Goal: Task Accomplishment & Management: Manage account settings

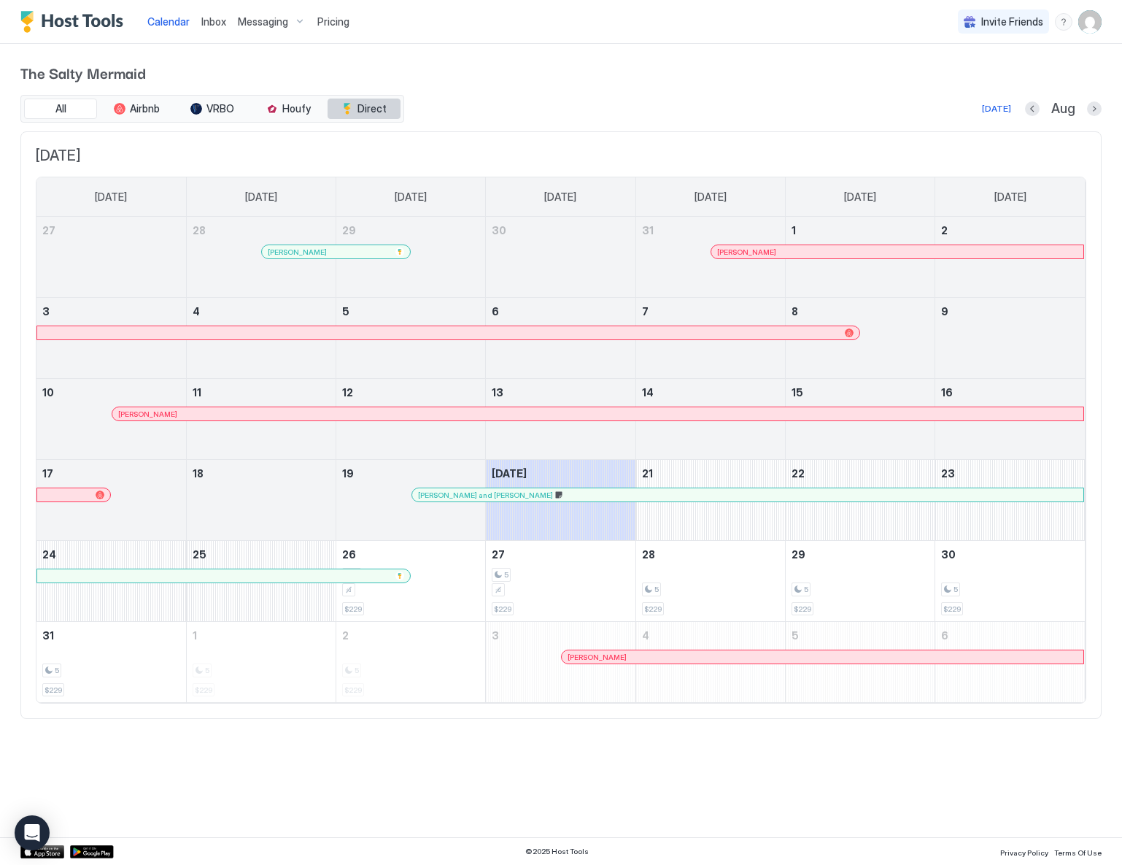
click at [374, 109] on span "Direct" at bounding box center [371, 108] width 29 height 13
click at [1086, 20] on img "User profile" at bounding box center [1089, 21] width 23 height 23
click at [967, 74] on div "Settings" at bounding box center [1008, 82] width 185 height 26
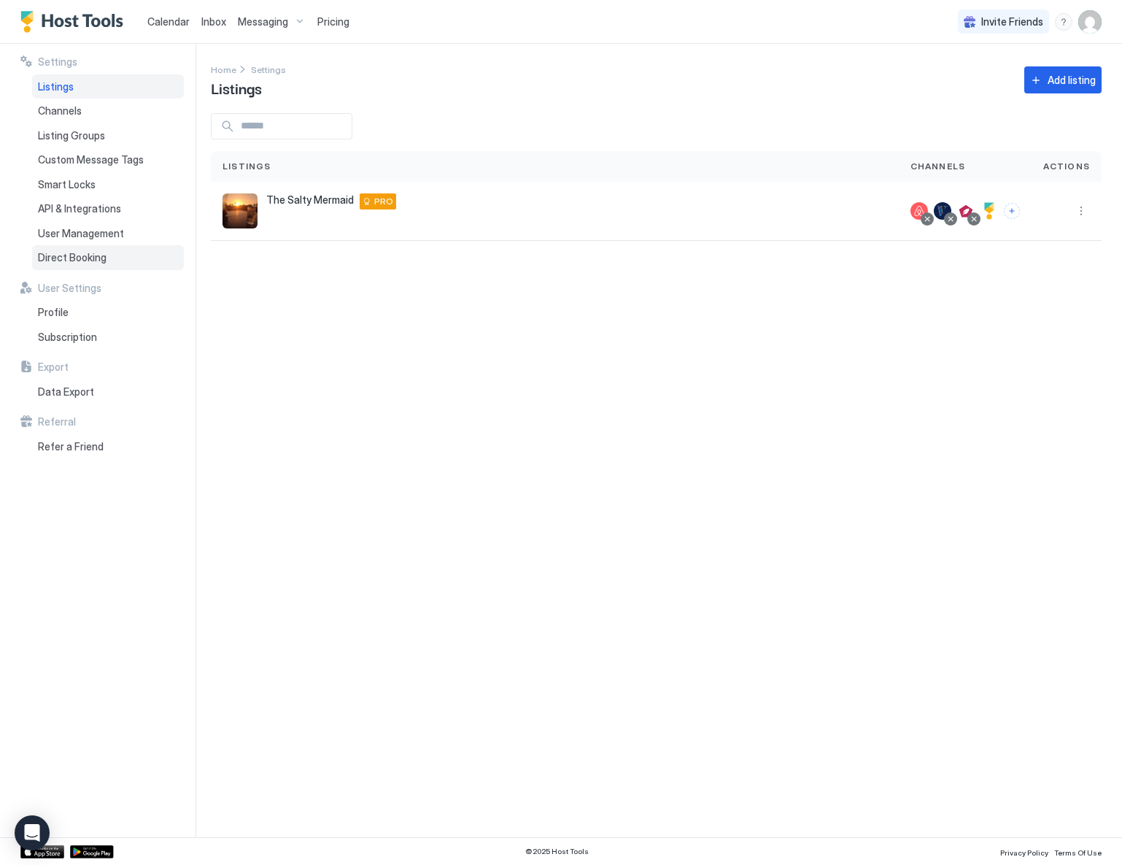
click at [79, 259] on span "Direct Booking" at bounding box center [72, 257] width 69 height 13
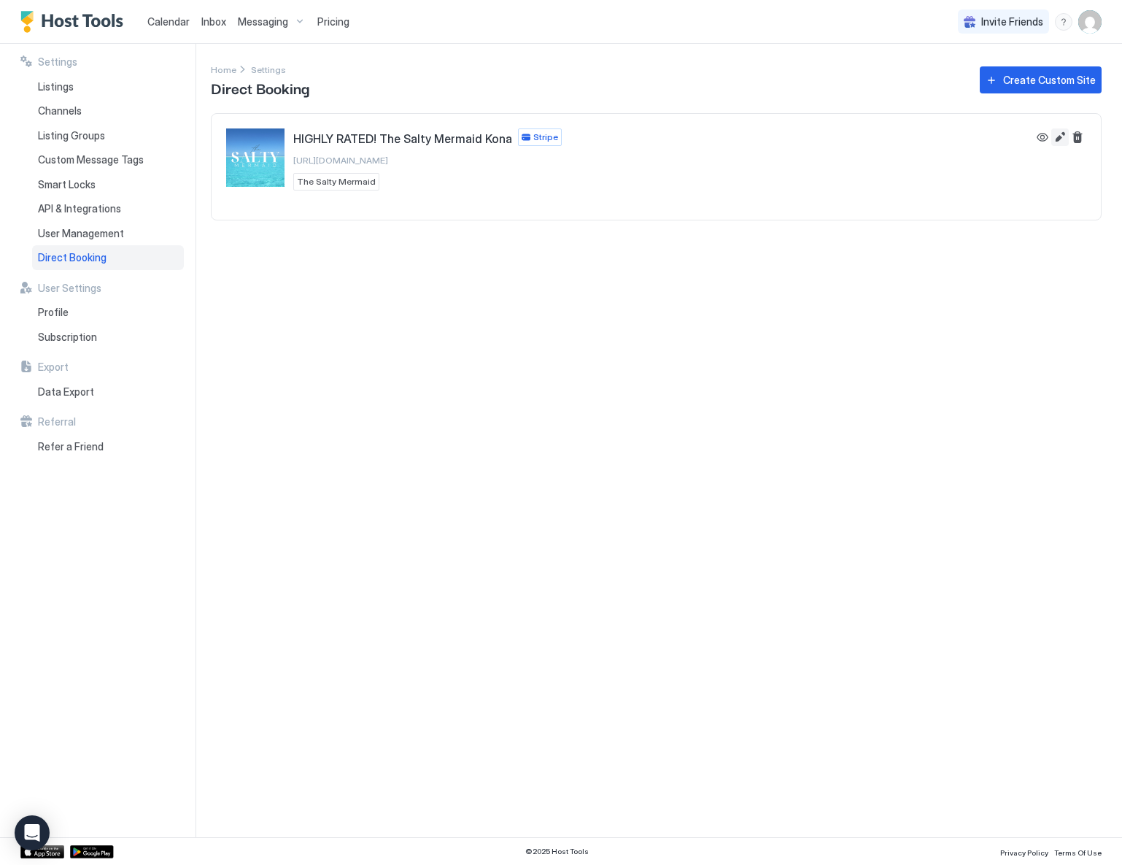
click at [1062, 135] on button "Edit" at bounding box center [1060, 137] width 18 height 18
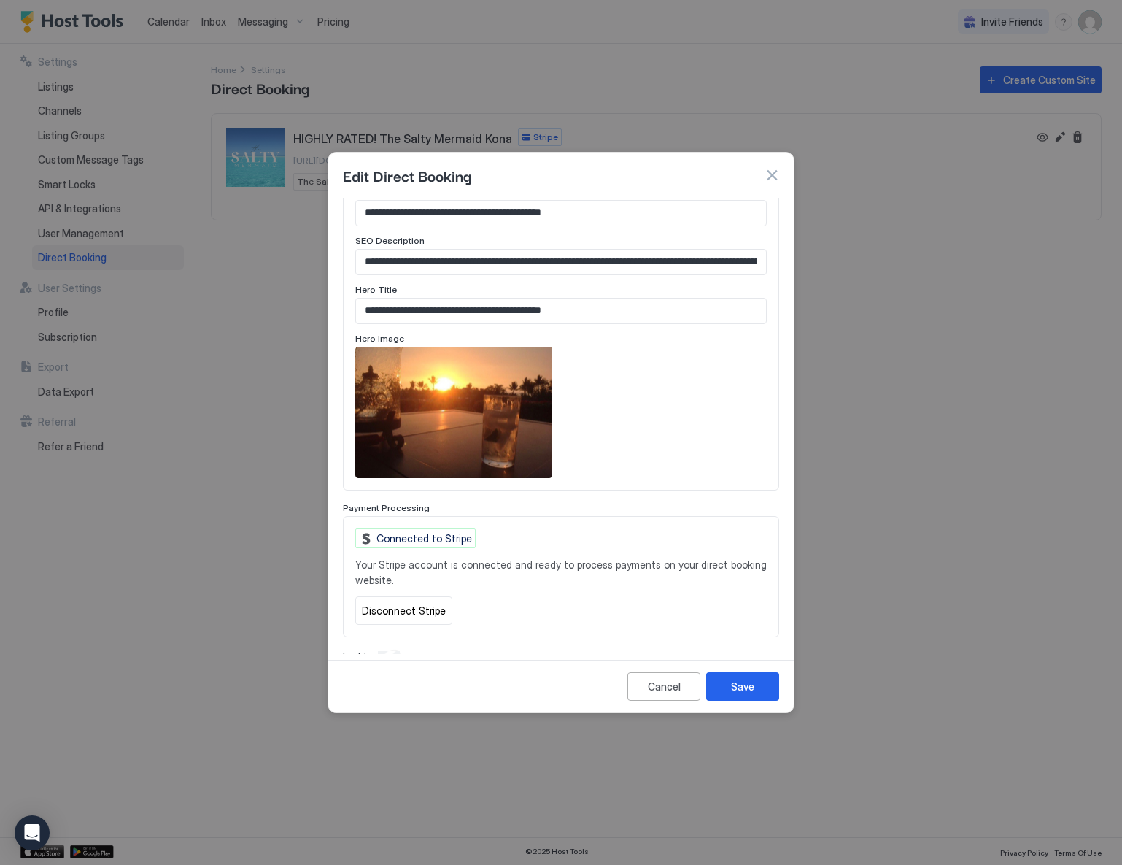
scroll to position [703, 0]
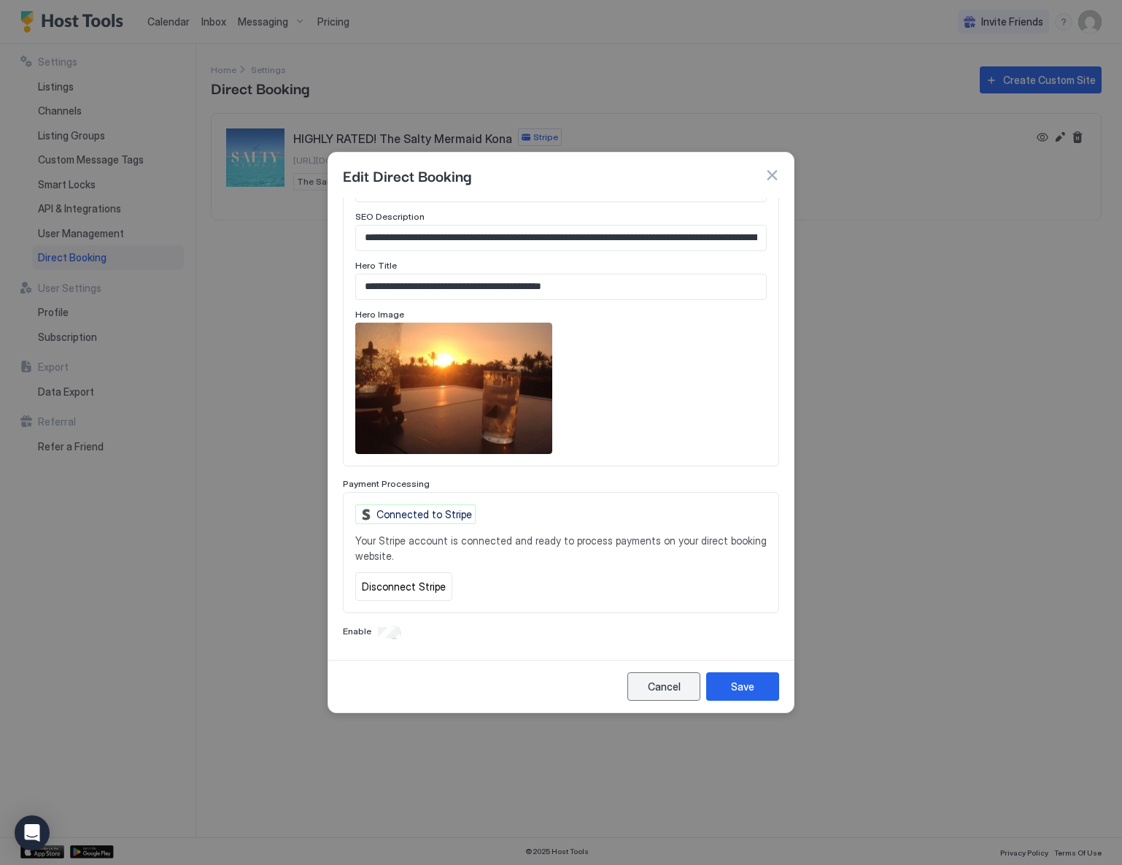
click at [654, 685] on div "Cancel" at bounding box center [664, 685] width 33 height 15
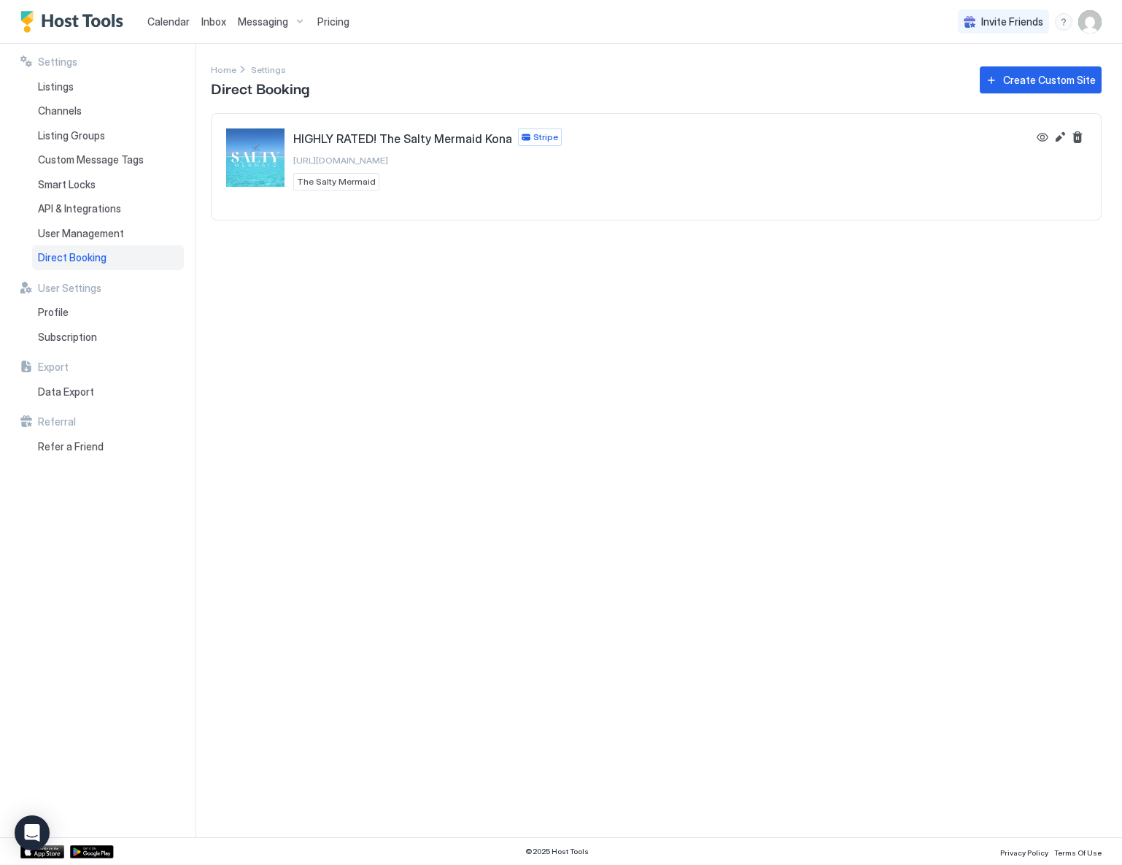
click at [325, 20] on span "Pricing" at bounding box center [333, 21] width 32 height 13
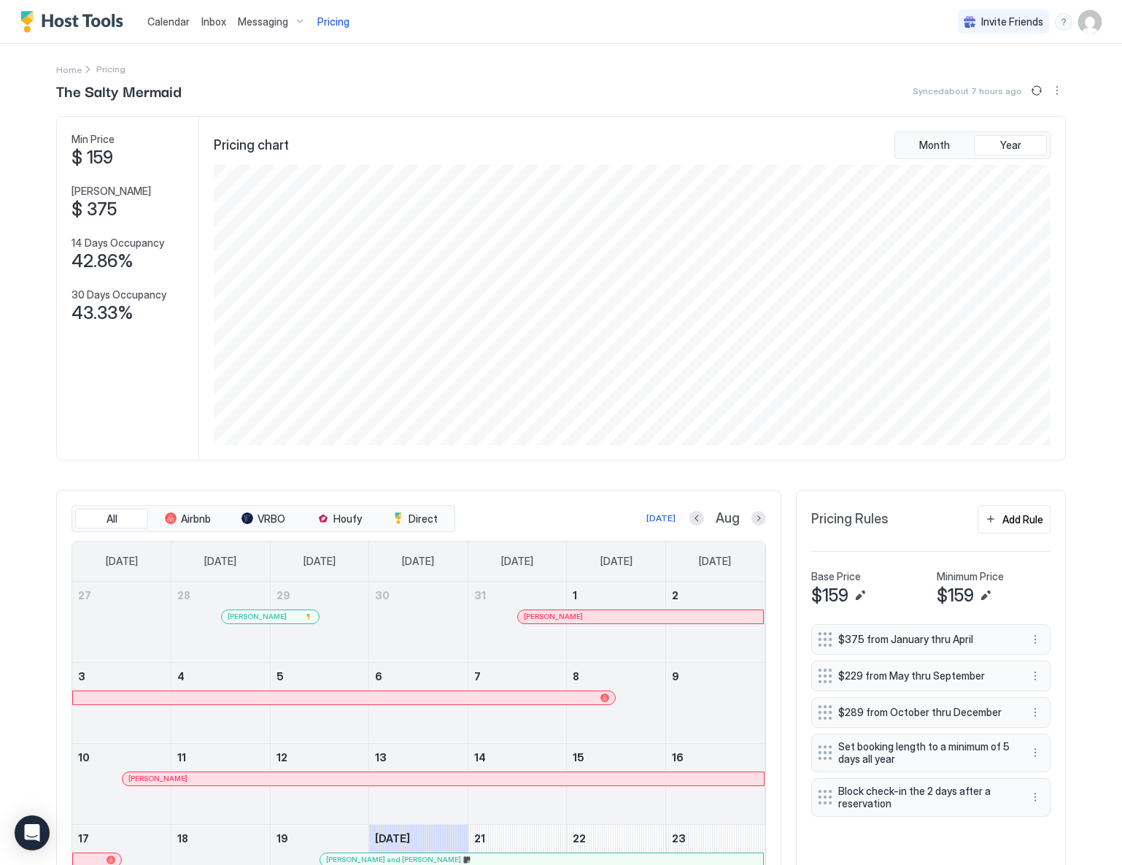
click at [1080, 25] on img "User profile" at bounding box center [1089, 21] width 23 height 23
click at [948, 81] on span "Settings" at bounding box center [947, 81] width 39 height 13
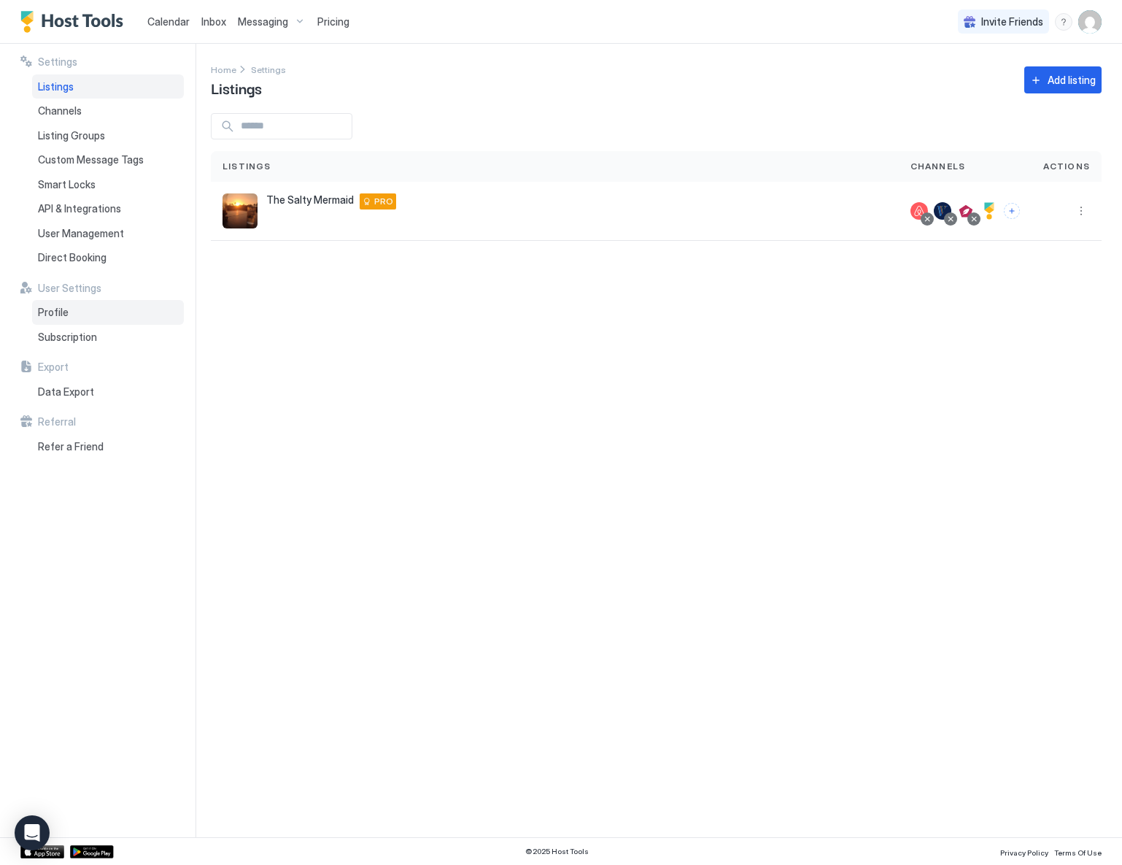
click at [50, 312] on span "Profile" at bounding box center [53, 312] width 31 height 13
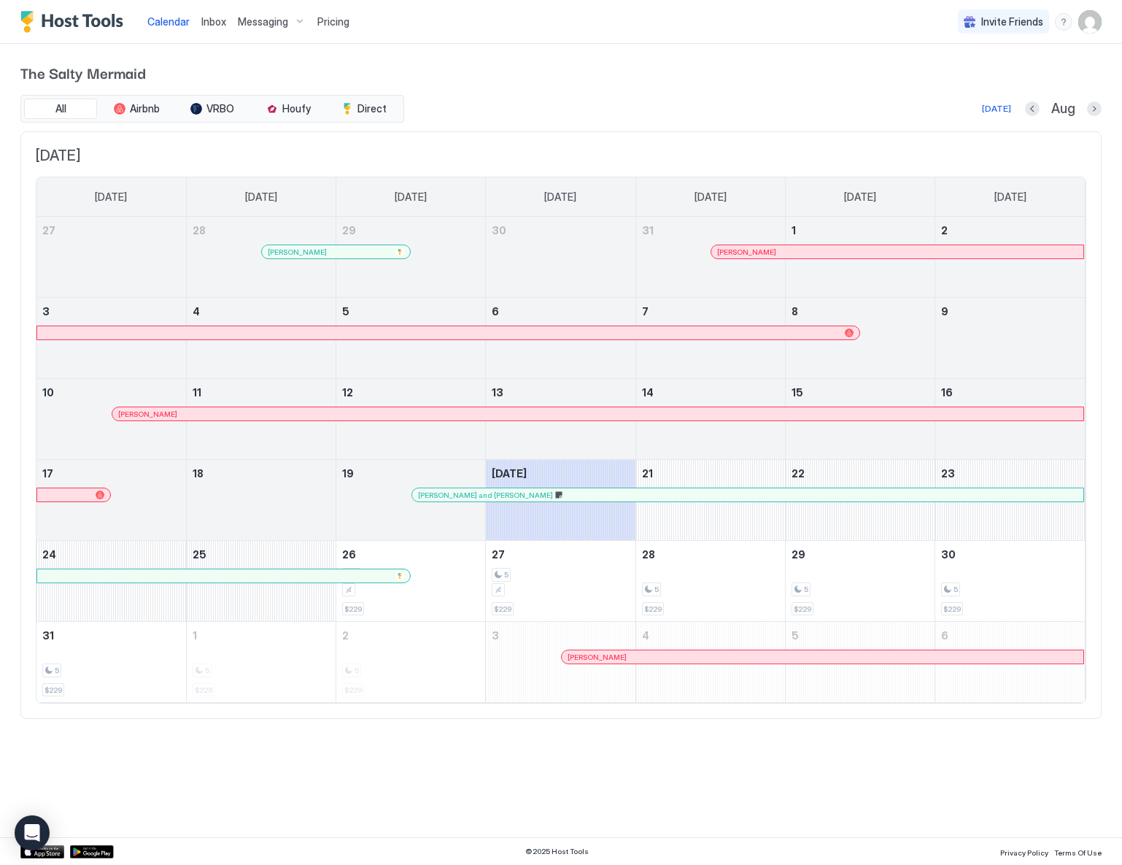
click at [1087, 23] on img "User profile" at bounding box center [1089, 21] width 23 height 23
click at [975, 53] on span "Active" at bounding box center [1007, 58] width 107 height 11
click at [956, 82] on span "Settings" at bounding box center [958, 81] width 39 height 13
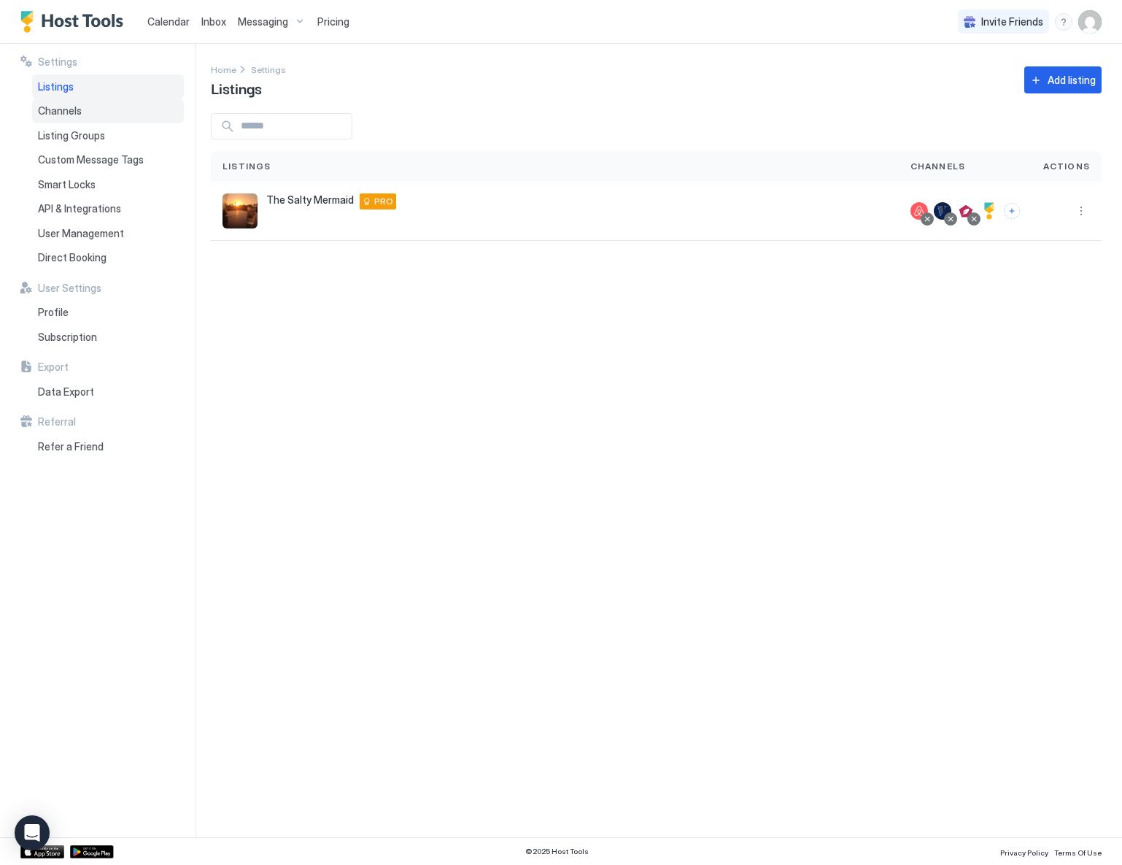
click at [62, 110] on span "Channels" at bounding box center [60, 110] width 44 height 13
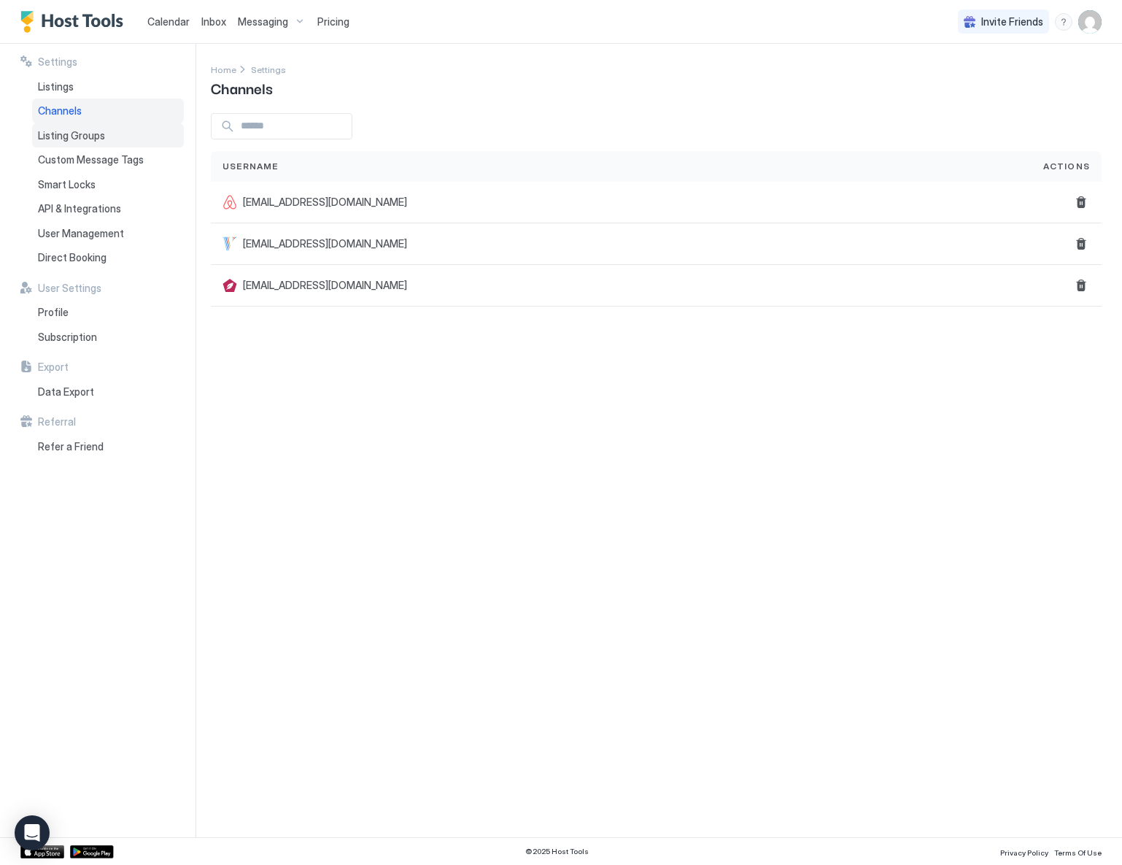
click at [71, 136] on span "Listing Groups" at bounding box center [71, 135] width 67 height 13
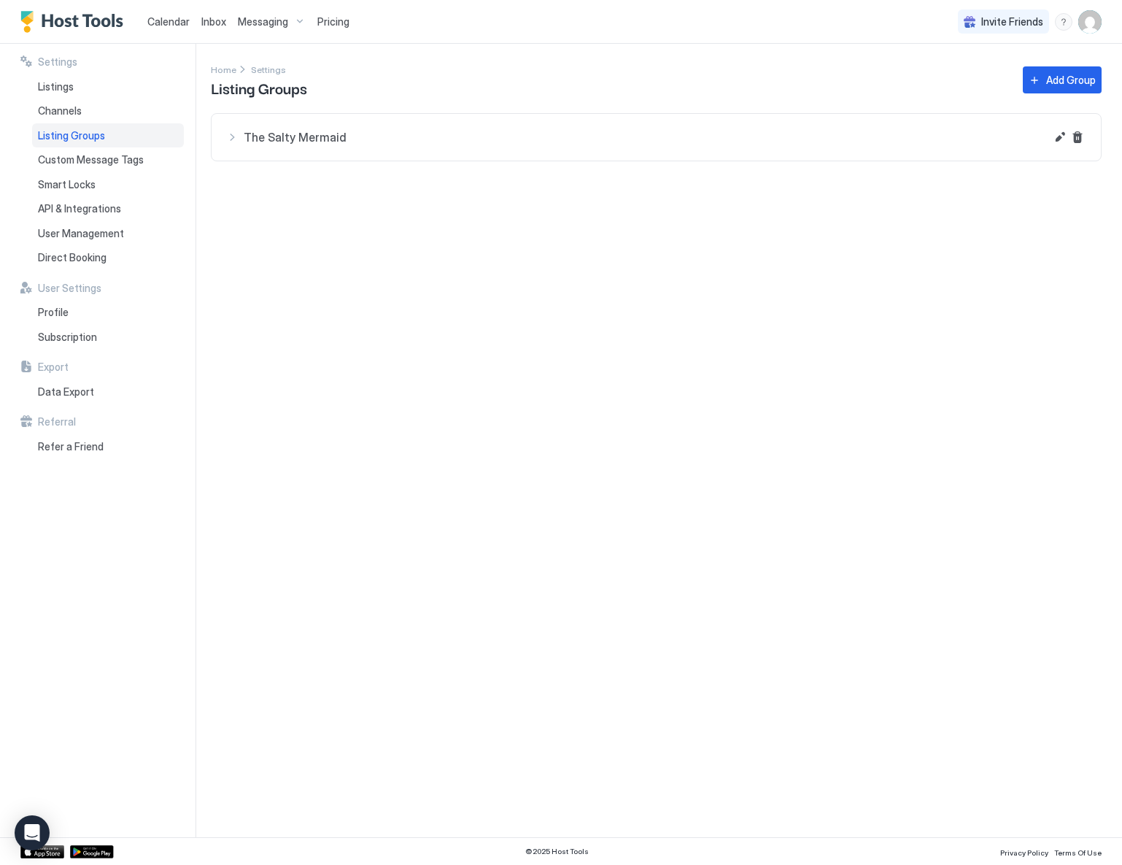
click at [230, 135] on div "The Salty Mermaid" at bounding box center [635, 137] width 819 height 18
click at [74, 161] on span "Custom Message Tags" at bounding box center [91, 159] width 106 height 13
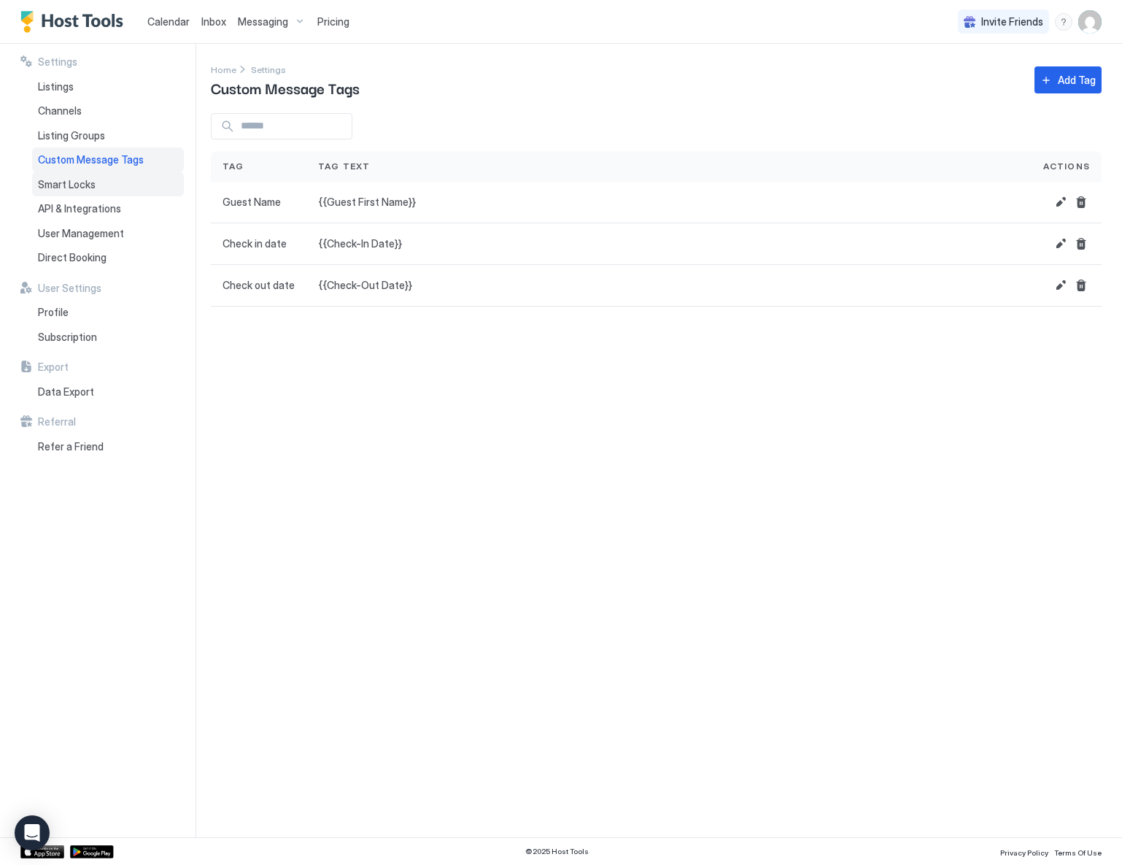
click at [71, 183] on span "Smart Locks" at bounding box center [67, 184] width 58 height 13
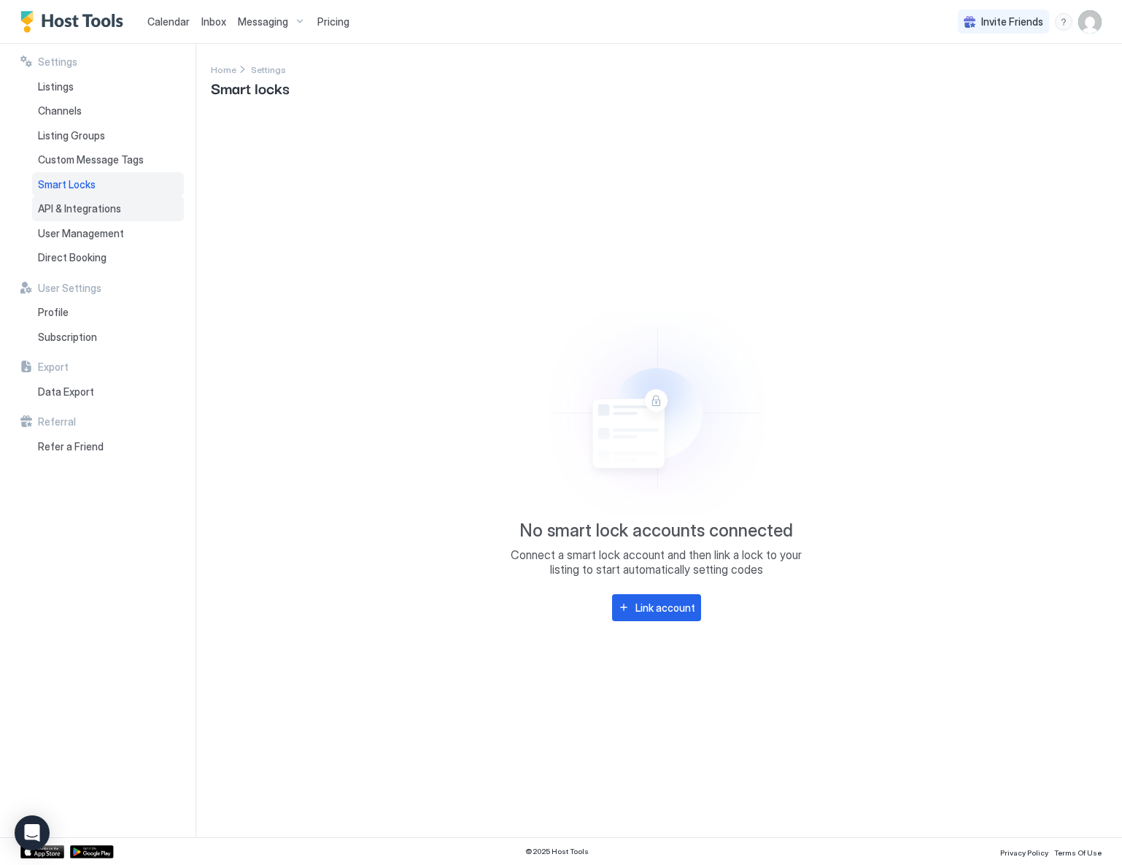
click at [84, 204] on span "API & Integrations" at bounding box center [79, 208] width 83 height 13
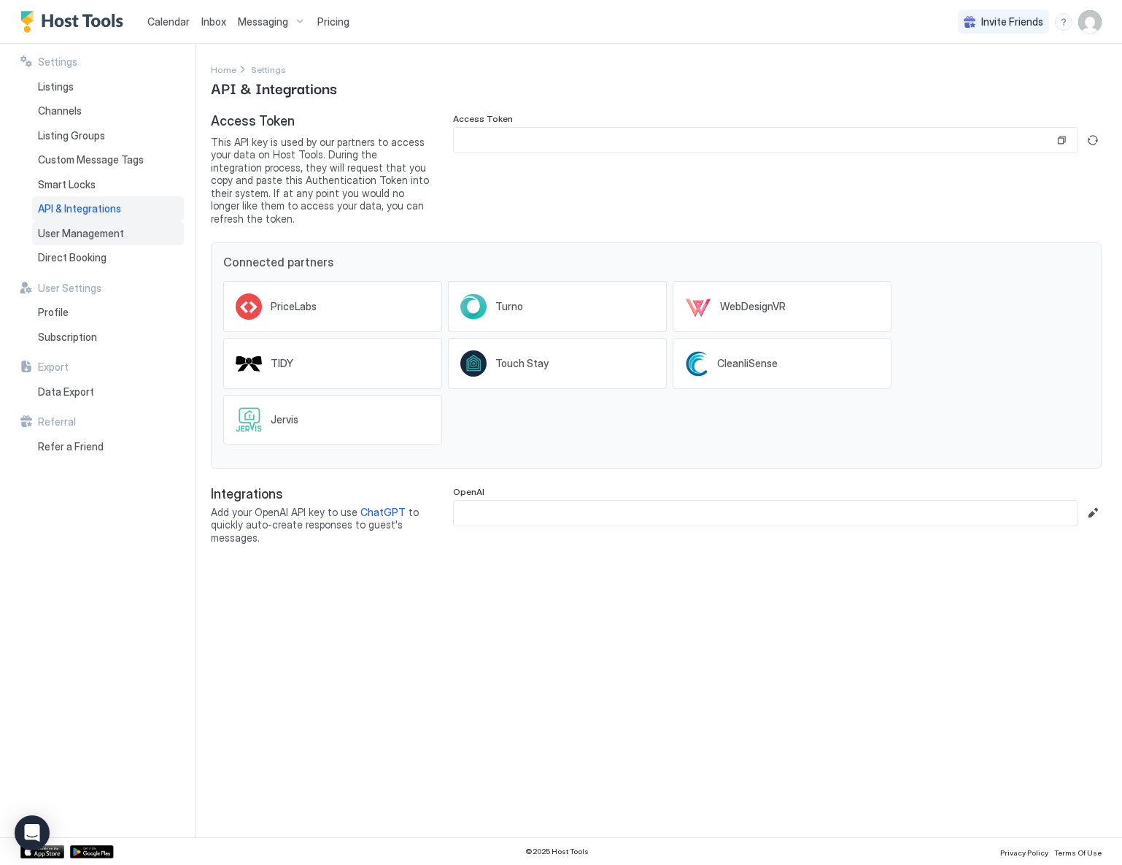
click at [83, 228] on span "User Management" at bounding box center [81, 233] width 86 height 13
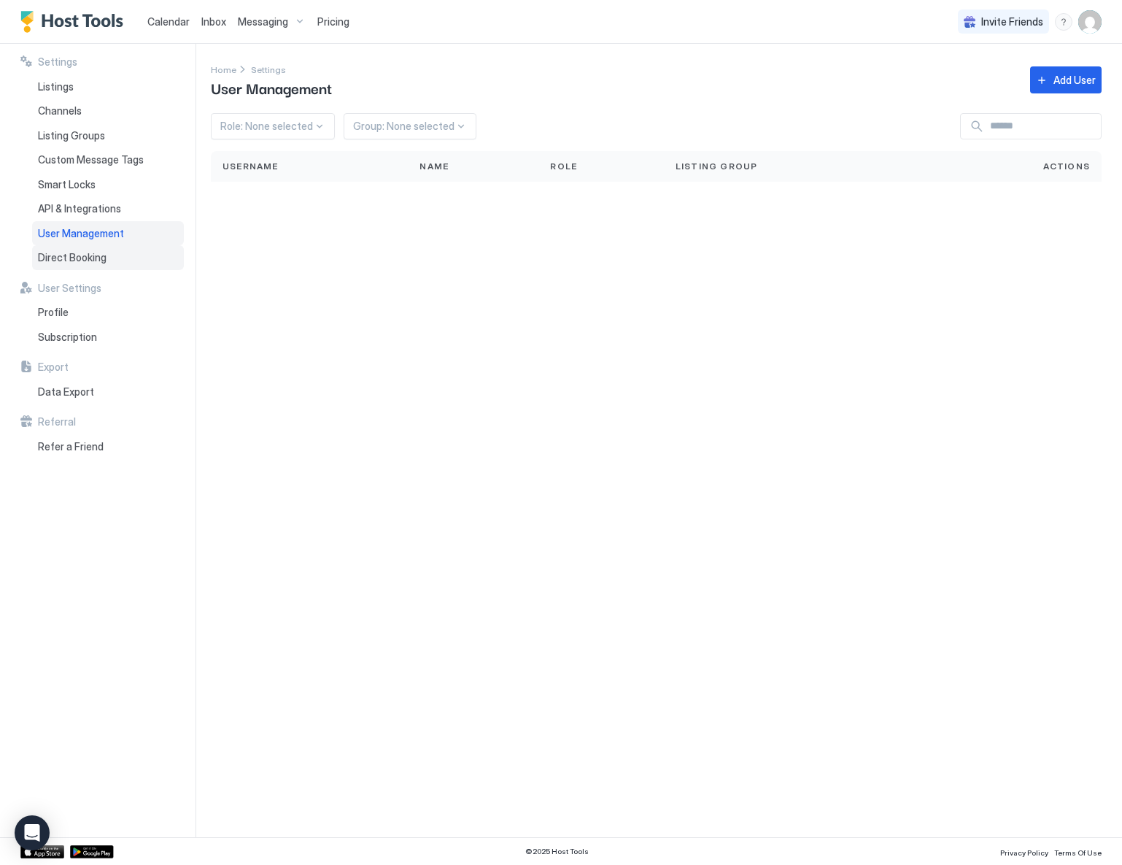
click at [85, 251] on span "Direct Booking" at bounding box center [72, 257] width 69 height 13
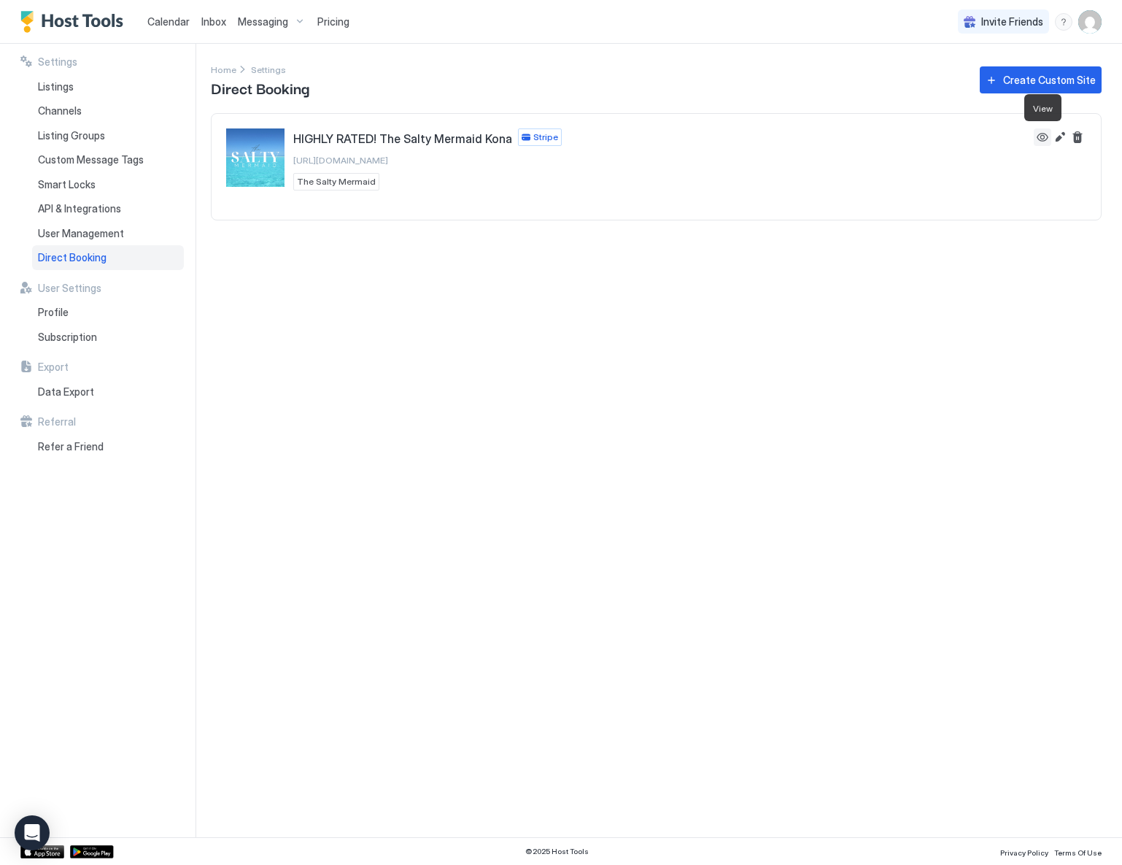
click at [1045, 136] on button "View" at bounding box center [1043, 137] width 18 height 18
click at [68, 309] on div "Profile" at bounding box center [108, 312] width 152 height 25
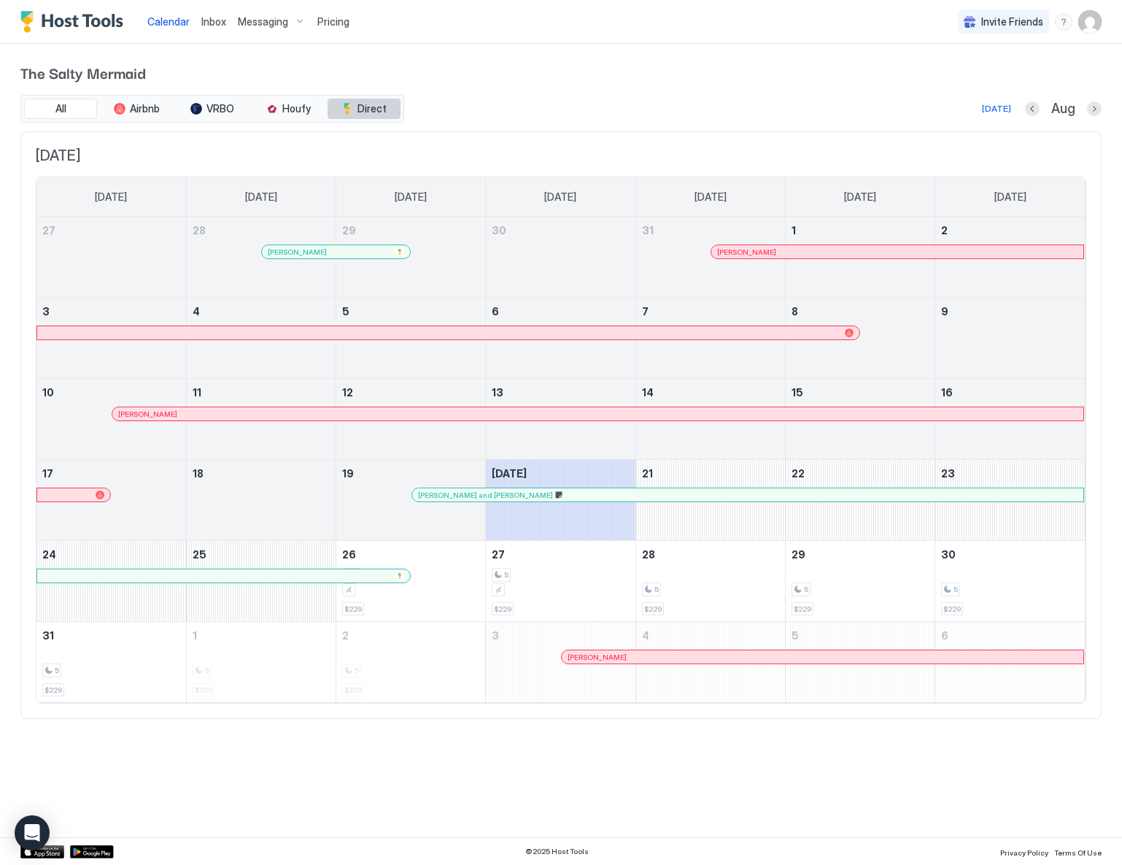
click at [372, 112] on span "Direct" at bounding box center [371, 108] width 29 height 13
click at [39, 107] on button "All" at bounding box center [60, 108] width 73 height 20
click at [217, 22] on span "Inbox" at bounding box center [213, 21] width 25 height 12
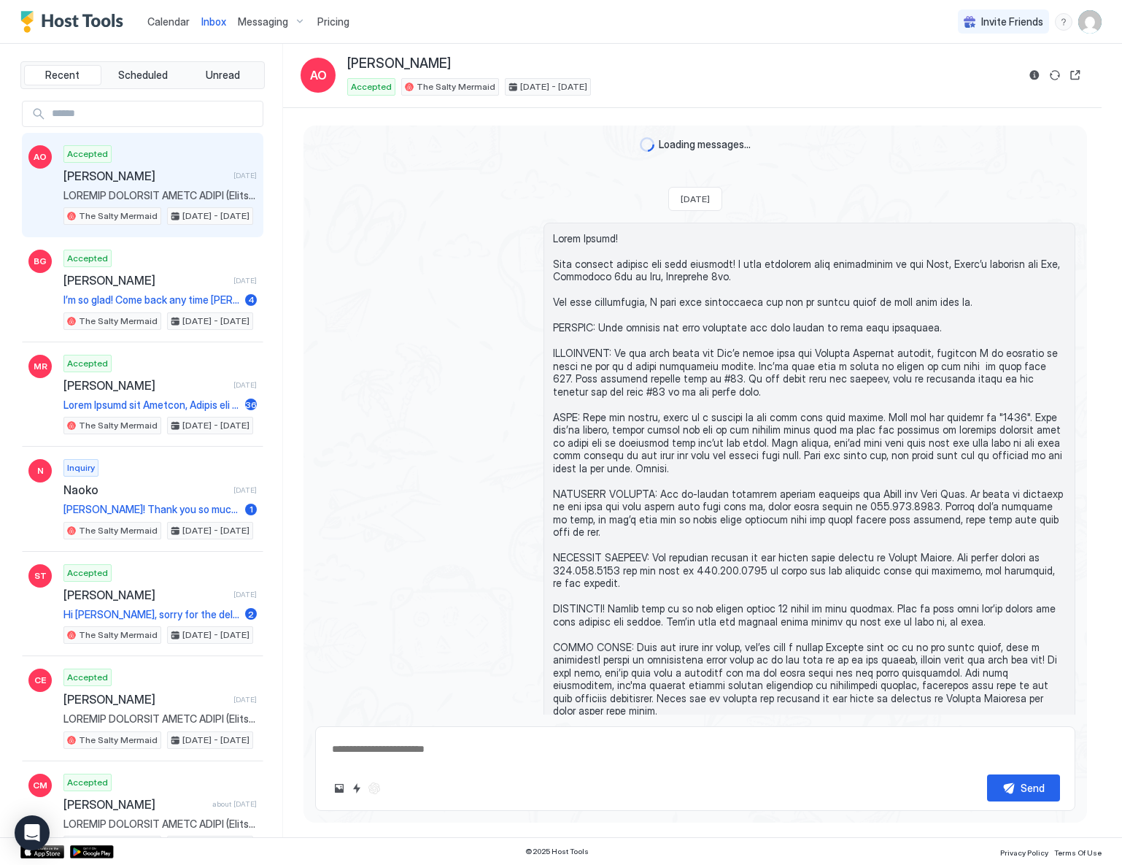
scroll to position [1687, 0]
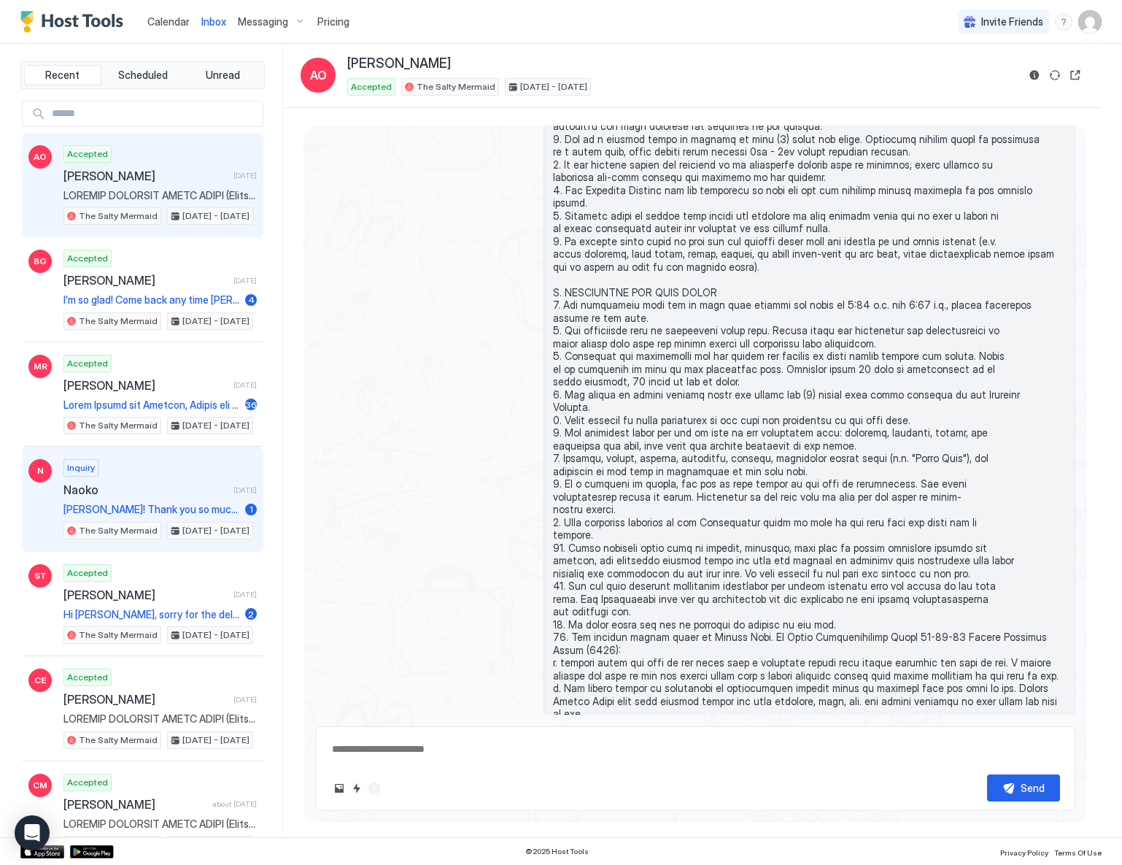
click at [163, 503] on span "Aloha Naoko! Thank you so much for your interest in The Salty Mermaid! I comple…" at bounding box center [151, 509] width 176 height 13
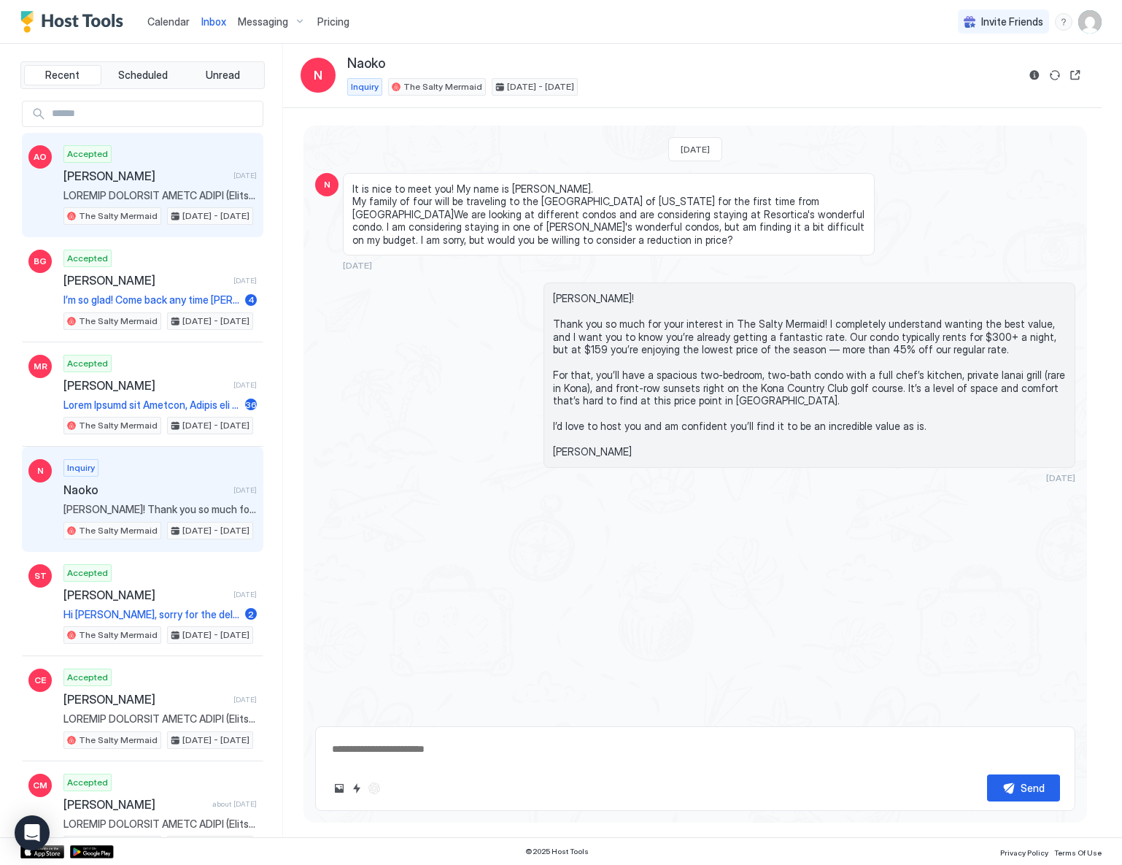
click at [160, 184] on div "Accepted Angela Onofre 1 day ago The Salty Mermaid Sep 3 - 9, 2025" at bounding box center [159, 185] width 193 height 80
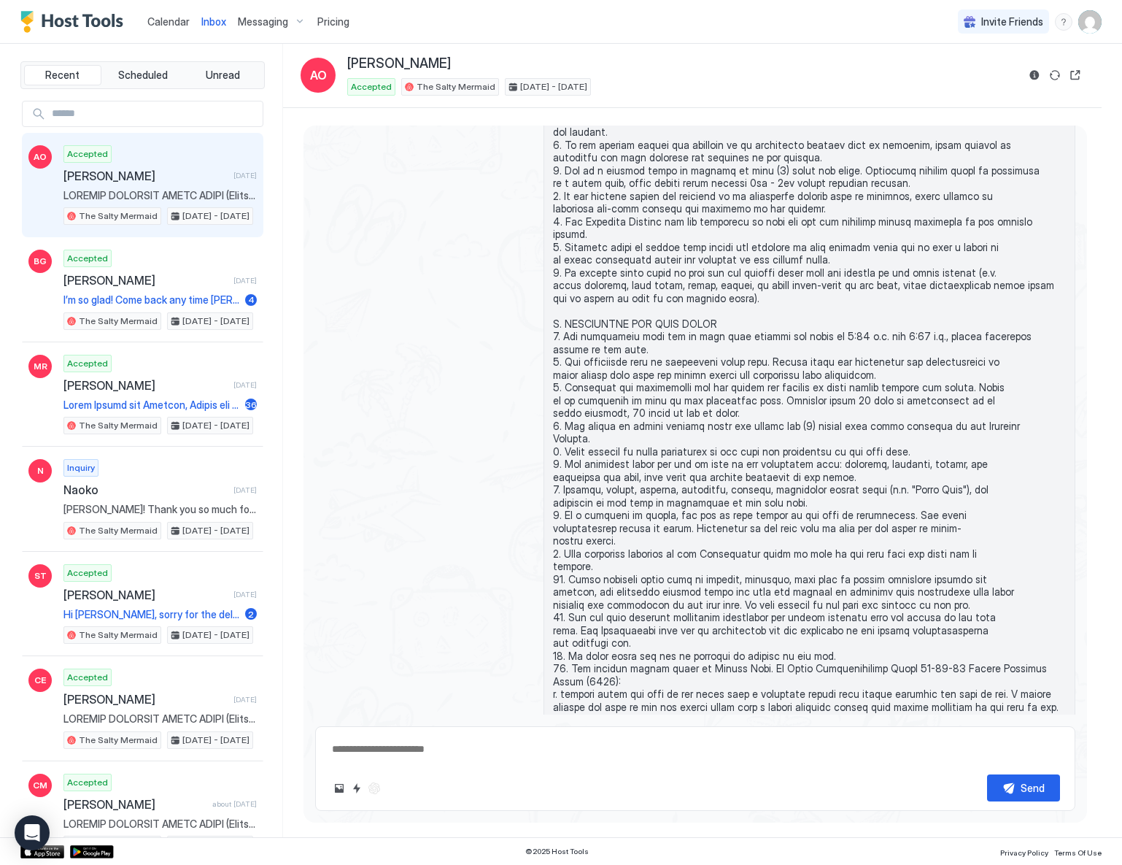
scroll to position [1687, 0]
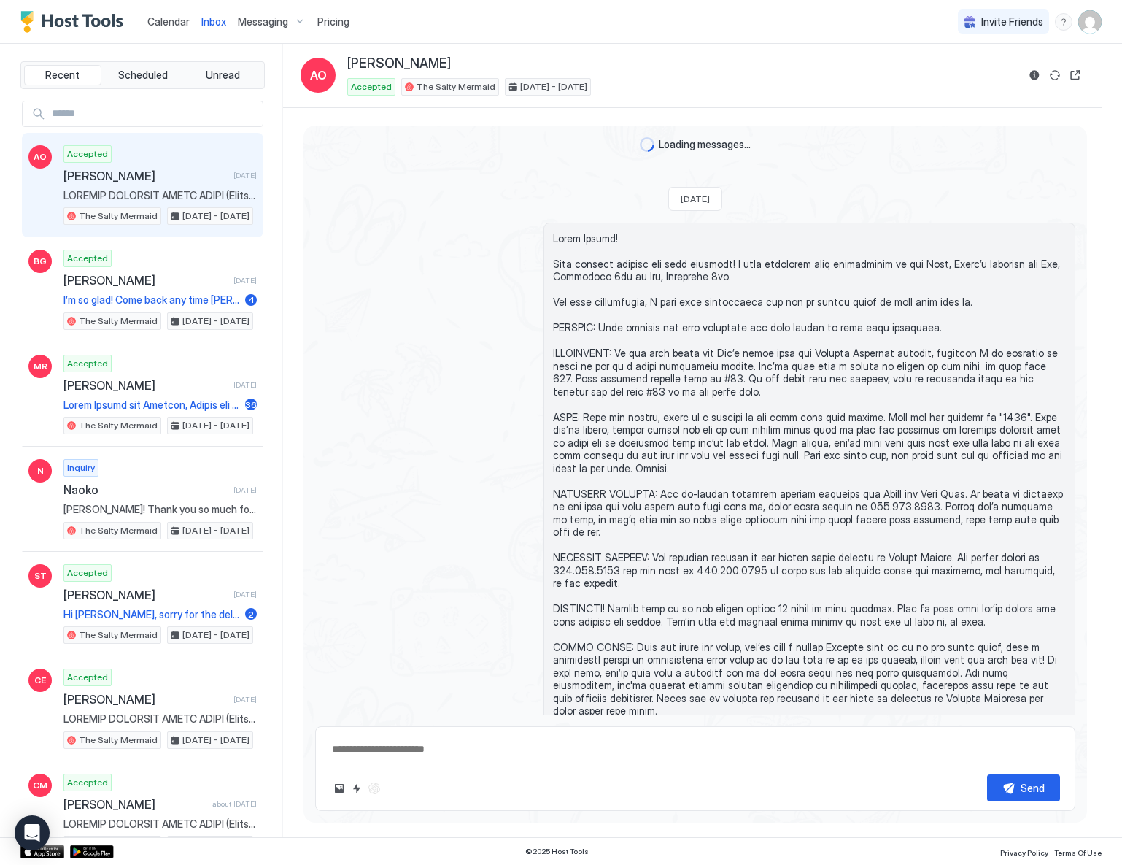
type textarea "*"
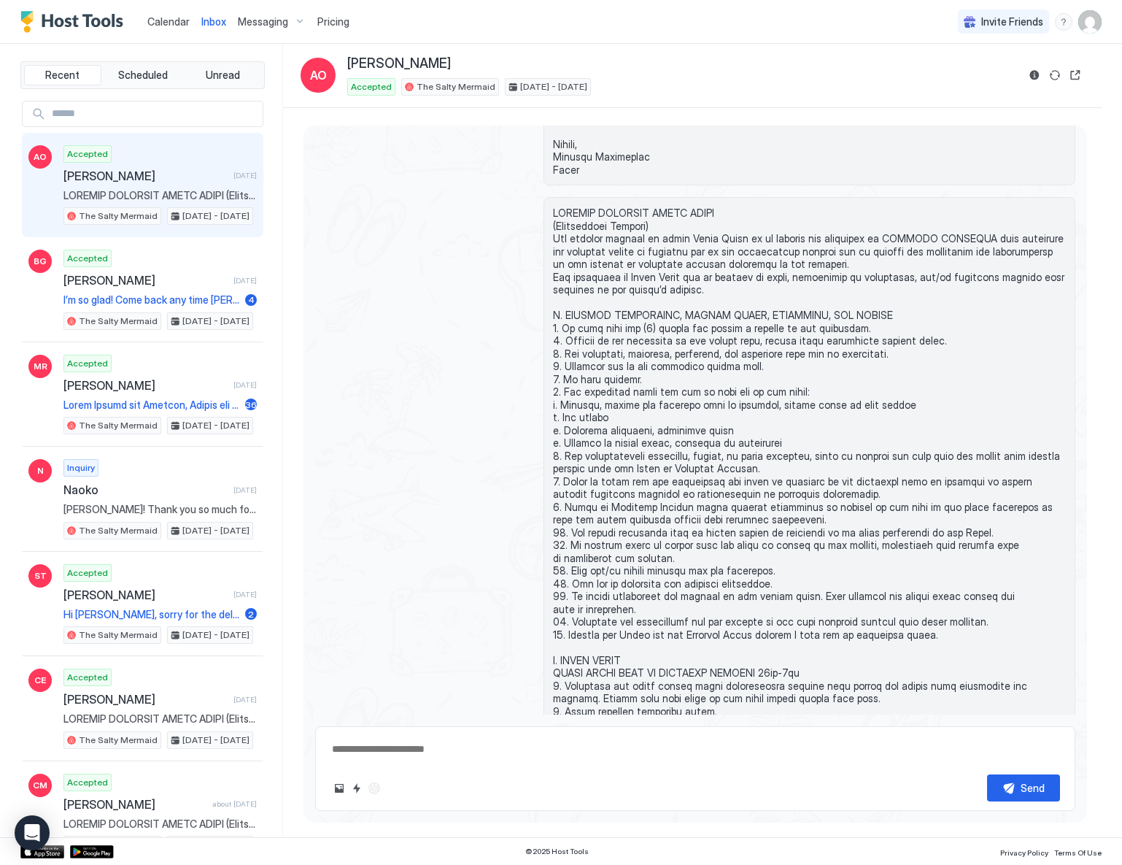
scroll to position [2106, 0]
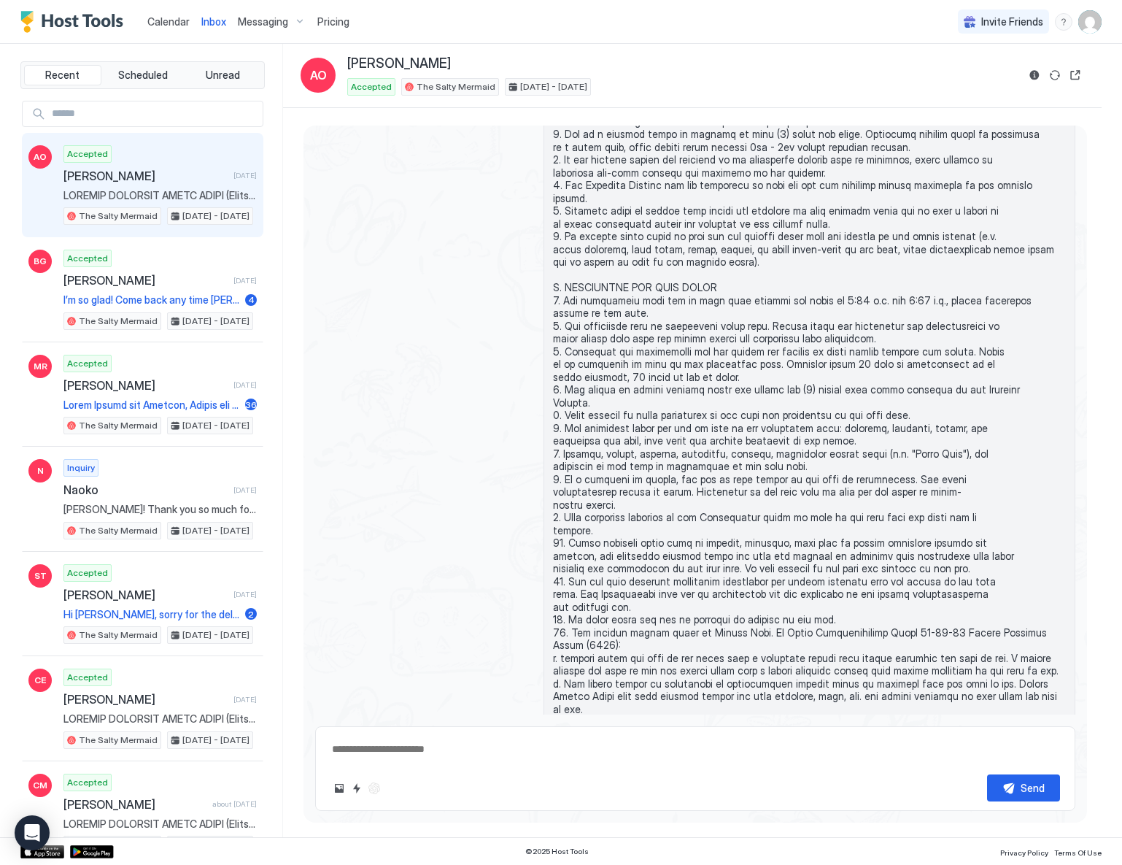
click at [328, 22] on span "Pricing" at bounding box center [333, 21] width 32 height 13
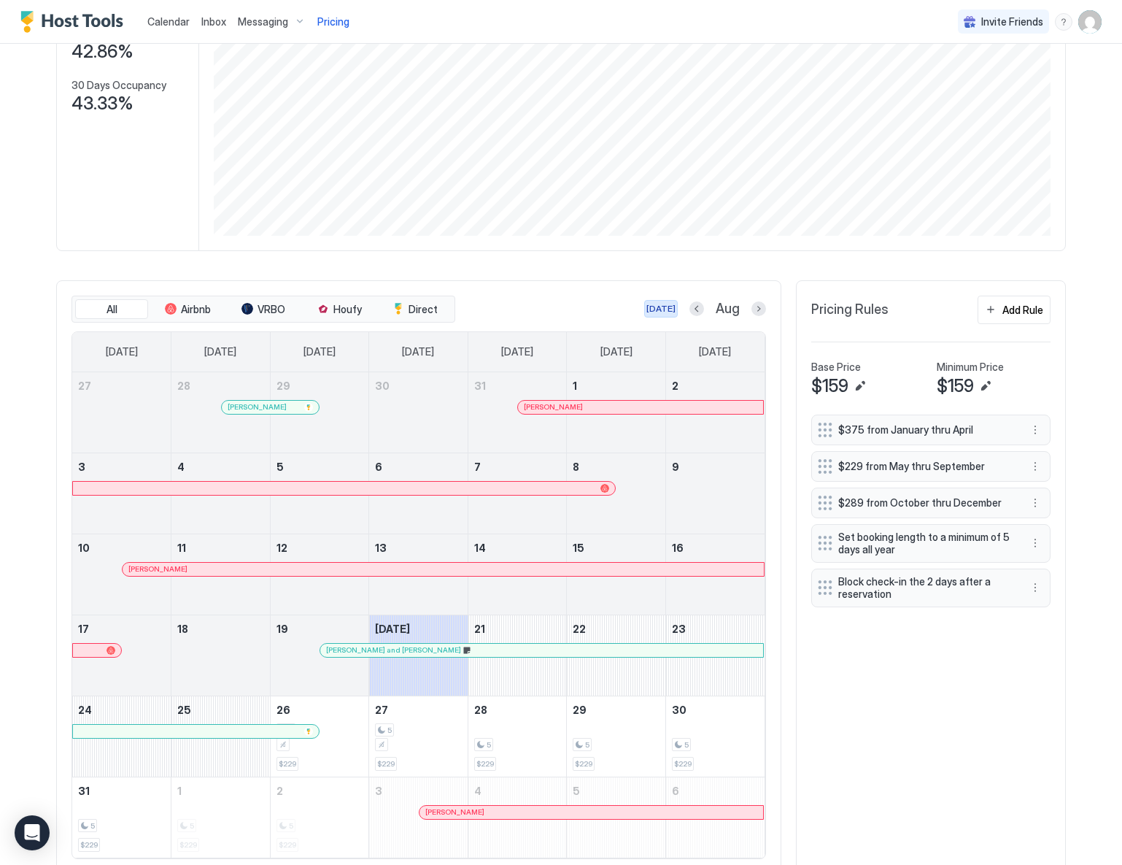
scroll to position [258, 0]
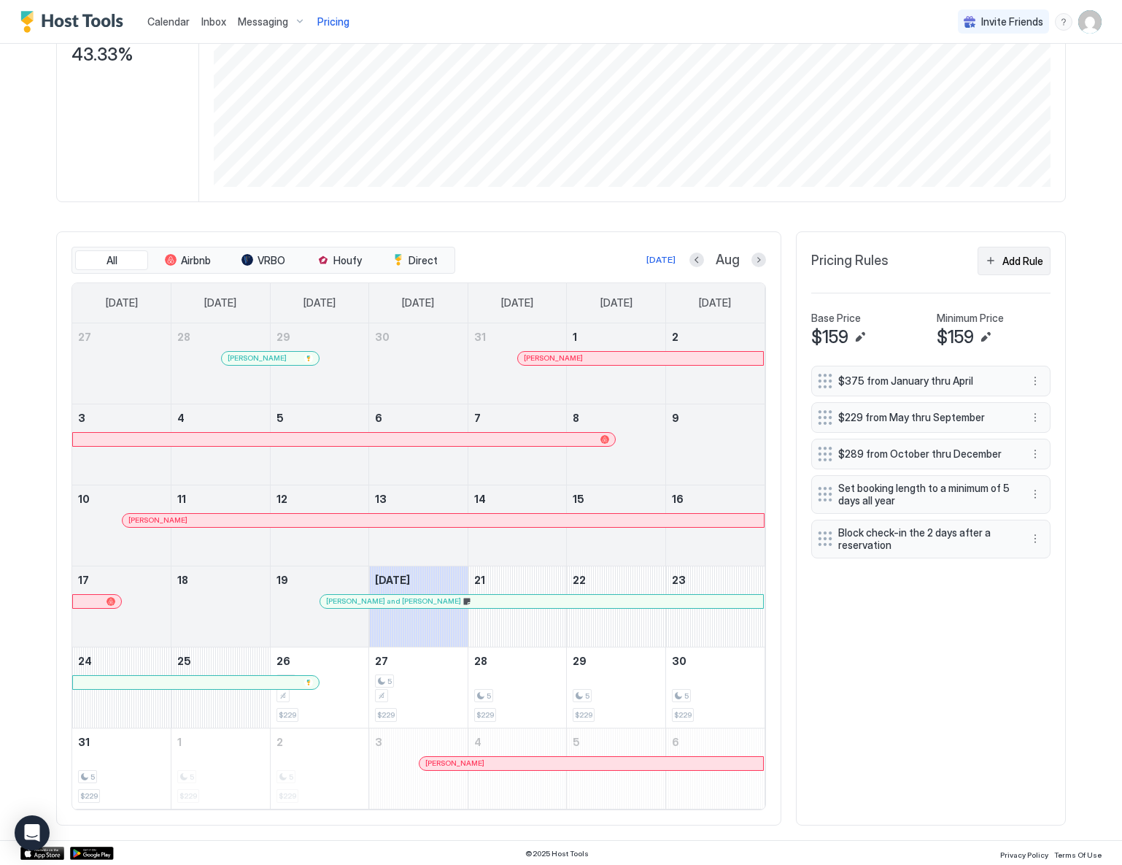
click at [1004, 264] on div "Add Rule" at bounding box center [1022, 260] width 41 height 15
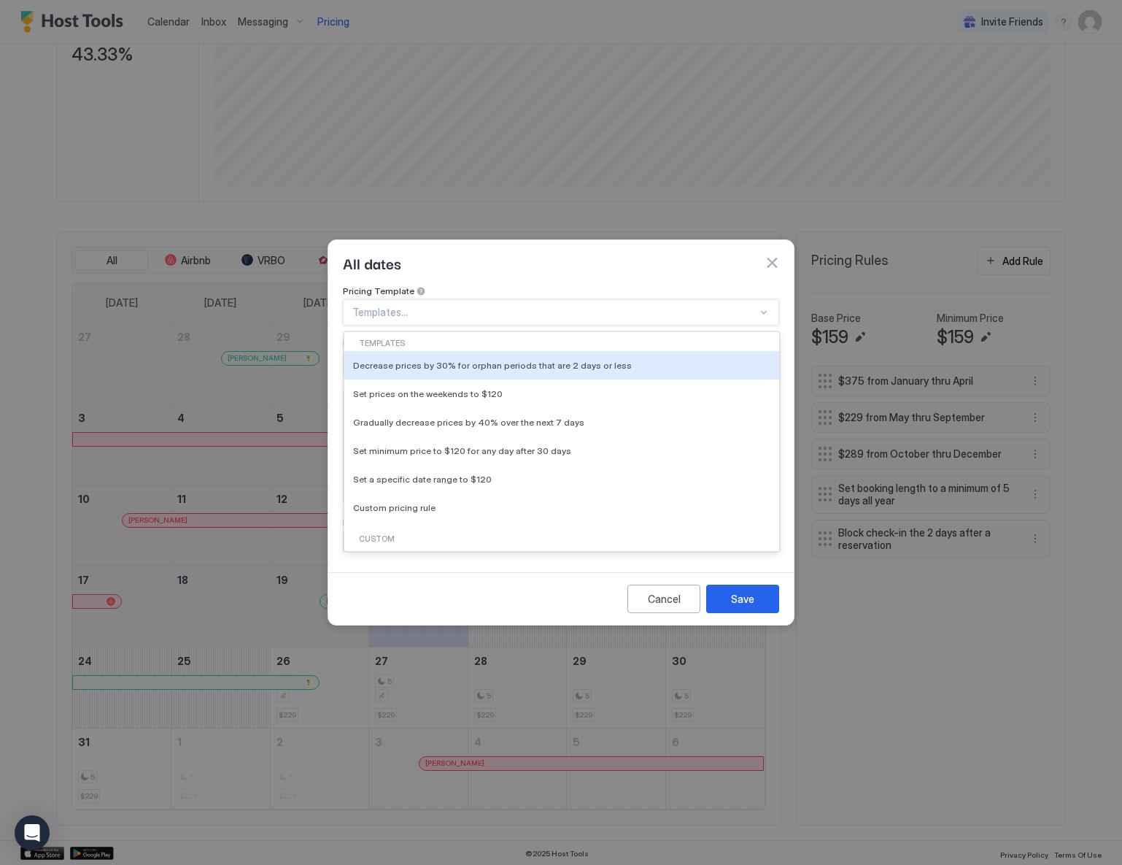
click at [760, 306] on div at bounding box center [764, 312] width 12 height 12
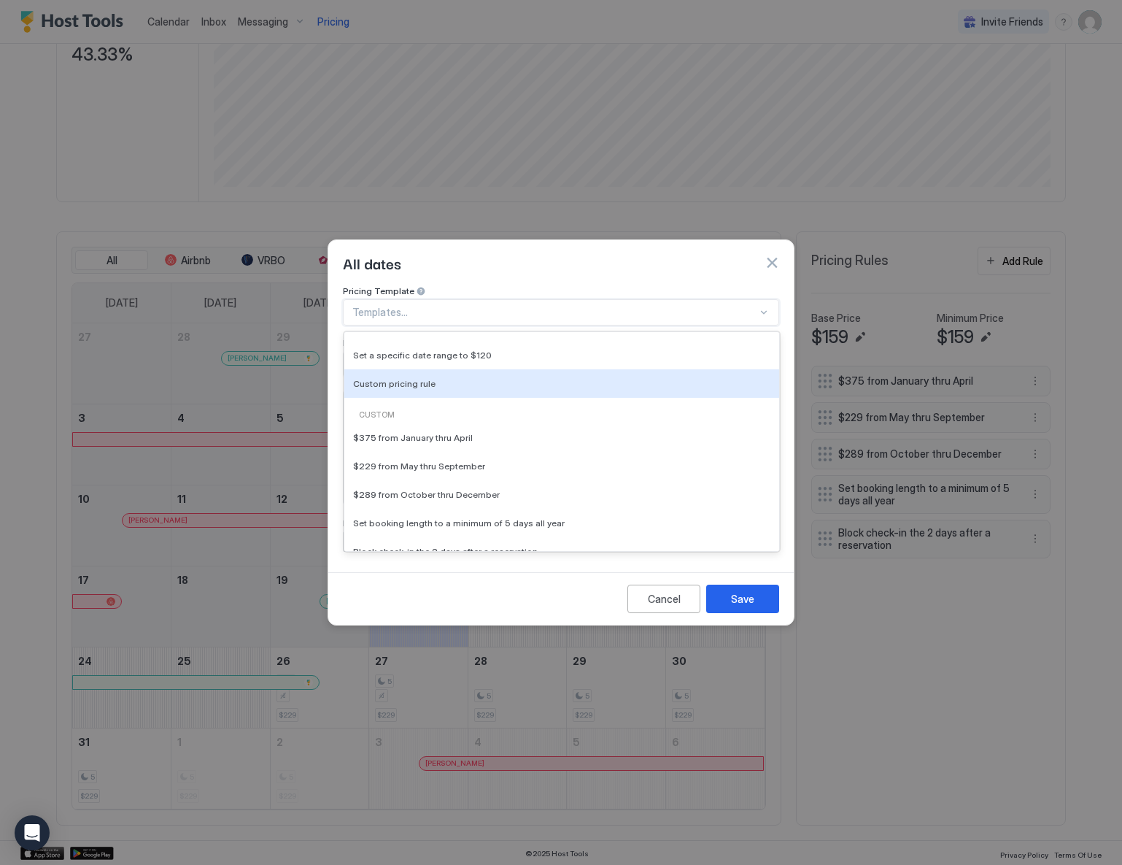
scroll to position [143, 0]
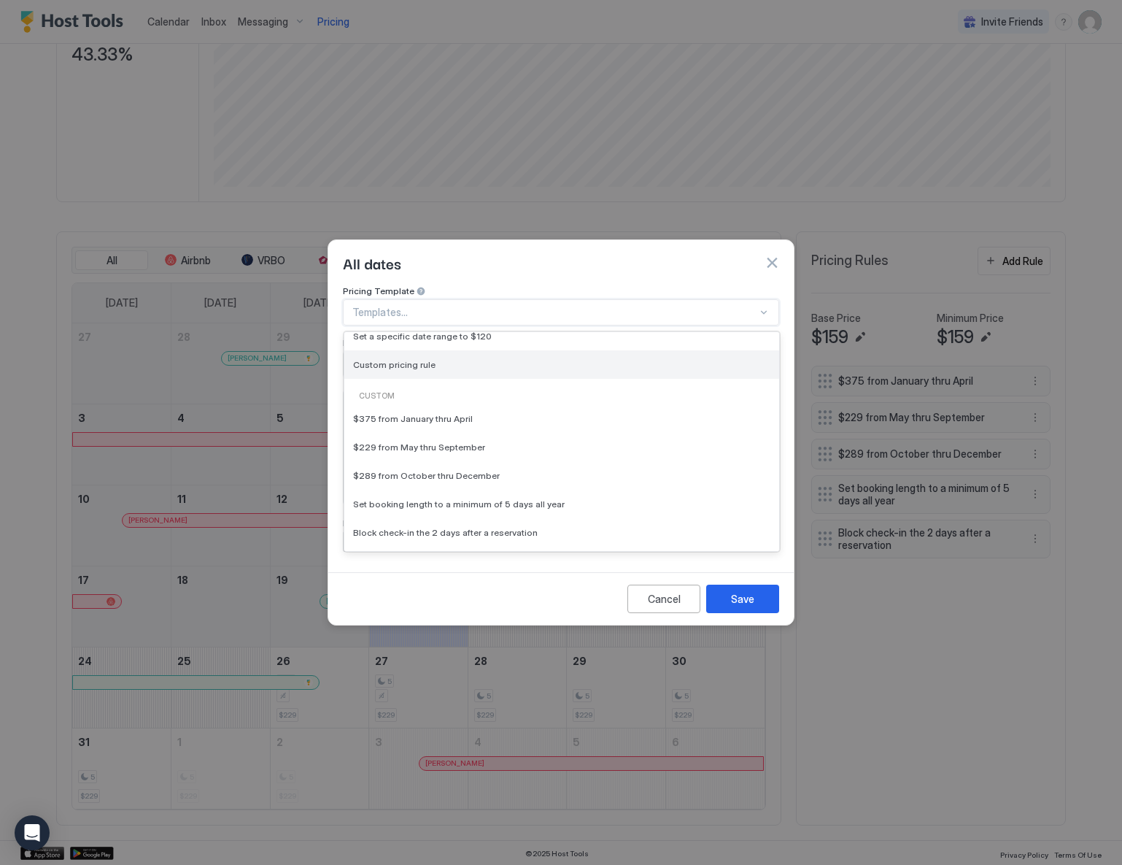
click at [410, 359] on span "Custom pricing rule" at bounding box center [394, 364] width 82 height 11
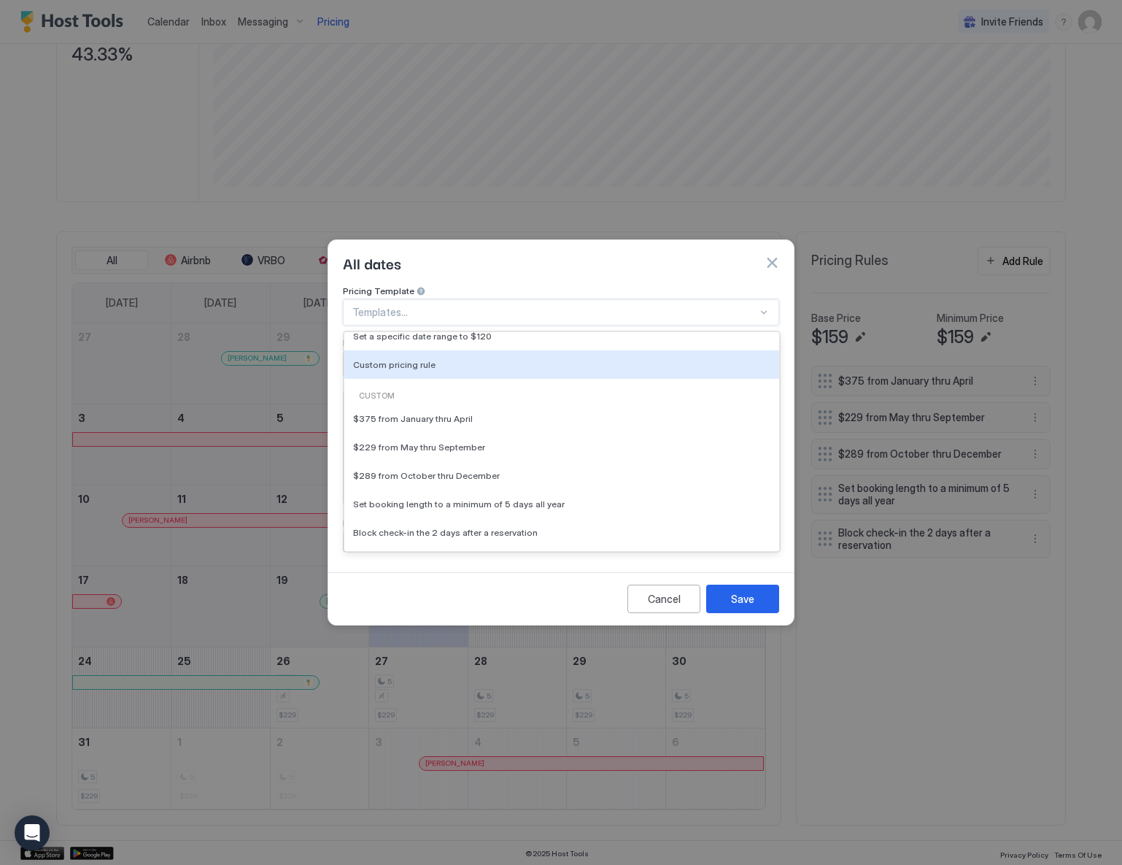
type input "***"
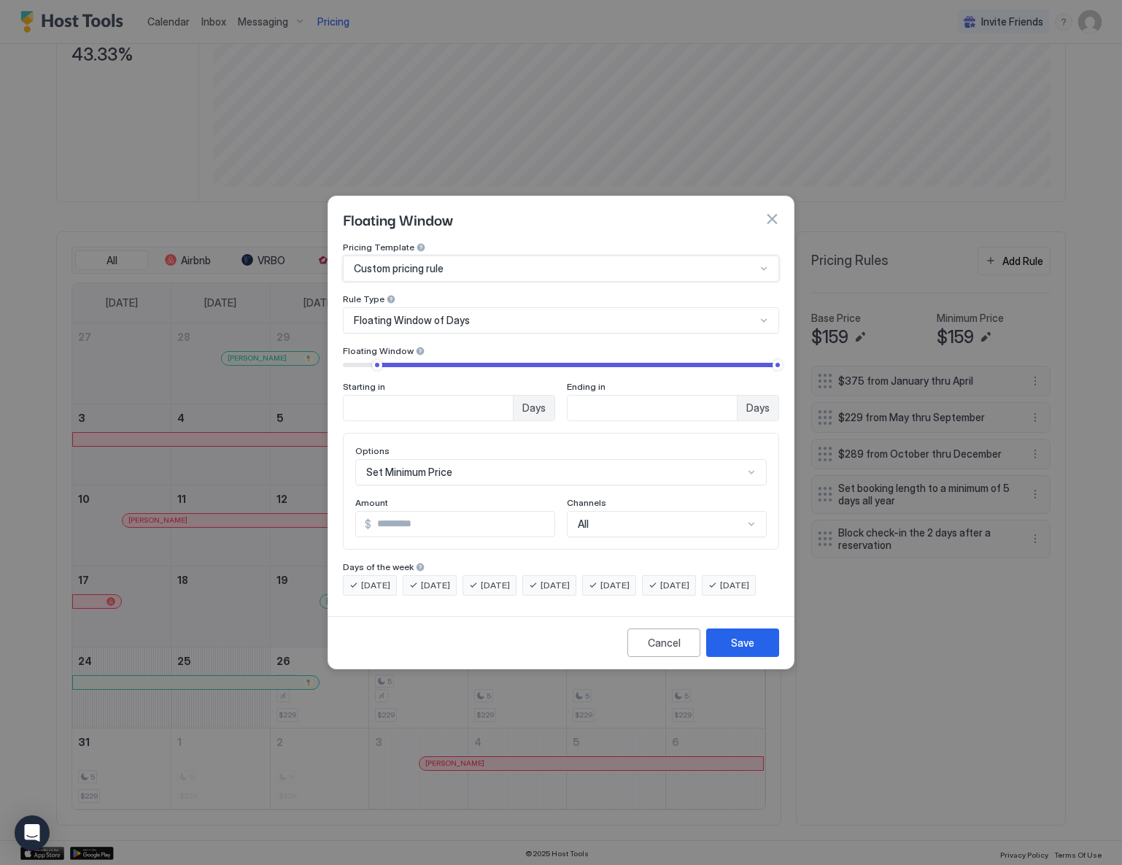
click at [584, 262] on div "Custom pricing rule" at bounding box center [555, 268] width 402 height 13
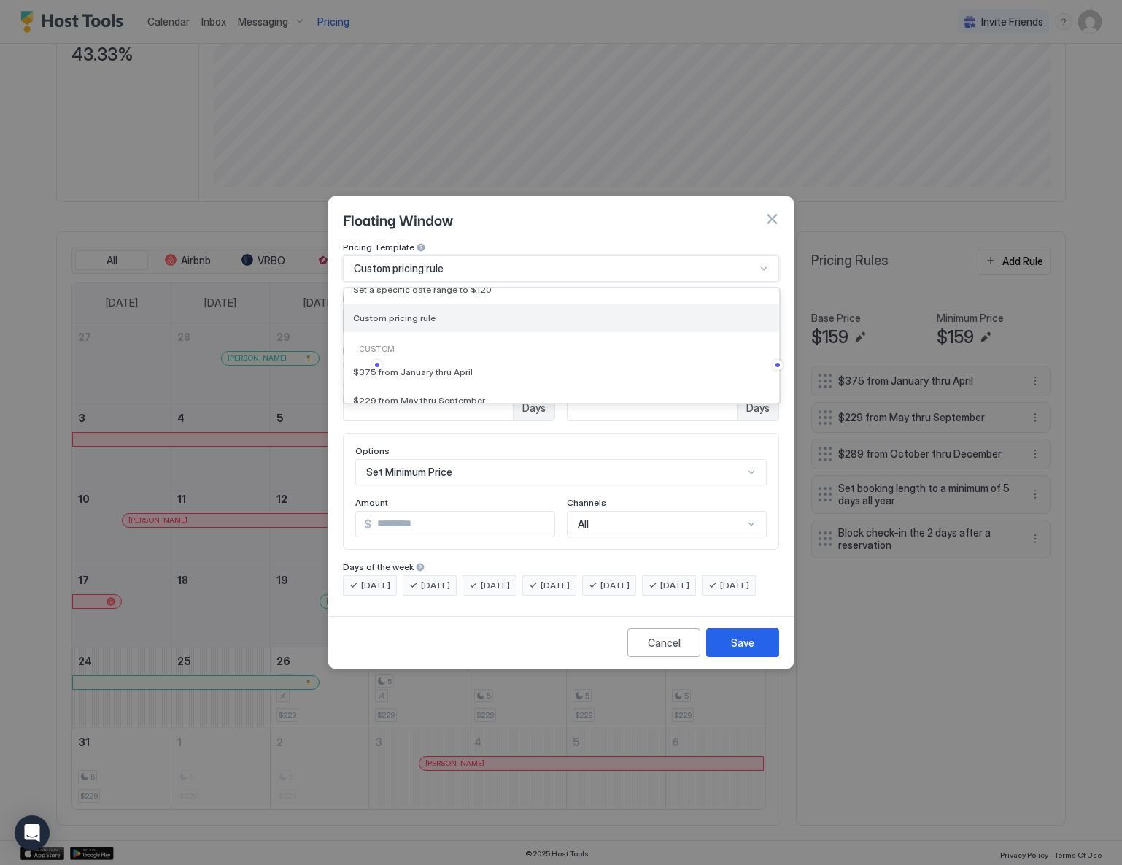
scroll to position [0, 0]
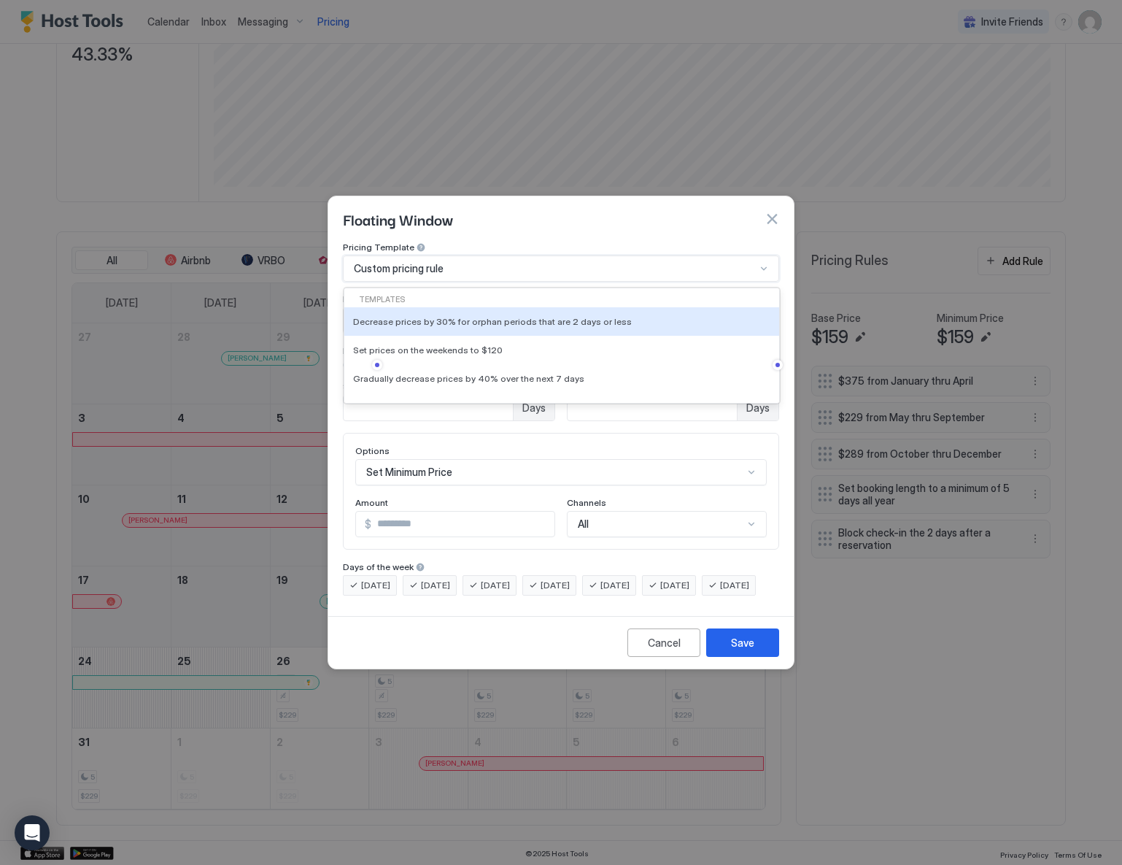
click at [567, 262] on div "Custom pricing rule" at bounding box center [555, 268] width 402 height 13
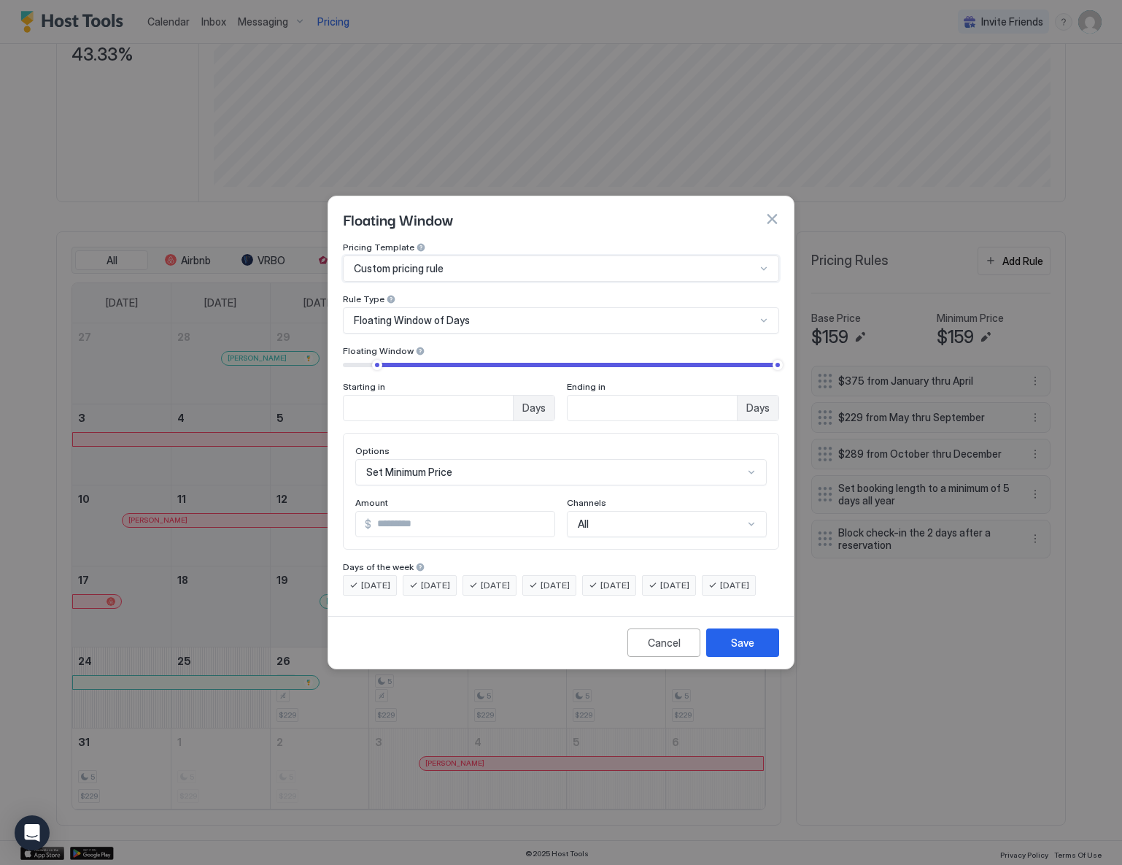
click at [520, 314] on div "Floating Window of Days" at bounding box center [555, 320] width 402 height 13
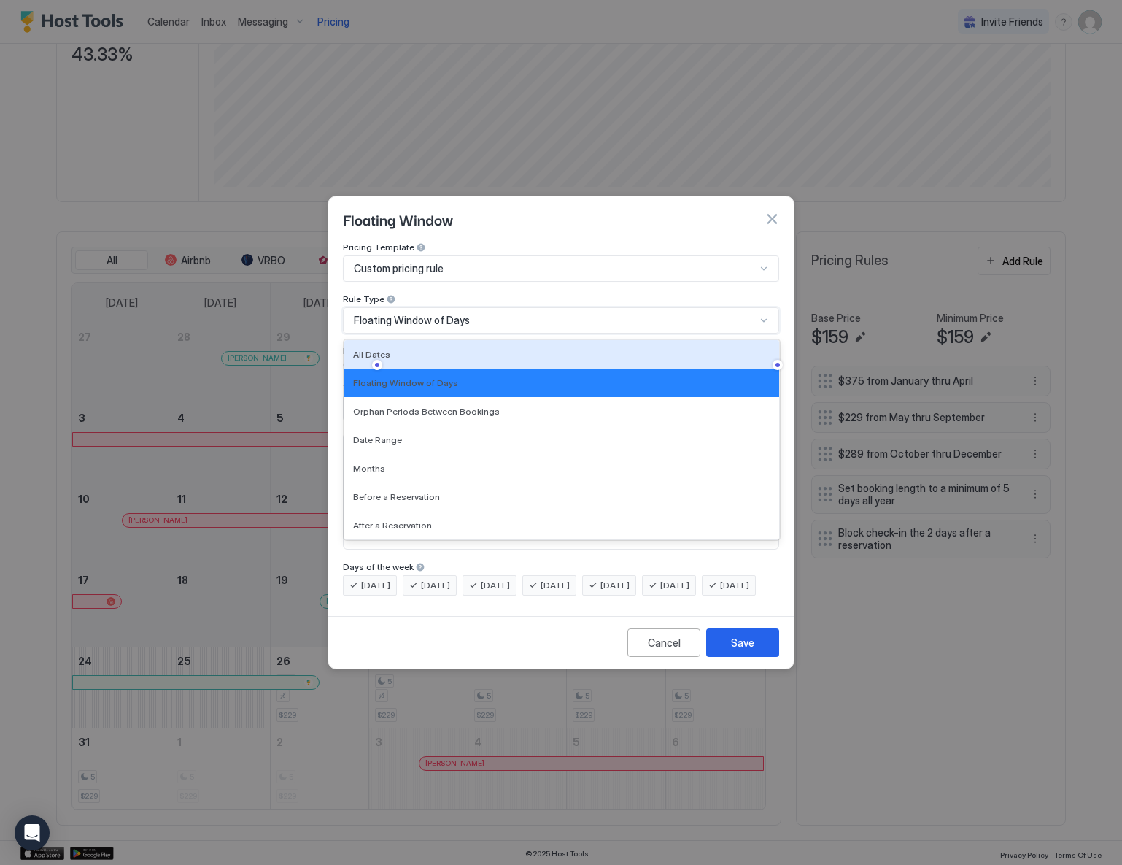
click at [550, 314] on div "Floating Window of Days" at bounding box center [555, 320] width 402 height 13
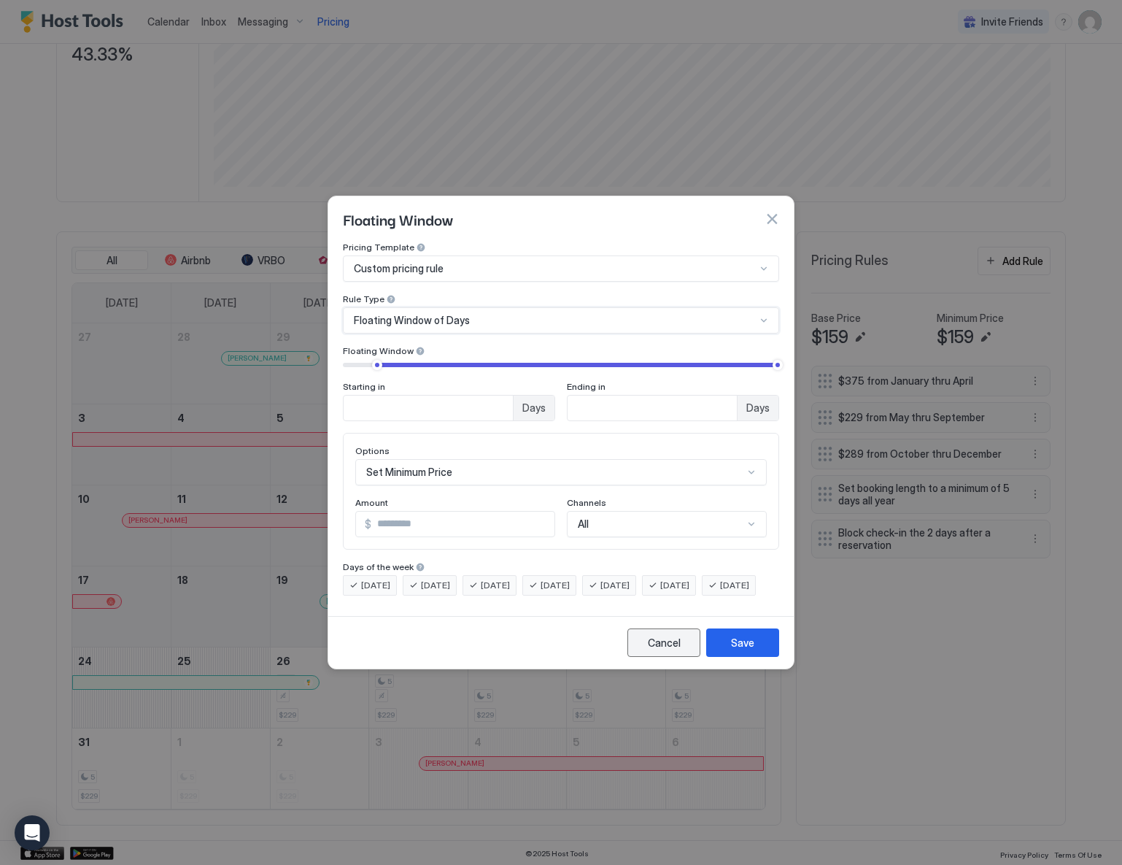
click at [665, 650] on div "Cancel" at bounding box center [664, 642] width 33 height 15
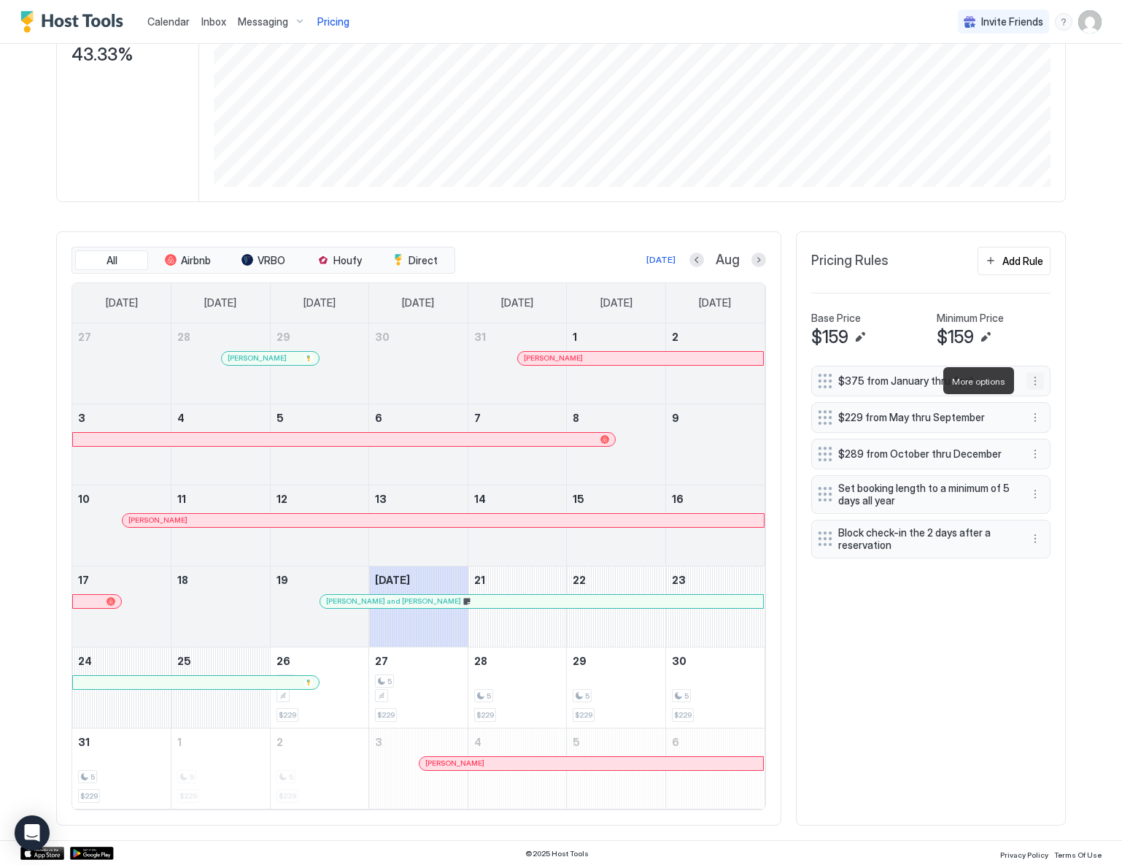
click at [1031, 378] on button "More options" at bounding box center [1035, 381] width 18 height 18
click at [1041, 401] on div "Edit" at bounding box center [1044, 400] width 32 height 11
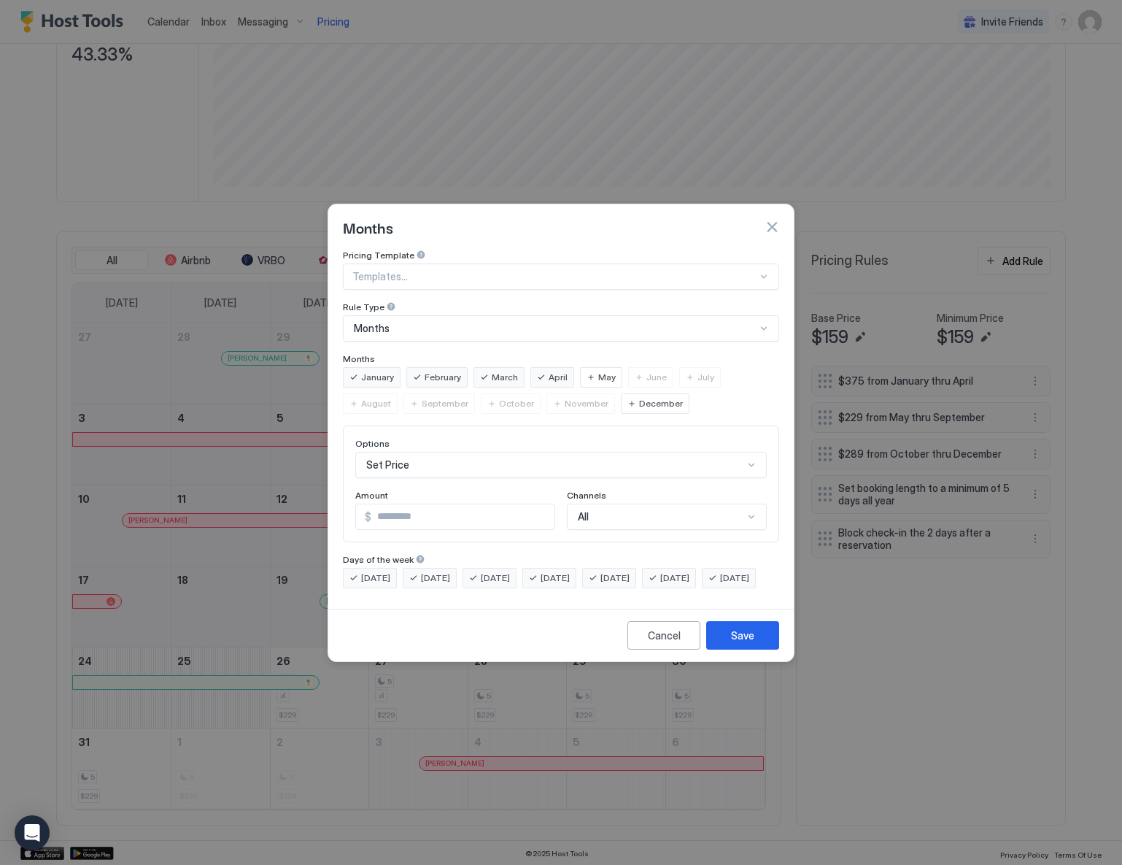
click at [402, 506] on input "***" at bounding box center [462, 516] width 183 height 25
type input "*"
type input "***"
click at [750, 643] on div "Save" at bounding box center [742, 634] width 23 height 15
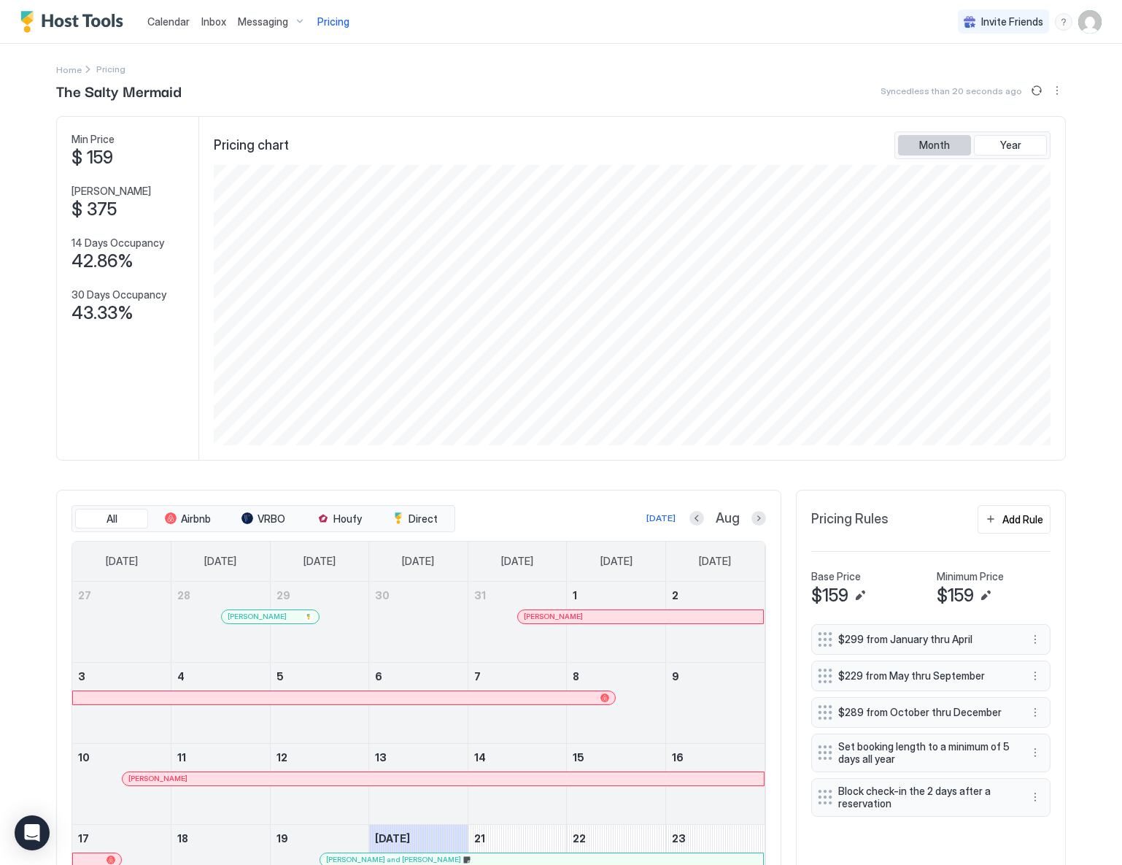
click at [942, 148] on span "Month" at bounding box center [934, 145] width 31 height 13
click at [1008, 147] on span "Year" at bounding box center [1010, 145] width 21 height 13
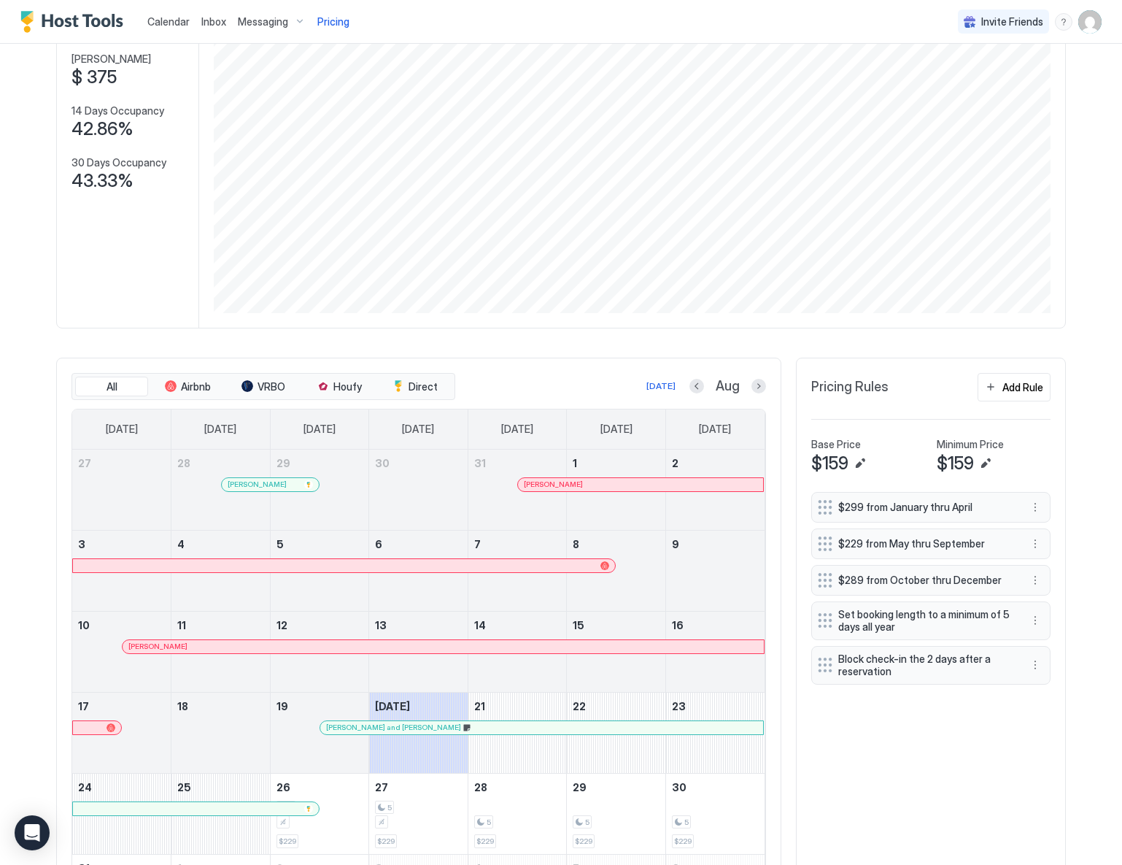
scroll to position [258, 0]
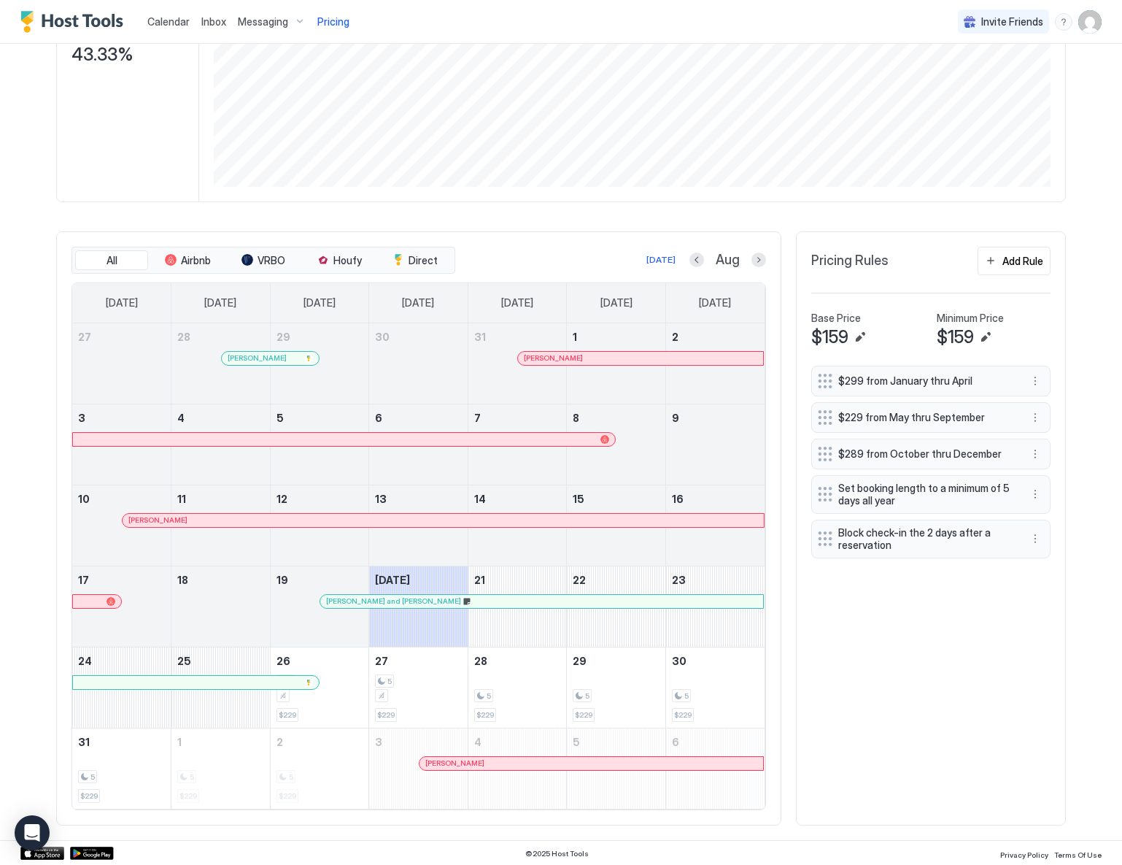
click at [1078, 20] on img "User profile" at bounding box center [1089, 21] width 23 height 23
click at [951, 79] on span "Settings" at bounding box center [947, 81] width 39 height 13
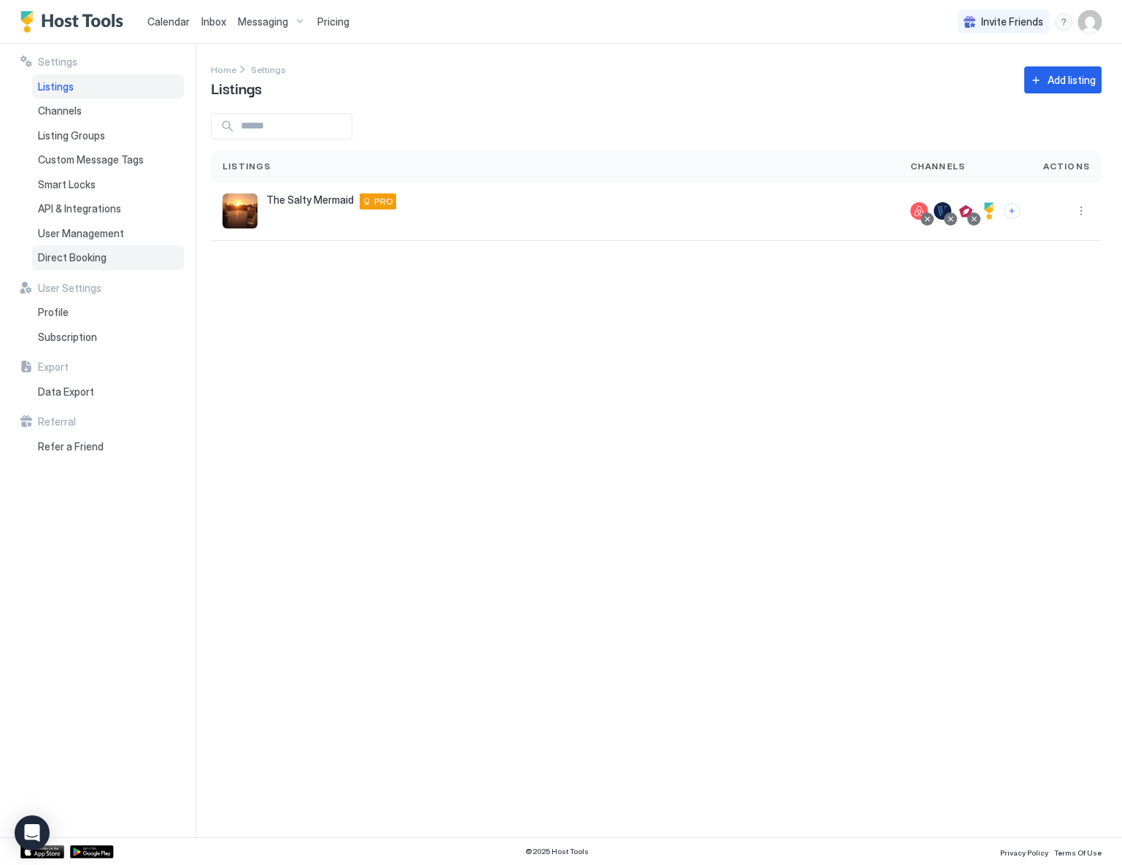
click at [63, 253] on span "Direct Booking" at bounding box center [72, 257] width 69 height 13
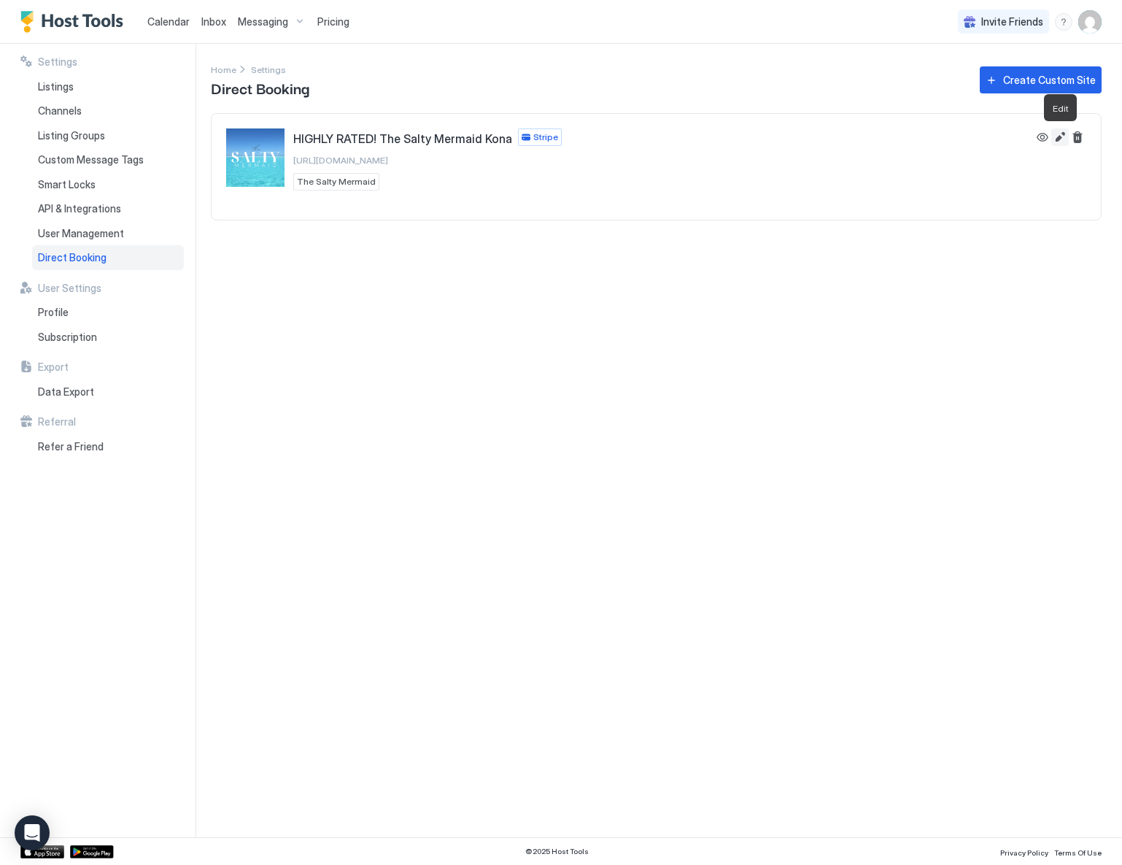
click at [1061, 136] on button "Edit" at bounding box center [1060, 137] width 18 height 18
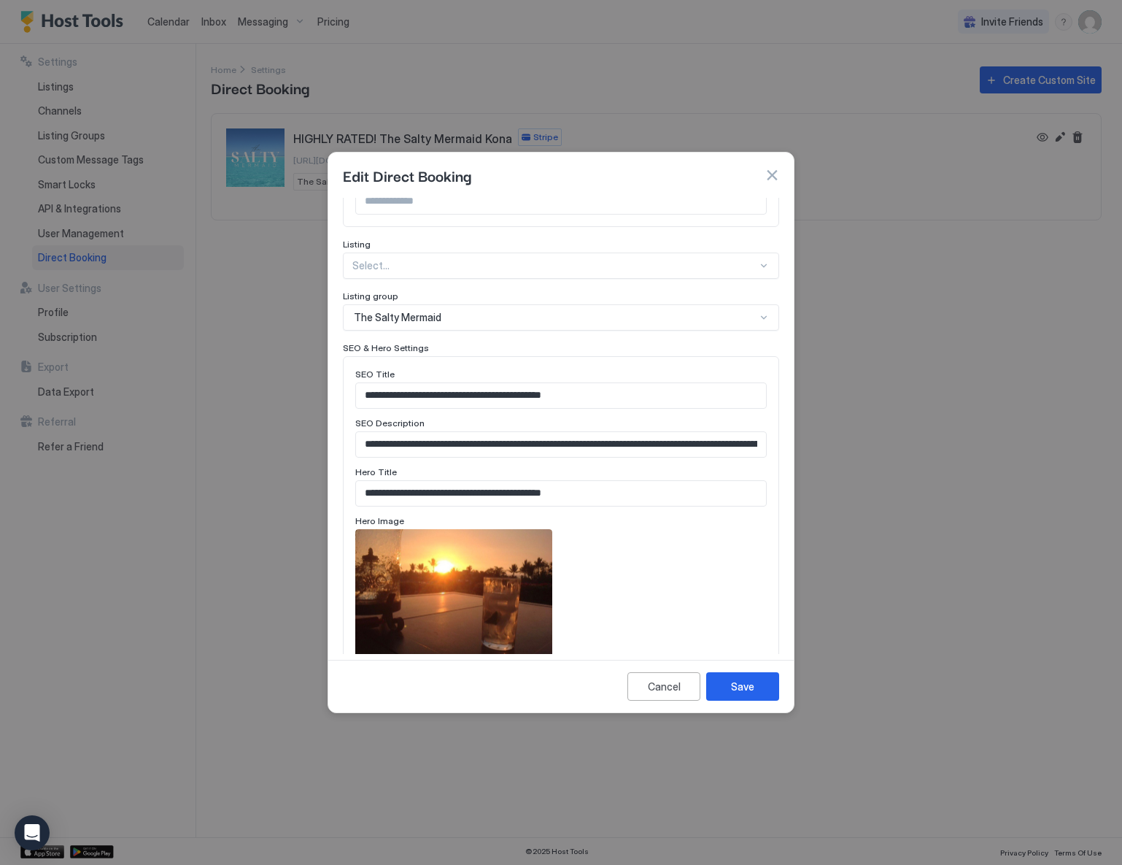
scroll to position [541, 0]
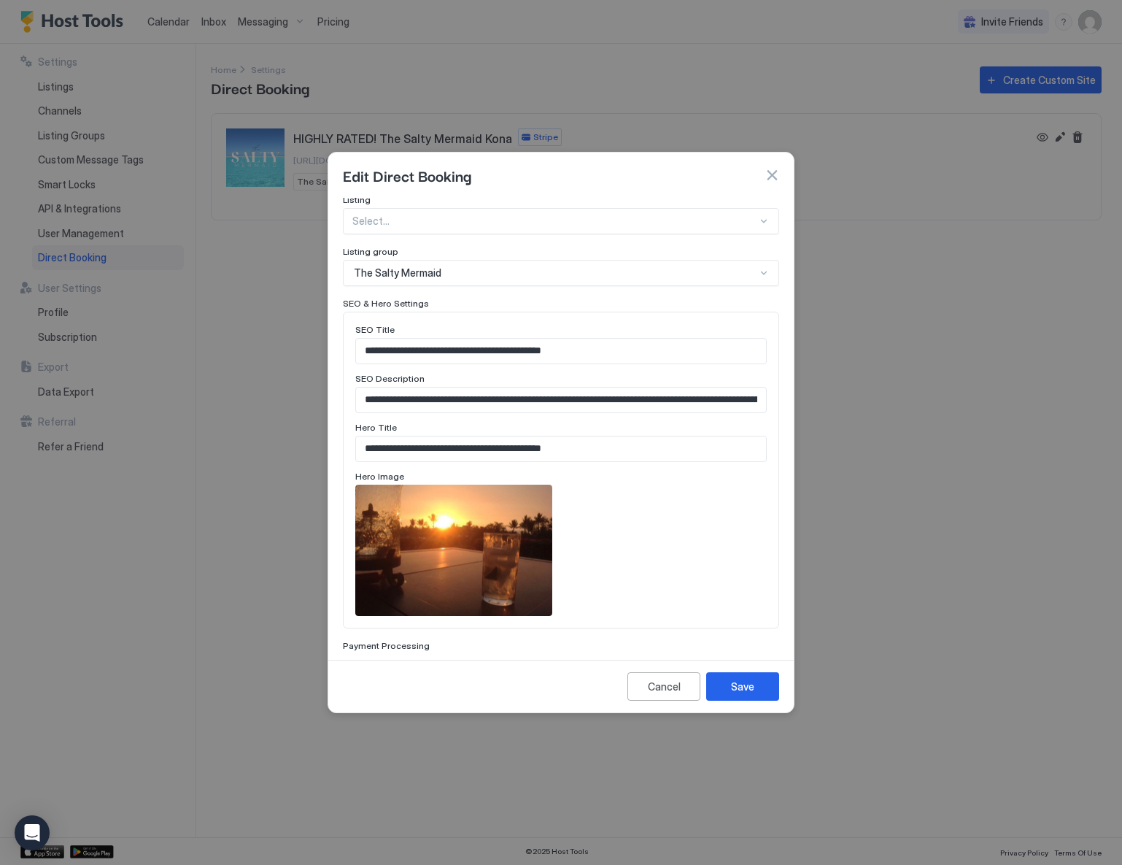
click at [550, 404] on input "**********" at bounding box center [561, 399] width 410 height 25
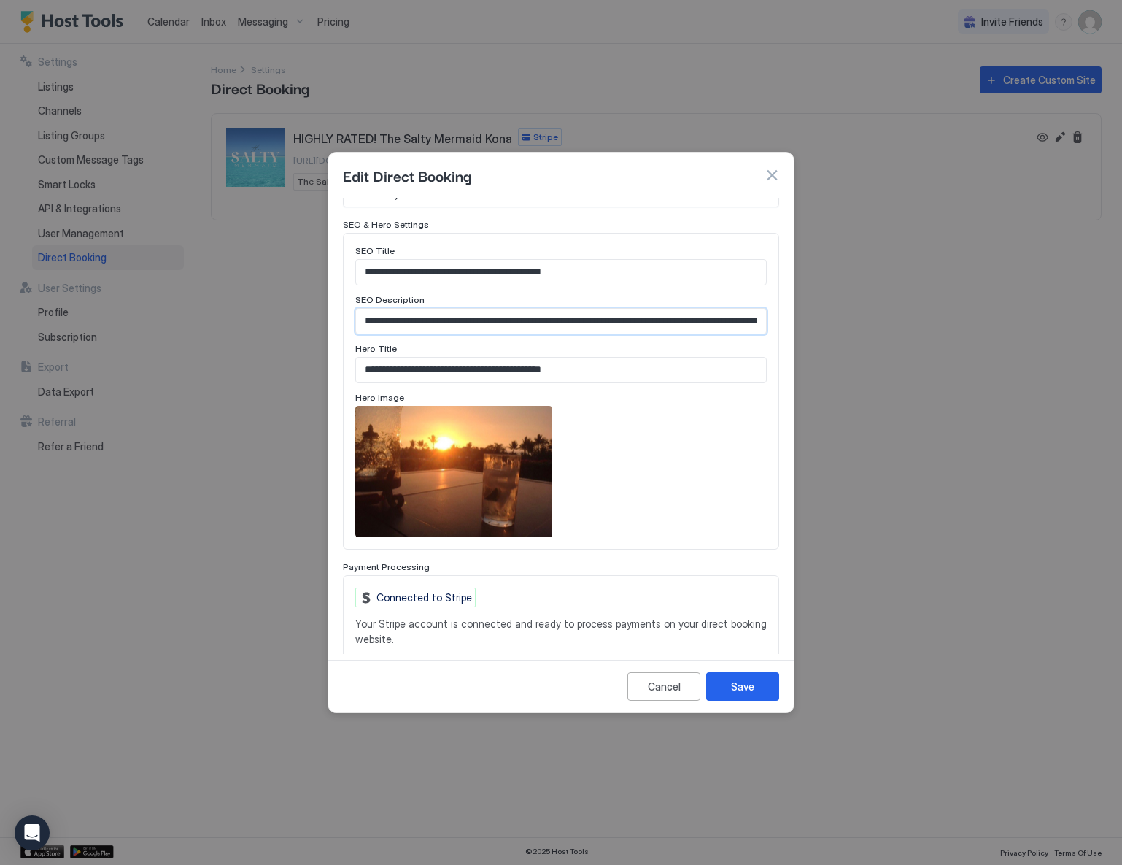
scroll to position [703, 0]
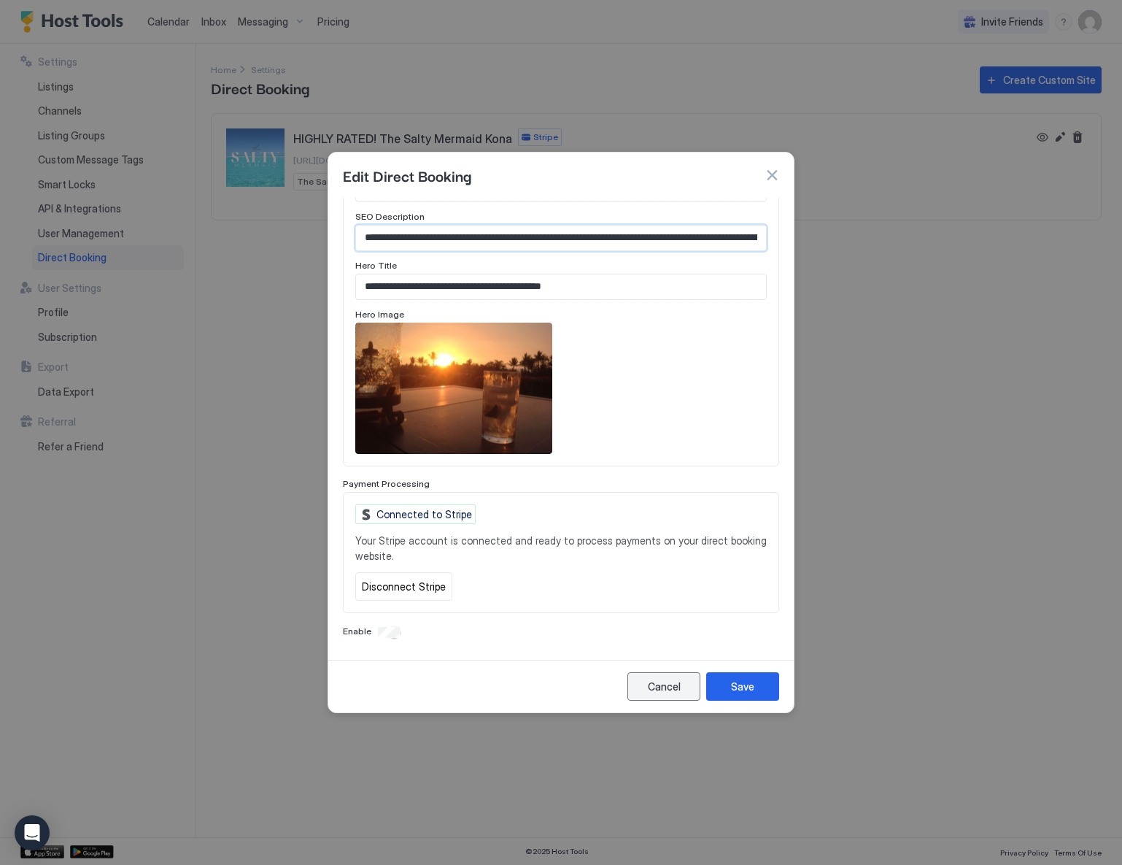
click at [653, 681] on div "Cancel" at bounding box center [664, 685] width 33 height 15
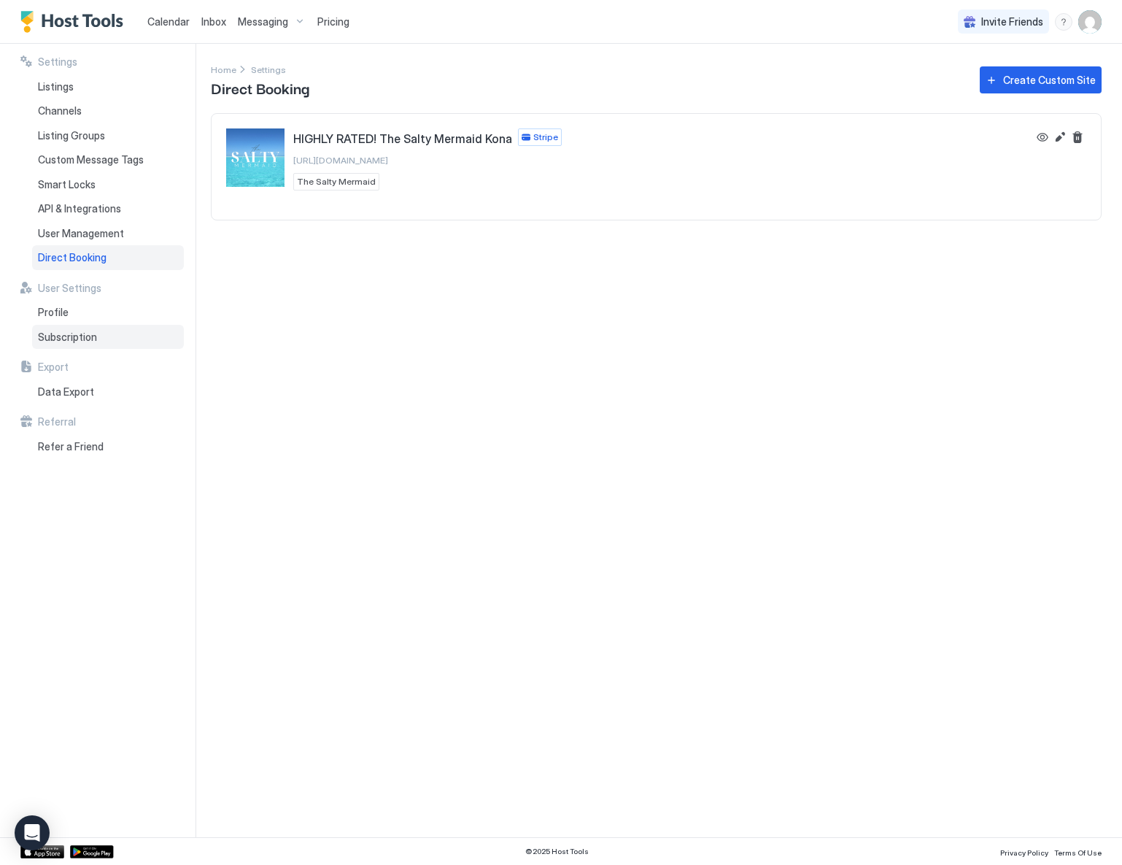
drag, startPoint x: 82, startPoint y: 328, endPoint x: 112, endPoint y: 326, distance: 30.7
click at [82, 330] on span "Subscription" at bounding box center [67, 336] width 59 height 13
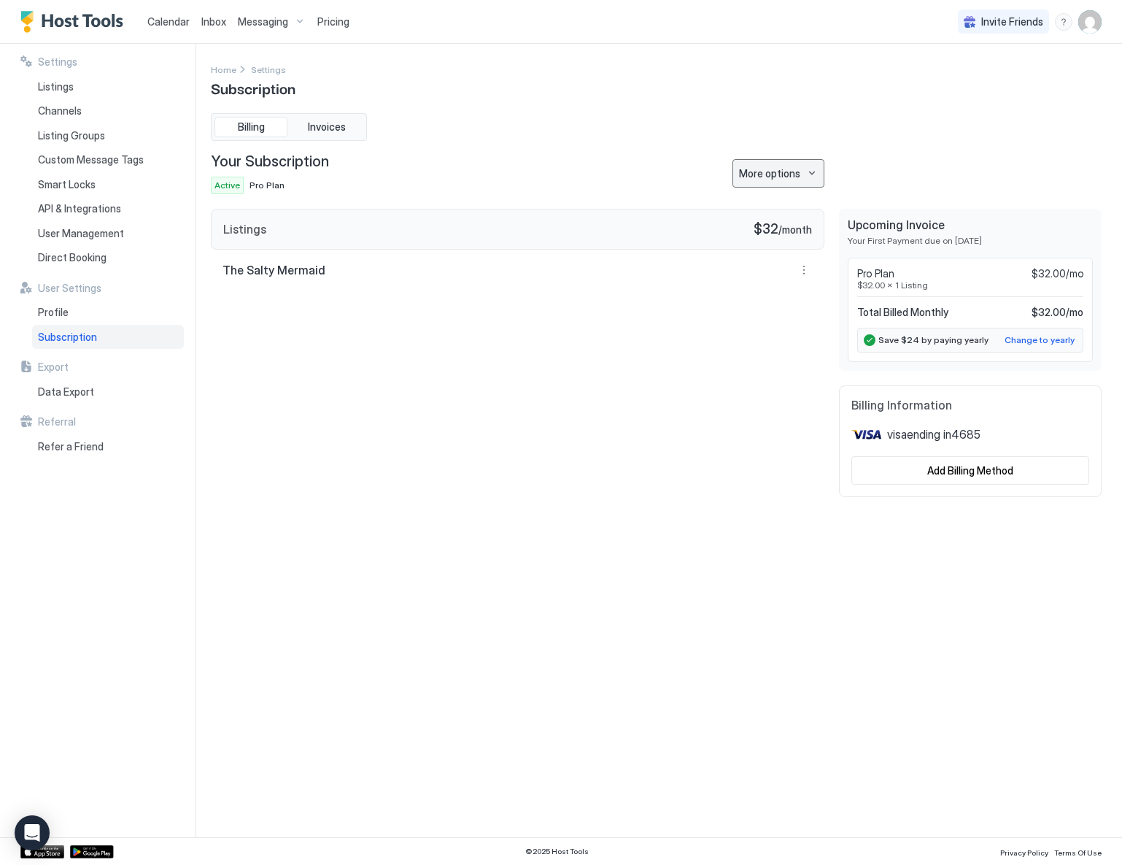
click at [815, 174] on button "More options" at bounding box center [778, 173] width 92 height 28
click at [815, 174] on div at bounding box center [561, 432] width 1122 height 865
click at [77, 387] on span "Data Export" at bounding box center [66, 391] width 56 height 13
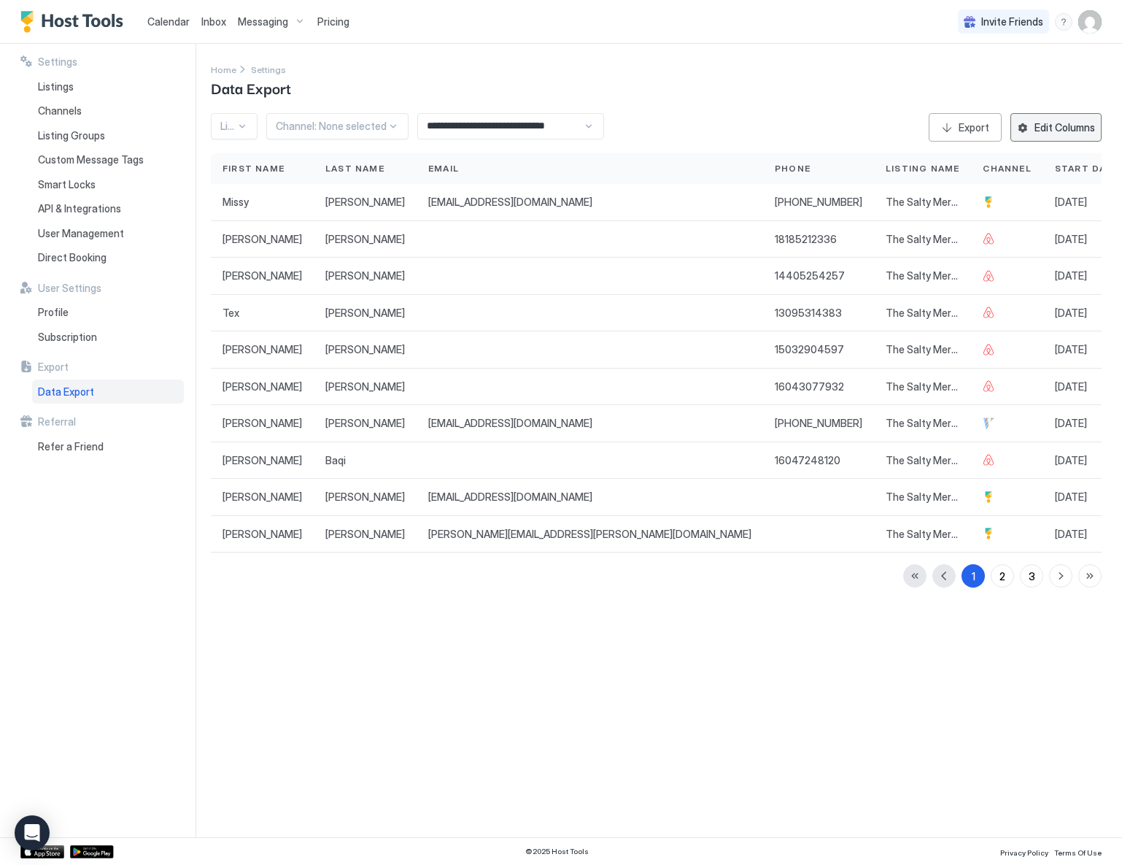
click at [1080, 131] on div "Edit Columns" at bounding box center [1065, 127] width 61 height 15
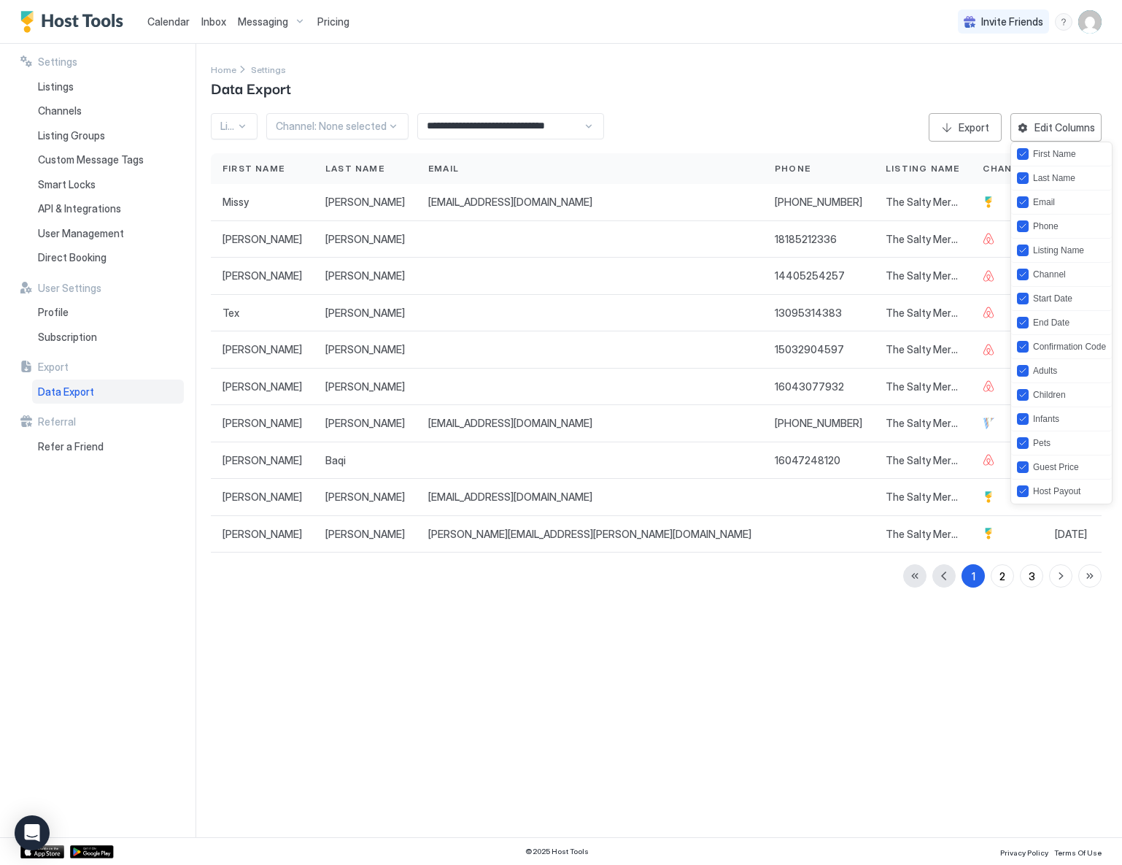
click at [1053, 128] on div at bounding box center [561, 432] width 1122 height 865
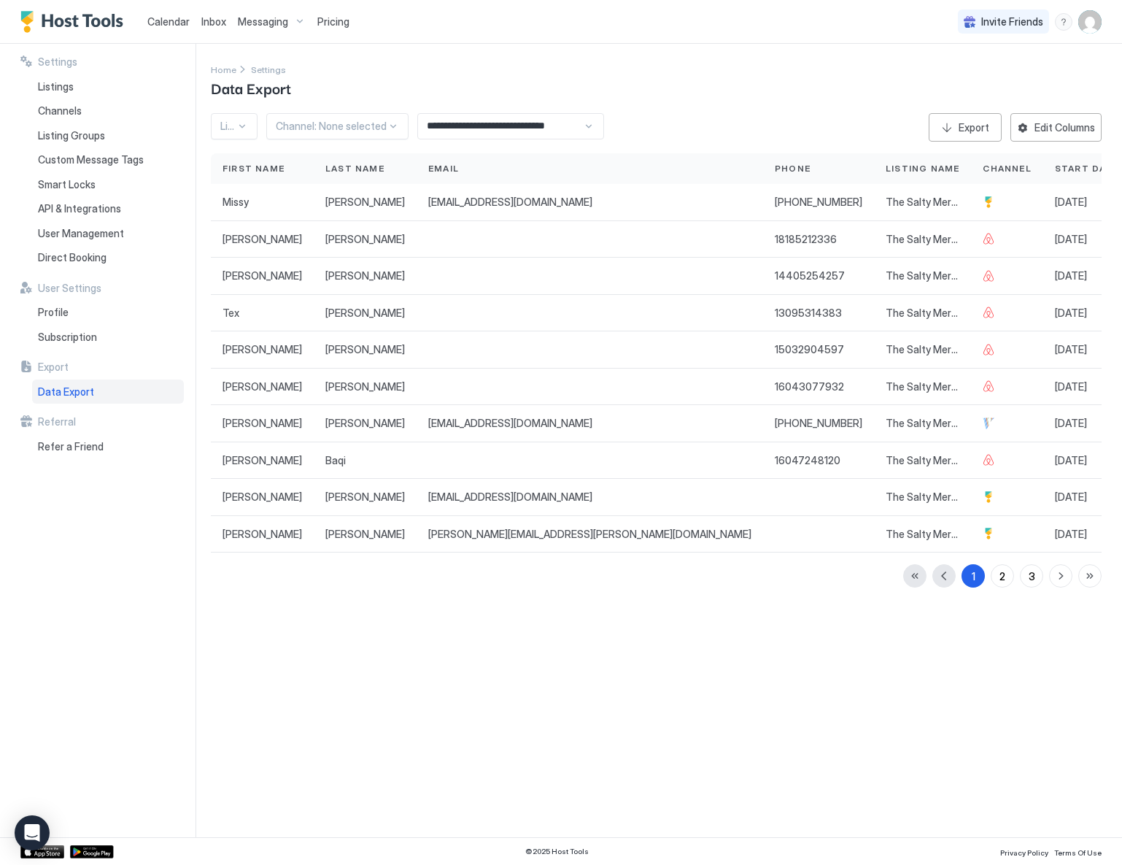
click at [587, 129] on div "**********" at bounding box center [510, 126] width 187 height 26
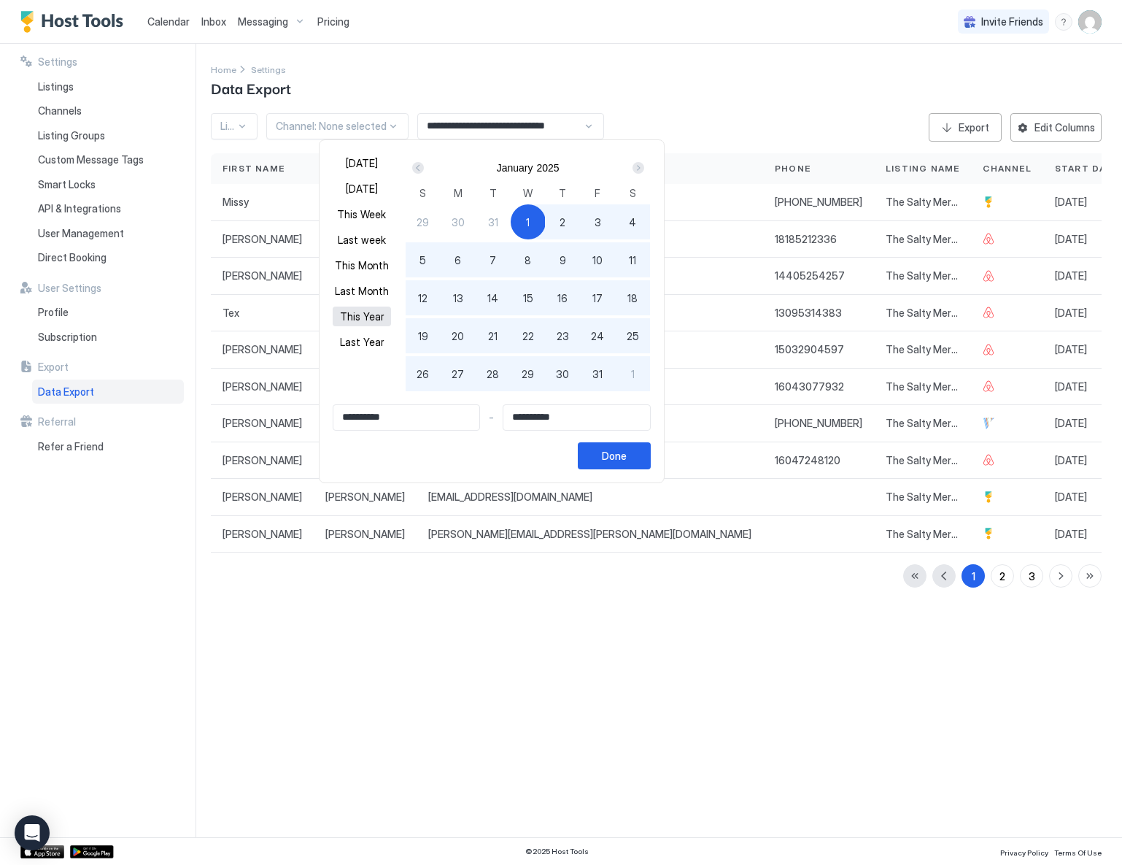
click at [361, 319] on button "This Year" at bounding box center [362, 316] width 58 height 20
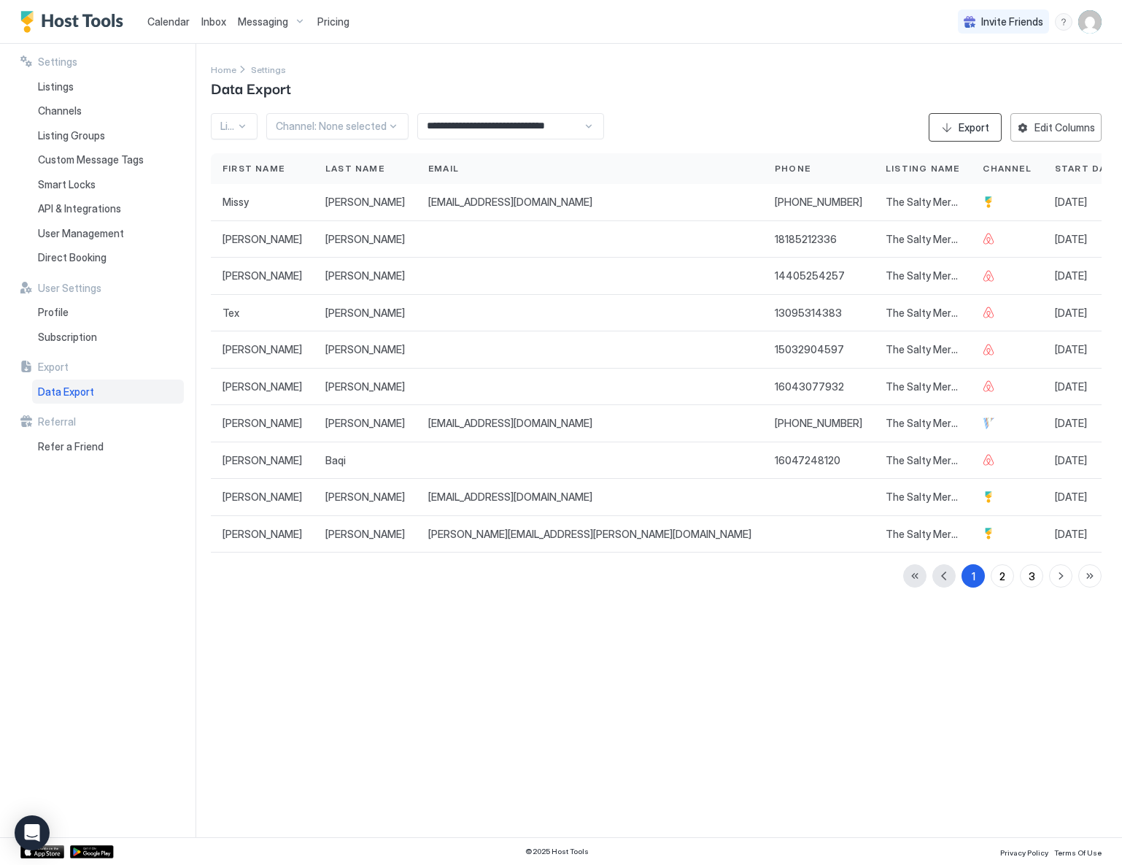
click at [971, 132] on div "Export" at bounding box center [974, 127] width 31 height 15
click at [584, 128] on div "**********" at bounding box center [510, 126] width 187 height 26
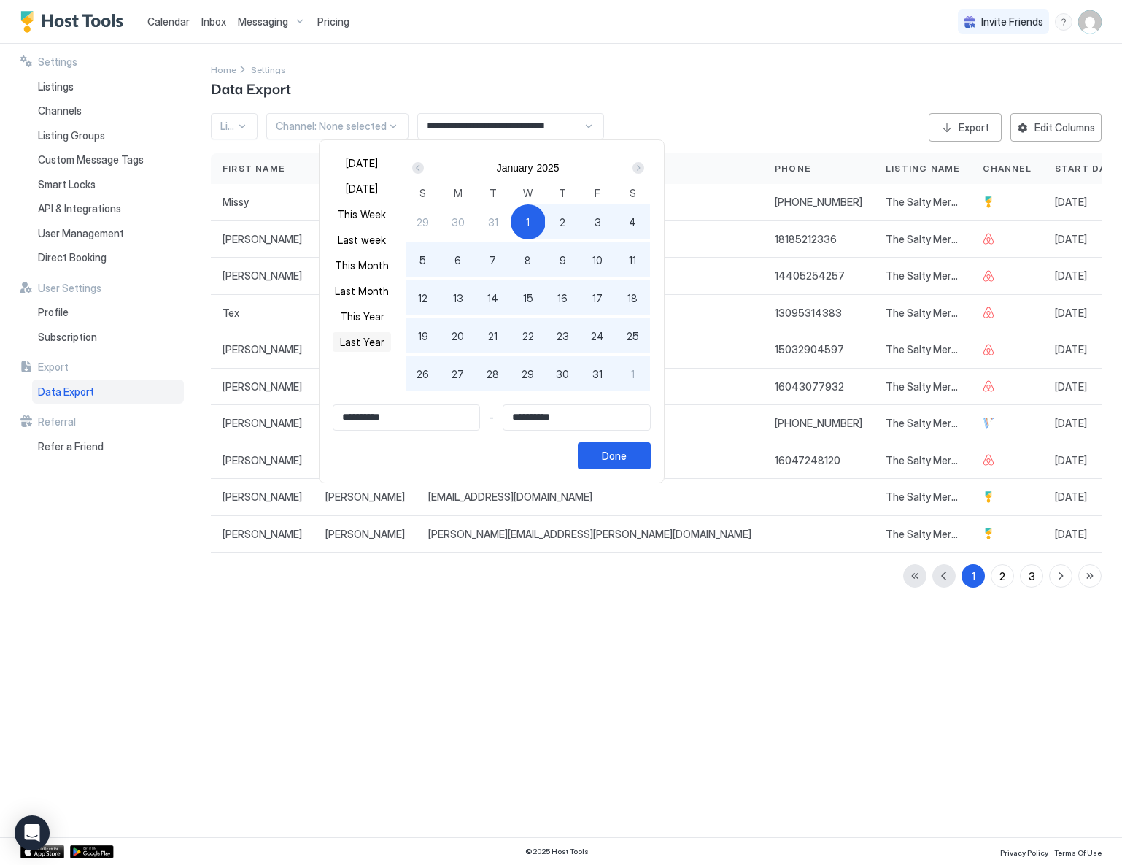
click at [350, 333] on button "Last Year" at bounding box center [362, 342] width 58 height 20
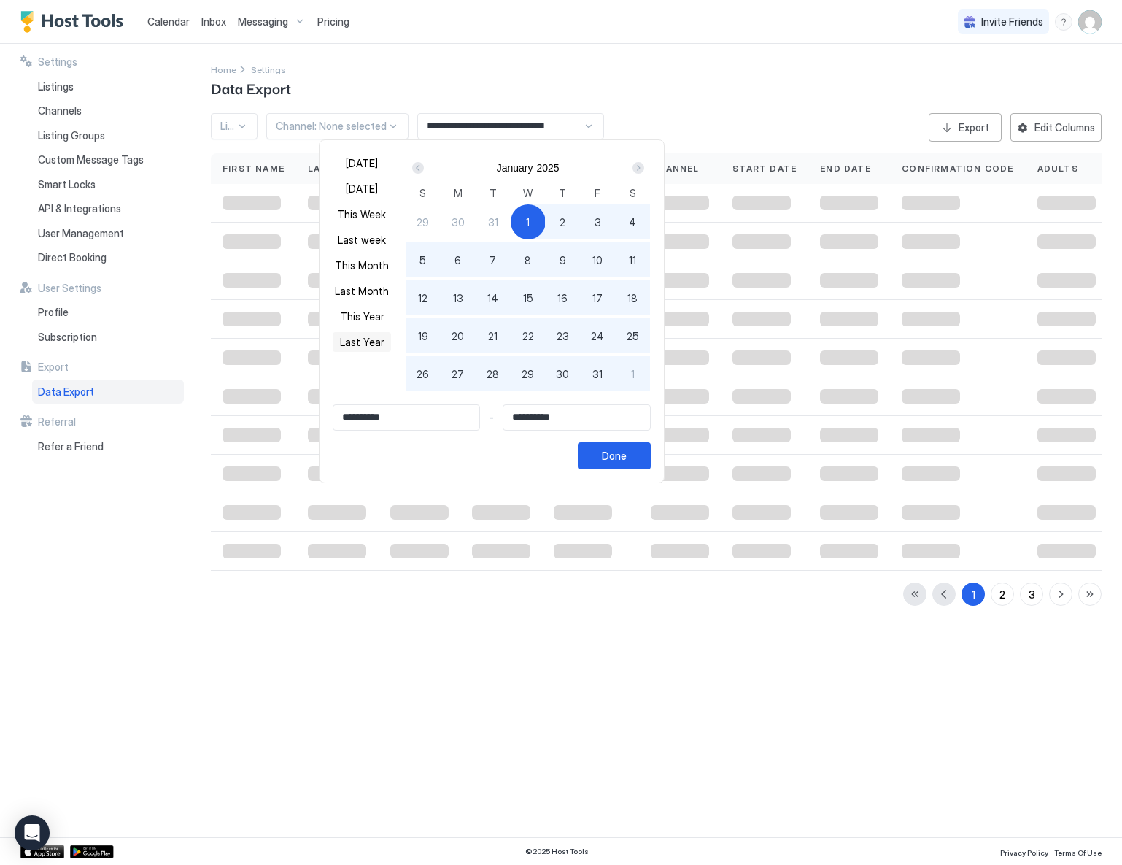
type input "**********"
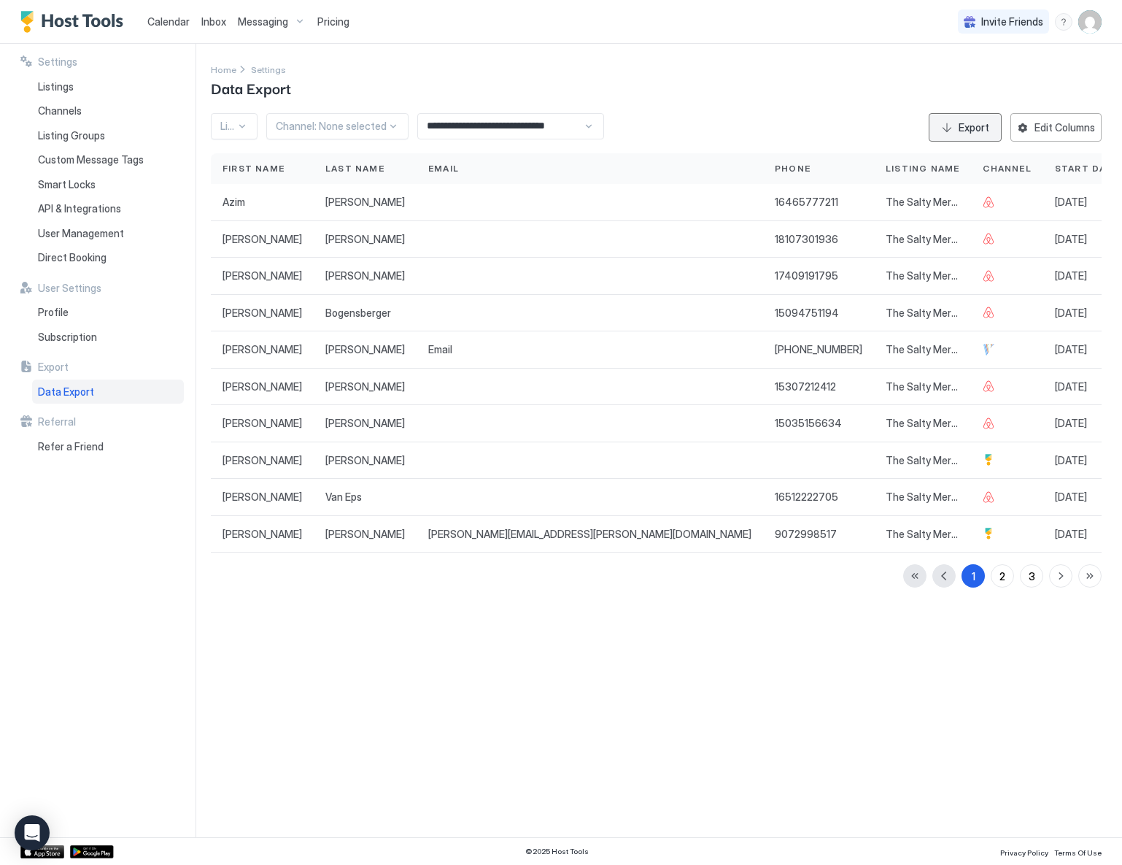
click at [963, 128] on div "Export" at bounding box center [974, 127] width 31 height 15
click at [588, 126] on div "**********" at bounding box center [510, 126] width 187 height 26
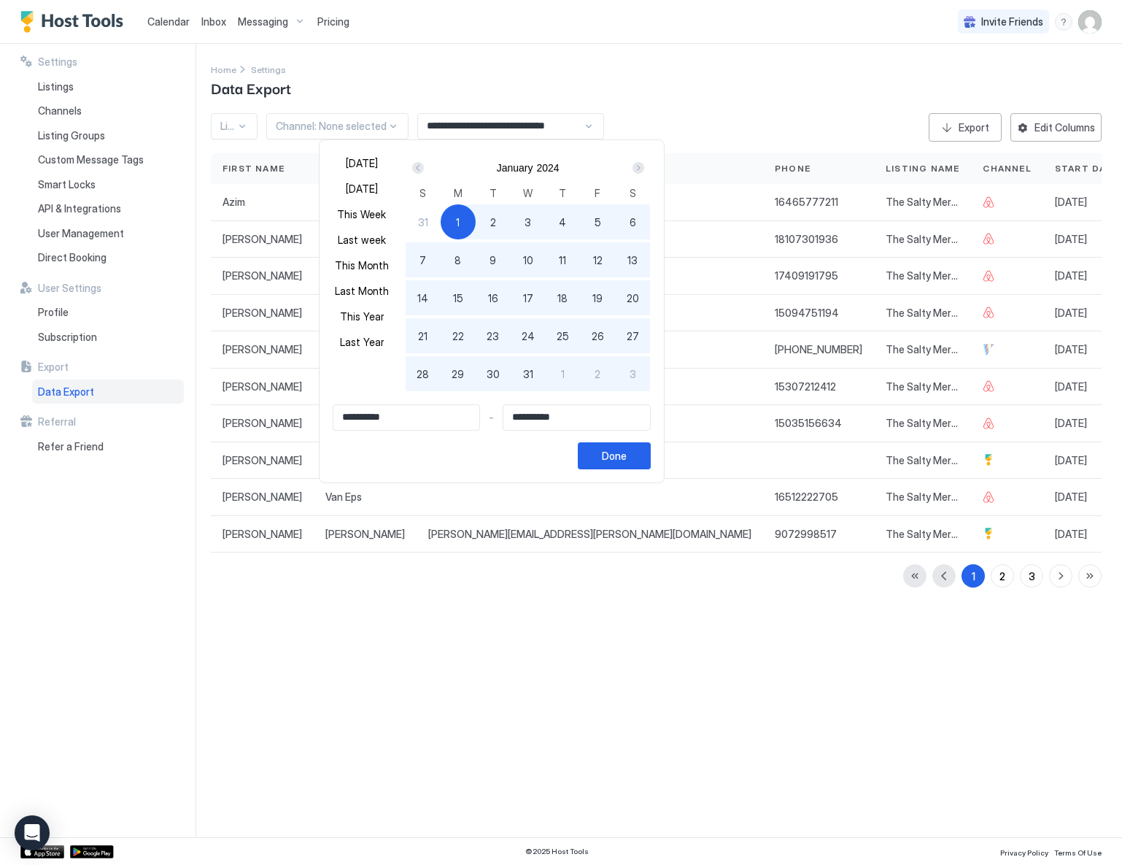
click at [401, 417] on input "**********" at bounding box center [406, 417] width 147 height 25
click at [401, 419] on input "**********" at bounding box center [406, 417] width 147 height 25
click at [403, 415] on input "**********" at bounding box center [406, 417] width 147 height 25
click at [401, 416] on input "**********" at bounding box center [406, 417] width 147 height 25
click at [401, 417] on input "**********" at bounding box center [406, 417] width 147 height 25
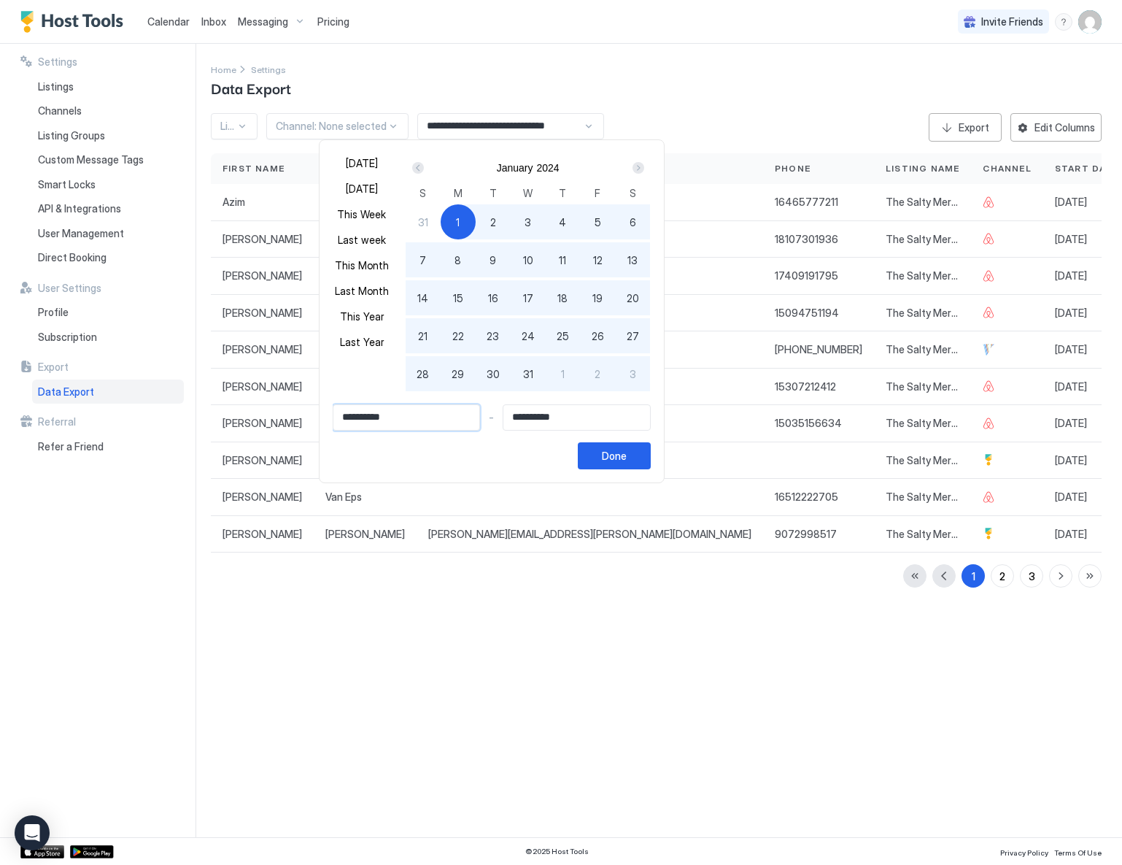
click at [401, 417] on input "**********" at bounding box center [406, 417] width 147 height 25
click at [399, 419] on input "**********" at bounding box center [406, 417] width 147 height 25
click at [401, 419] on input "**********" at bounding box center [406, 417] width 147 height 25
click at [411, 419] on input "**********" at bounding box center [406, 417] width 147 height 25
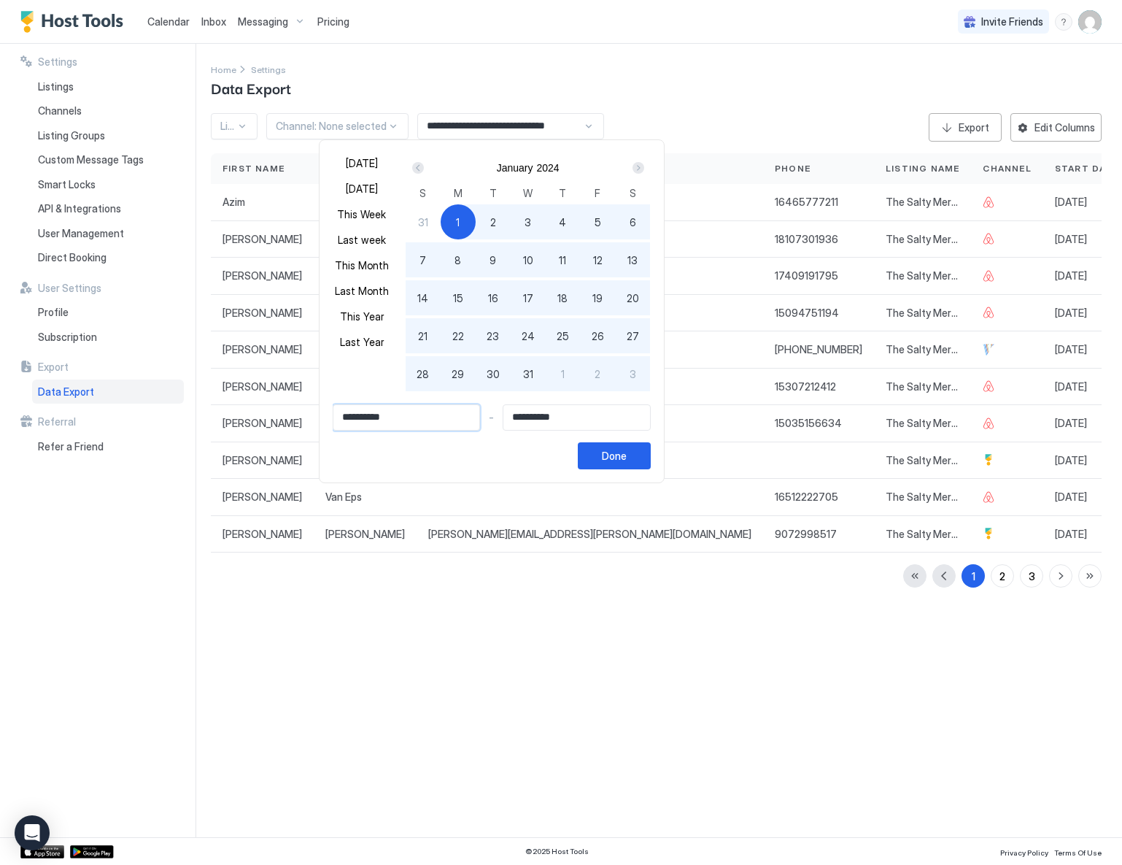
click at [401, 418] on input "**********" at bounding box center [406, 417] width 147 height 25
click at [385, 419] on input "**********" at bounding box center [406, 417] width 147 height 25
click at [487, 458] on div "**********" at bounding box center [492, 436] width 318 height 65
click at [585, 418] on input "**********" at bounding box center [576, 417] width 147 height 25
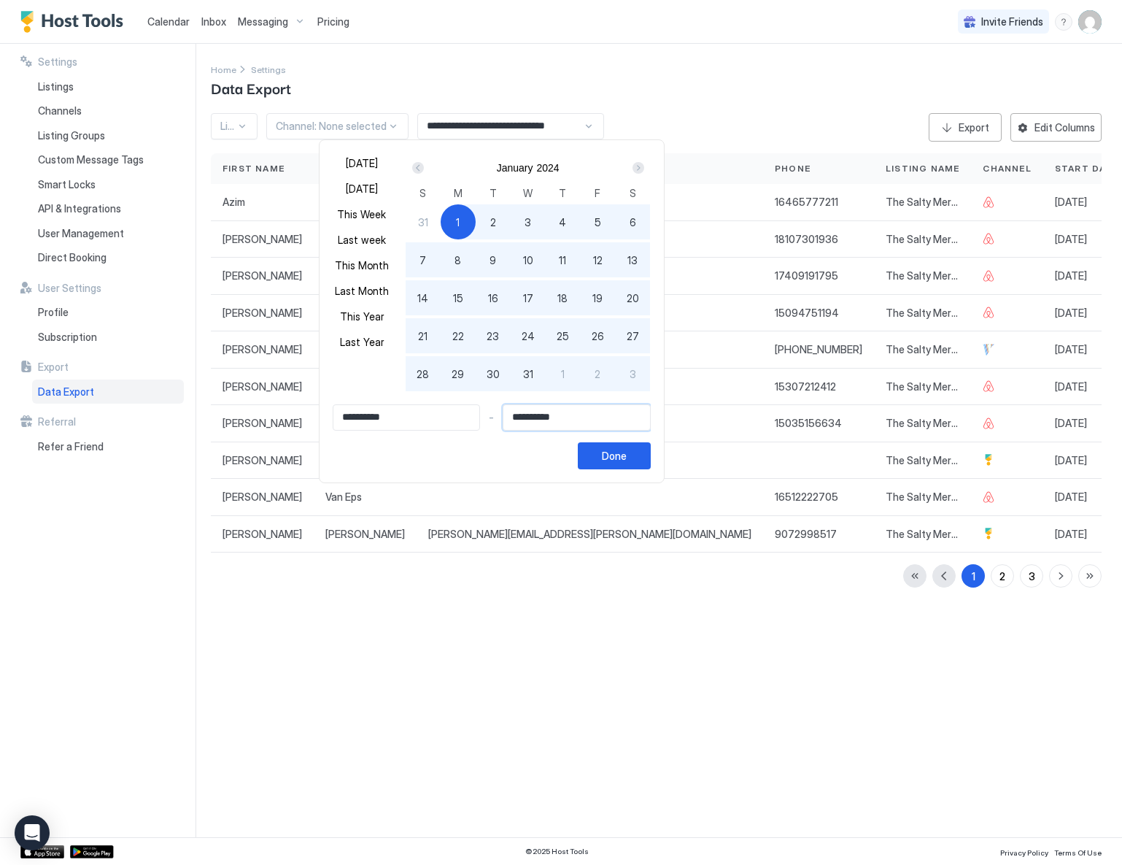
click at [424, 163] on div "Prev" at bounding box center [418, 168] width 12 height 12
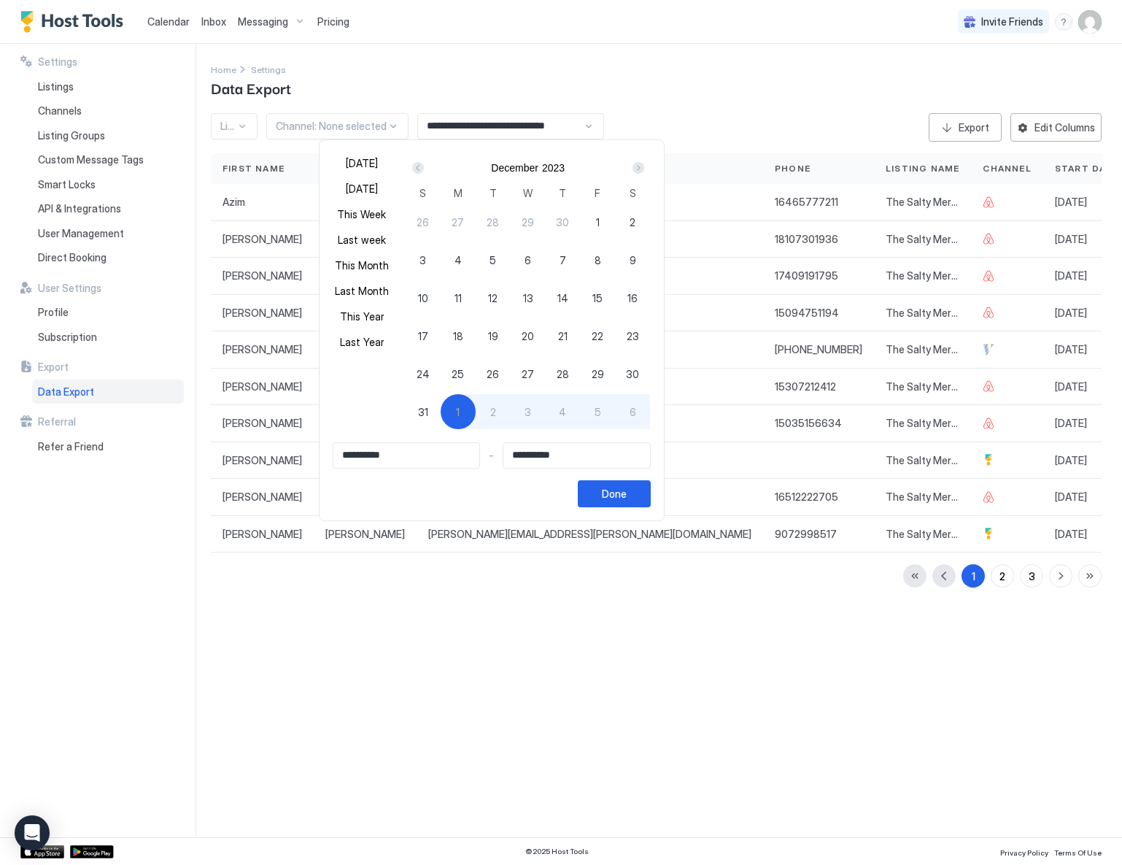
click at [424, 166] on div "Prev" at bounding box center [418, 168] width 12 height 12
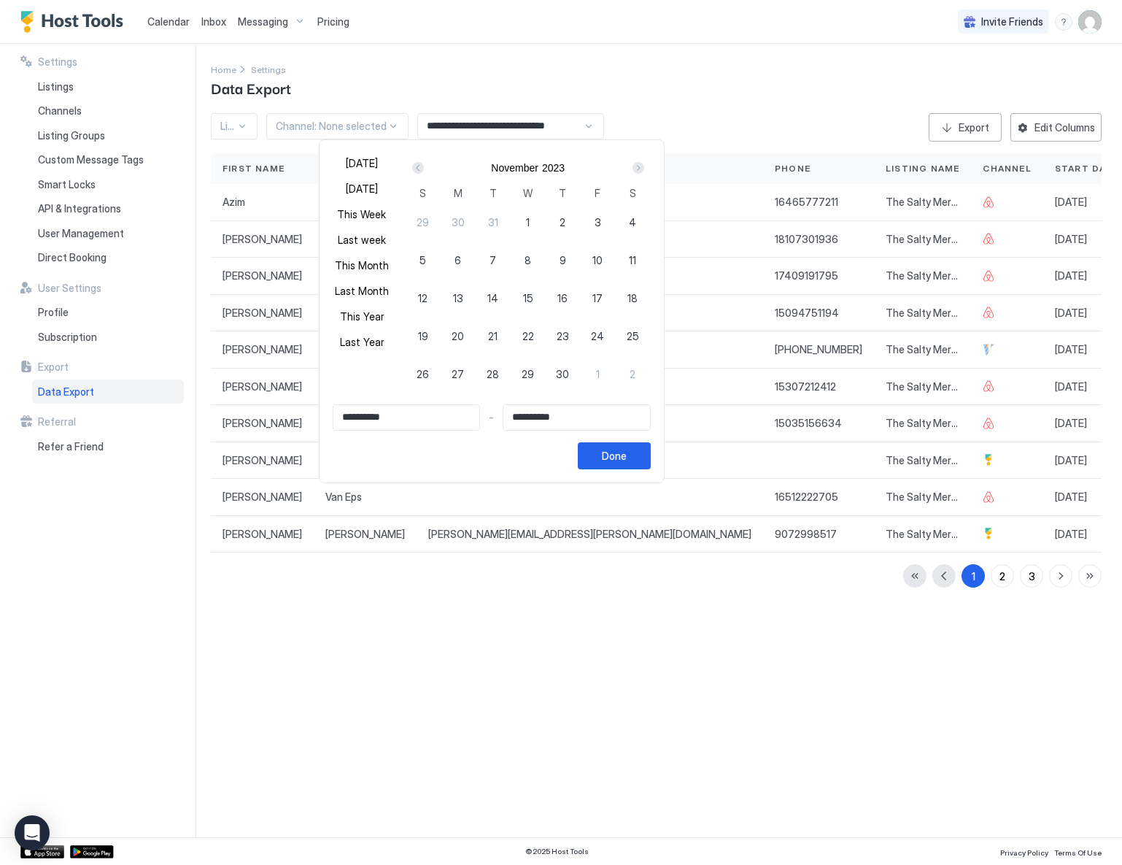
click at [424, 166] on div "Prev" at bounding box center [418, 168] width 12 height 12
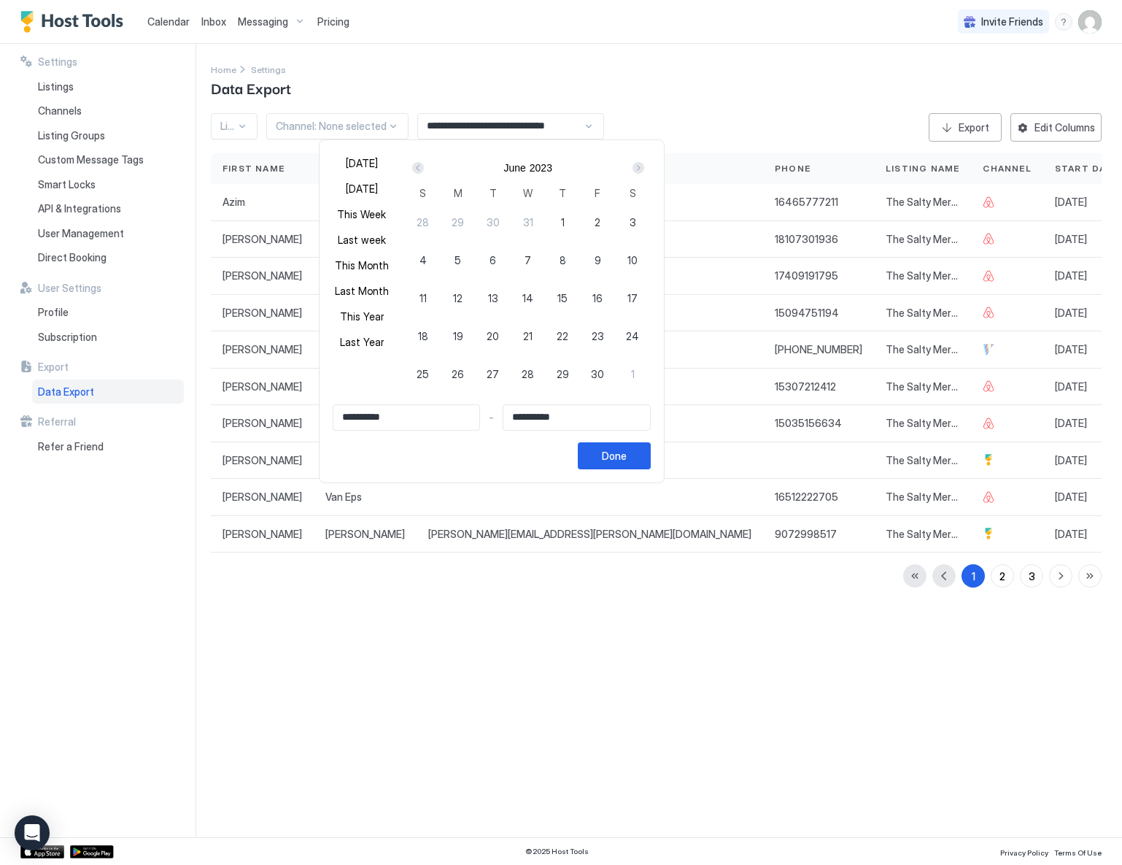
click at [424, 166] on div "Prev" at bounding box center [418, 168] width 12 height 12
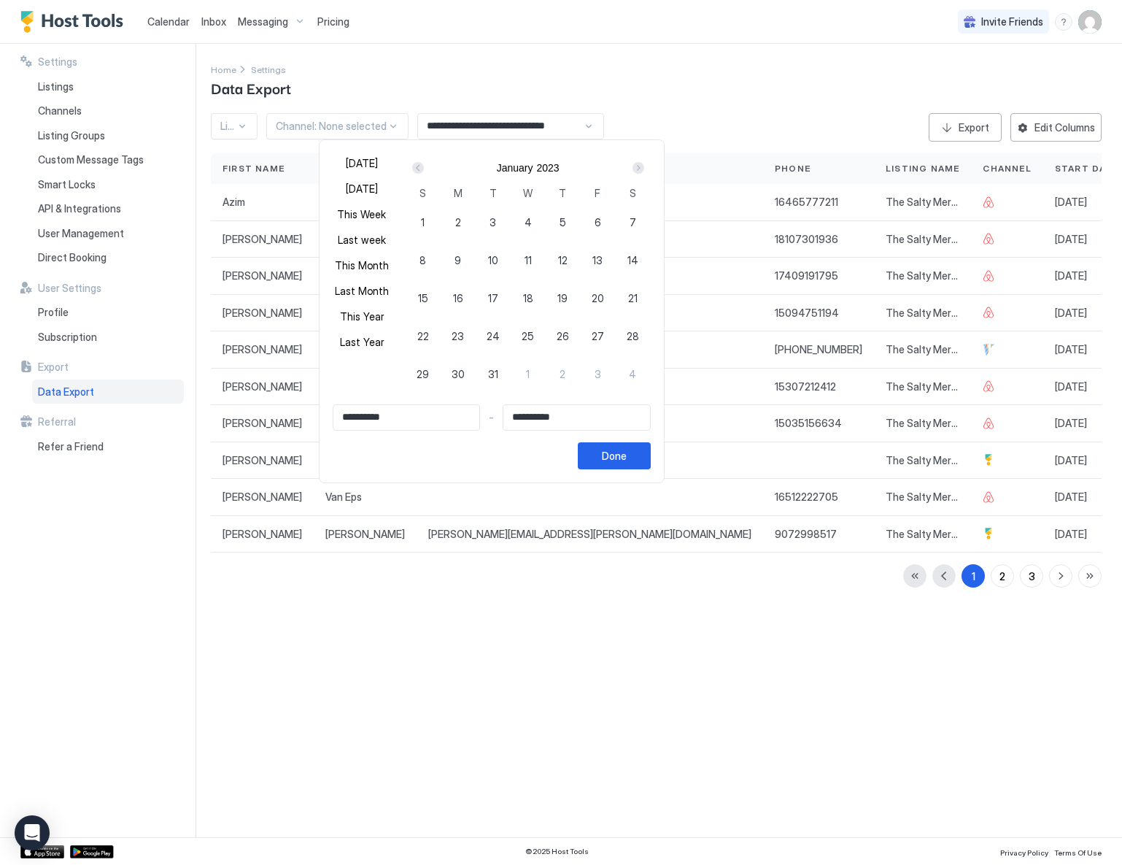
click at [424, 166] on div "Prev" at bounding box center [418, 168] width 12 height 12
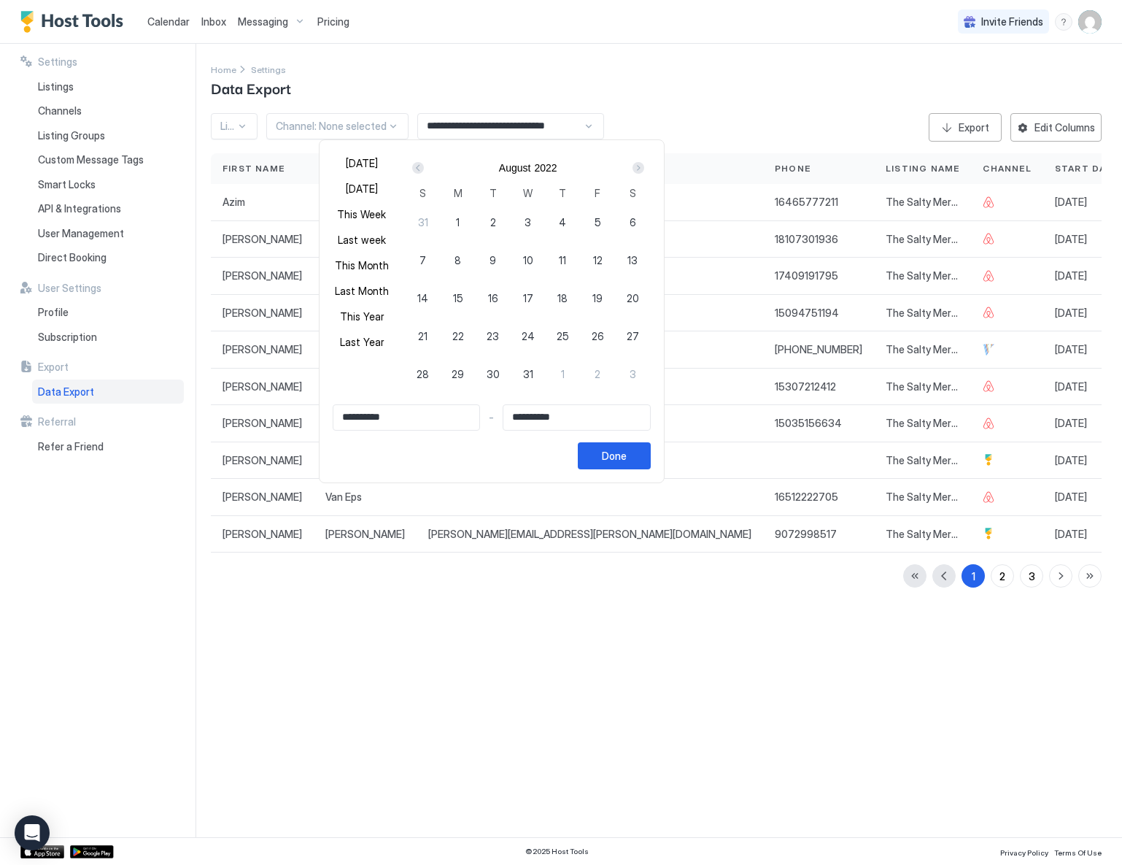
click at [424, 166] on div "Prev" at bounding box center [418, 168] width 12 height 12
click at [644, 169] on div "Next" at bounding box center [639, 168] width 12 height 12
click at [644, 168] on div "Next" at bounding box center [639, 168] width 12 height 12
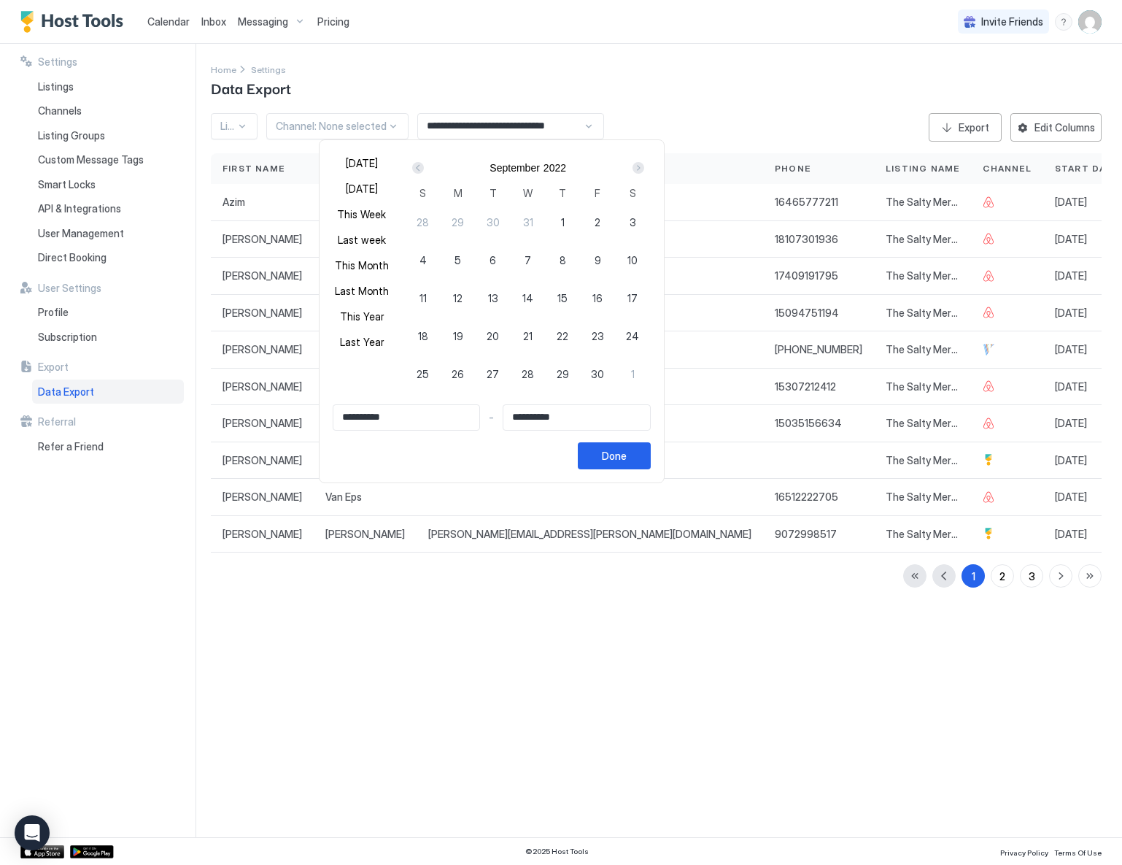
click at [644, 168] on div "Next" at bounding box center [639, 168] width 12 height 12
click at [644, 167] on div "Next" at bounding box center [639, 168] width 12 height 12
click at [439, 221] on div "1" at bounding box center [423, 221] width 35 height 35
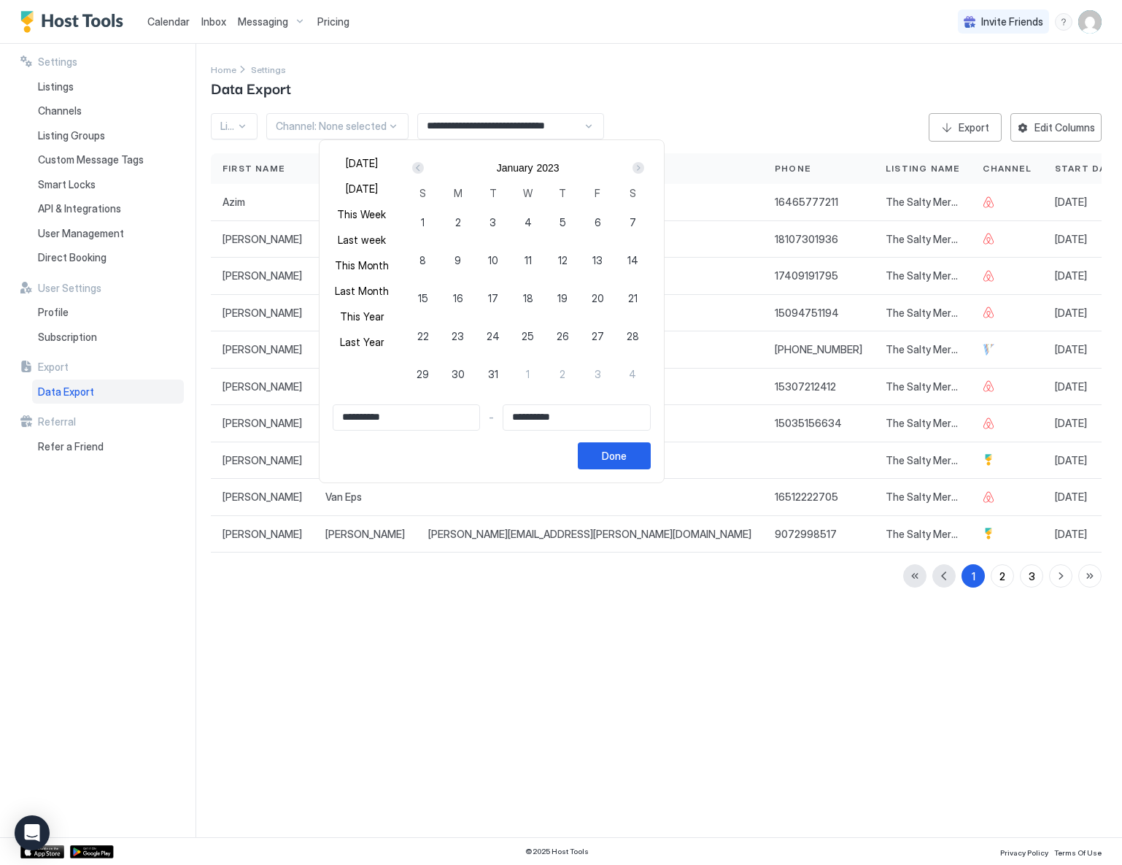
type input "**********"
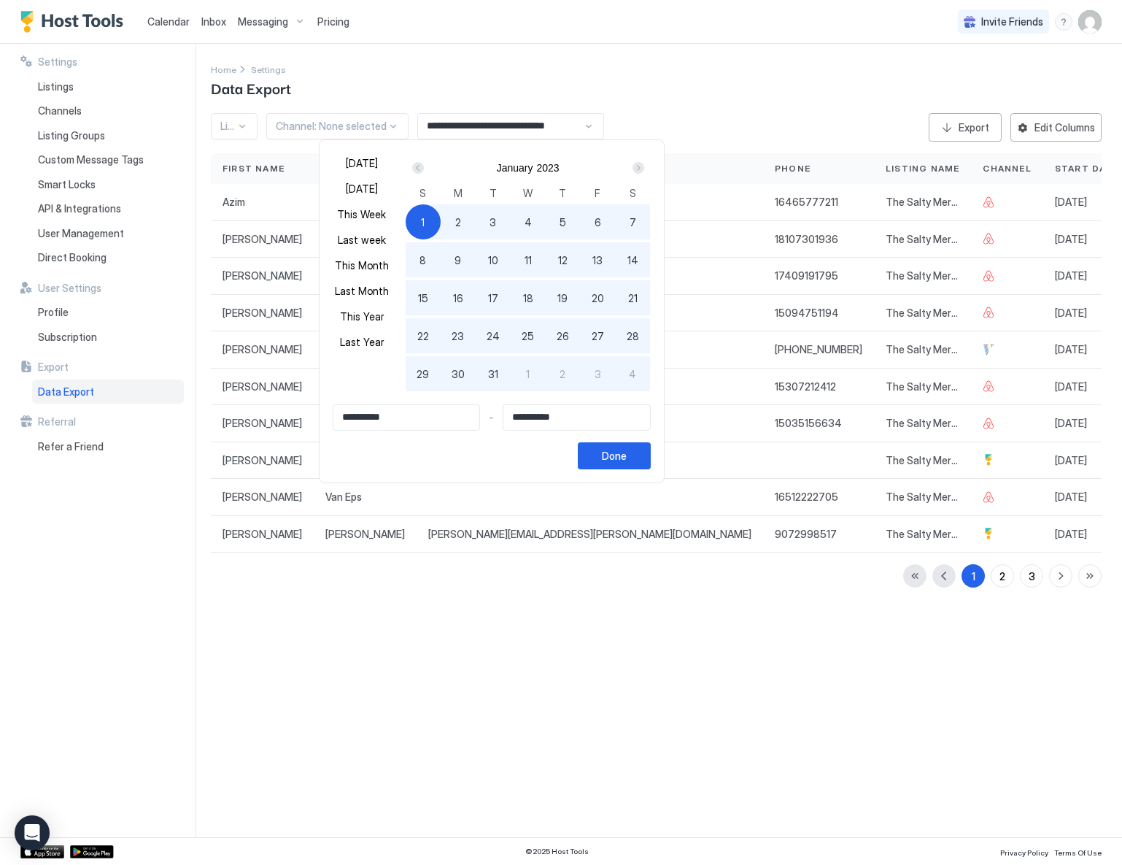
click at [644, 167] on div "Next" at bounding box center [639, 168] width 12 height 12
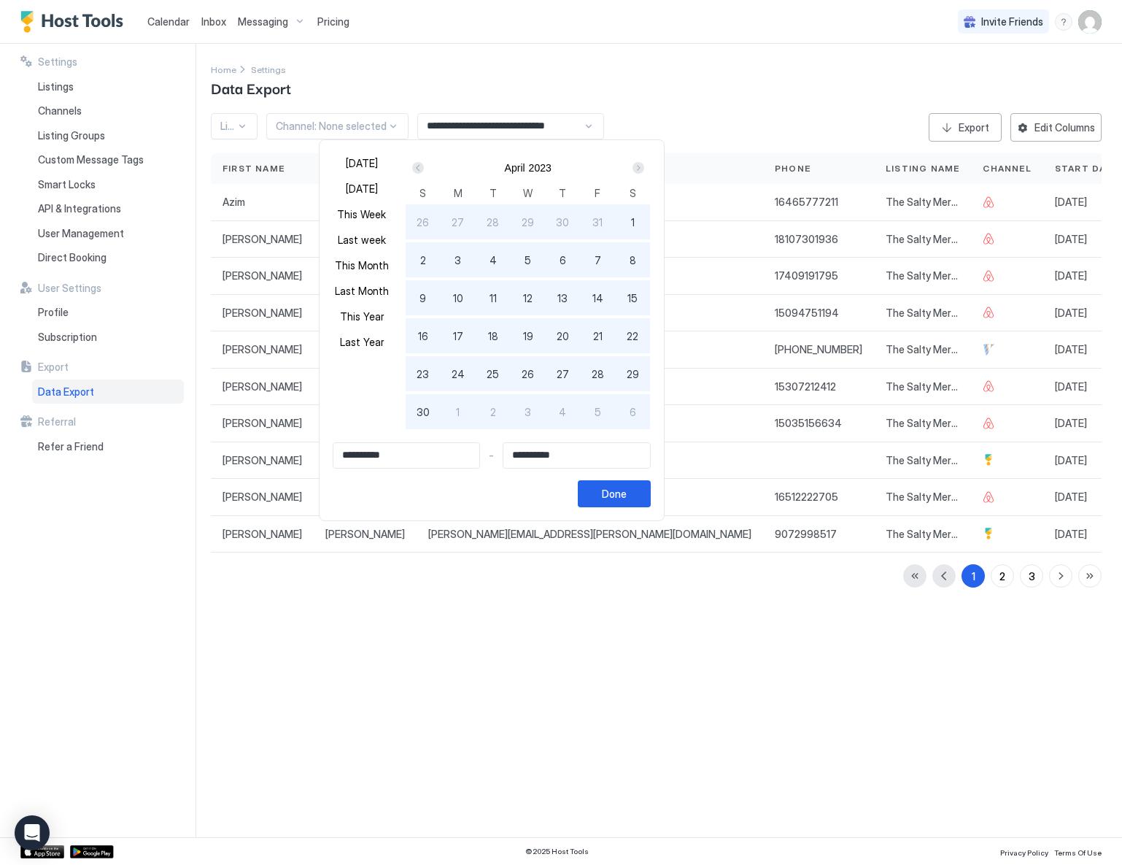
click at [644, 167] on div "Next" at bounding box center [639, 168] width 12 height 12
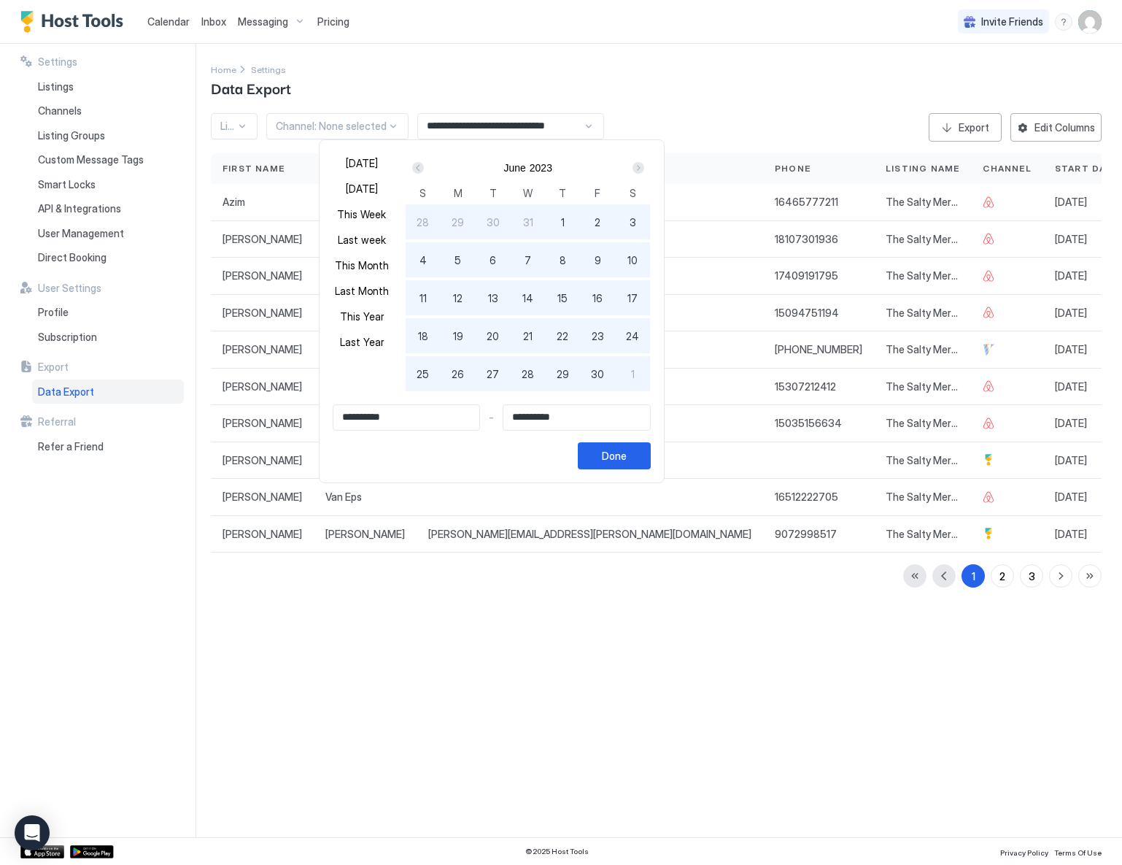
click at [644, 167] on div "Next" at bounding box center [639, 168] width 12 height 12
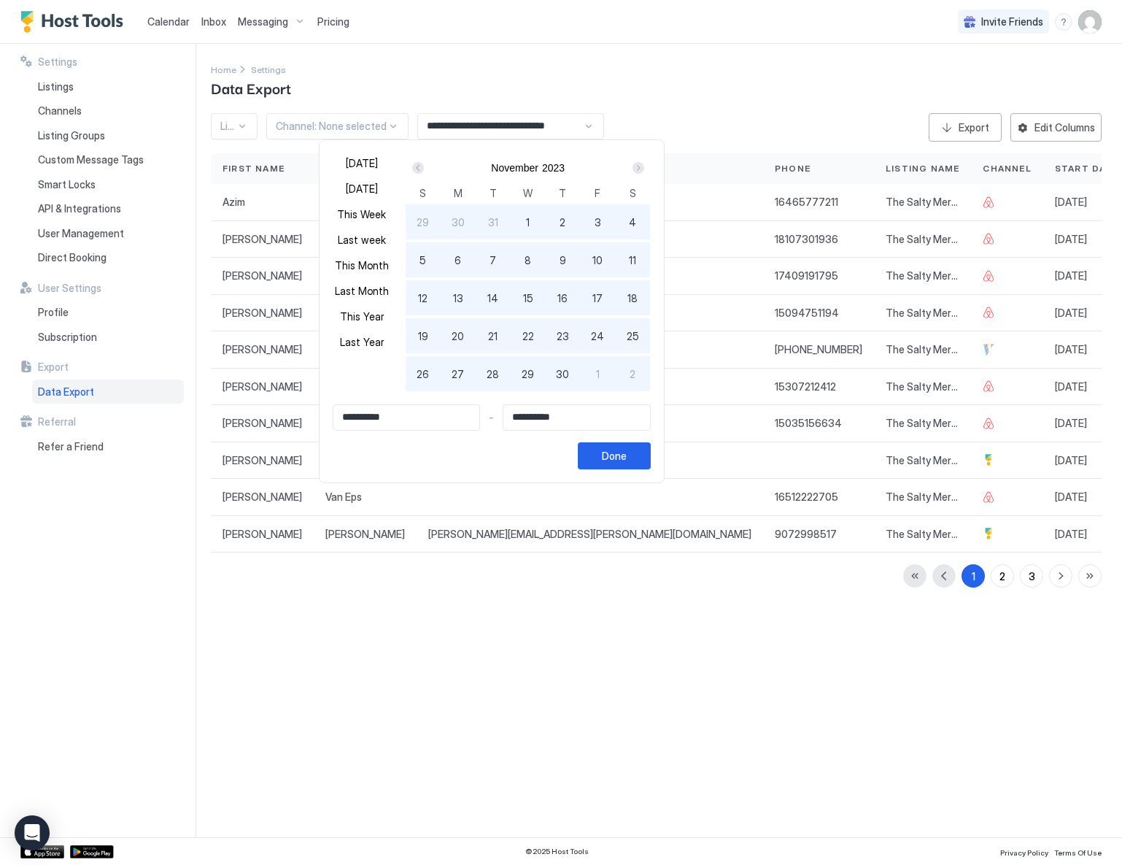
click at [644, 167] on div "Next" at bounding box center [639, 168] width 12 height 12
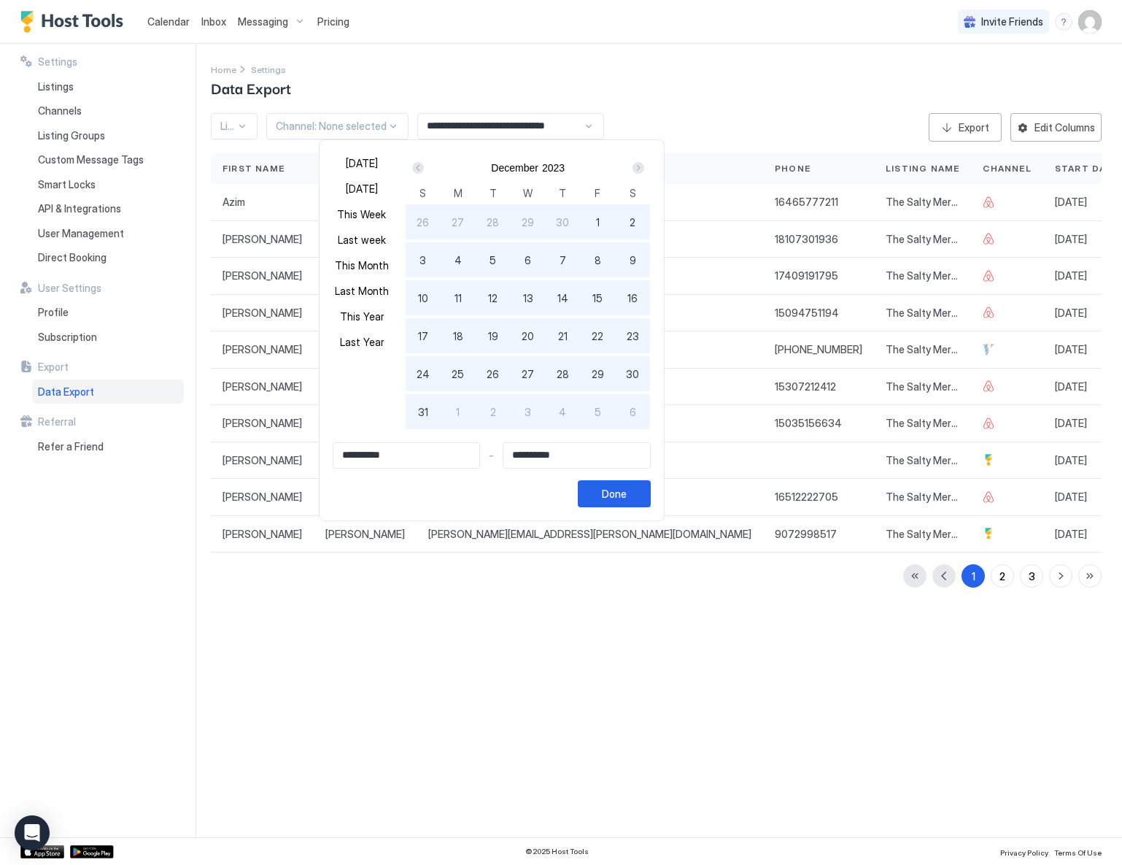
click at [644, 167] on div "Next" at bounding box center [639, 168] width 12 height 12
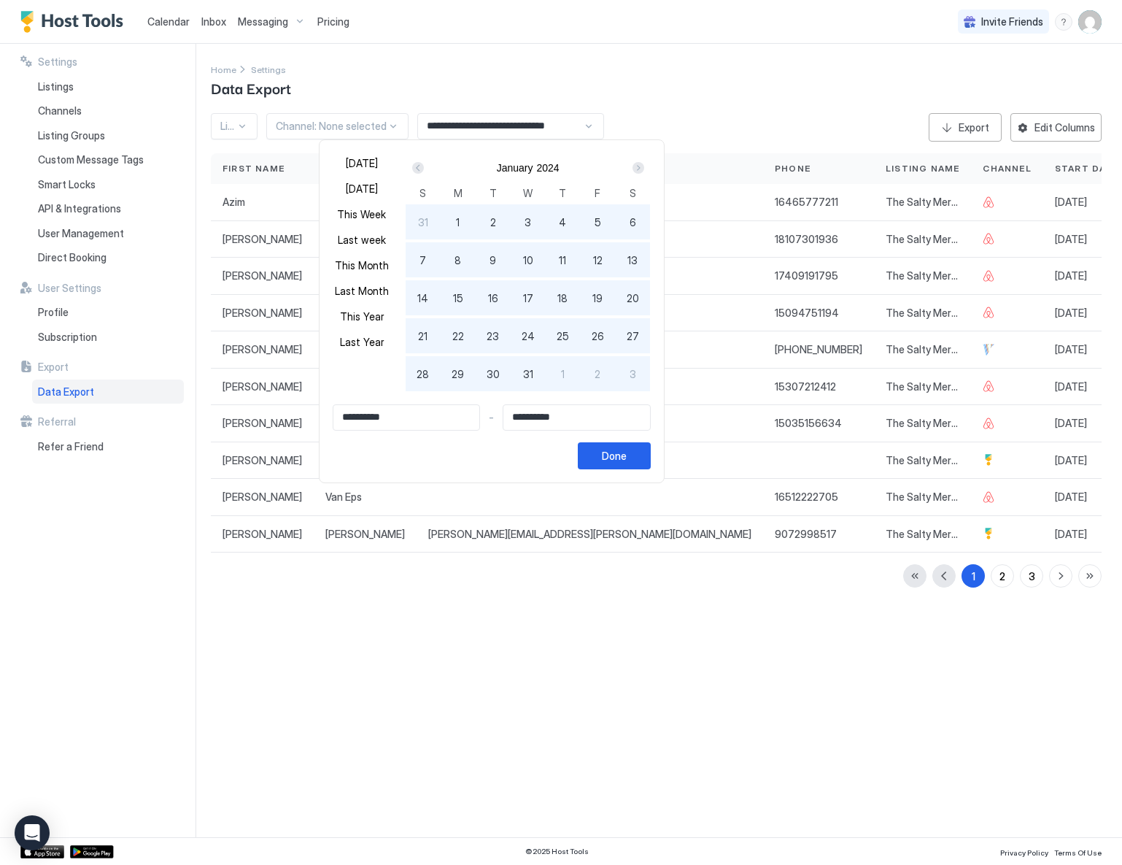
click at [424, 169] on div "Prev" at bounding box center [418, 168] width 12 height 12
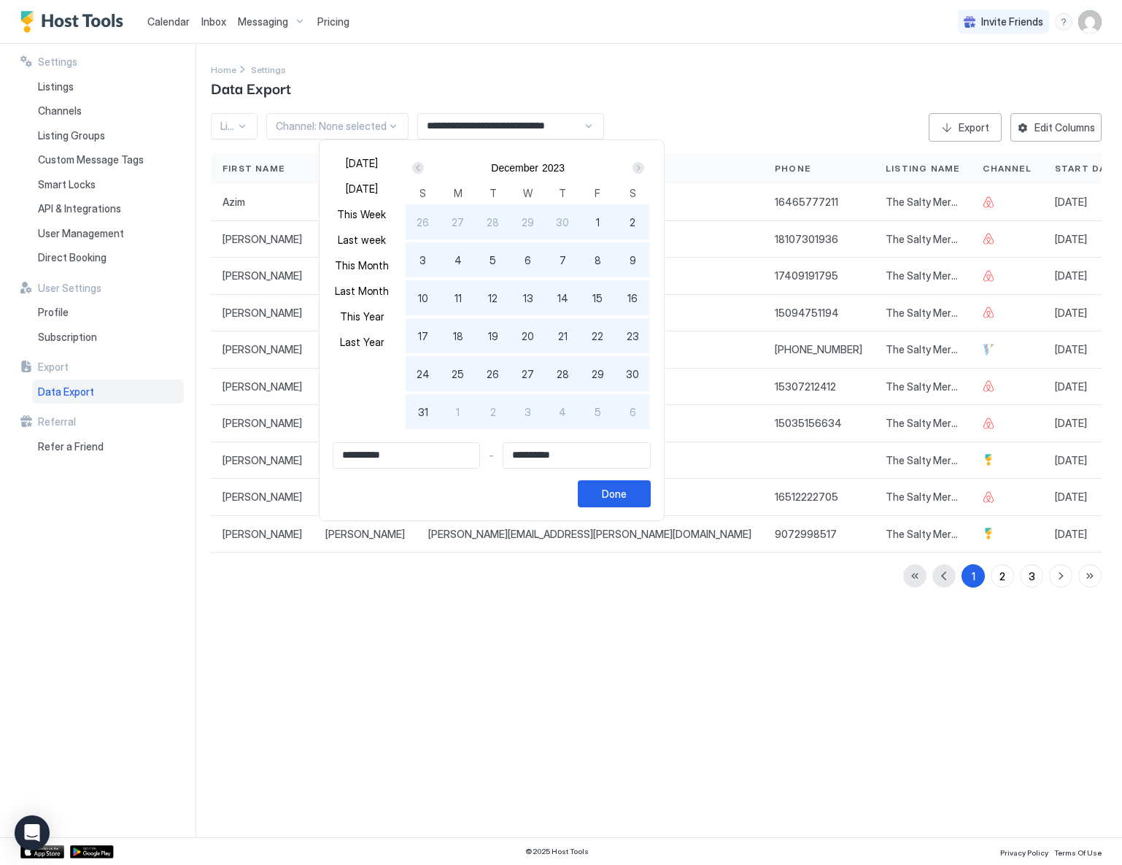
click at [428, 409] on span "31" at bounding box center [423, 411] width 10 height 15
type input "**********"
click at [627, 491] on div "Done" at bounding box center [614, 493] width 25 height 15
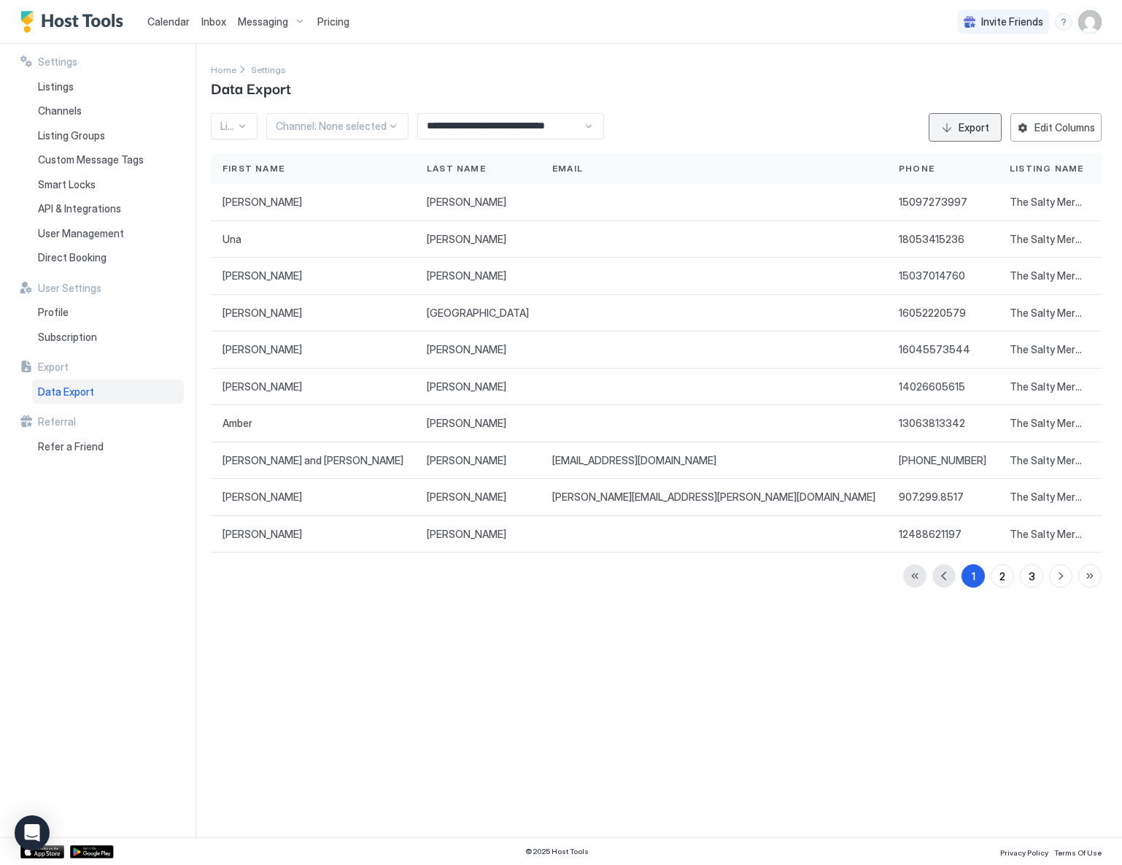
click at [974, 127] on div "Export" at bounding box center [974, 127] width 31 height 15
click at [581, 120] on div "**********" at bounding box center [510, 126] width 187 height 26
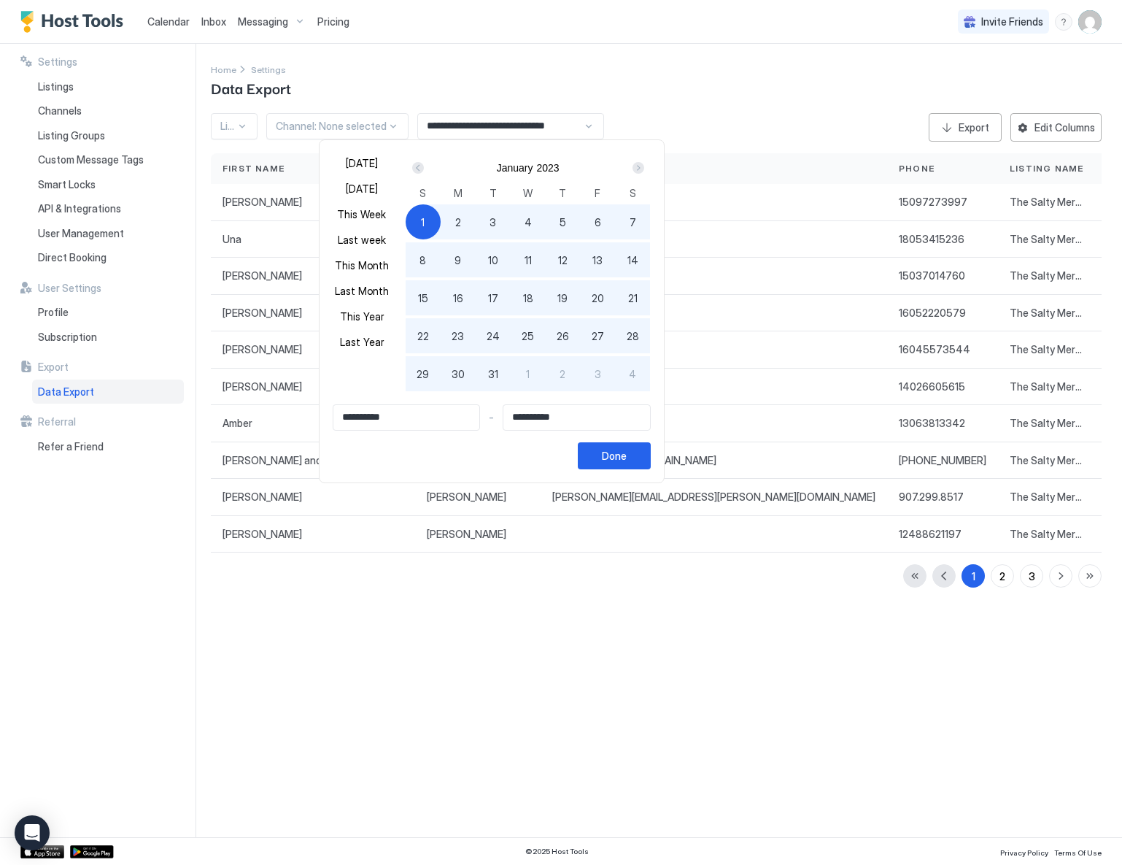
click at [417, 427] on input "**********" at bounding box center [406, 417] width 147 height 25
click at [424, 169] on div "Prev" at bounding box center [418, 168] width 12 height 12
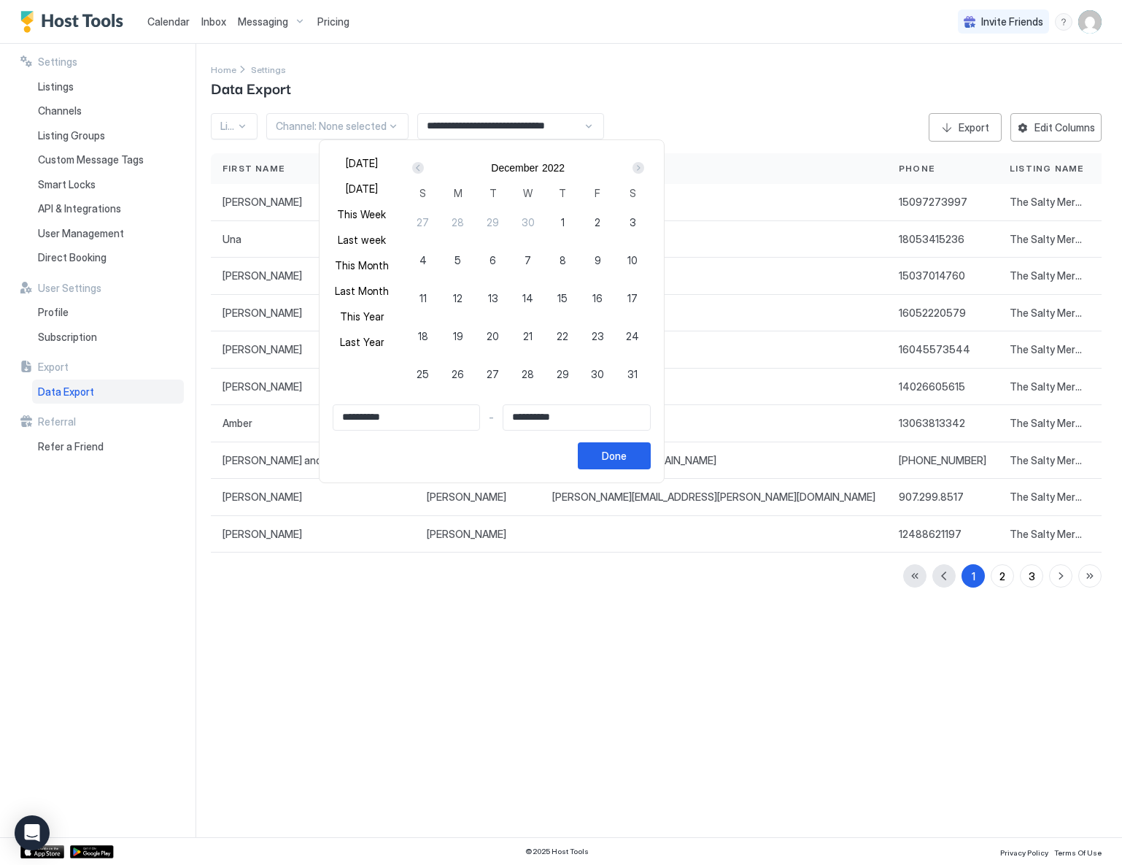
click at [424, 169] on div "Prev" at bounding box center [418, 168] width 12 height 12
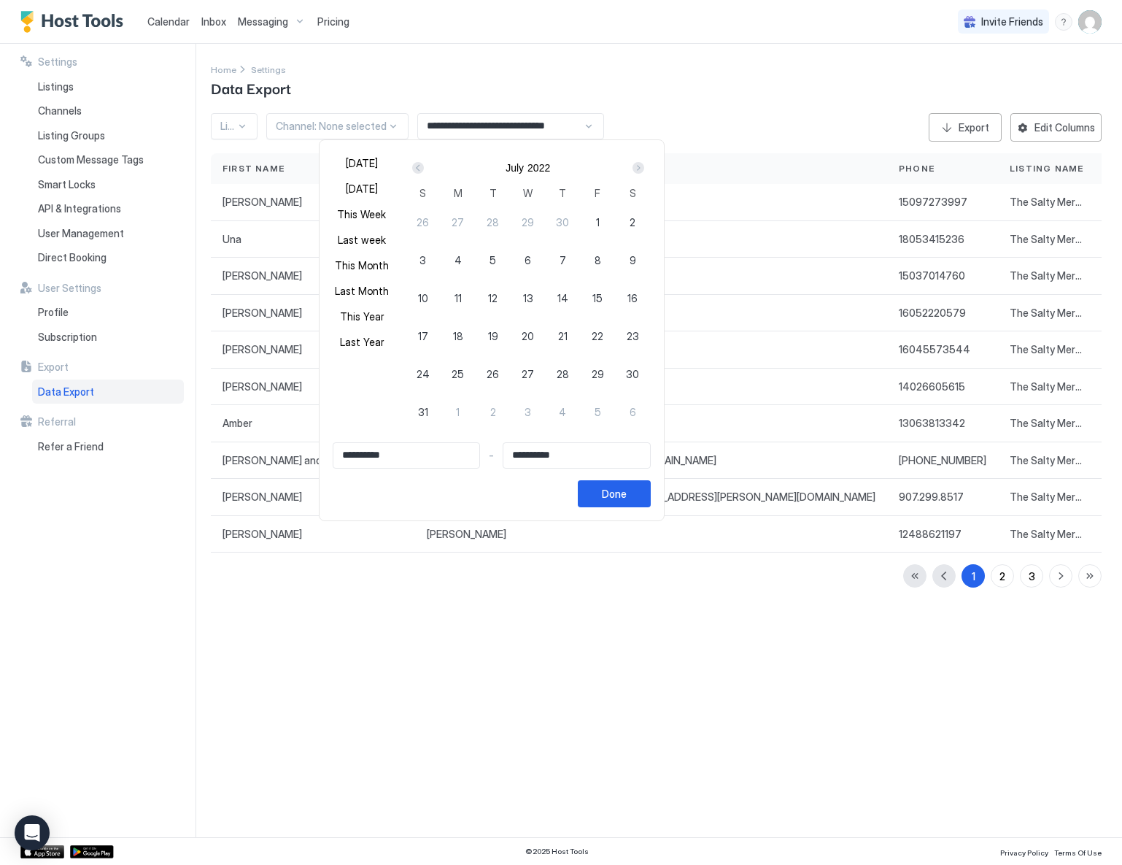
click at [424, 169] on div "Prev" at bounding box center [418, 168] width 12 height 12
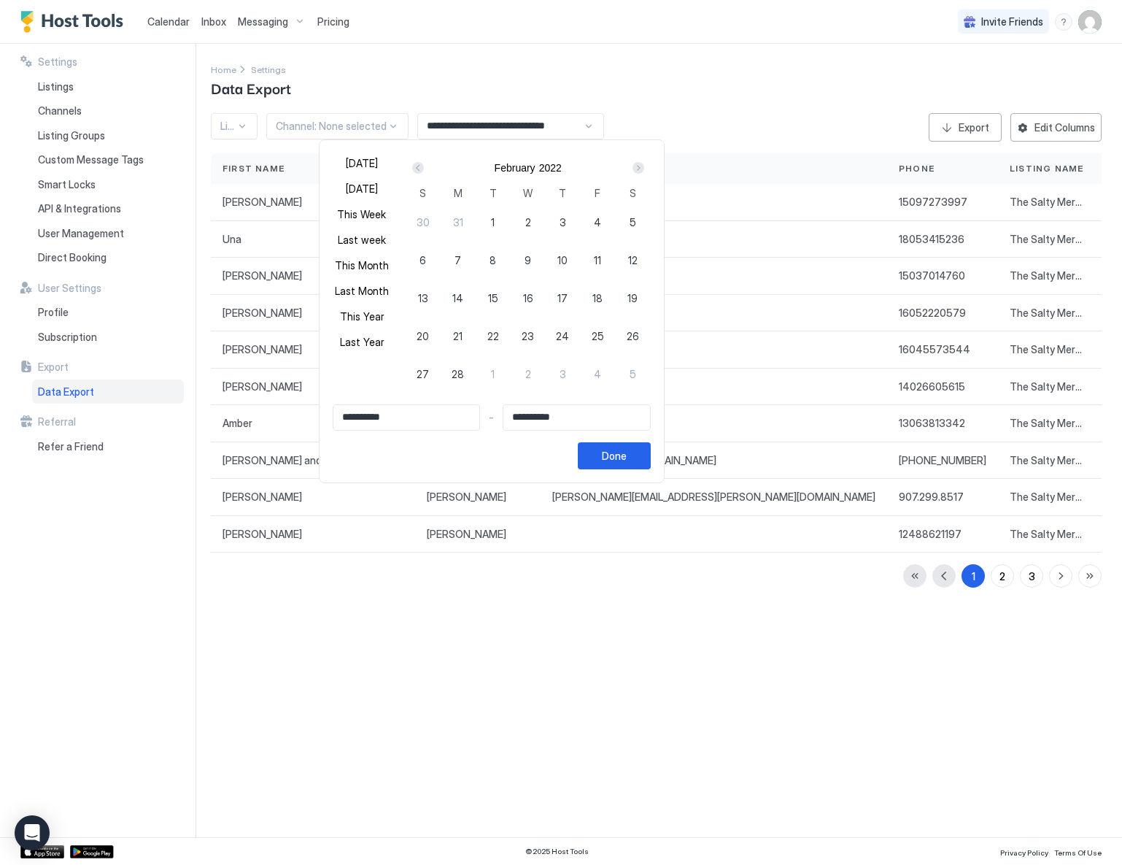
click at [424, 169] on div "Prev" at bounding box center [418, 168] width 12 height 12
click at [643, 220] on div "1" at bounding box center [632, 221] width 35 height 35
type input "**********"
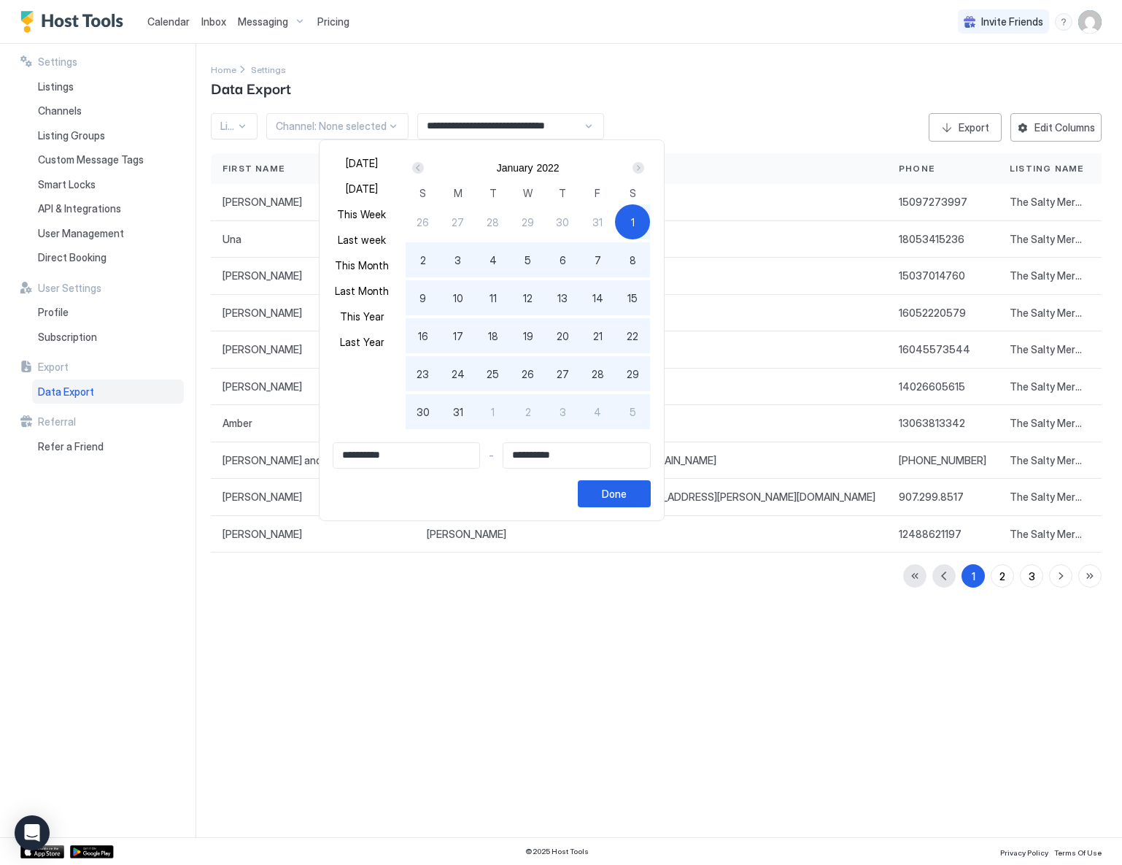
click at [644, 166] on div "Next" at bounding box center [639, 168] width 12 height 12
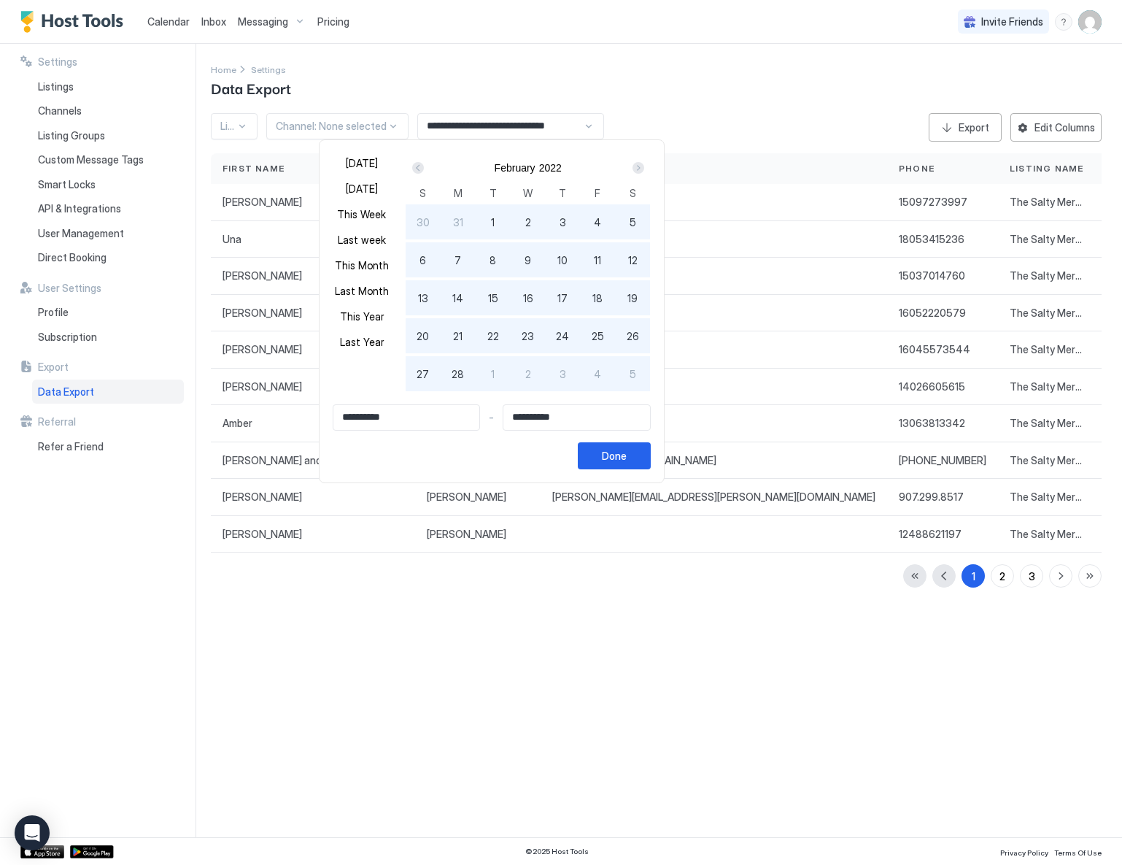
click at [644, 166] on div "Next" at bounding box center [639, 168] width 12 height 12
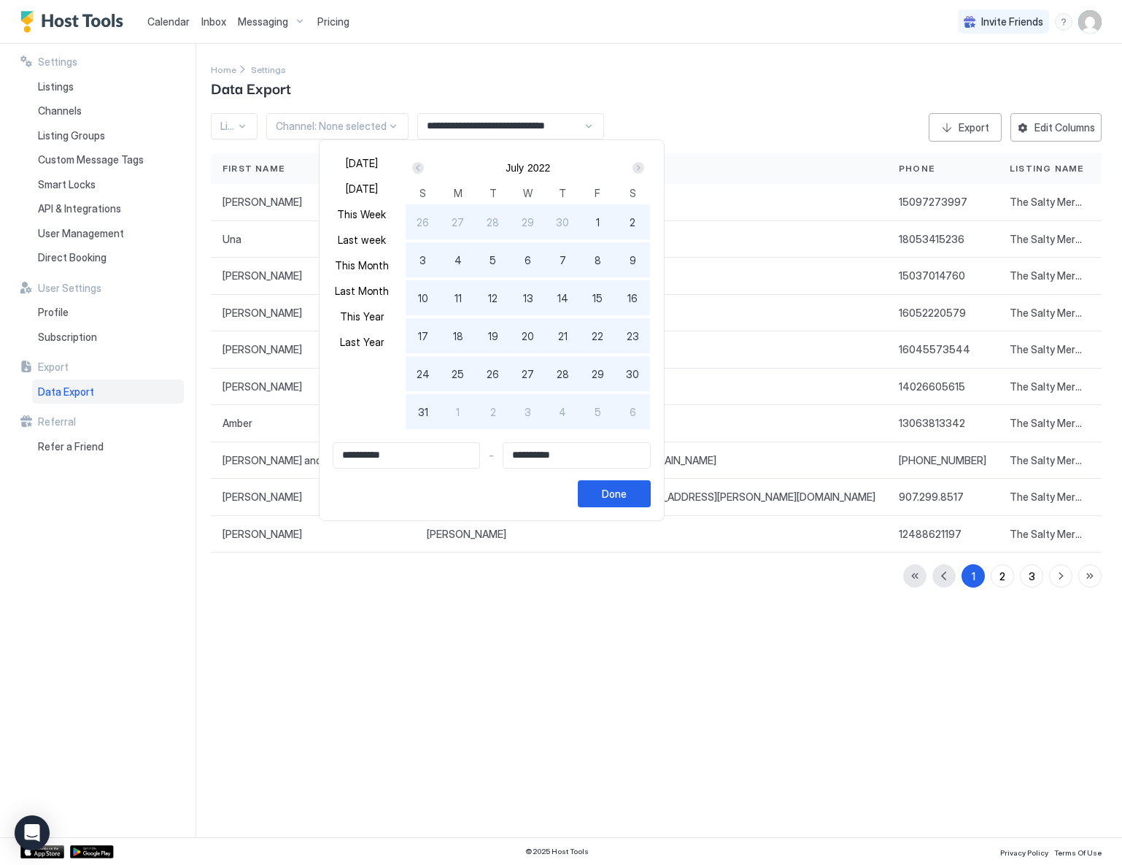
click at [644, 165] on div "Next" at bounding box center [639, 168] width 12 height 12
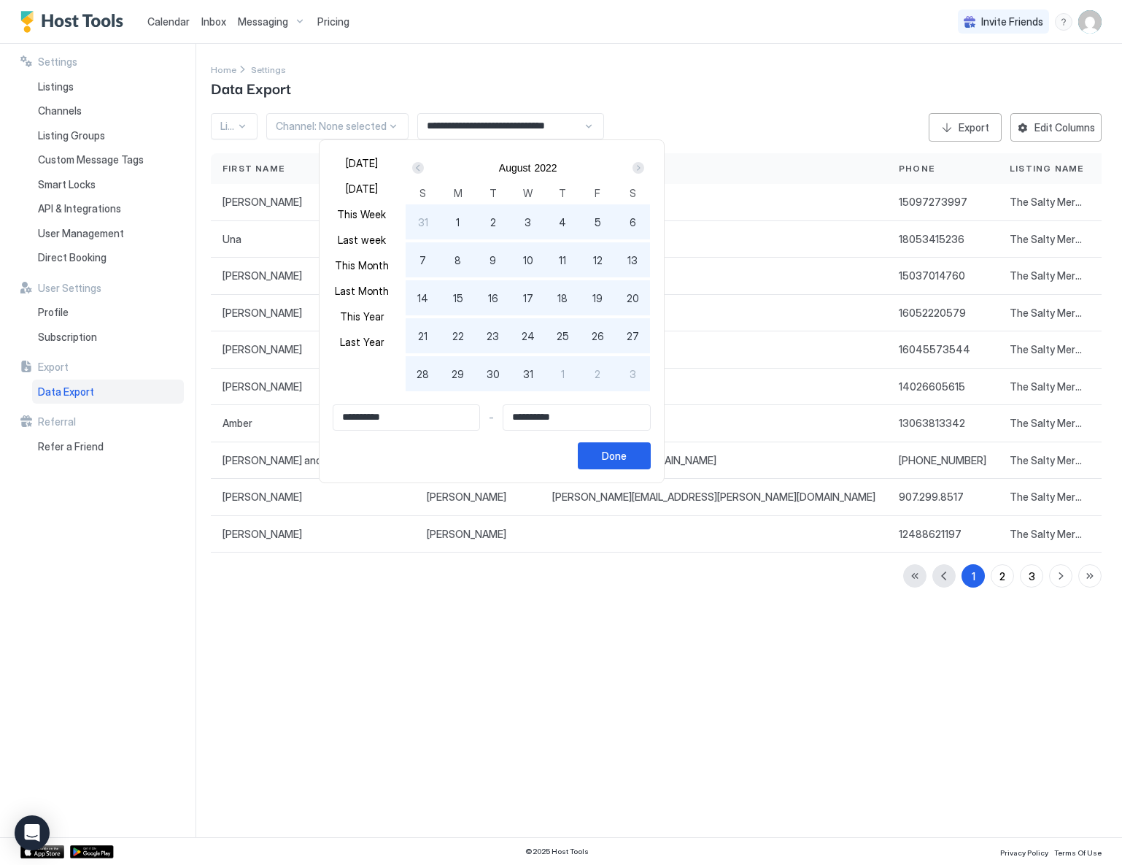
click at [644, 165] on div "Next" at bounding box center [639, 168] width 12 height 12
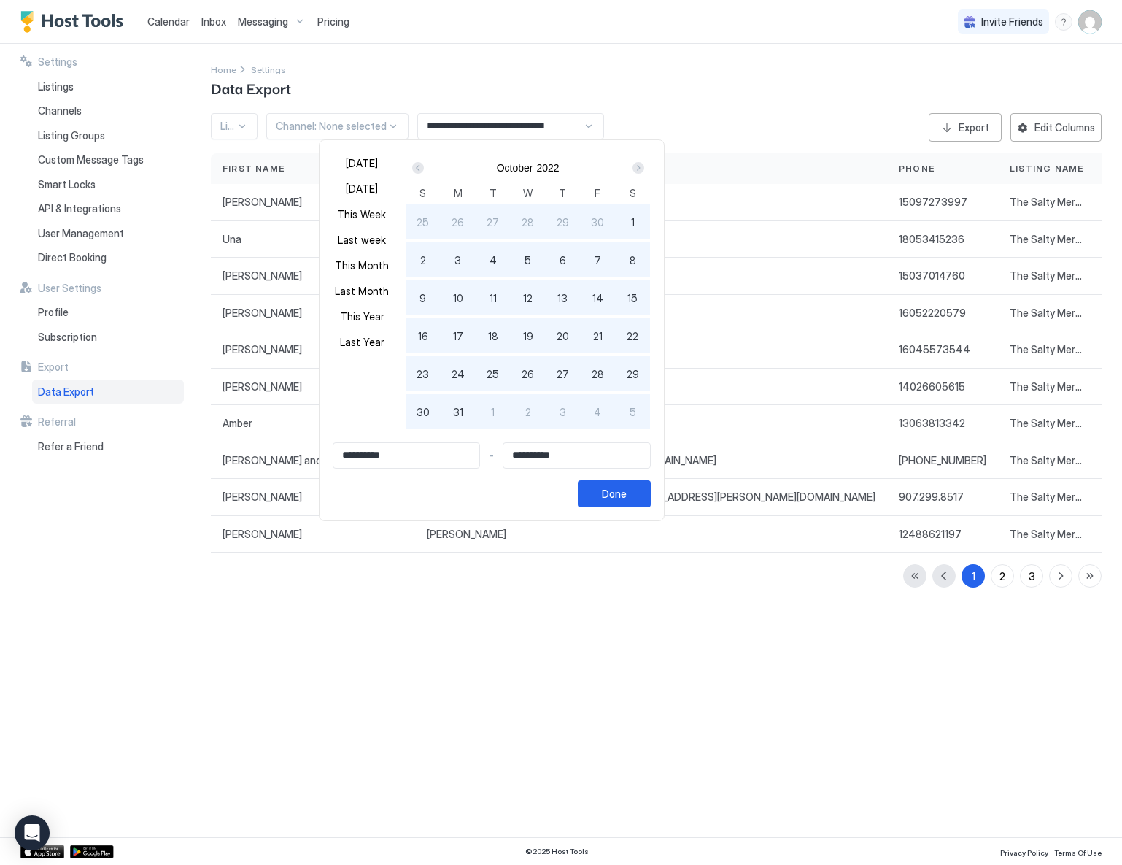
click at [644, 165] on div "Next" at bounding box center [639, 168] width 12 height 12
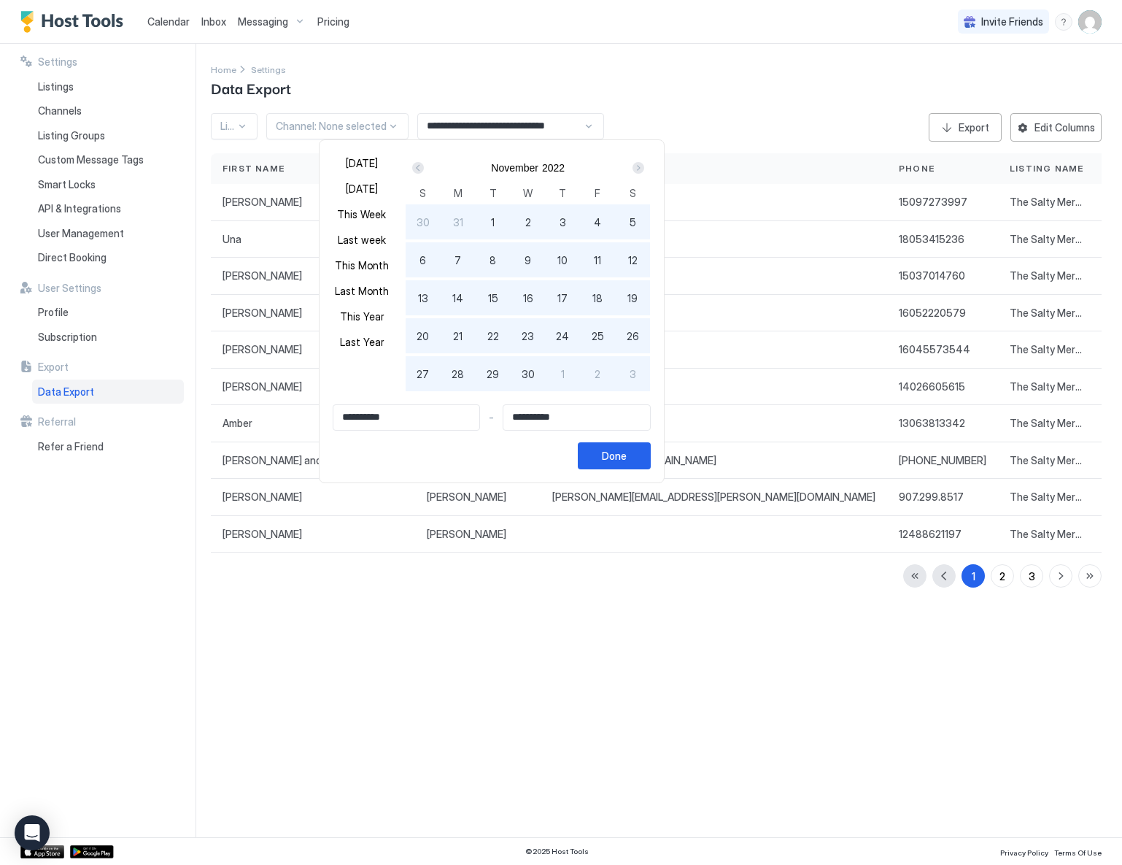
click at [644, 165] on div "Next" at bounding box center [639, 168] width 12 height 12
click at [638, 374] on span "31" at bounding box center [632, 373] width 10 height 15
type input "**********"
click at [627, 452] on div "Done" at bounding box center [614, 455] width 25 height 15
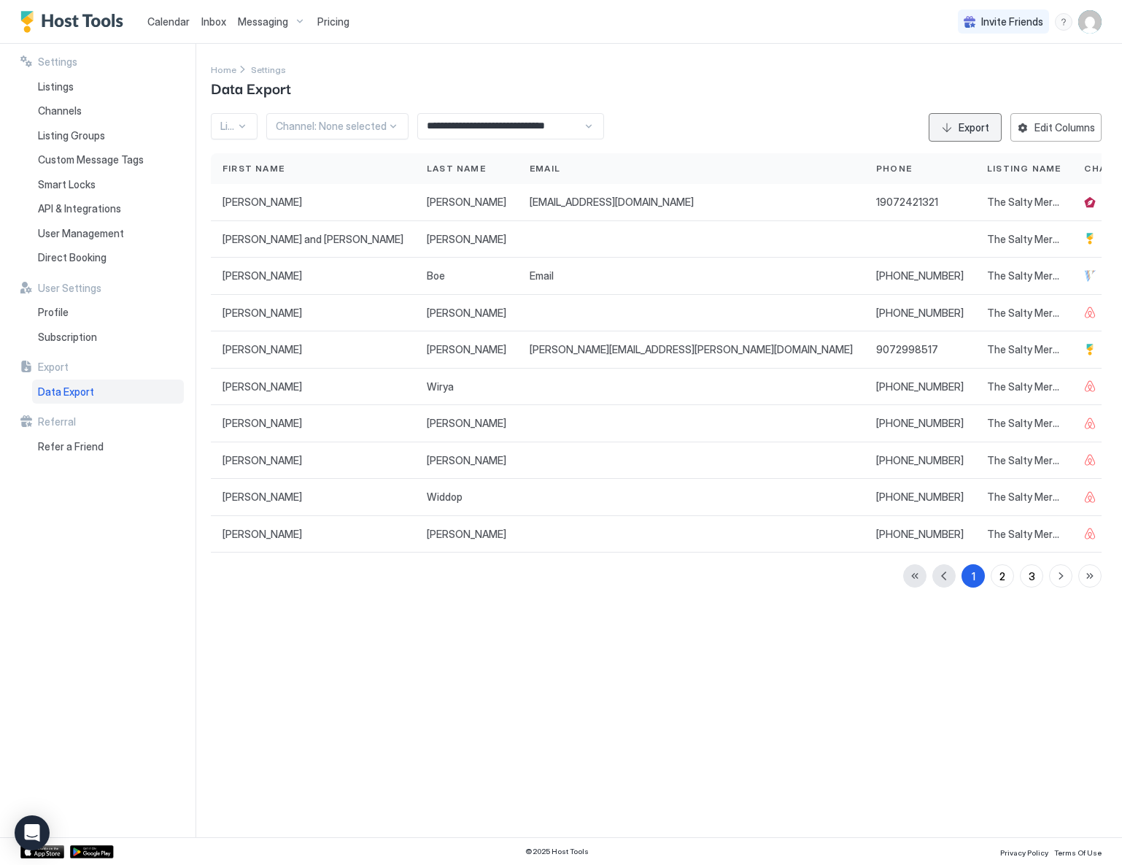
click at [972, 129] on div "Export" at bounding box center [974, 127] width 31 height 15
click at [587, 128] on div "**********" at bounding box center [510, 126] width 187 height 26
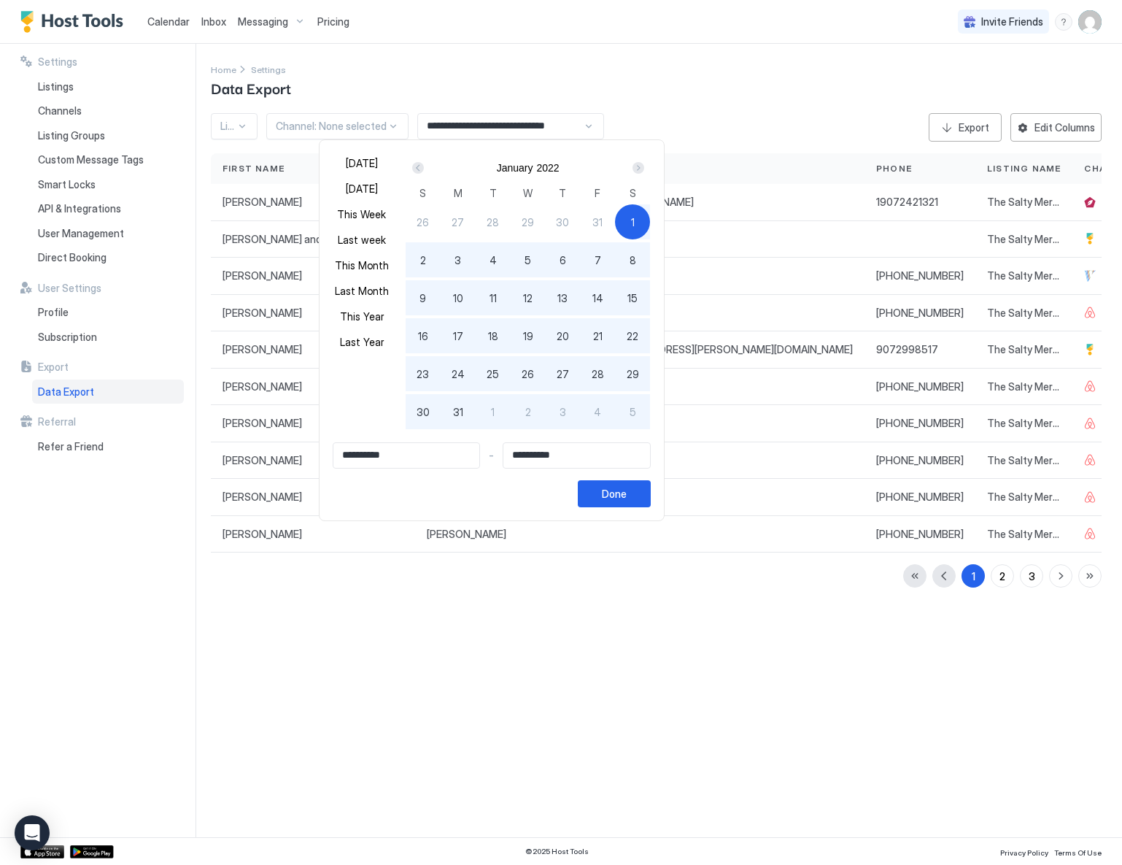
click at [424, 167] on div "Prev" at bounding box center [418, 168] width 12 height 12
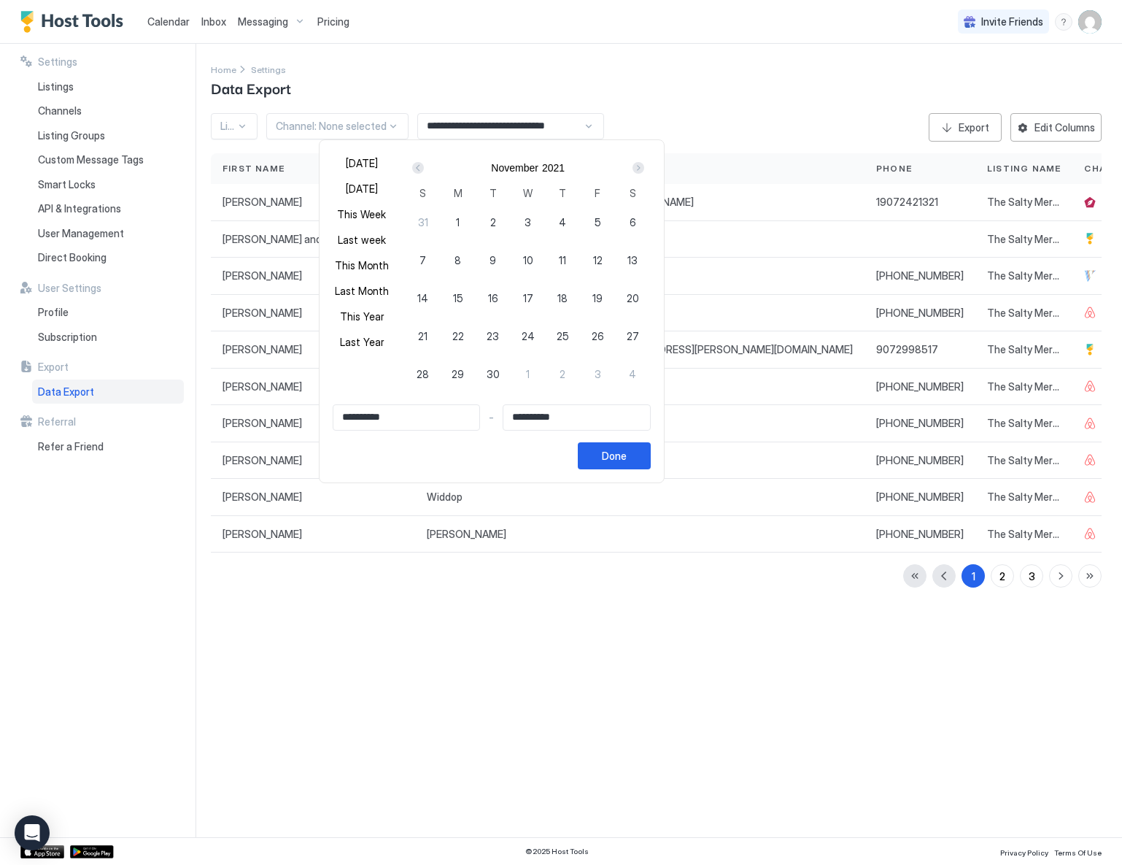
click at [424, 167] on div "Prev" at bounding box center [418, 168] width 12 height 12
click at [424, 166] on div "Prev" at bounding box center [418, 168] width 12 height 12
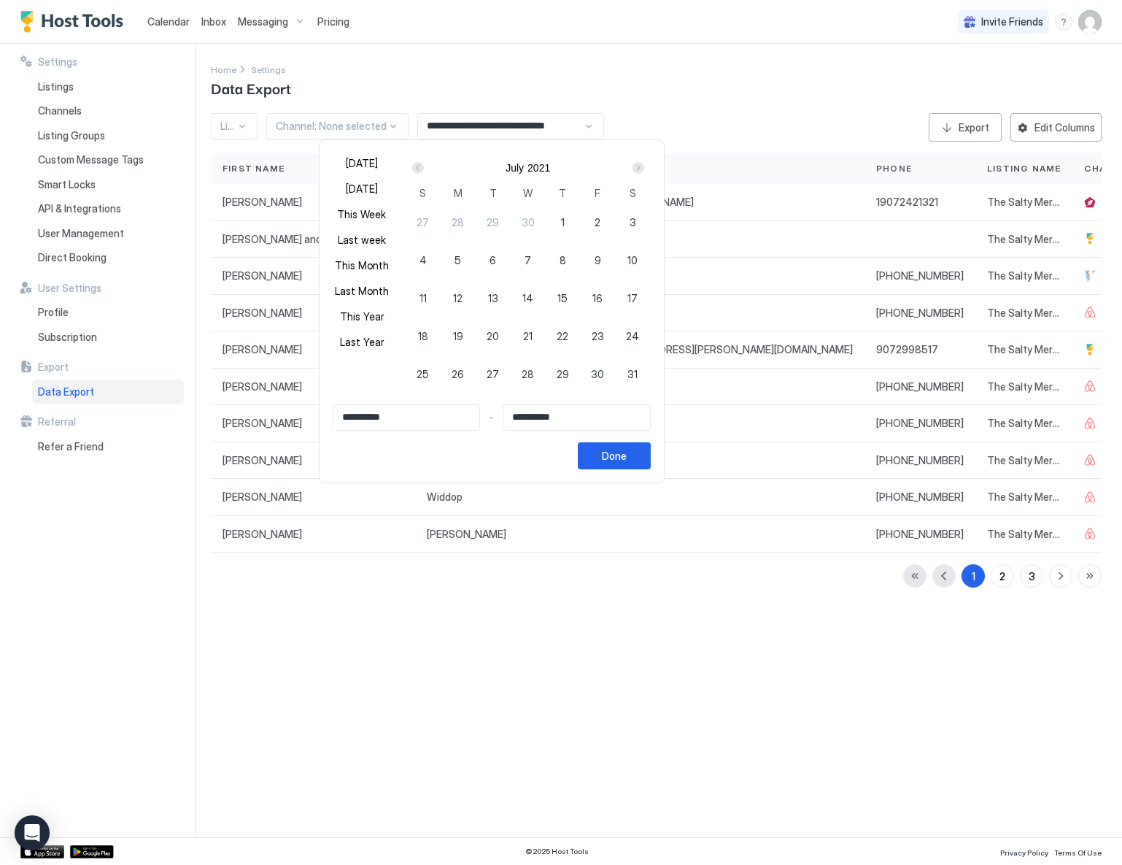
click at [424, 166] on div "Prev" at bounding box center [418, 168] width 12 height 12
click at [424, 165] on div "Prev" at bounding box center [418, 168] width 12 height 12
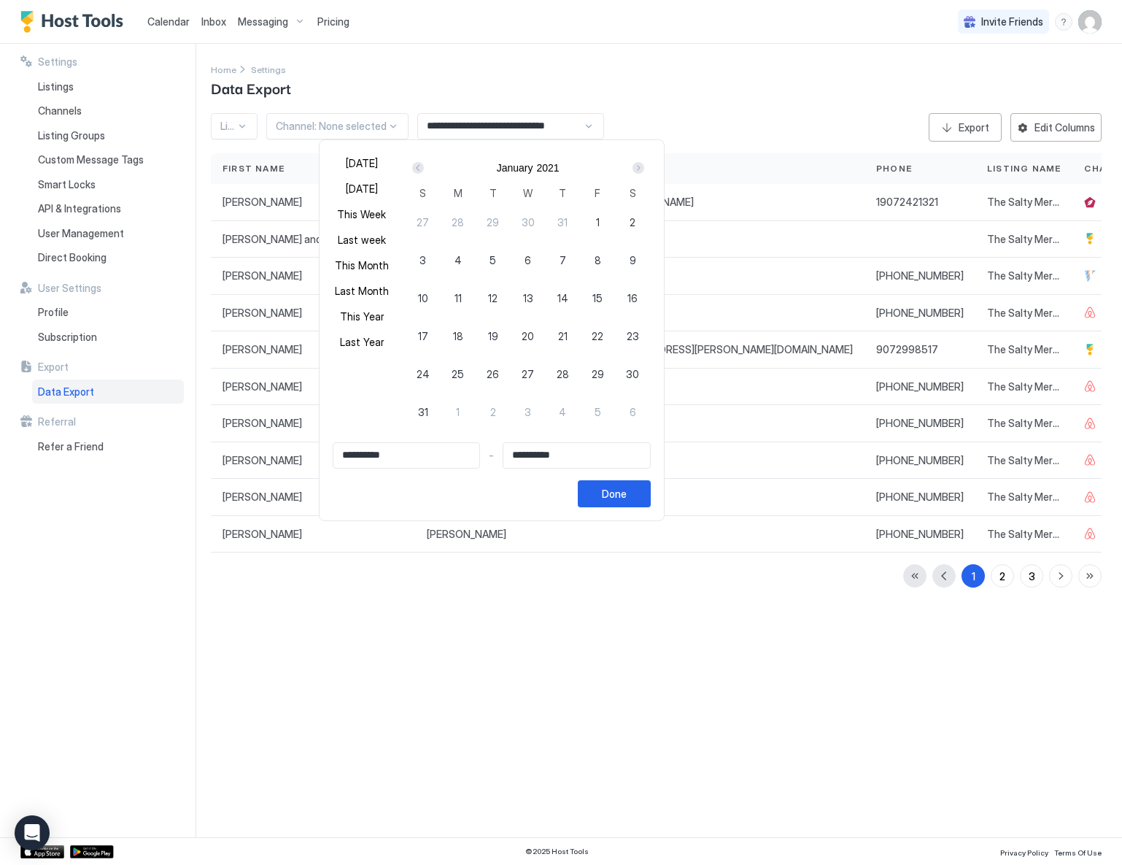
click at [614, 220] on div "1" at bounding box center [597, 221] width 35 height 35
type input "**********"
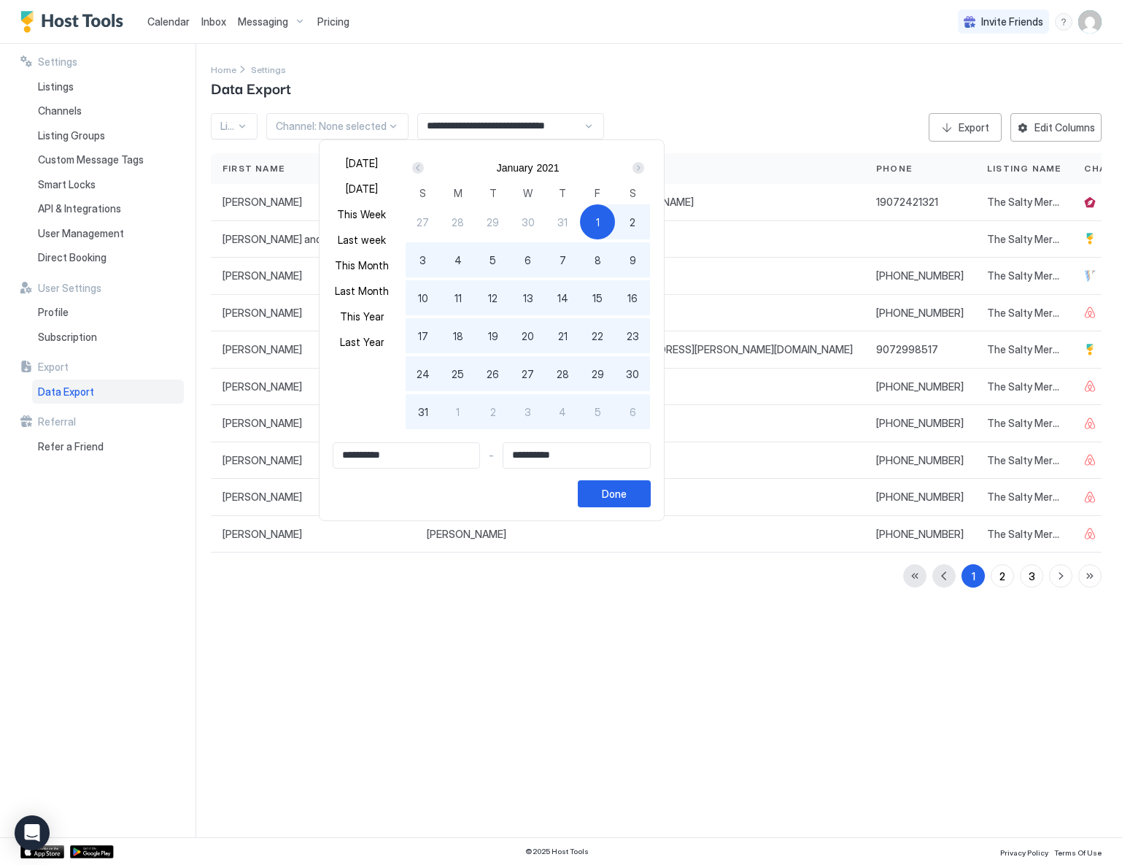
click at [644, 169] on div "Next" at bounding box center [639, 168] width 12 height 12
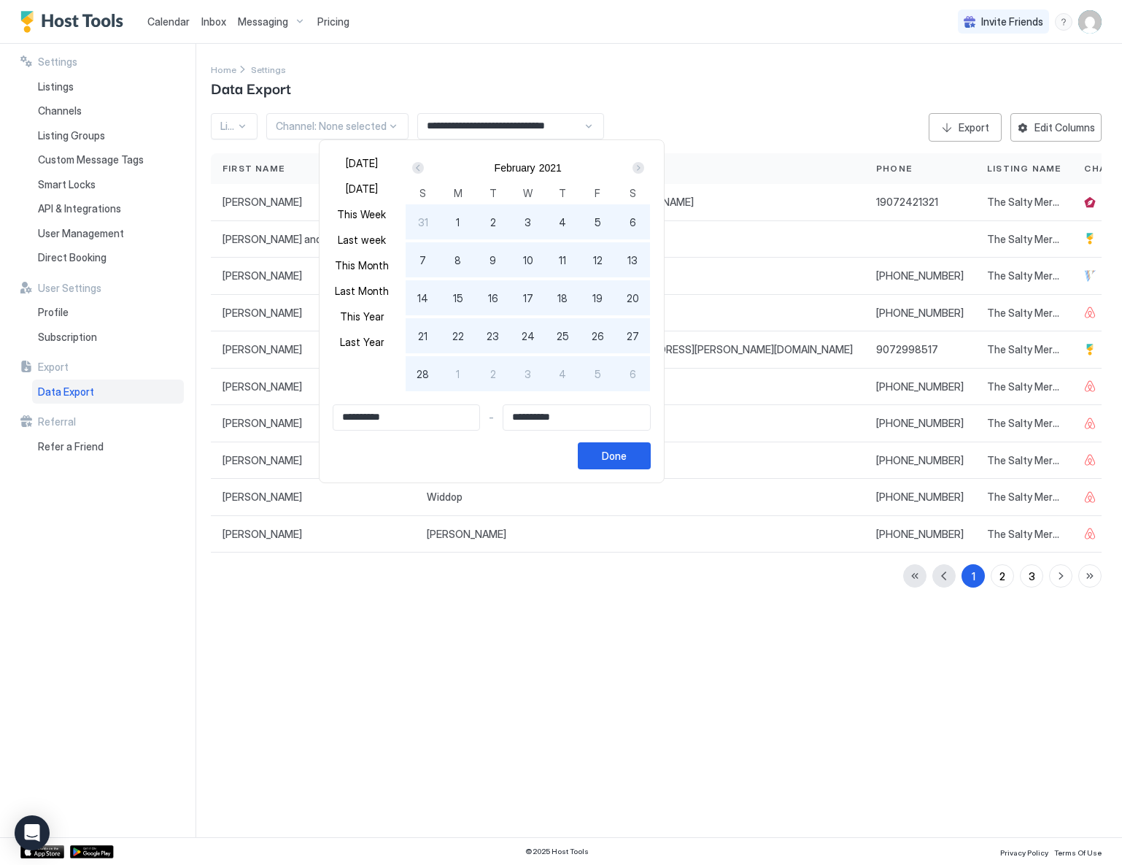
click at [644, 169] on div "Next" at bounding box center [639, 168] width 12 height 12
click at [644, 168] on div "Next" at bounding box center [639, 168] width 12 height 12
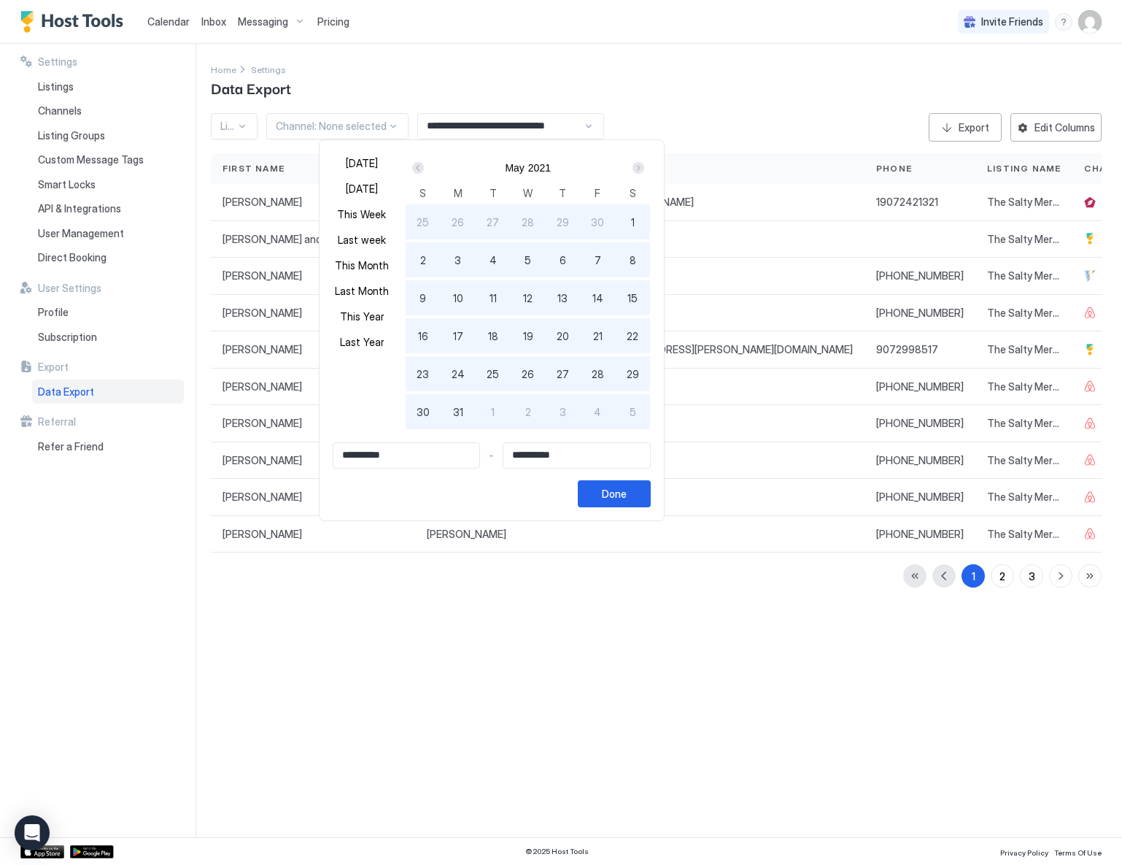
click at [644, 168] on div "Next" at bounding box center [639, 168] width 12 height 12
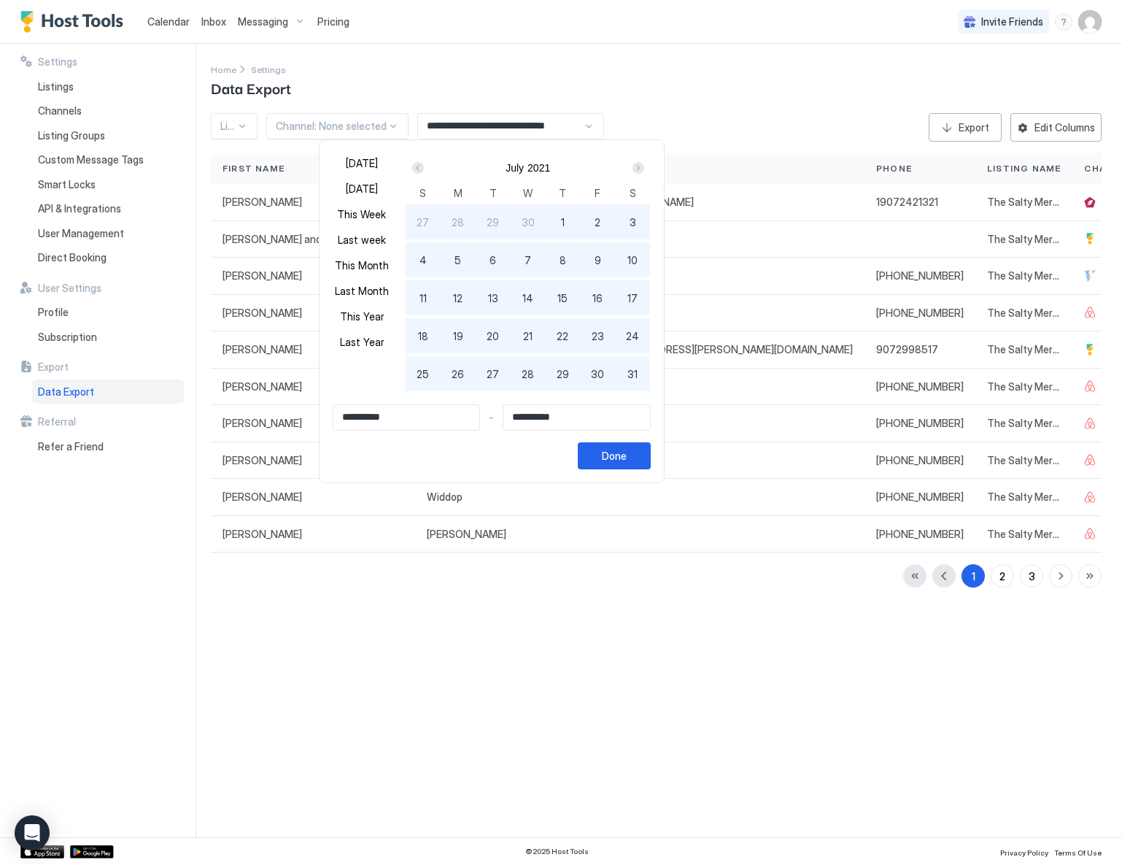
click at [644, 168] on div "Next" at bounding box center [639, 168] width 12 height 12
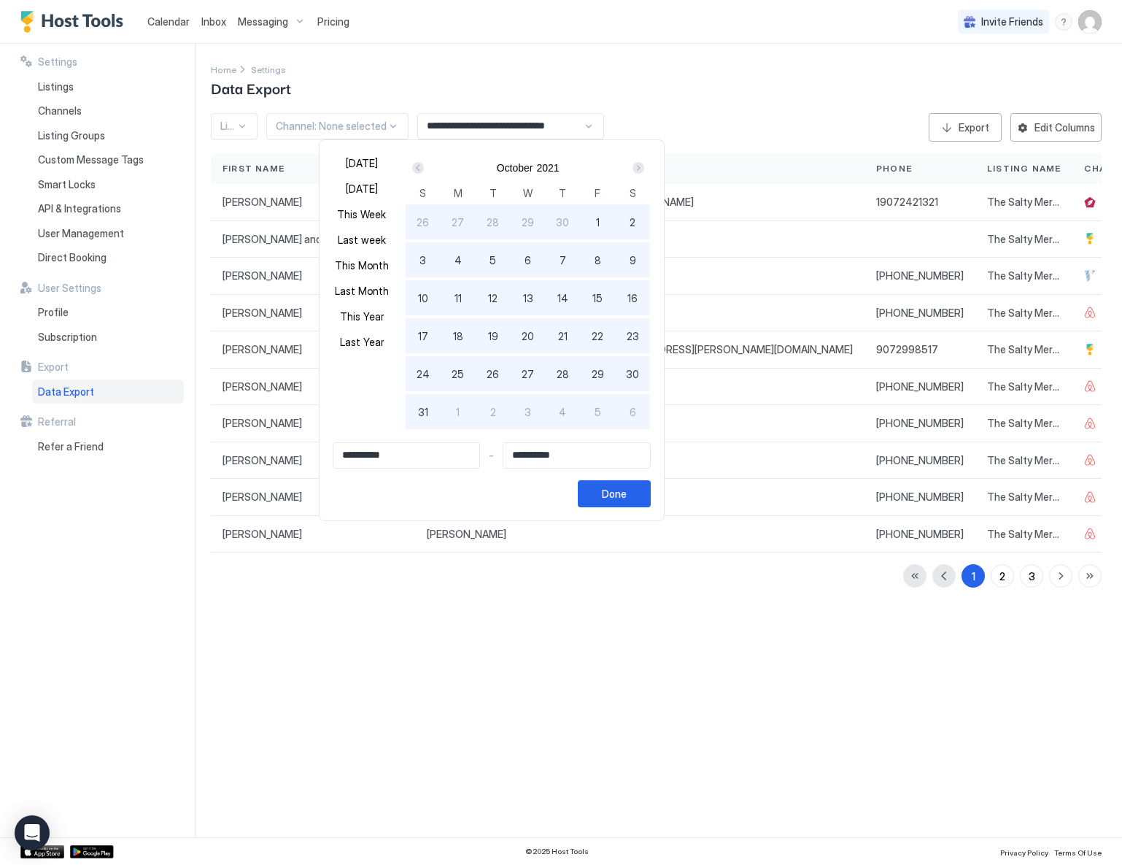
click at [644, 168] on div "Next" at bounding box center [639, 168] width 12 height 12
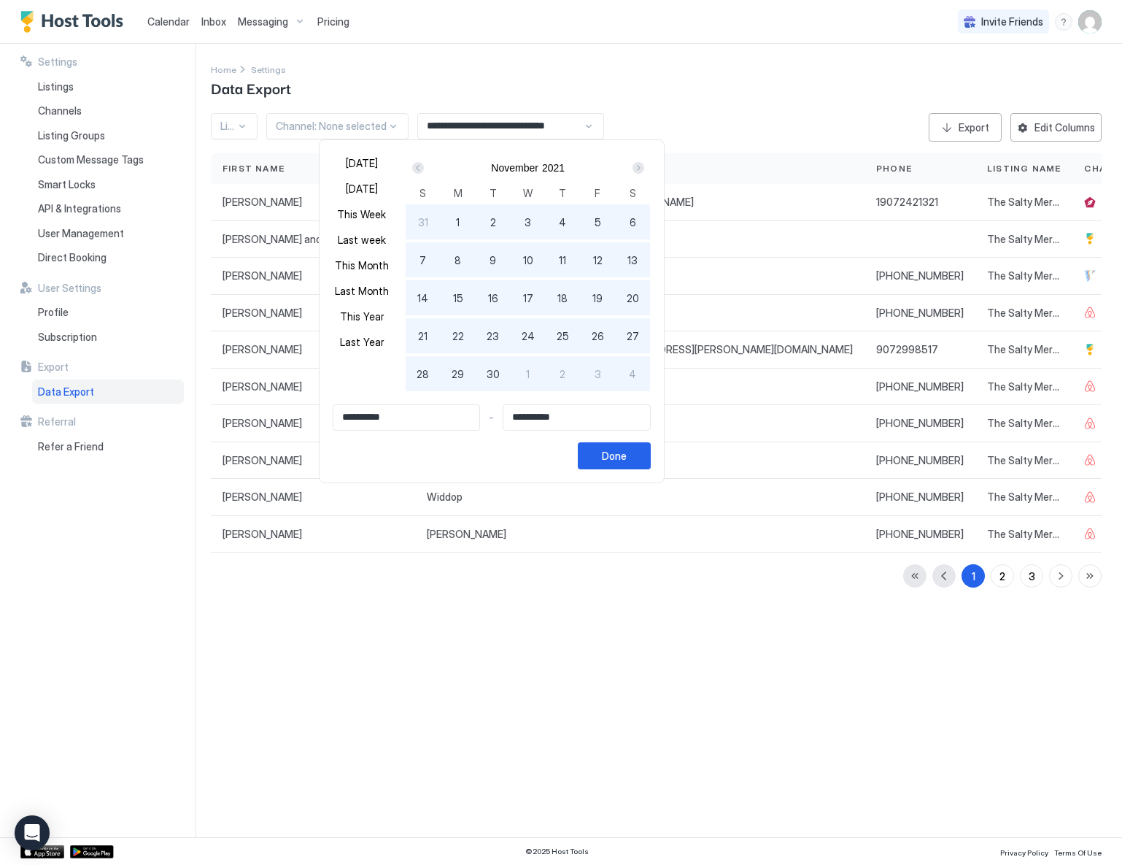
click at [644, 168] on div "Next" at bounding box center [639, 168] width 12 height 12
click at [603, 374] on span "31" at bounding box center [597, 373] width 10 height 15
type input "**********"
click at [627, 453] on div "Done" at bounding box center [614, 455] width 25 height 15
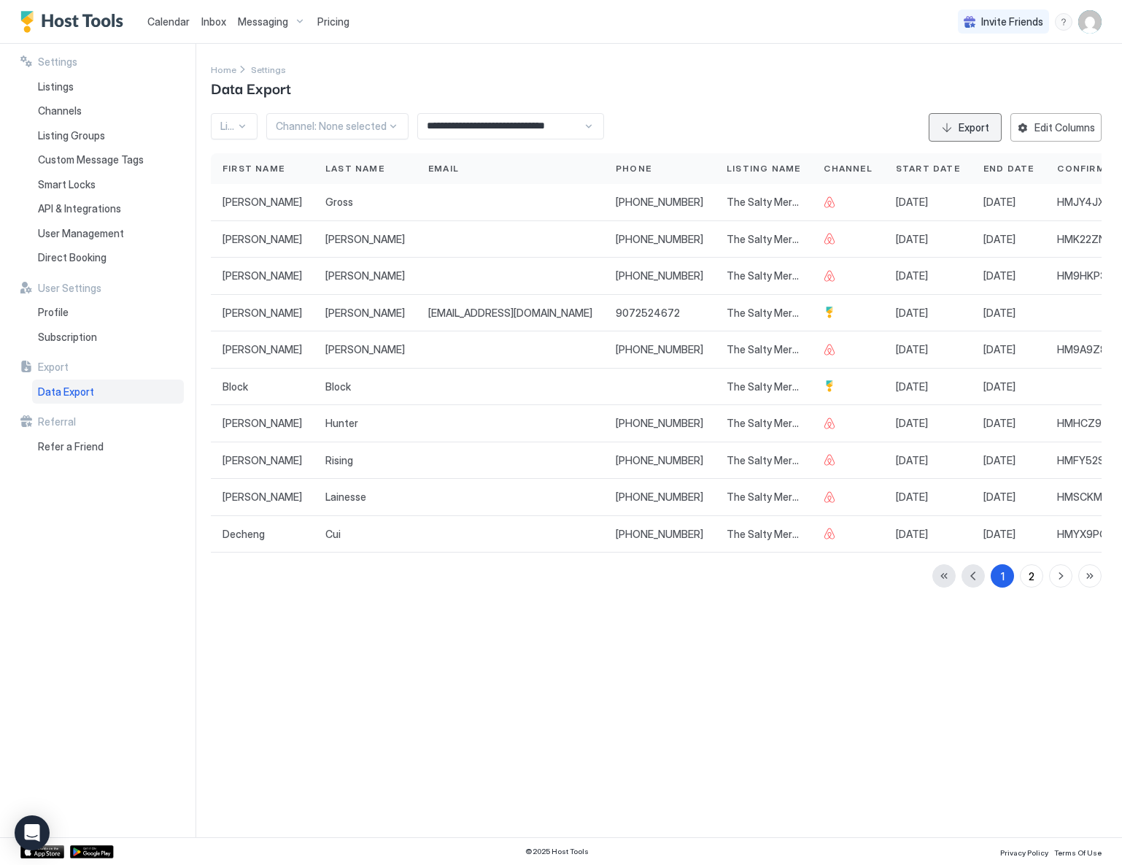
click at [967, 125] on div "Export" at bounding box center [974, 127] width 31 height 15
click at [585, 123] on div "**********" at bounding box center [510, 126] width 187 height 26
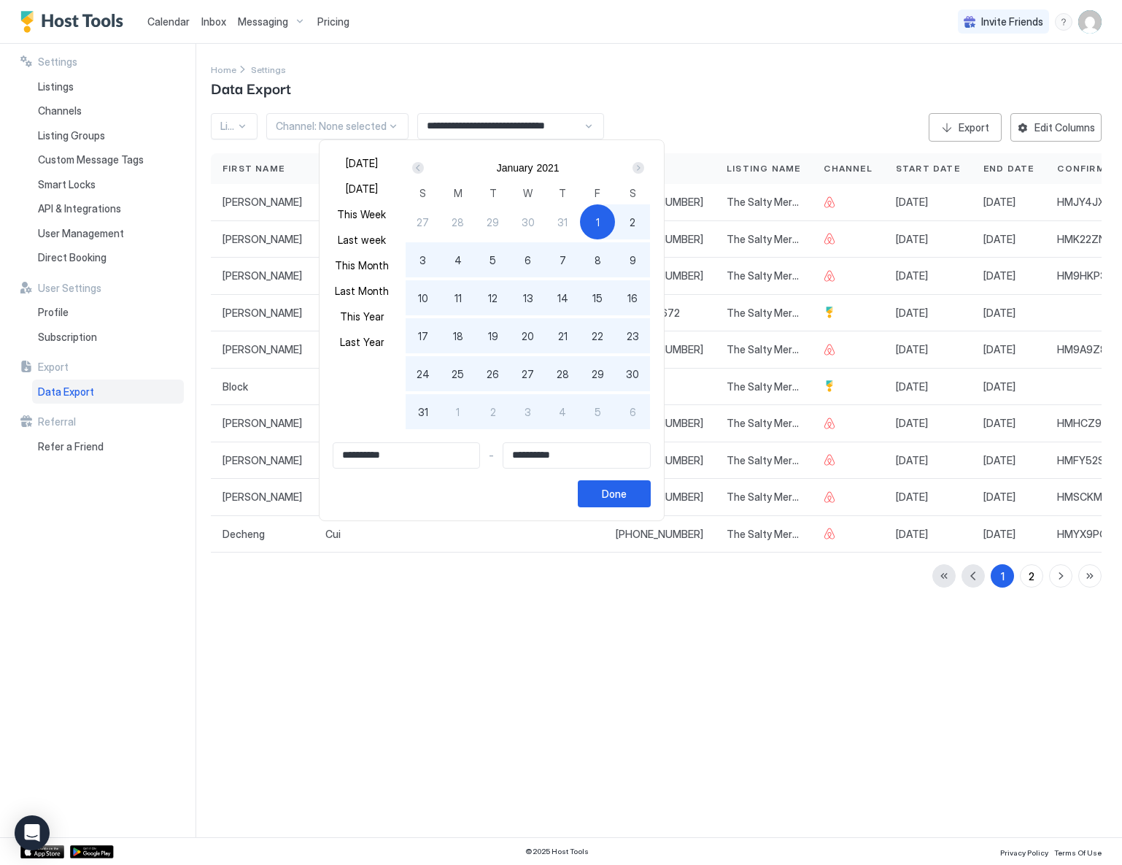
click at [424, 170] on div "Prev" at bounding box center [418, 168] width 12 height 12
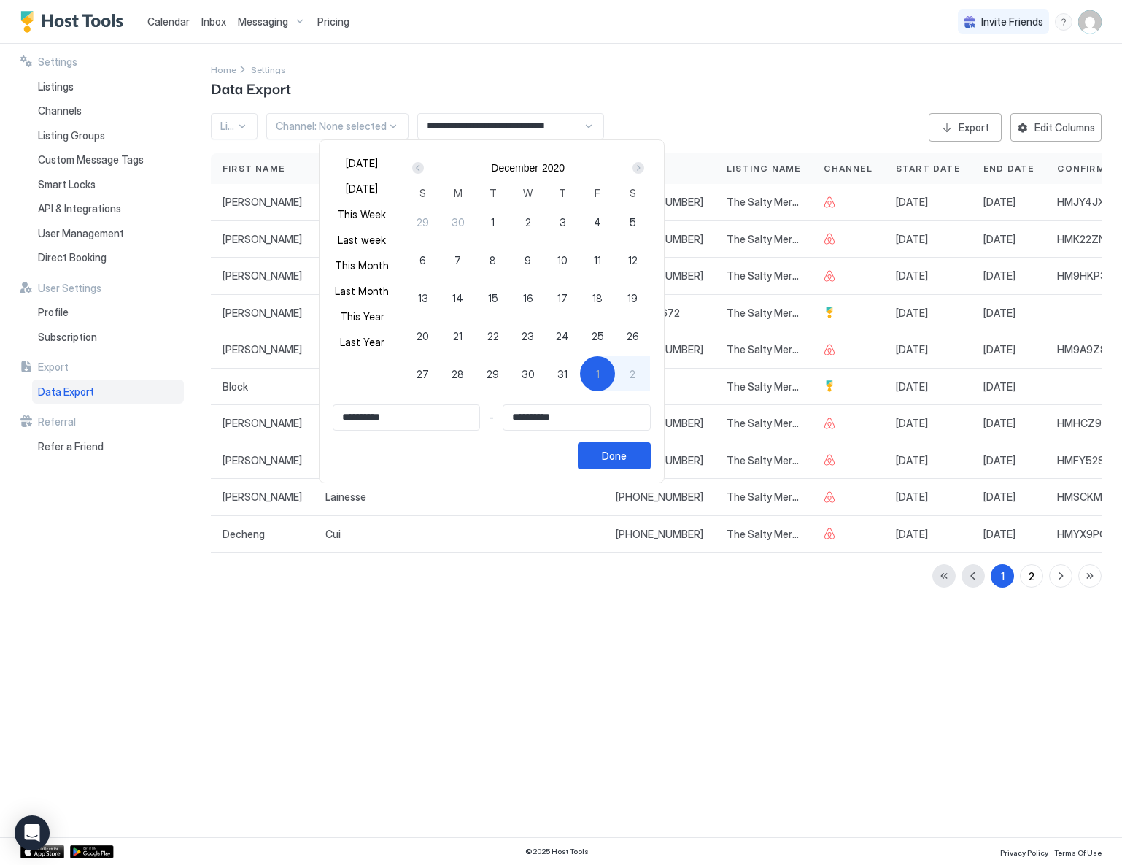
click at [424, 170] on div "Prev" at bounding box center [418, 168] width 12 height 12
click at [424, 169] on div "Prev" at bounding box center [418, 168] width 12 height 12
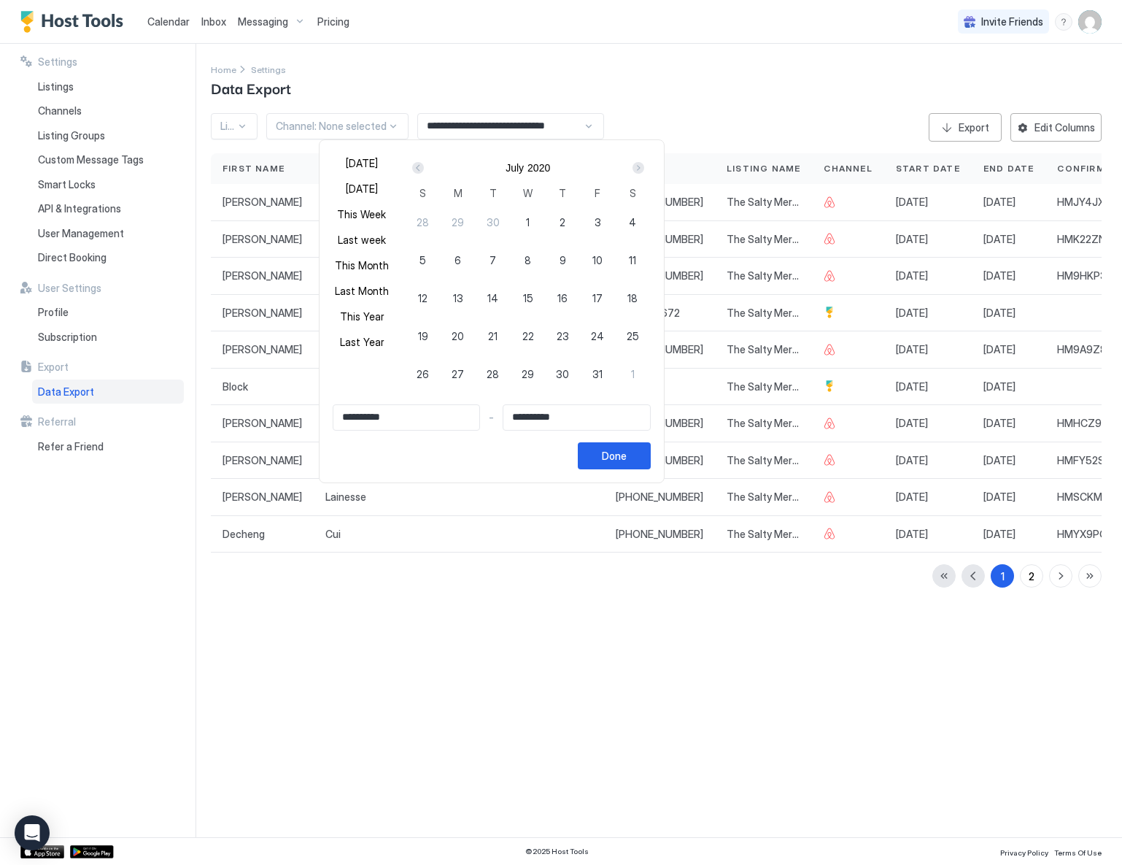
click at [424, 169] on div "Prev" at bounding box center [418, 168] width 12 height 12
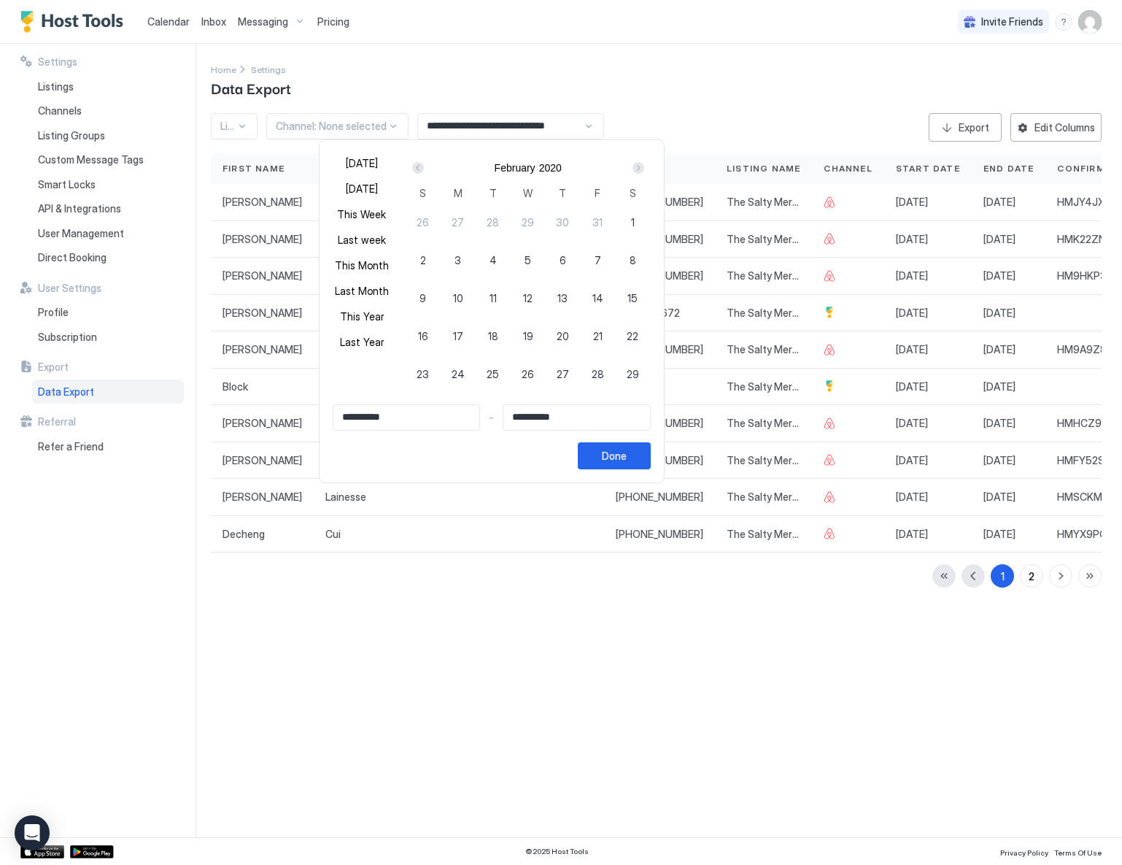
click at [424, 169] on div "Prev" at bounding box center [418, 168] width 12 height 12
click at [544, 220] on div "1" at bounding box center [528, 221] width 35 height 35
type input "**********"
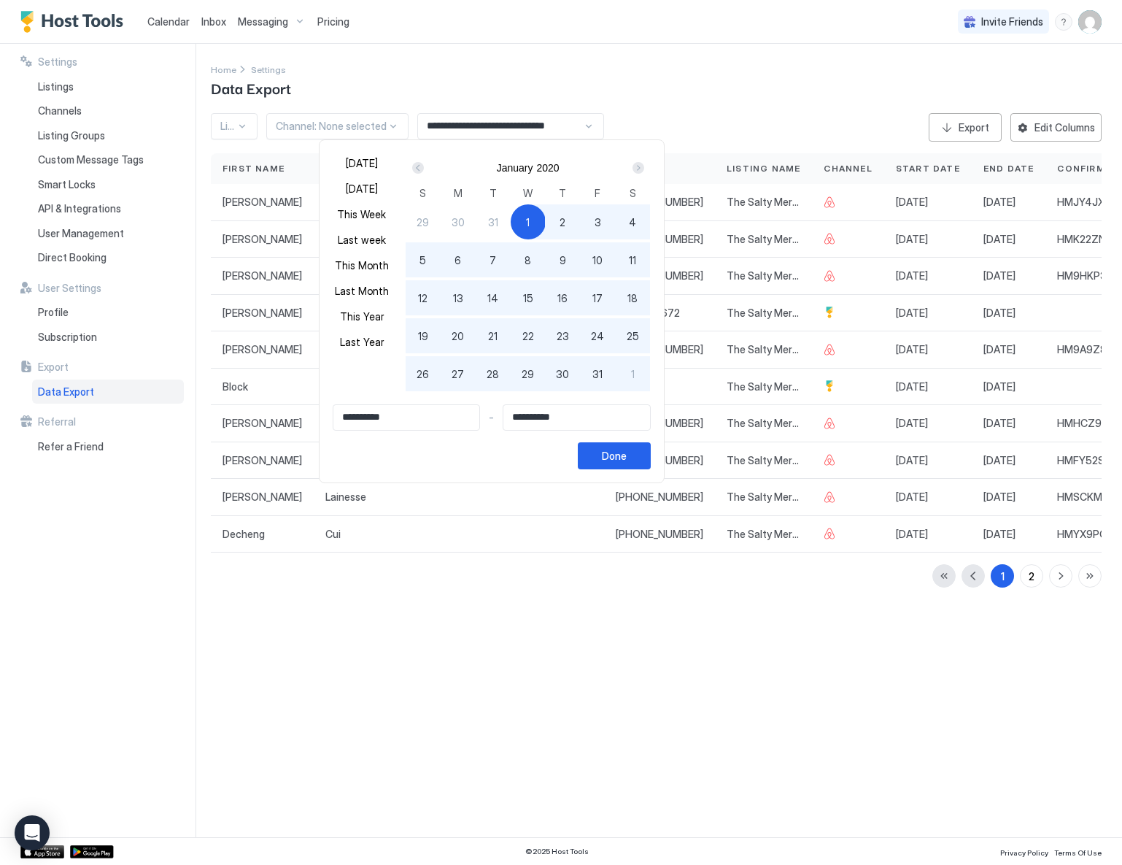
click at [644, 169] on div "Next" at bounding box center [639, 168] width 12 height 12
click at [644, 168] on div "Next" at bounding box center [639, 168] width 12 height 12
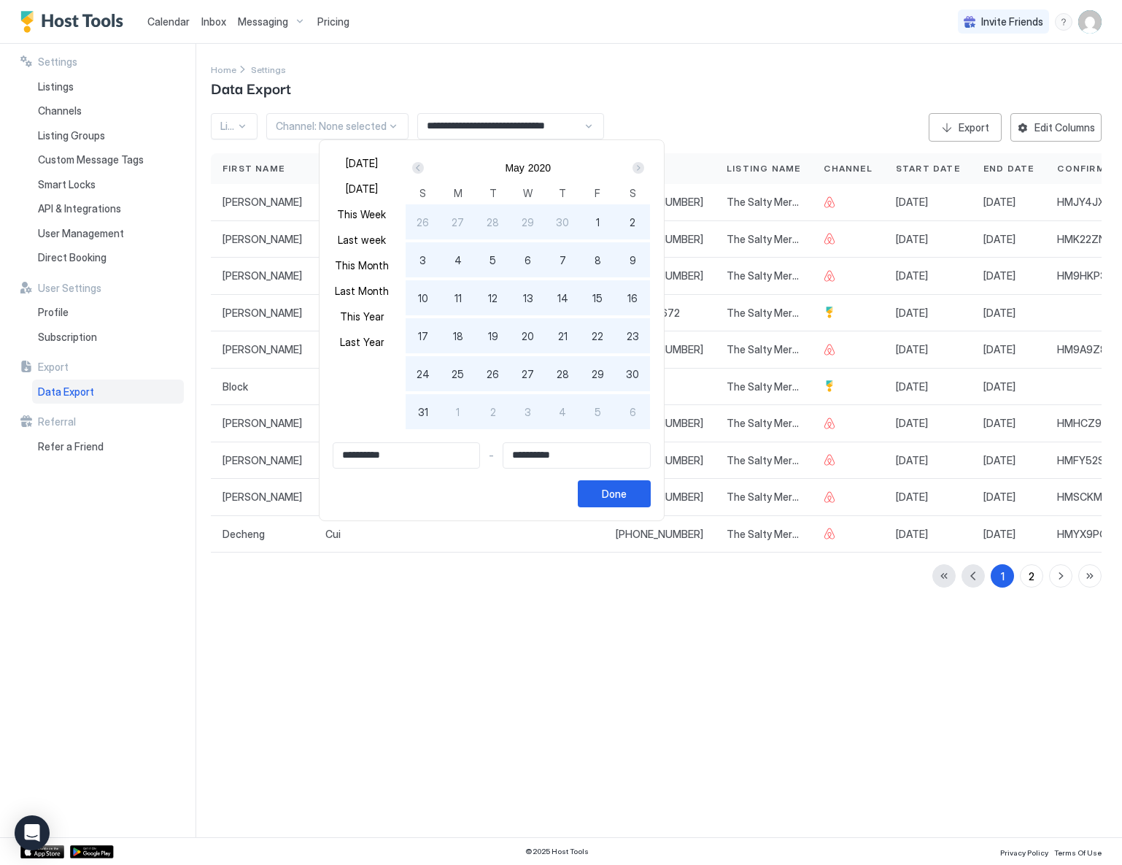
click at [644, 167] on div "Next" at bounding box center [639, 168] width 12 height 12
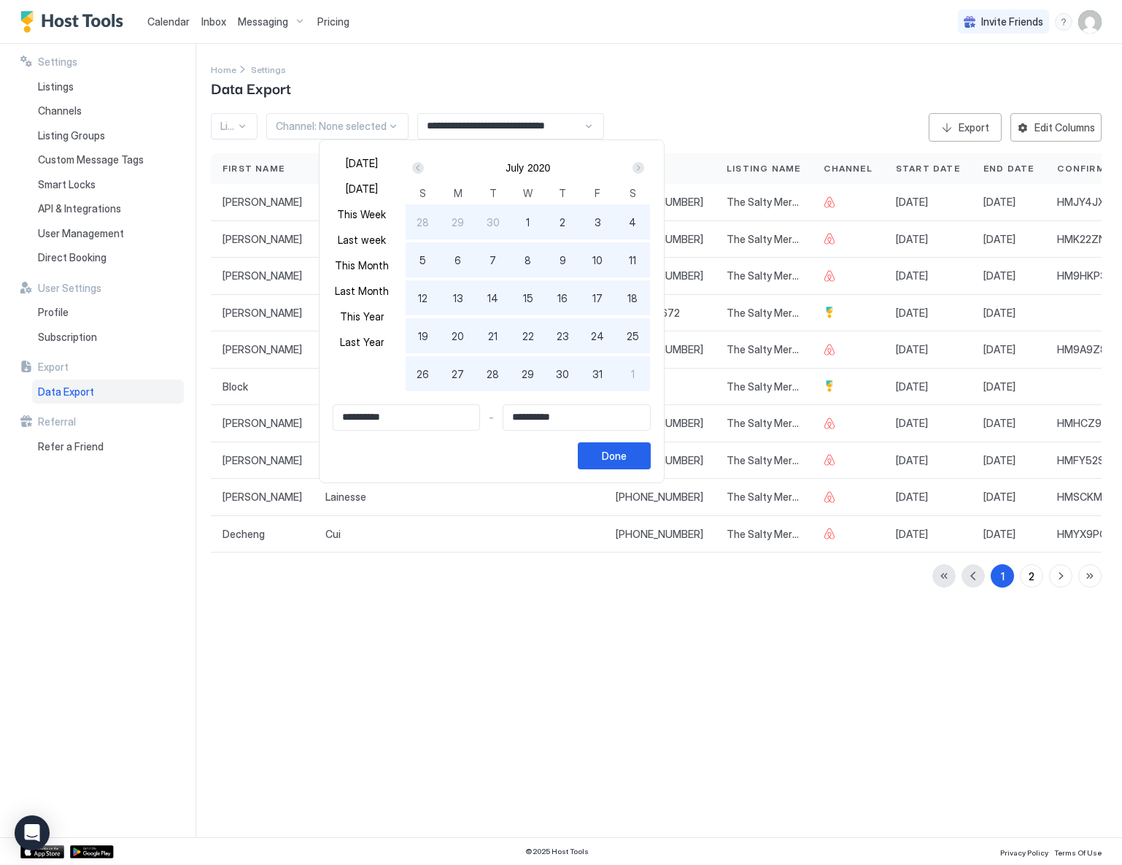
click at [644, 167] on div "Next" at bounding box center [639, 168] width 12 height 12
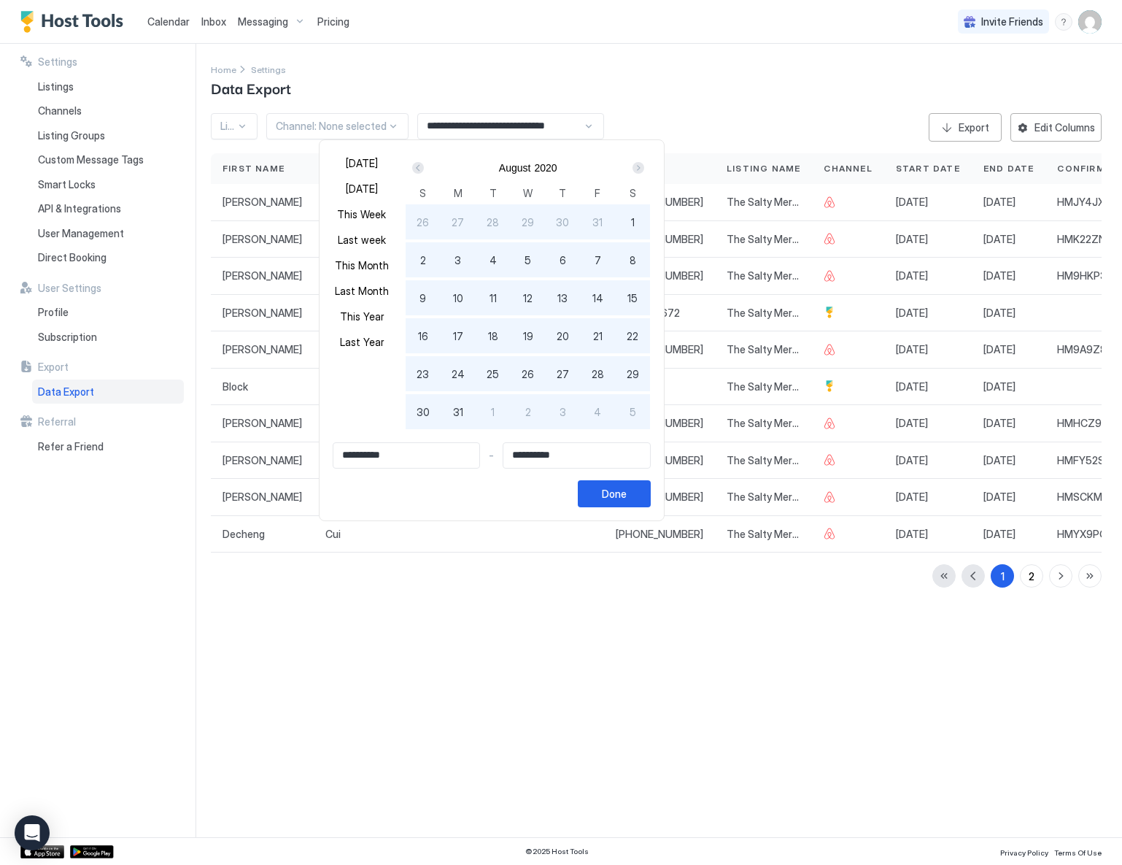
click at [644, 167] on div "Next" at bounding box center [639, 168] width 12 height 12
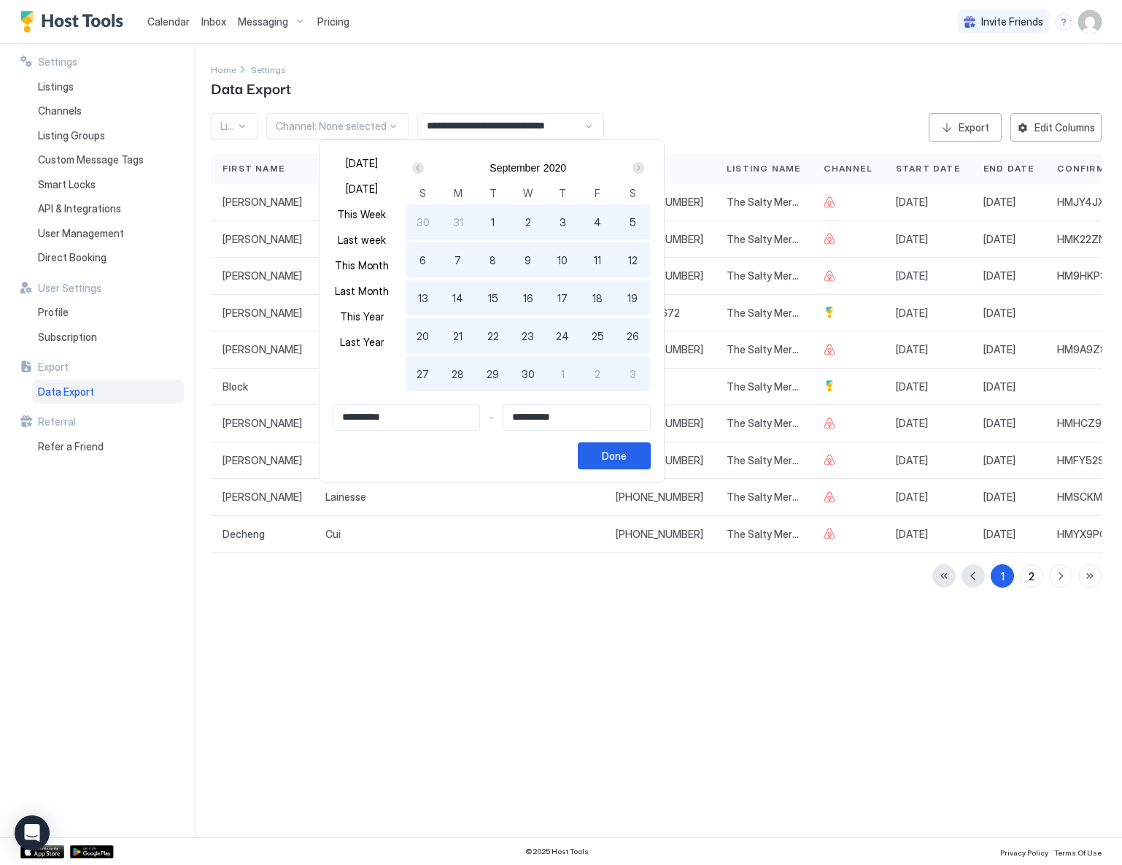
click at [644, 167] on div "Next" at bounding box center [639, 168] width 12 height 12
click at [568, 374] on span "31" at bounding box center [562, 373] width 10 height 15
type input "**********"
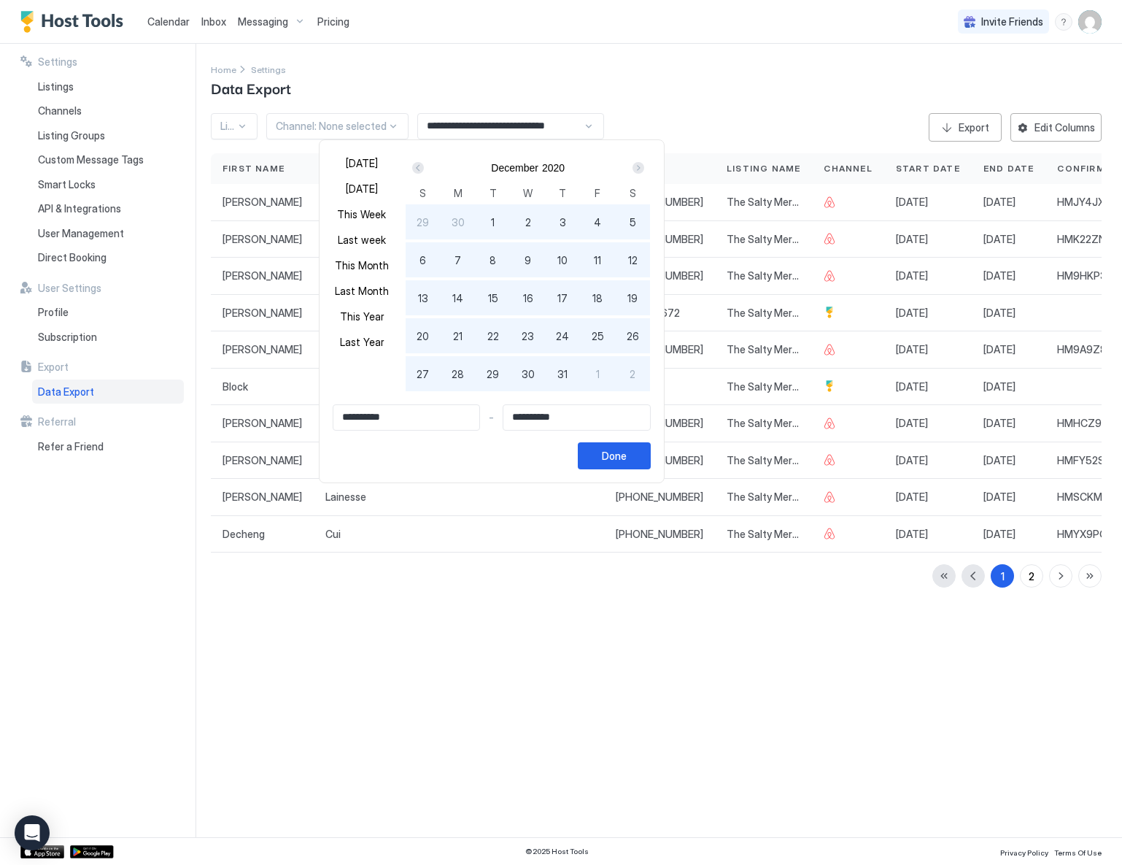
type input "**********"
click at [627, 463] on div "Done" at bounding box center [614, 455] width 25 height 15
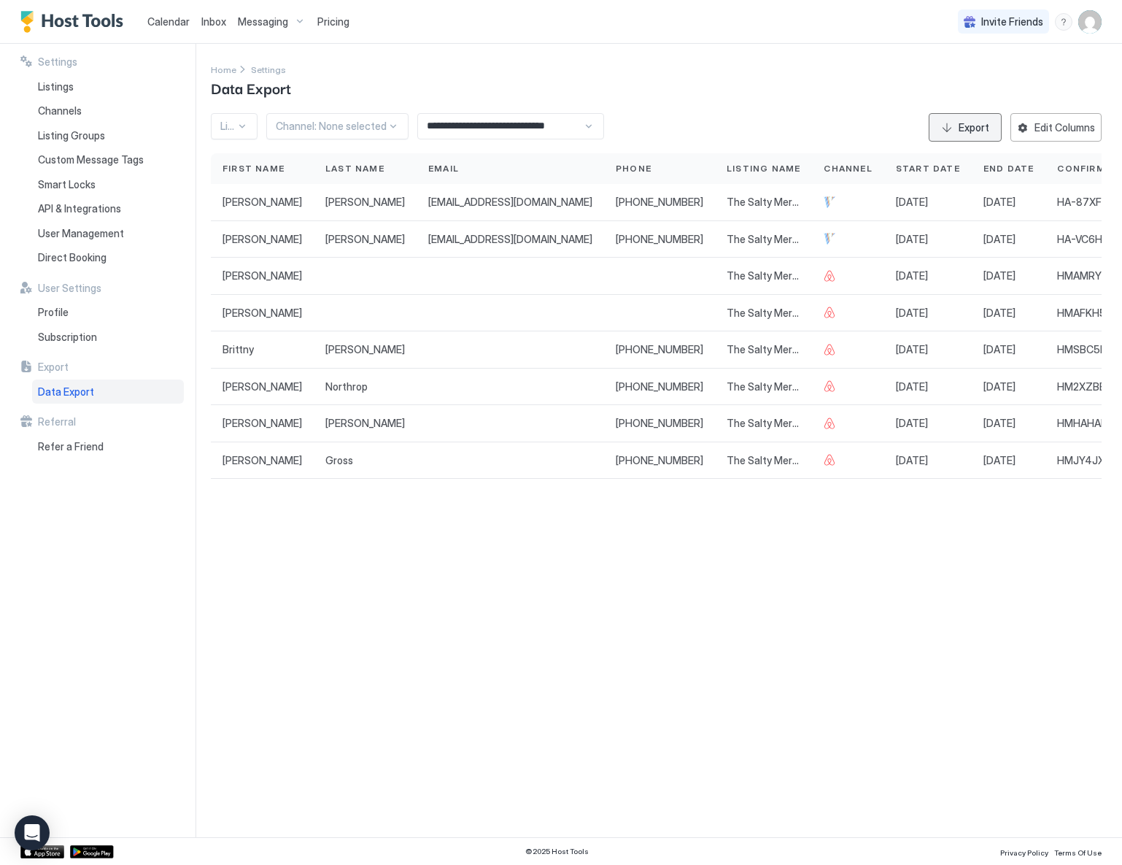
click at [964, 125] on div "Export" at bounding box center [974, 127] width 31 height 15
click at [589, 127] on div "**********" at bounding box center [510, 126] width 187 height 26
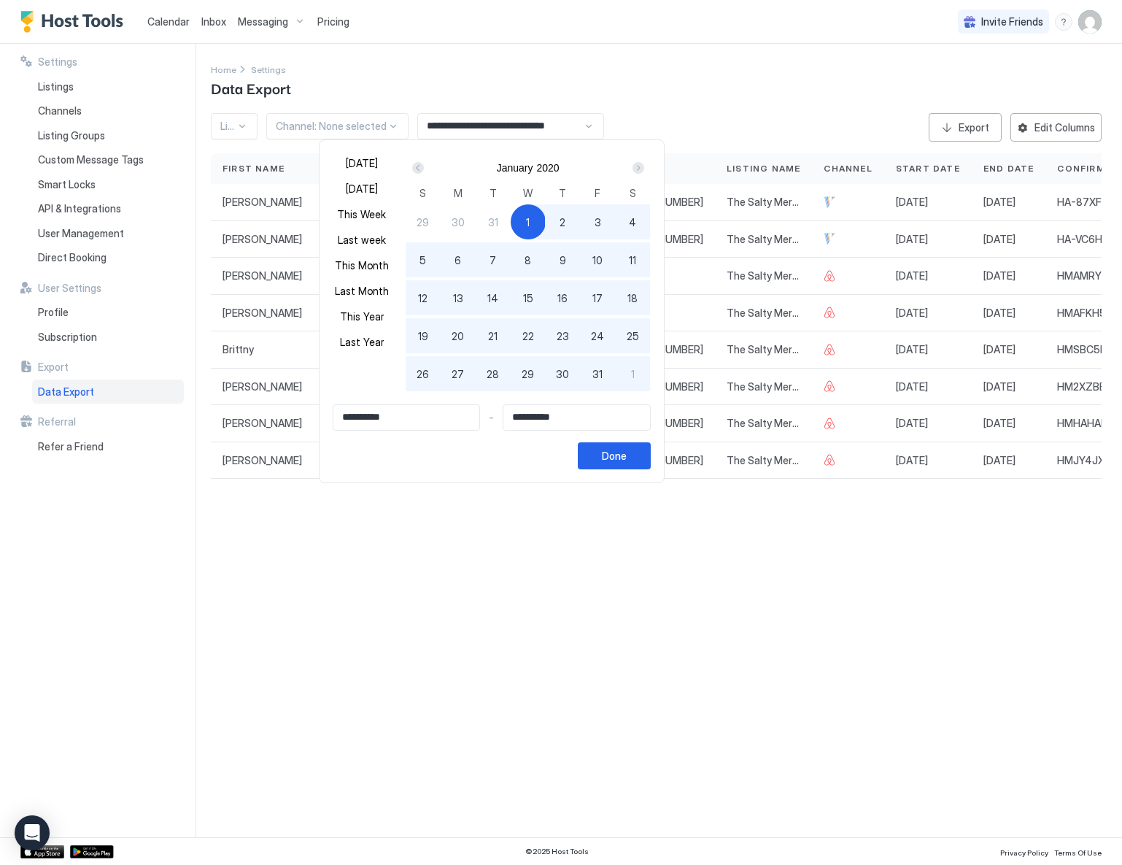
click at [424, 169] on div "Prev" at bounding box center [418, 168] width 12 height 12
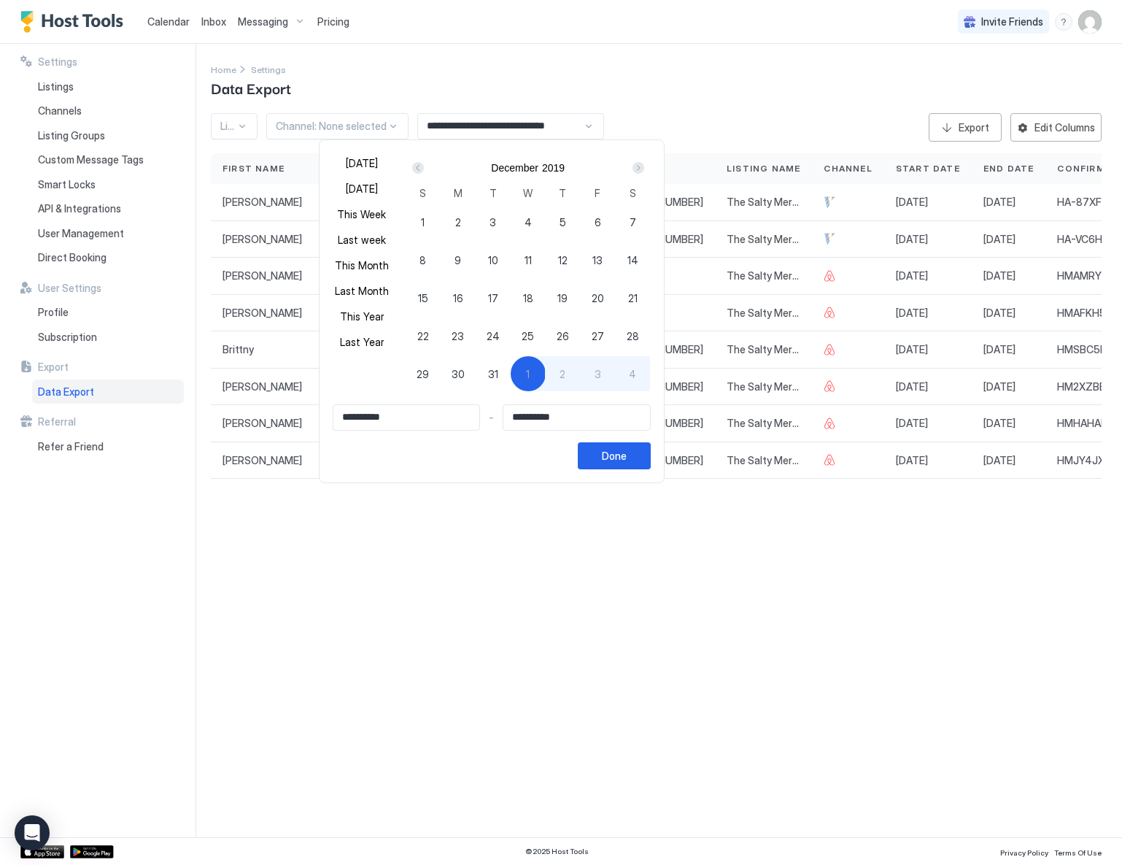
click at [424, 169] on div "Prev" at bounding box center [418, 168] width 12 height 12
click at [424, 168] on div "Prev" at bounding box center [418, 168] width 12 height 12
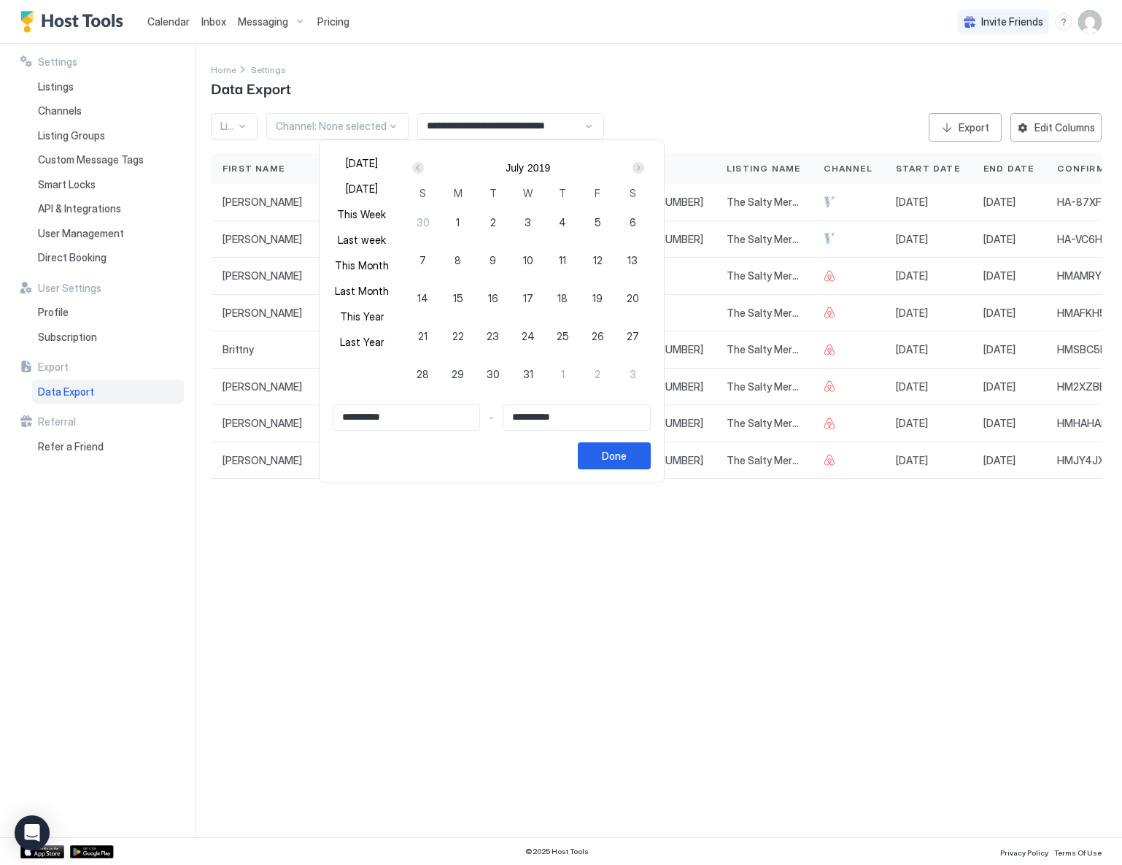
click at [424, 168] on div "Prev" at bounding box center [418, 168] width 12 height 12
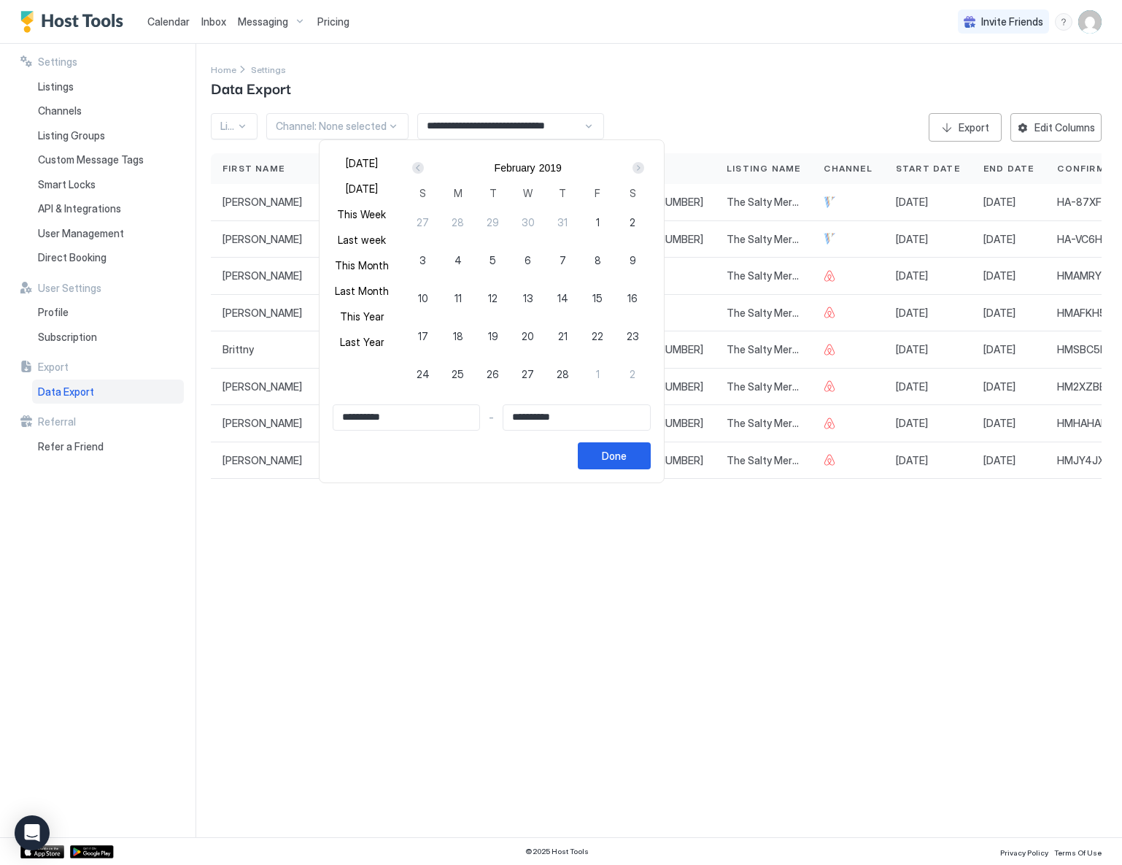
click at [424, 168] on div "Prev" at bounding box center [418, 168] width 12 height 12
click at [644, 169] on div "Next" at bounding box center [639, 168] width 12 height 12
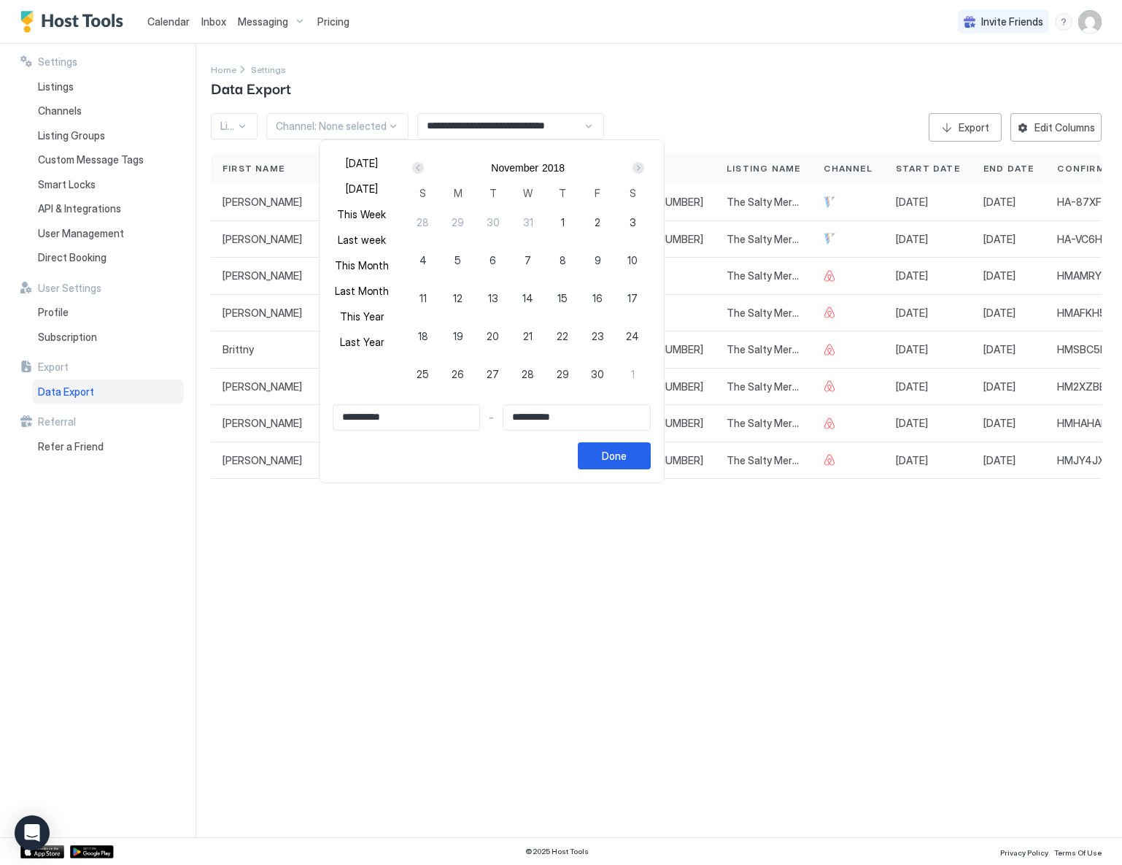
click at [644, 169] on div "Next" at bounding box center [639, 168] width 12 height 12
click at [509, 221] on div "1" at bounding box center [493, 221] width 35 height 35
type input "**********"
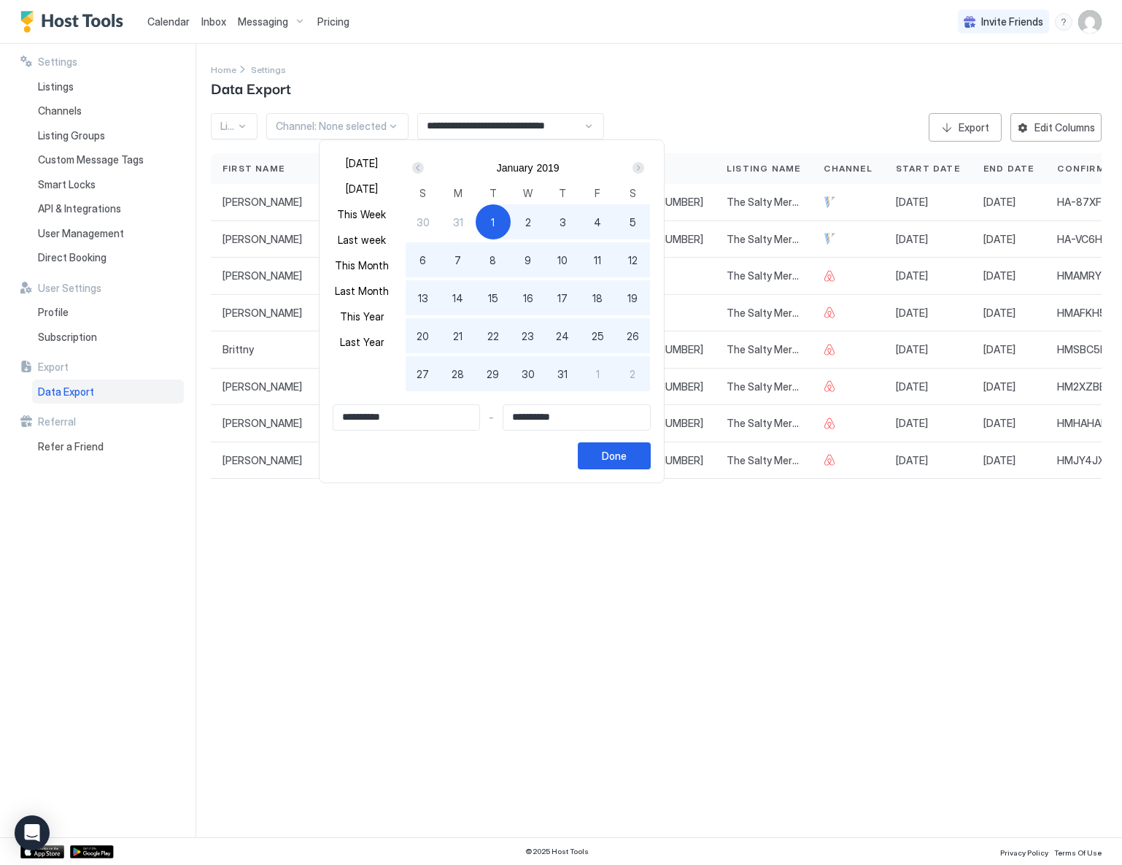
click at [644, 165] on div "Next" at bounding box center [639, 168] width 12 height 12
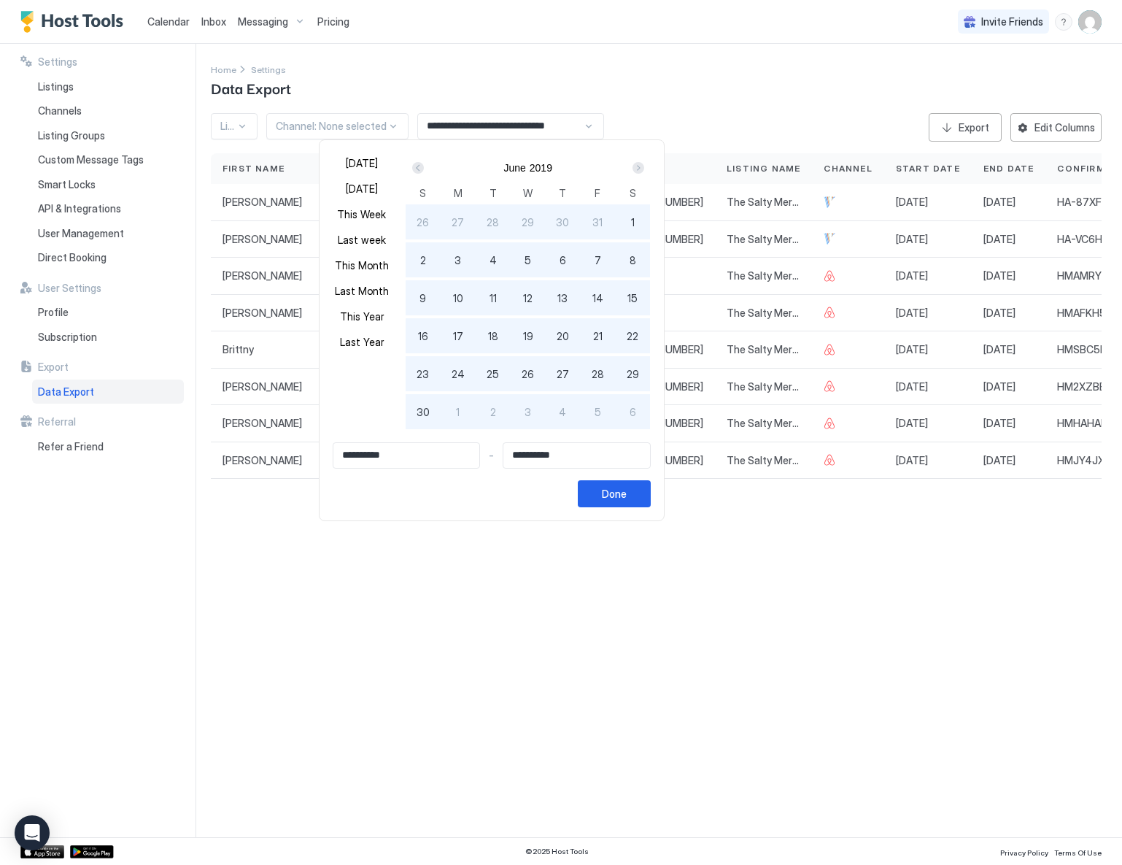
click at [644, 165] on div "Next" at bounding box center [639, 168] width 12 height 12
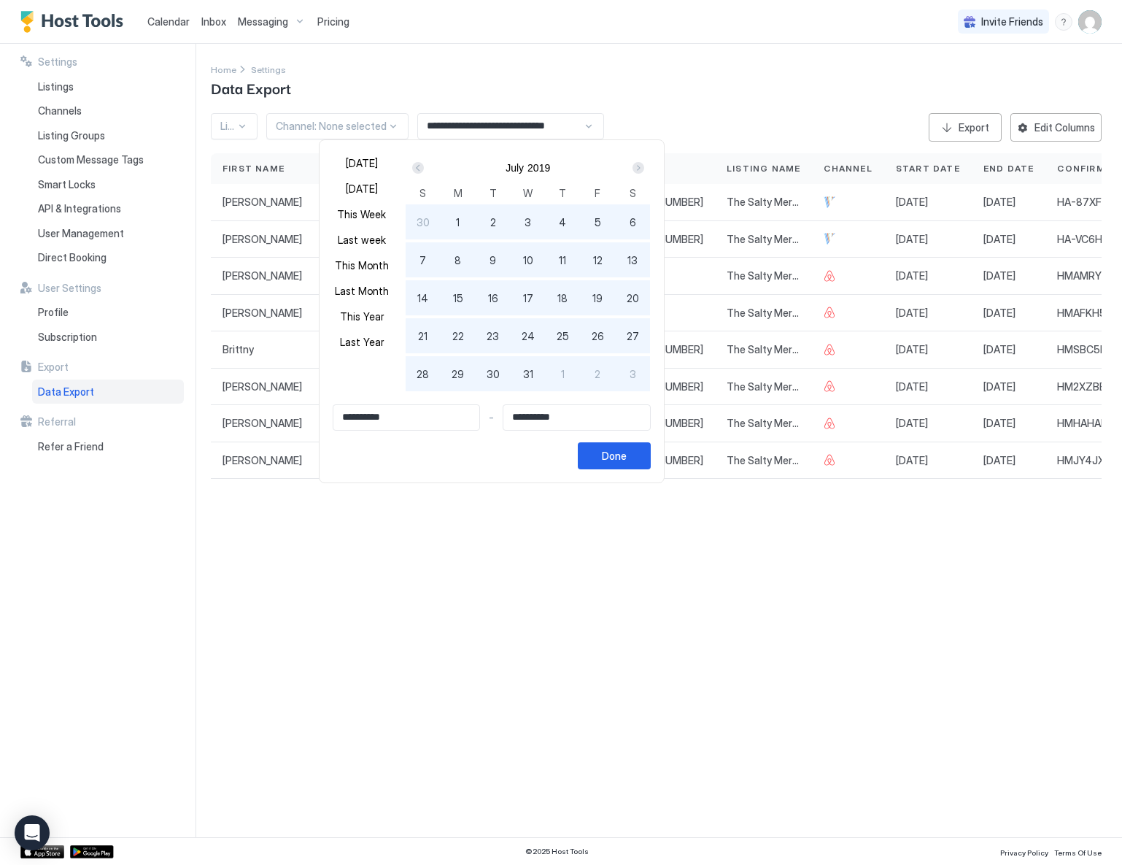
click at [644, 165] on div "Next" at bounding box center [639, 168] width 12 height 12
click at [644, 164] on div "Next" at bounding box center [639, 168] width 12 height 12
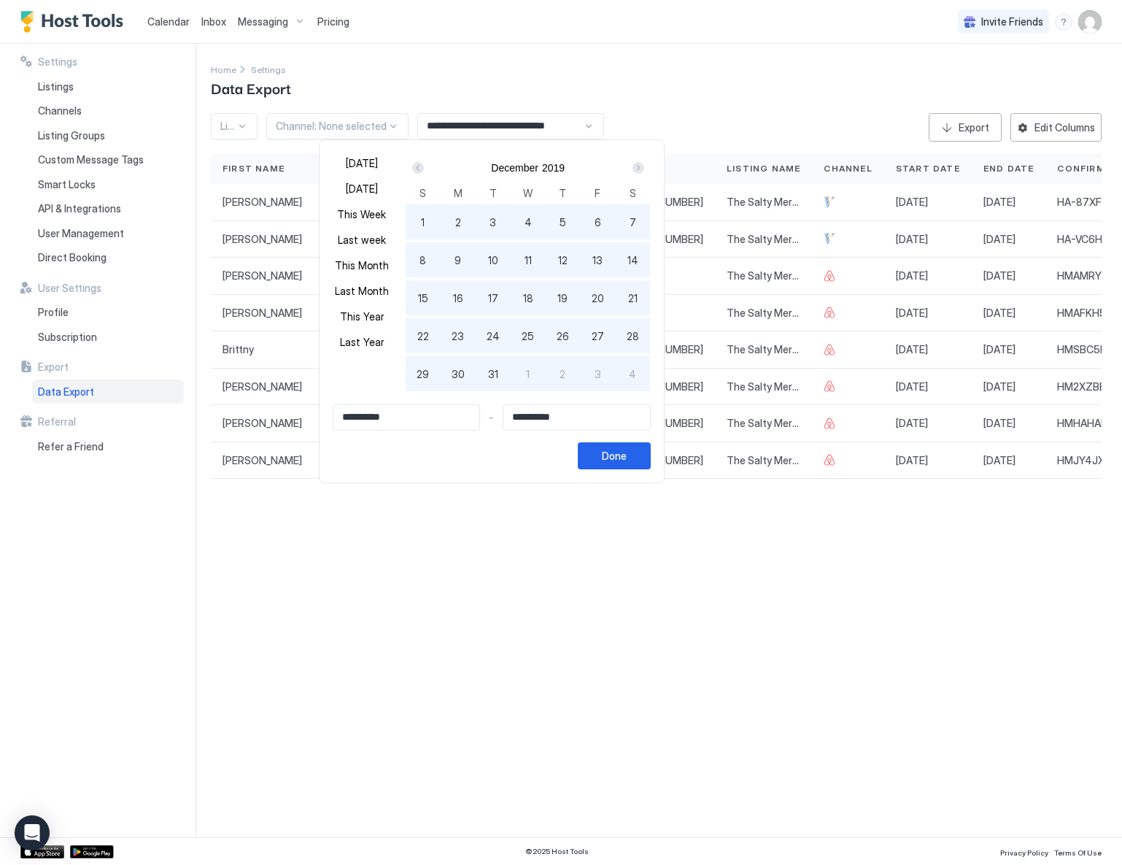
click at [498, 374] on span "31" at bounding box center [493, 373] width 10 height 15
type input "**********"
click at [627, 454] on div "Done" at bounding box center [614, 455] width 25 height 15
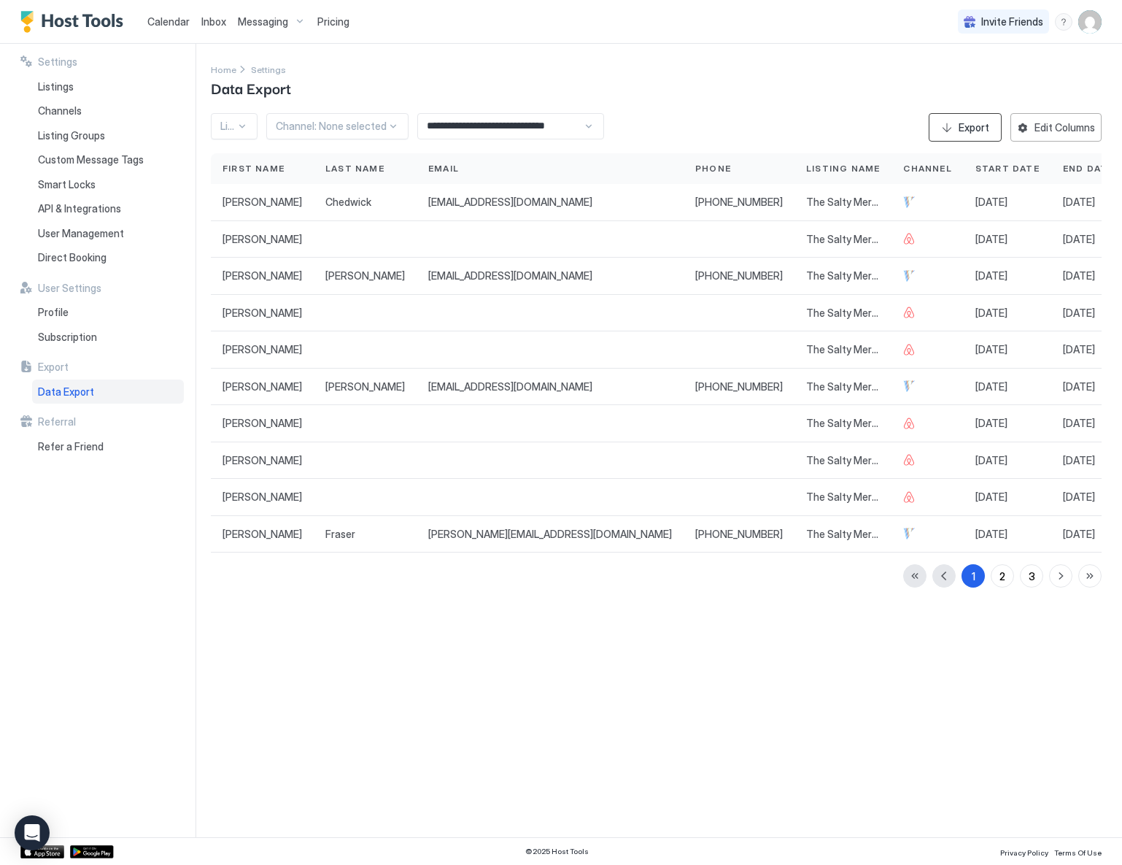
click at [967, 124] on div "Export" at bounding box center [974, 127] width 31 height 15
click at [584, 125] on div "**********" at bounding box center [510, 126] width 187 height 26
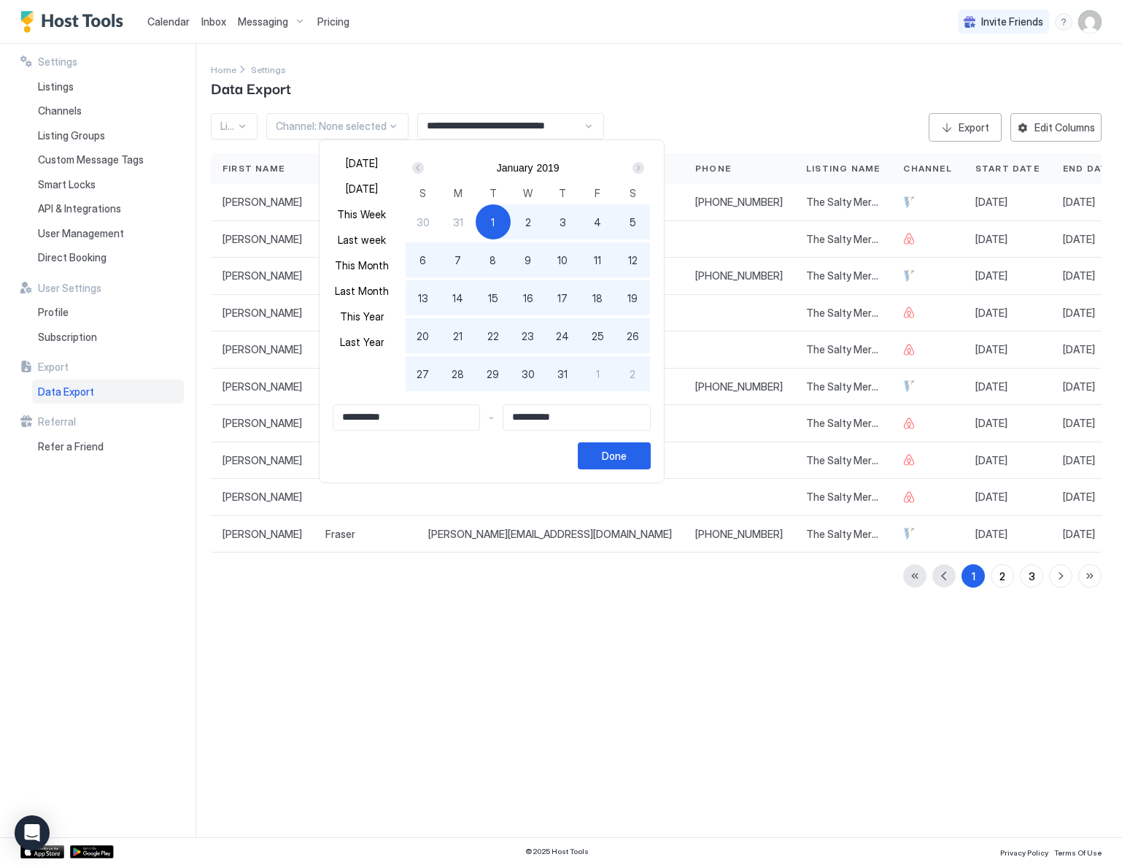
click at [424, 170] on div "Prev" at bounding box center [418, 168] width 12 height 12
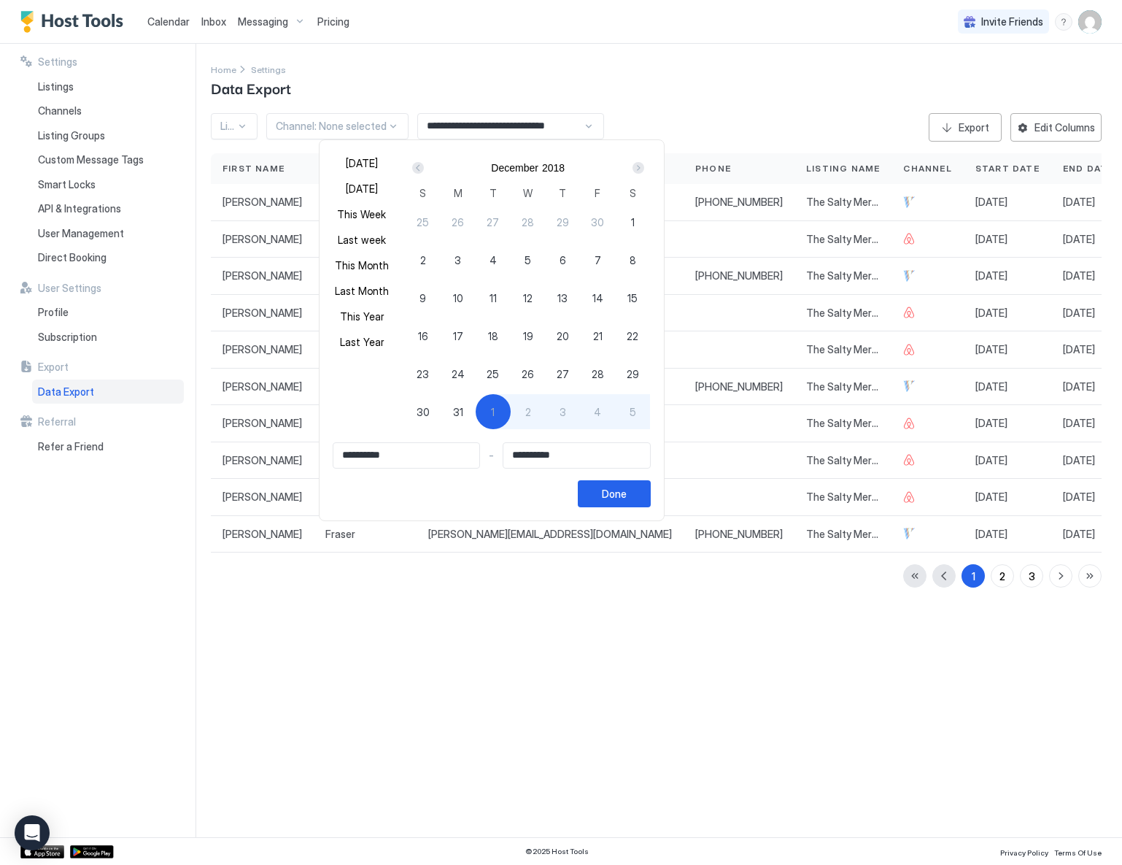
click at [424, 170] on div "Prev" at bounding box center [418, 168] width 12 height 12
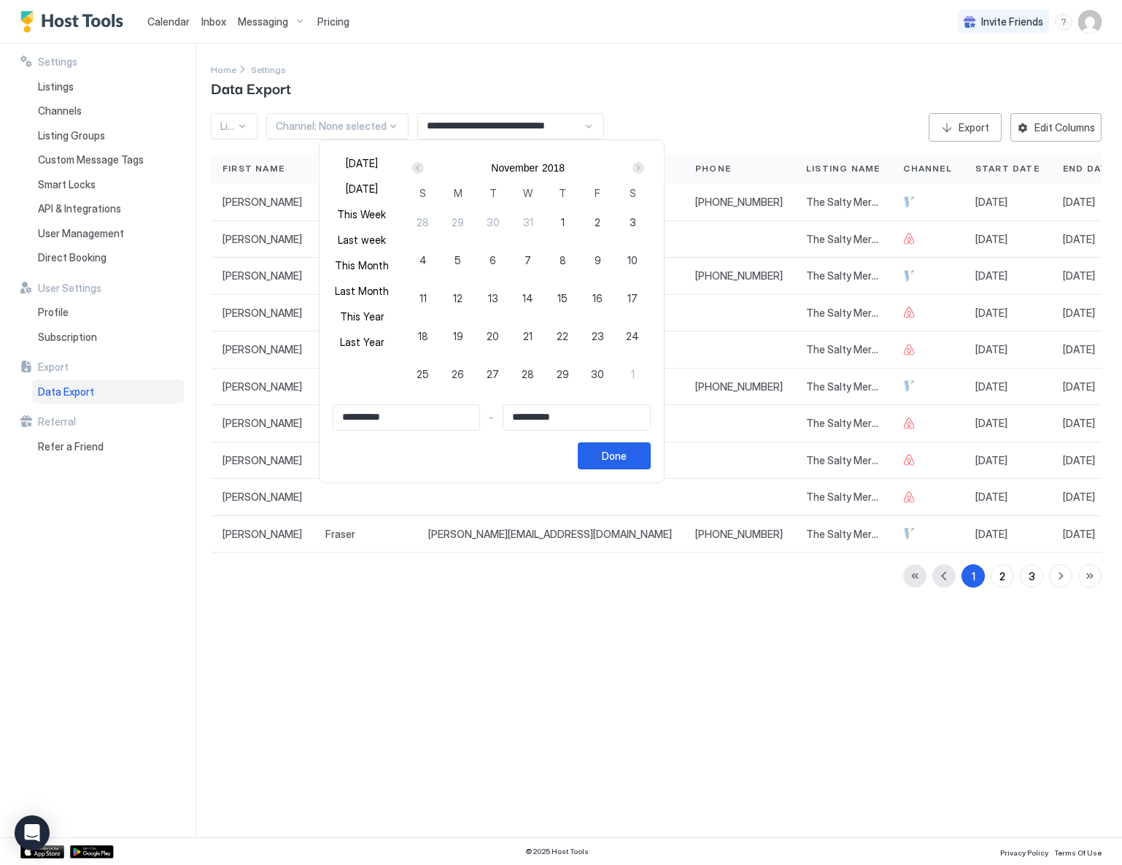
click at [424, 170] on div "Prev" at bounding box center [418, 168] width 12 height 12
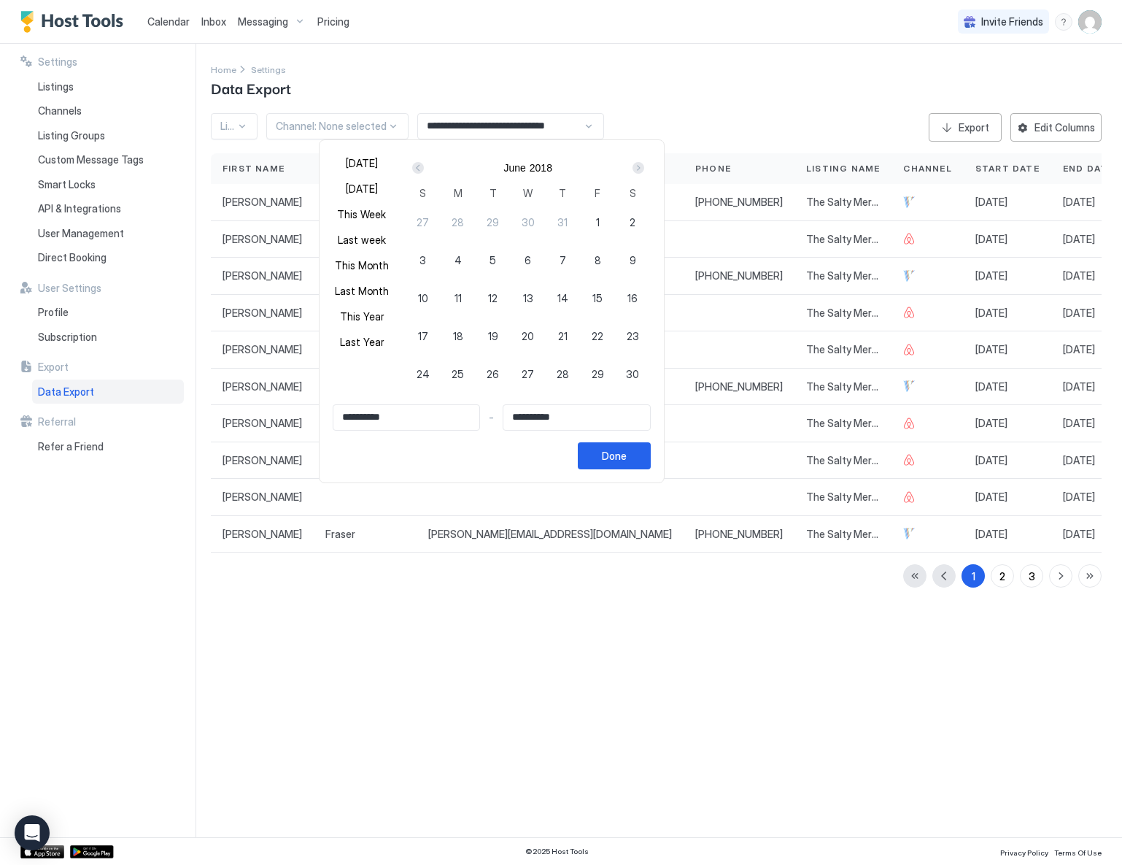
click at [424, 170] on div "Prev" at bounding box center [418, 168] width 12 height 12
click at [424, 169] on div "Prev" at bounding box center [418, 168] width 12 height 12
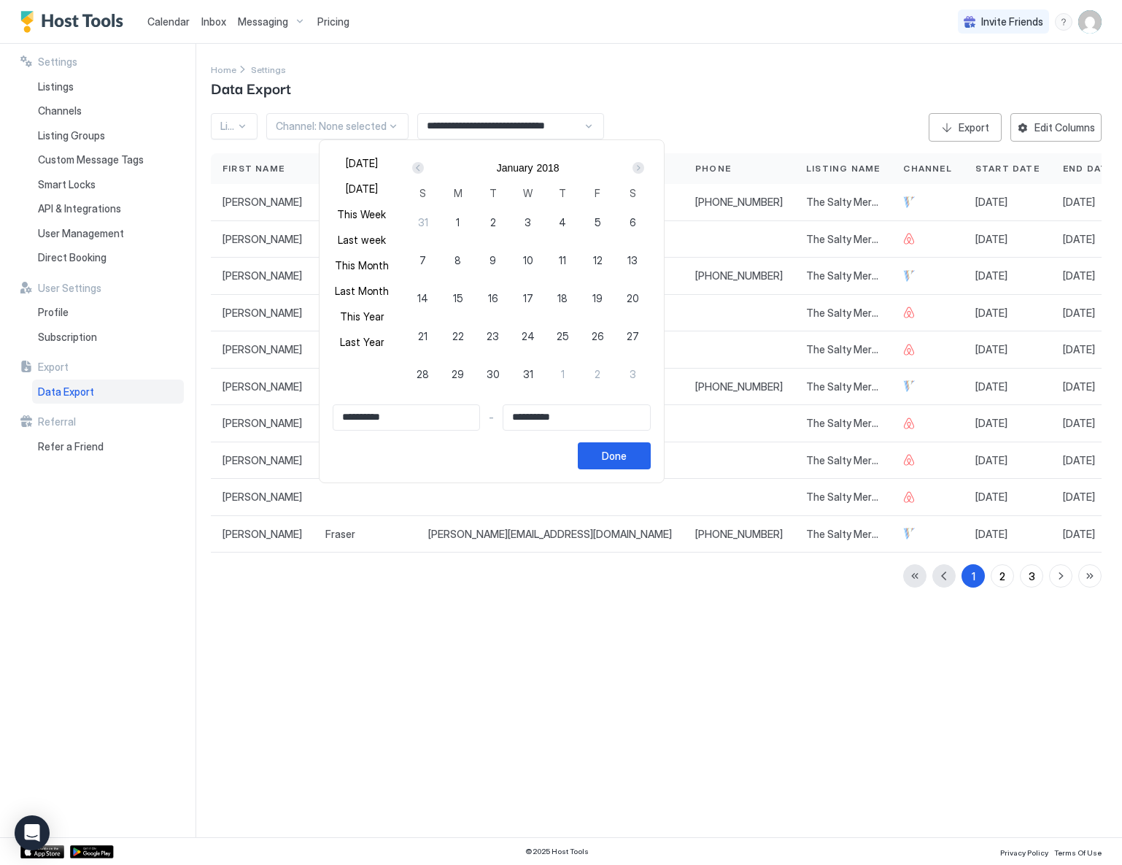
click at [424, 169] on div "Prev" at bounding box center [418, 168] width 12 height 12
click at [644, 167] on div "Next" at bounding box center [639, 168] width 12 height 12
click at [460, 217] on span "1" at bounding box center [458, 221] width 4 height 15
type input "**********"
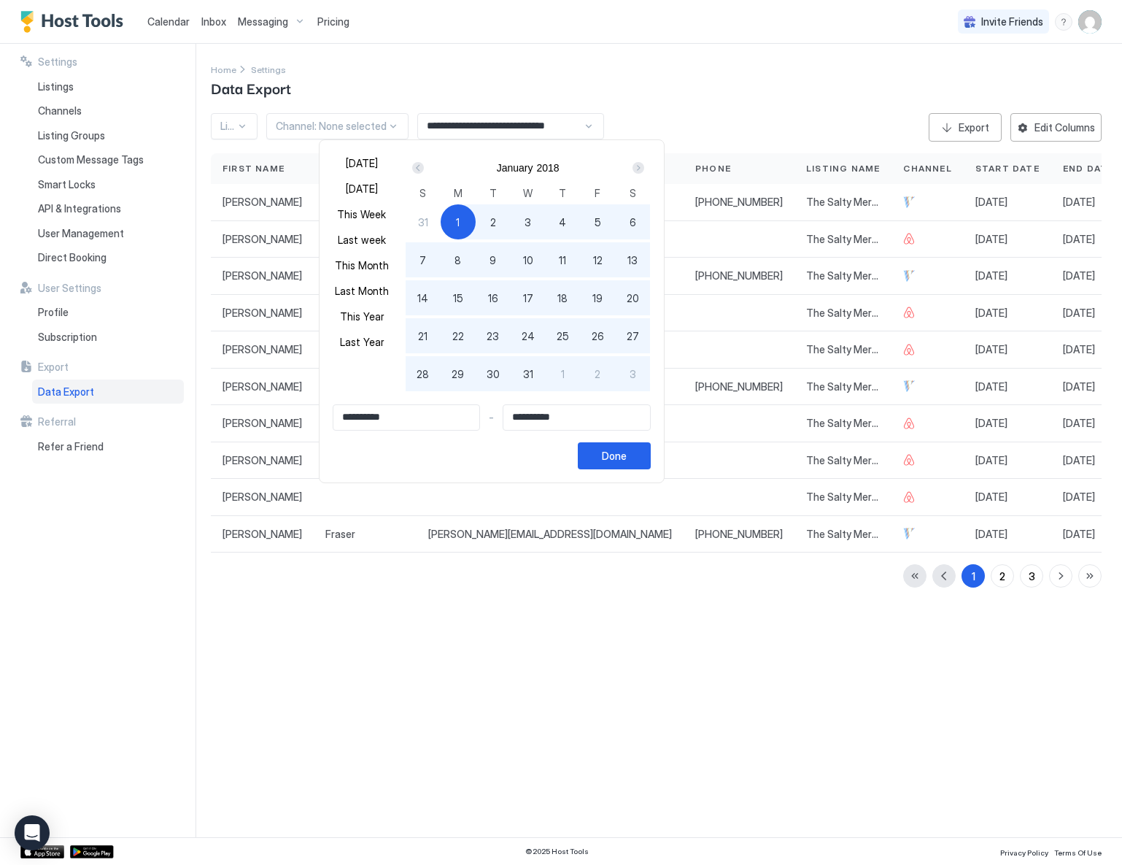
click at [644, 167] on div "Next" at bounding box center [639, 168] width 12 height 12
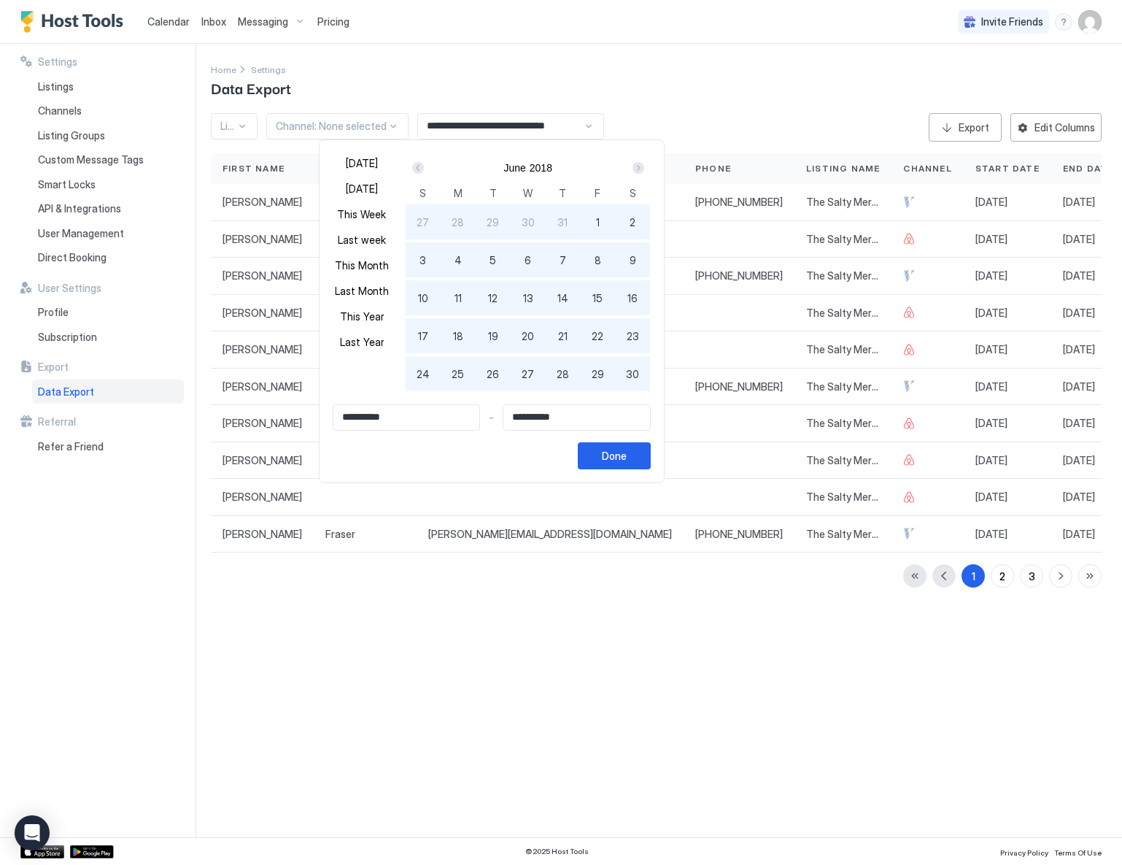
click at [644, 167] on div "Next" at bounding box center [639, 168] width 12 height 12
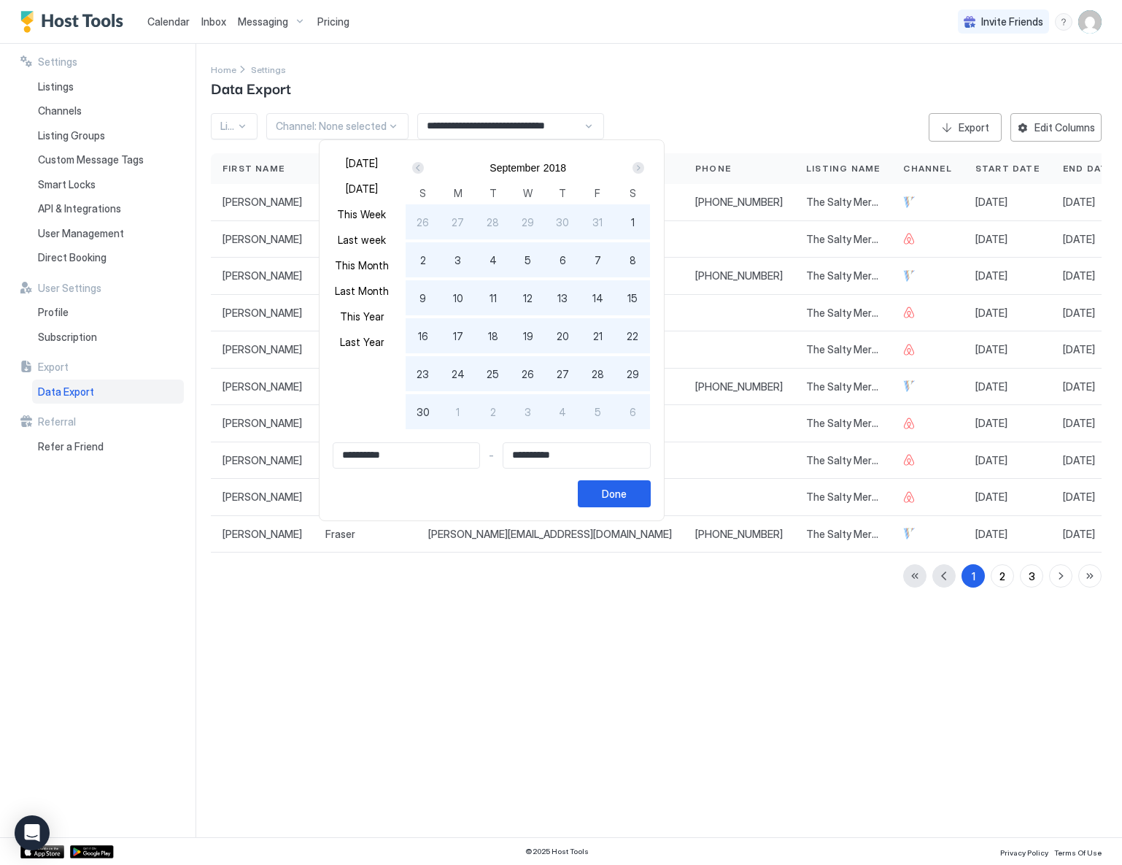
click at [644, 167] on div "Next" at bounding box center [639, 168] width 12 height 12
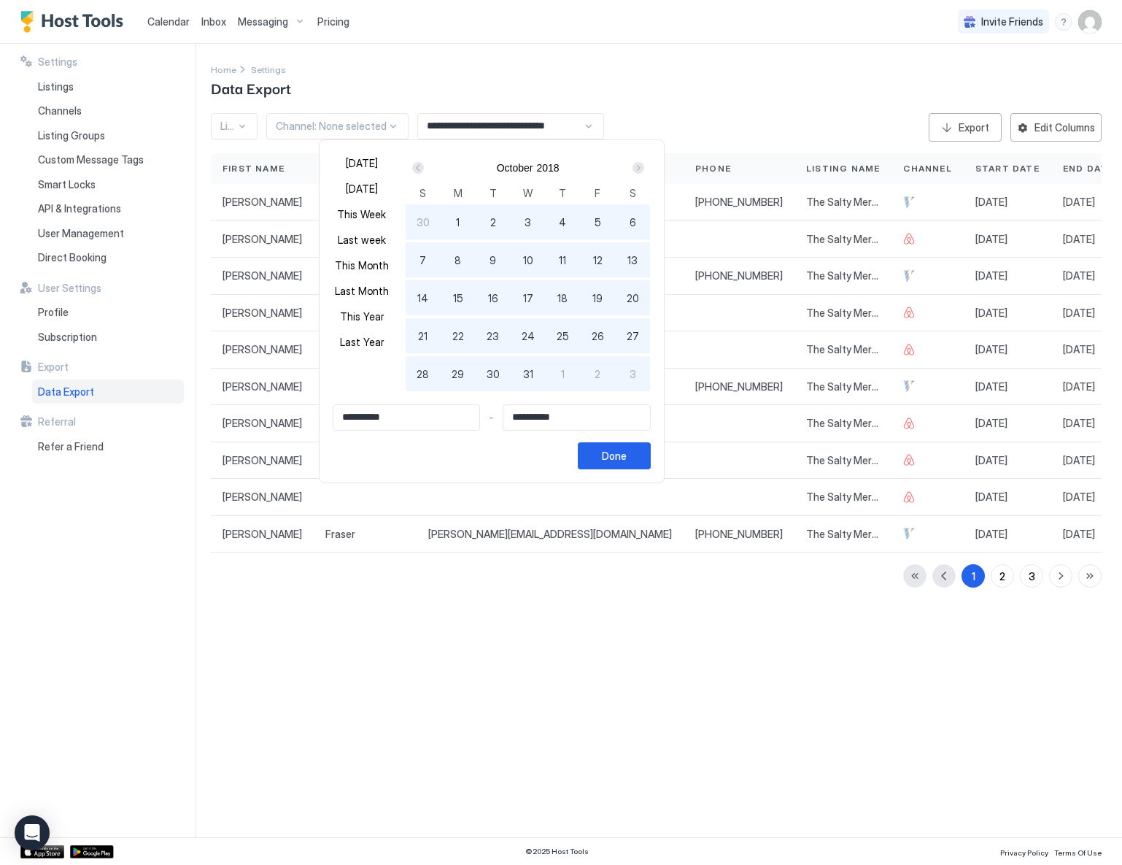
click at [644, 167] on div "Next" at bounding box center [639, 168] width 12 height 12
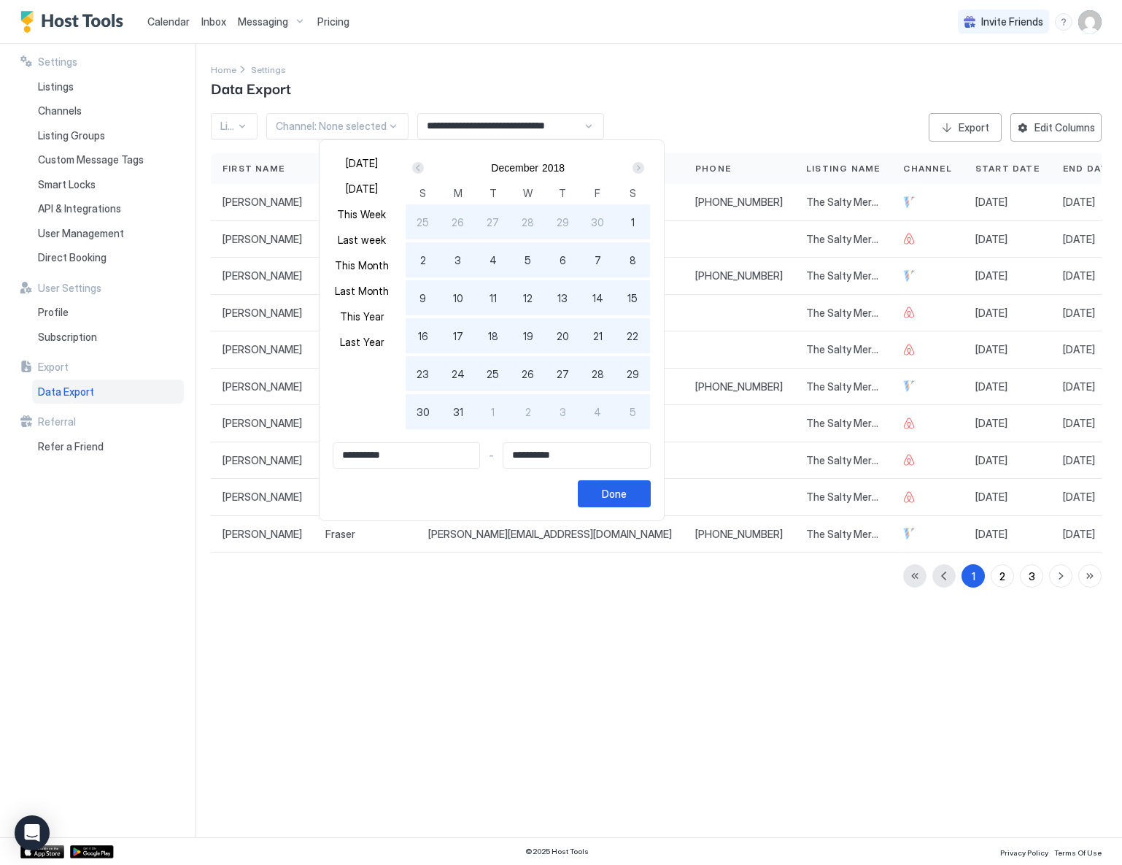
click at [463, 411] on span "31" at bounding box center [458, 411] width 10 height 15
type input "**********"
click at [627, 494] on div "Done" at bounding box center [614, 493] width 25 height 15
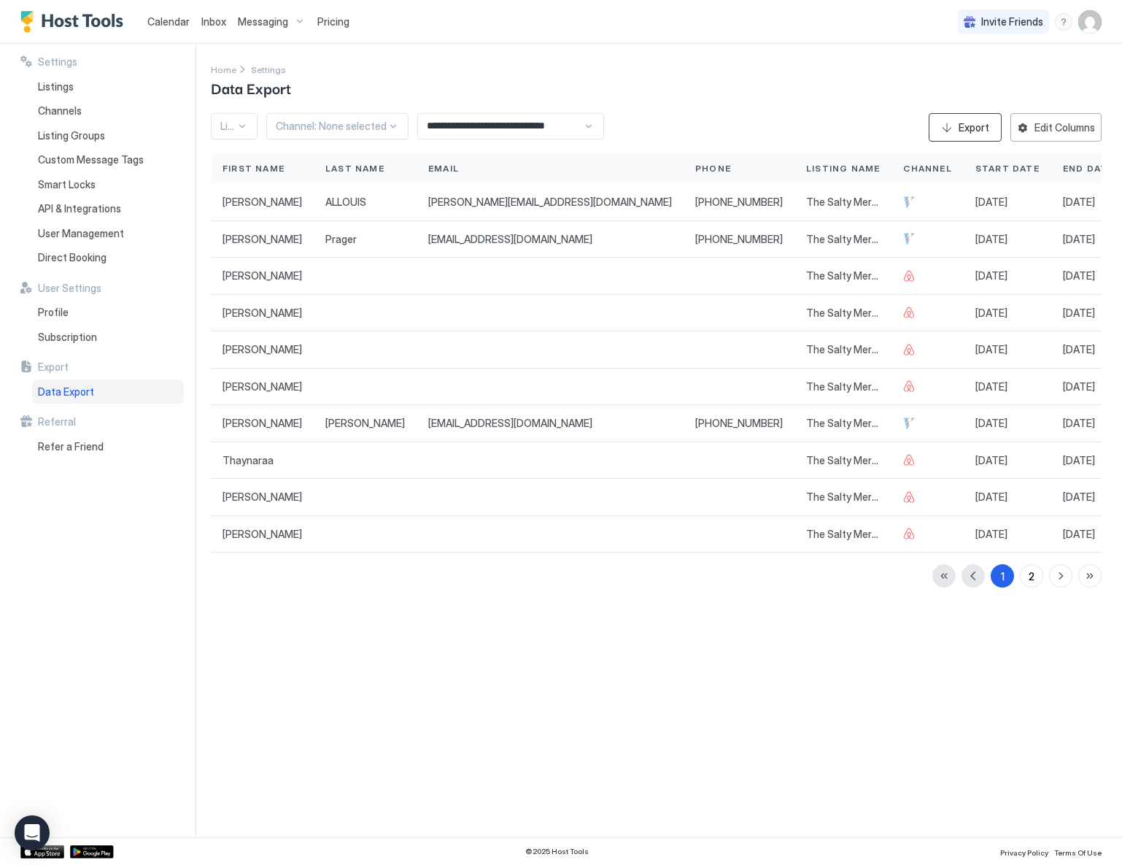
click at [991, 123] on button "Export" at bounding box center [965, 127] width 73 height 28
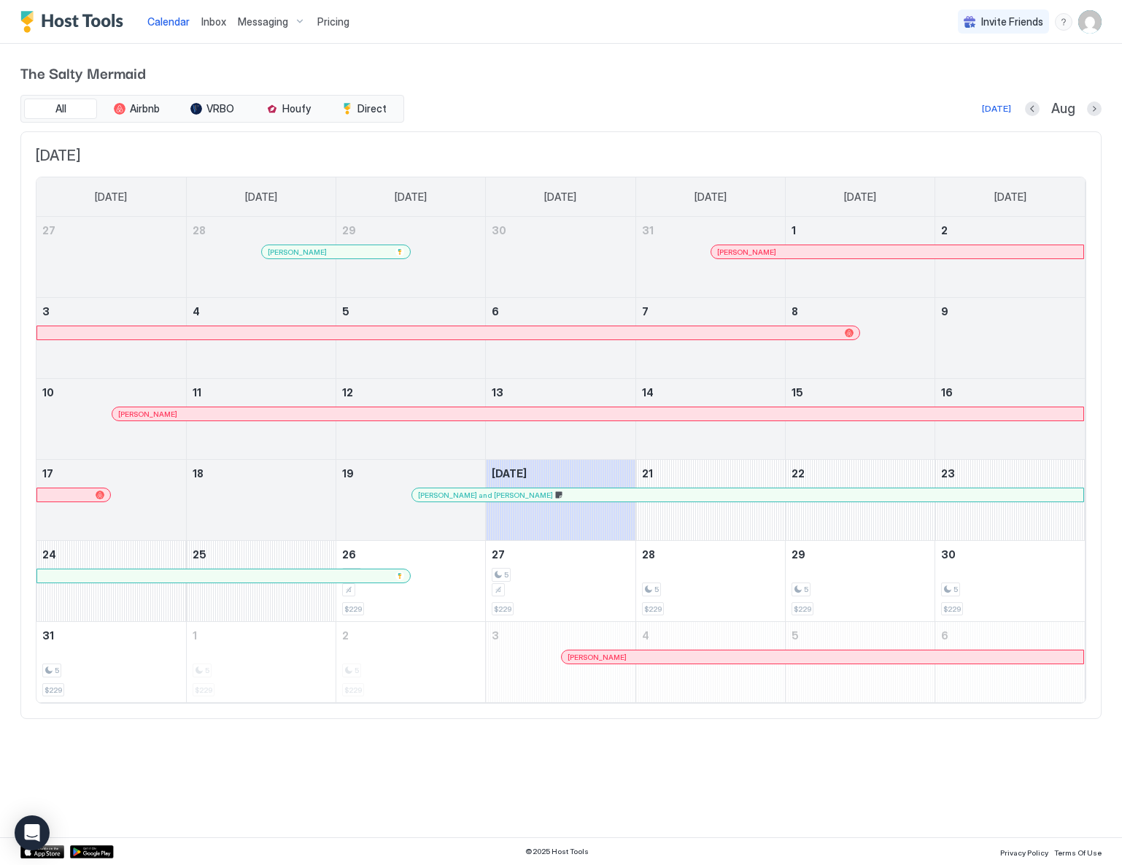
click at [1087, 25] on img "User profile" at bounding box center [1089, 21] width 23 height 23
click at [963, 78] on span "Settings" at bounding box center [958, 81] width 39 height 13
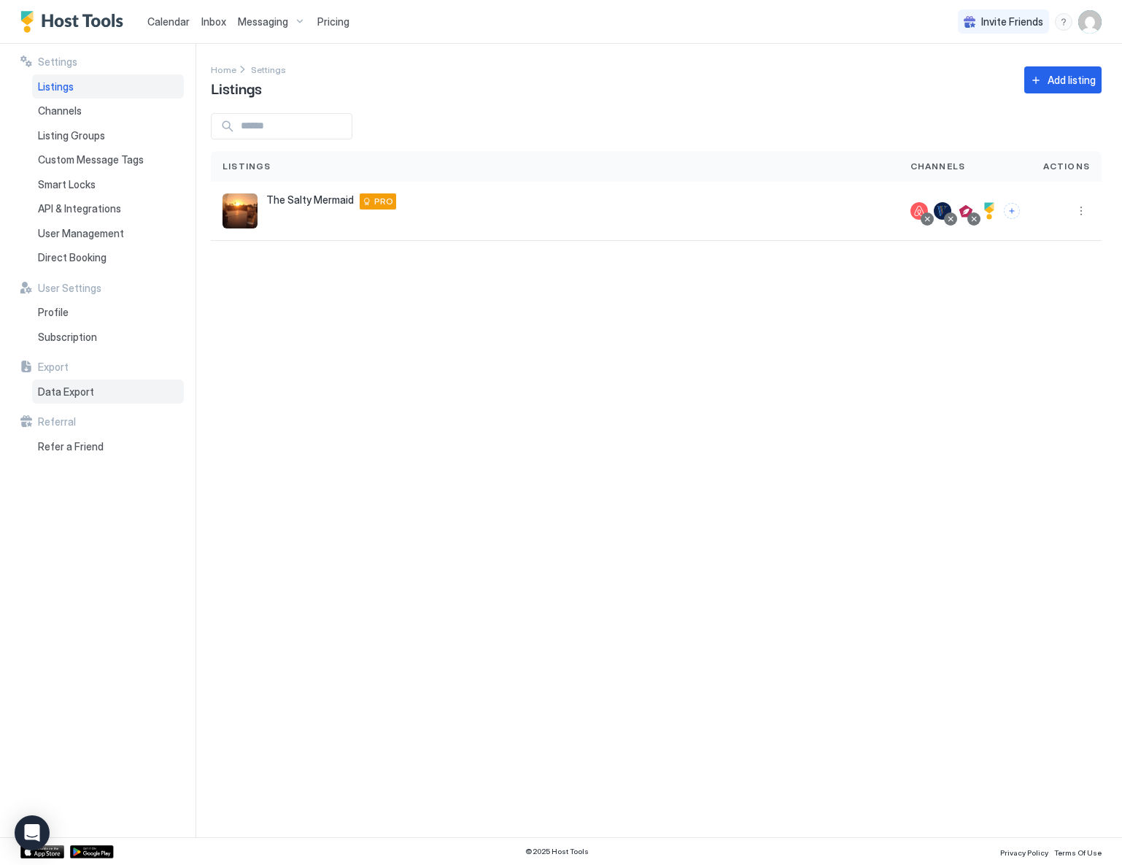
click at [87, 387] on span "Data Export" at bounding box center [66, 391] width 56 height 13
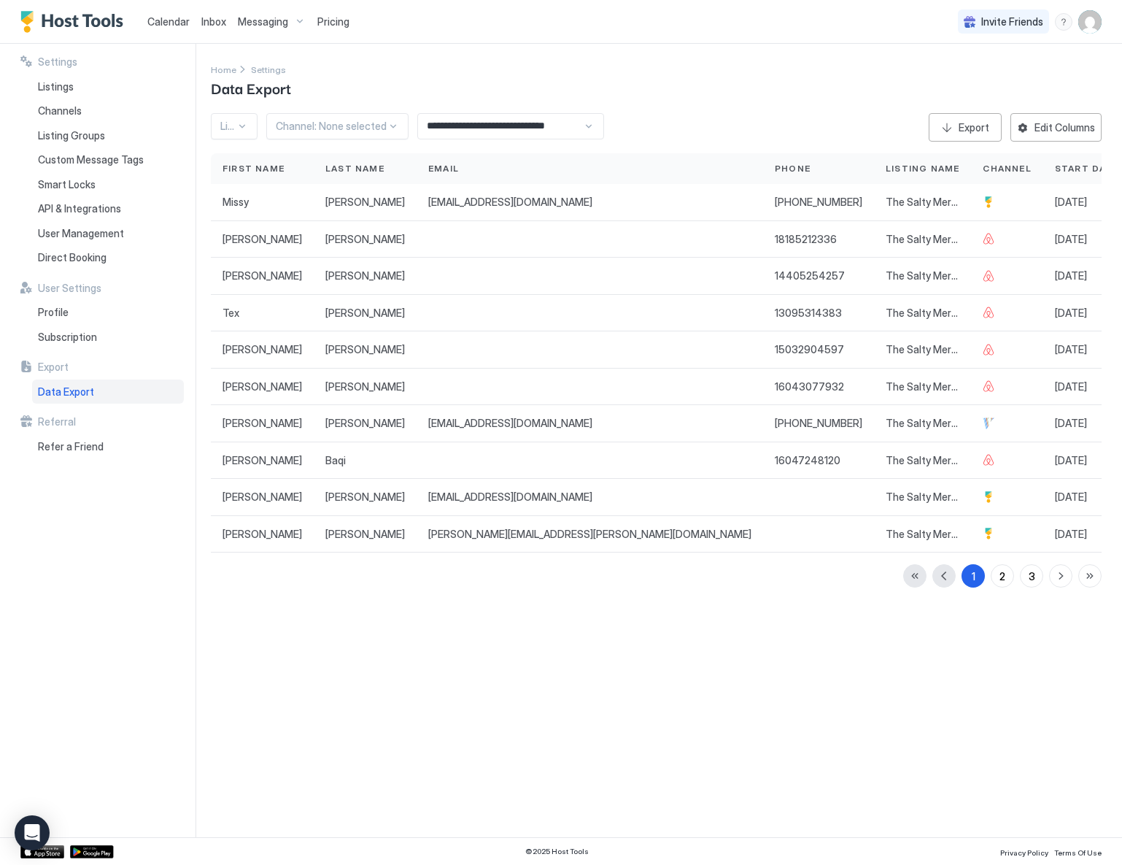
click at [589, 122] on div "**********" at bounding box center [510, 126] width 187 height 26
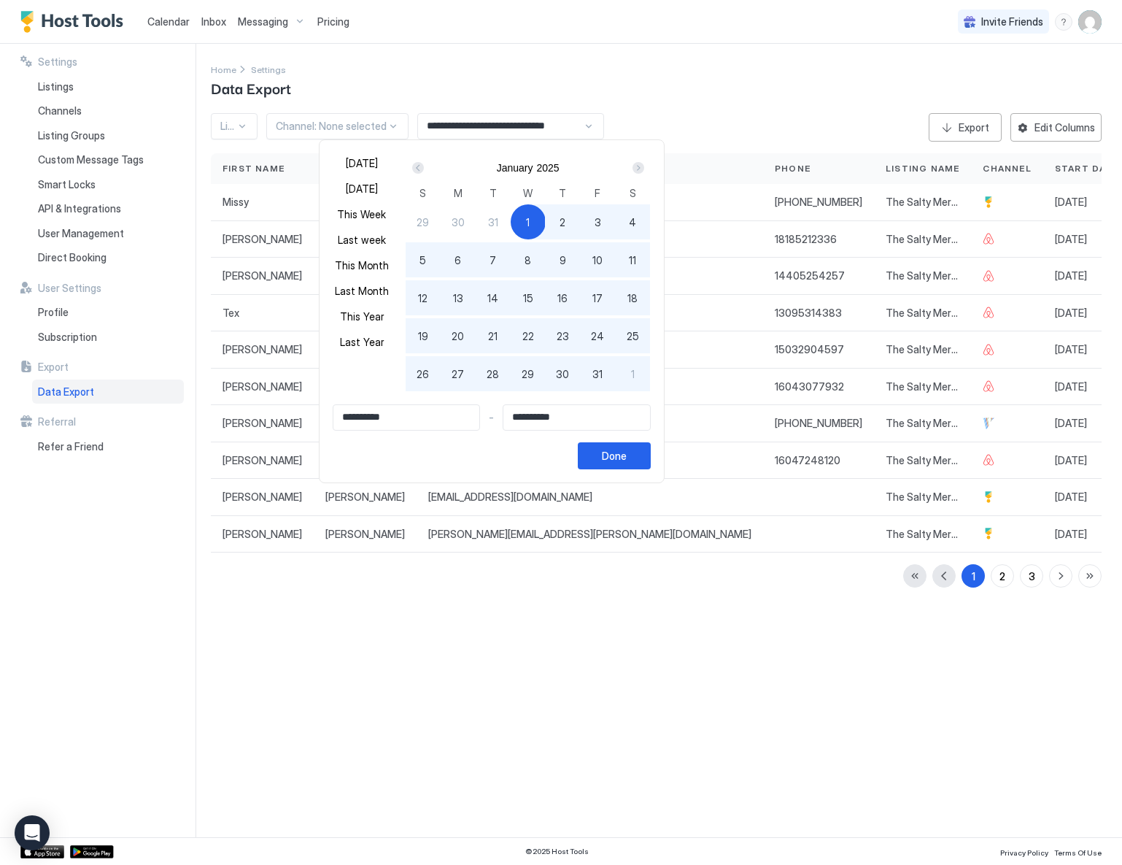
click at [424, 167] on div "Prev" at bounding box center [418, 168] width 12 height 12
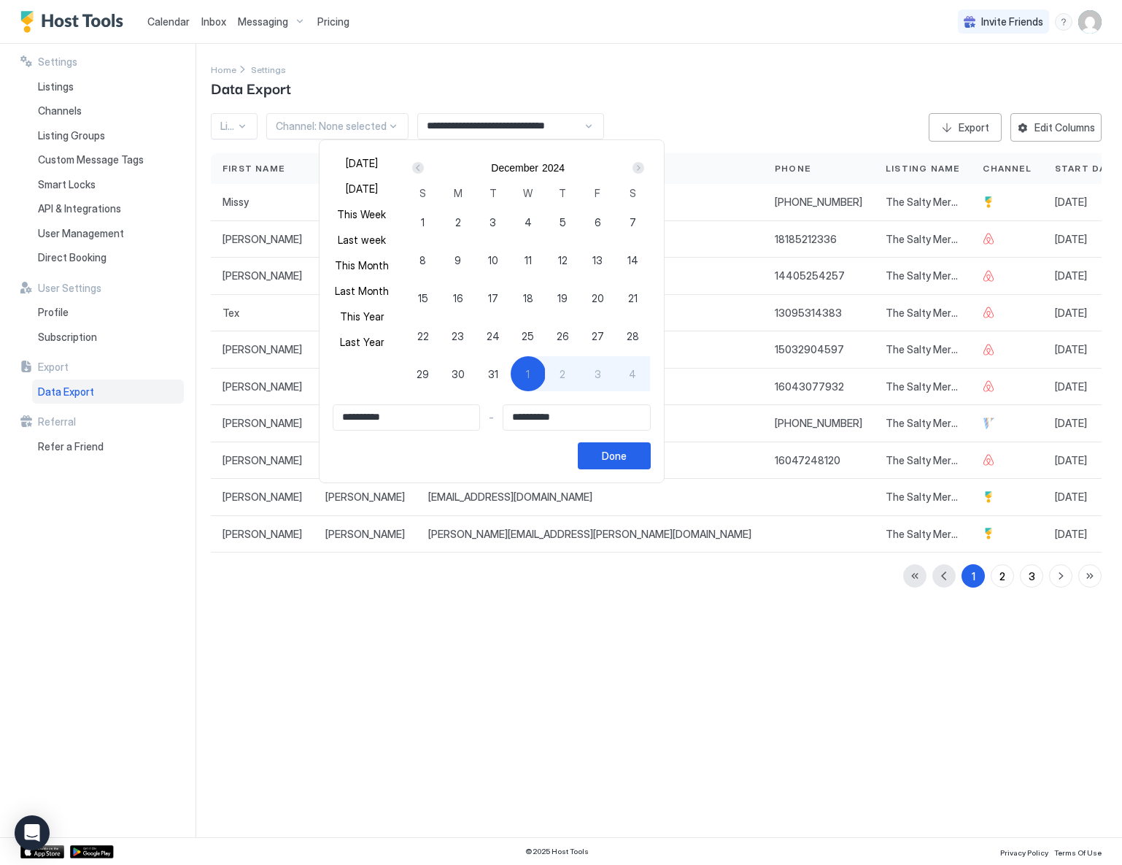
click at [424, 167] on div "Prev" at bounding box center [418, 168] width 12 height 12
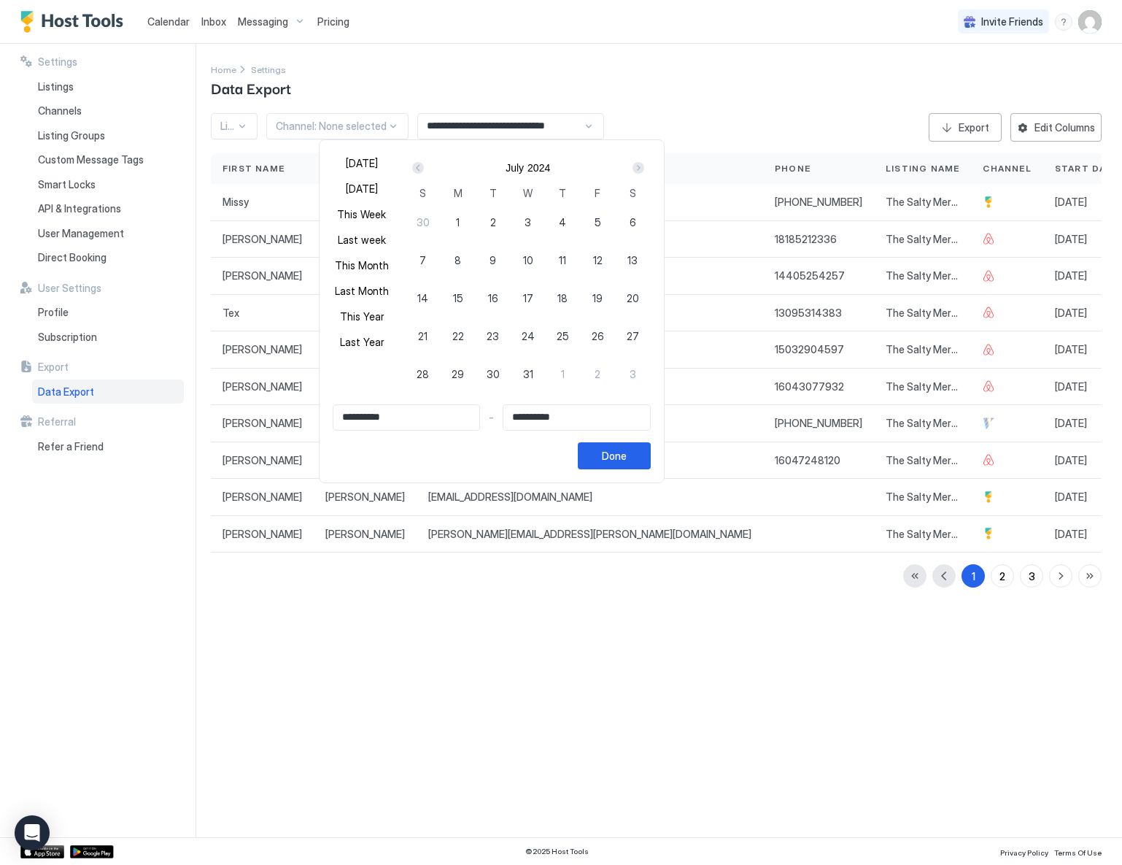
click at [424, 167] on div "Prev" at bounding box center [418, 168] width 12 height 12
click at [424, 168] on div "Prev" at bounding box center [418, 168] width 12 height 12
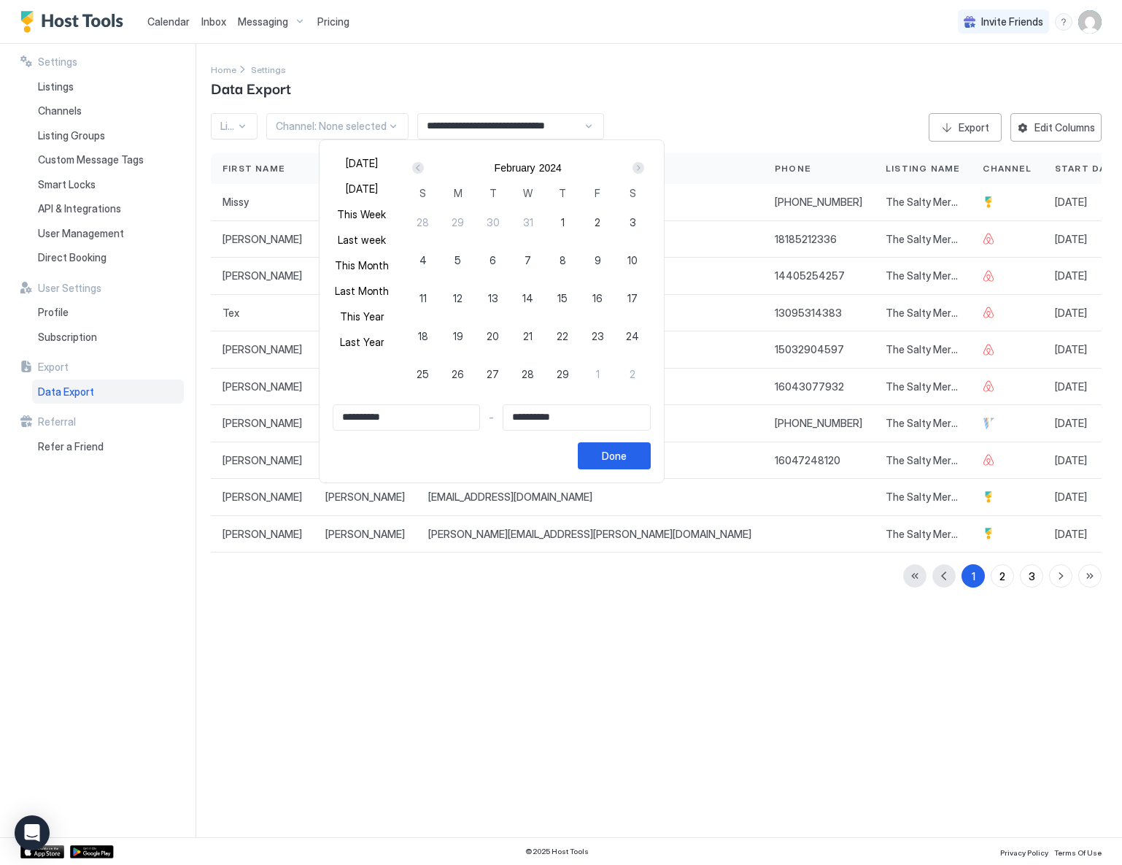
click at [424, 168] on div "Prev" at bounding box center [418, 168] width 12 height 12
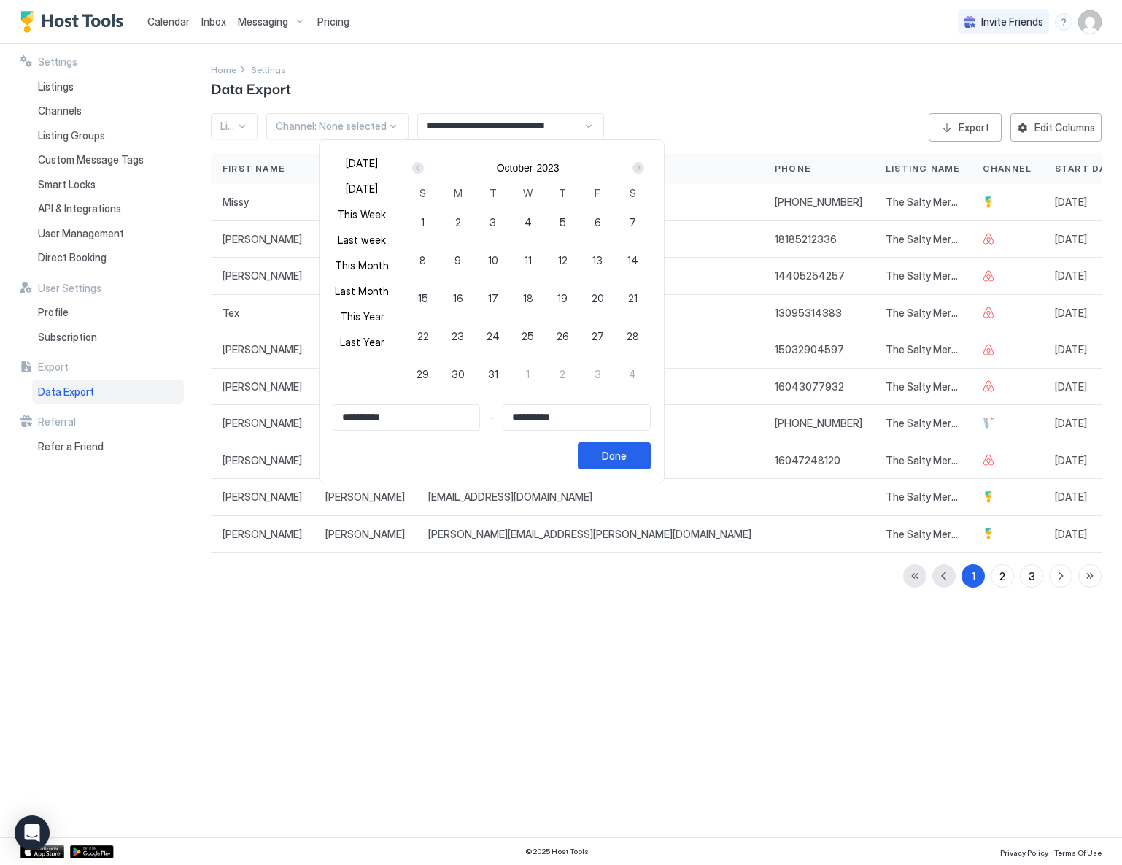
click at [424, 169] on div "Prev" at bounding box center [418, 168] width 12 height 12
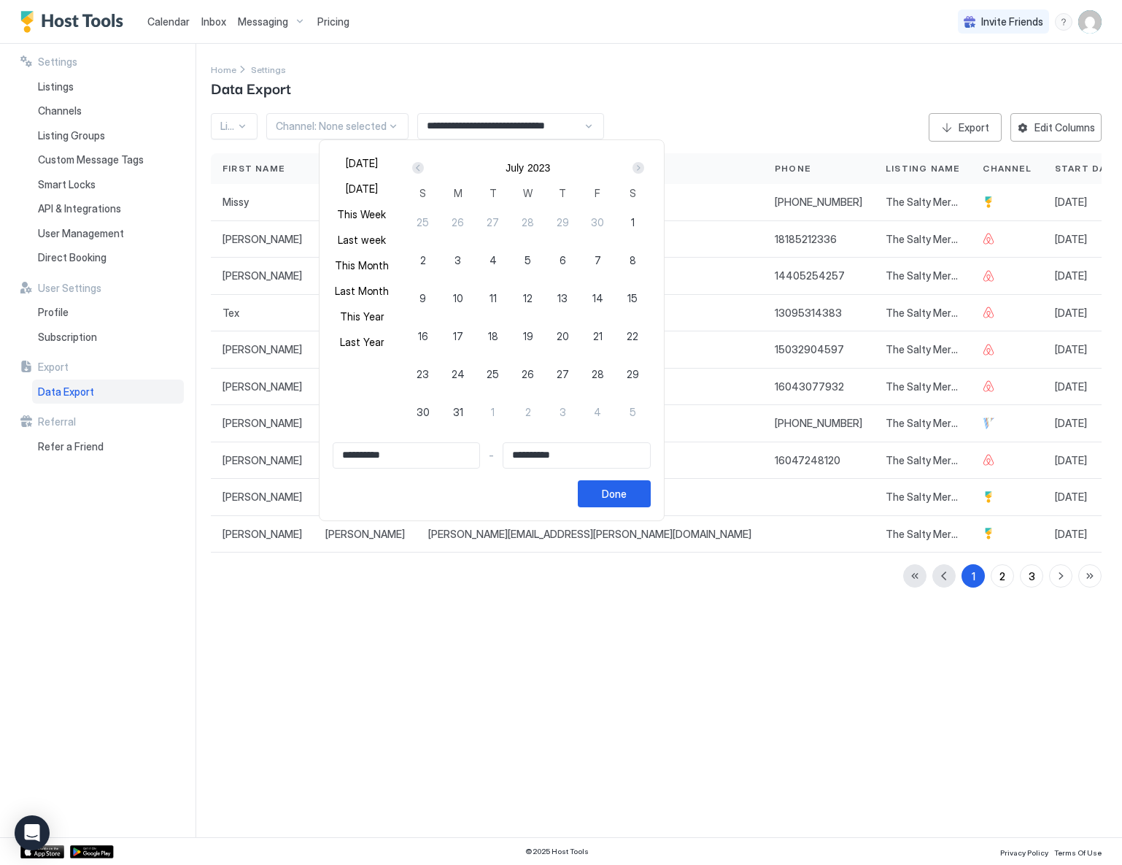
click at [424, 169] on div "Prev" at bounding box center [418, 168] width 12 height 12
click at [424, 168] on div "Prev" at bounding box center [418, 168] width 12 height 12
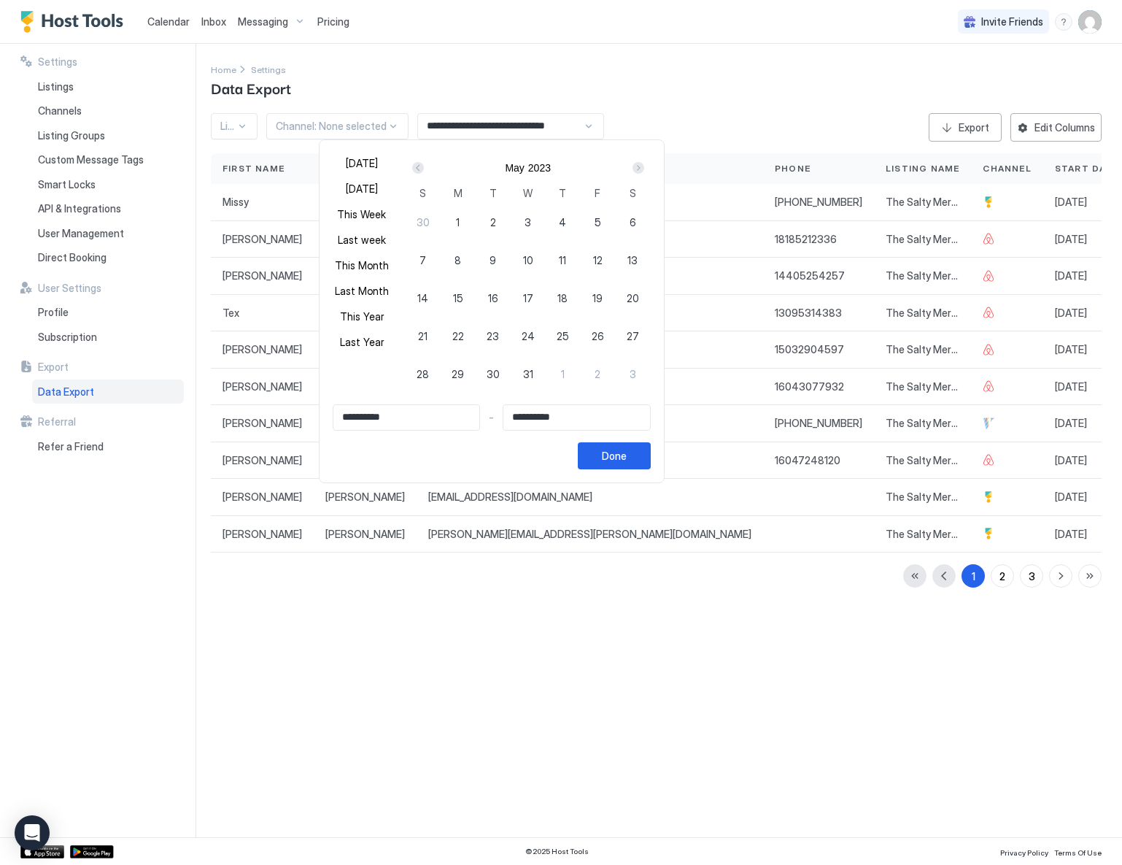
click at [424, 168] on div "Prev" at bounding box center [418, 168] width 12 height 12
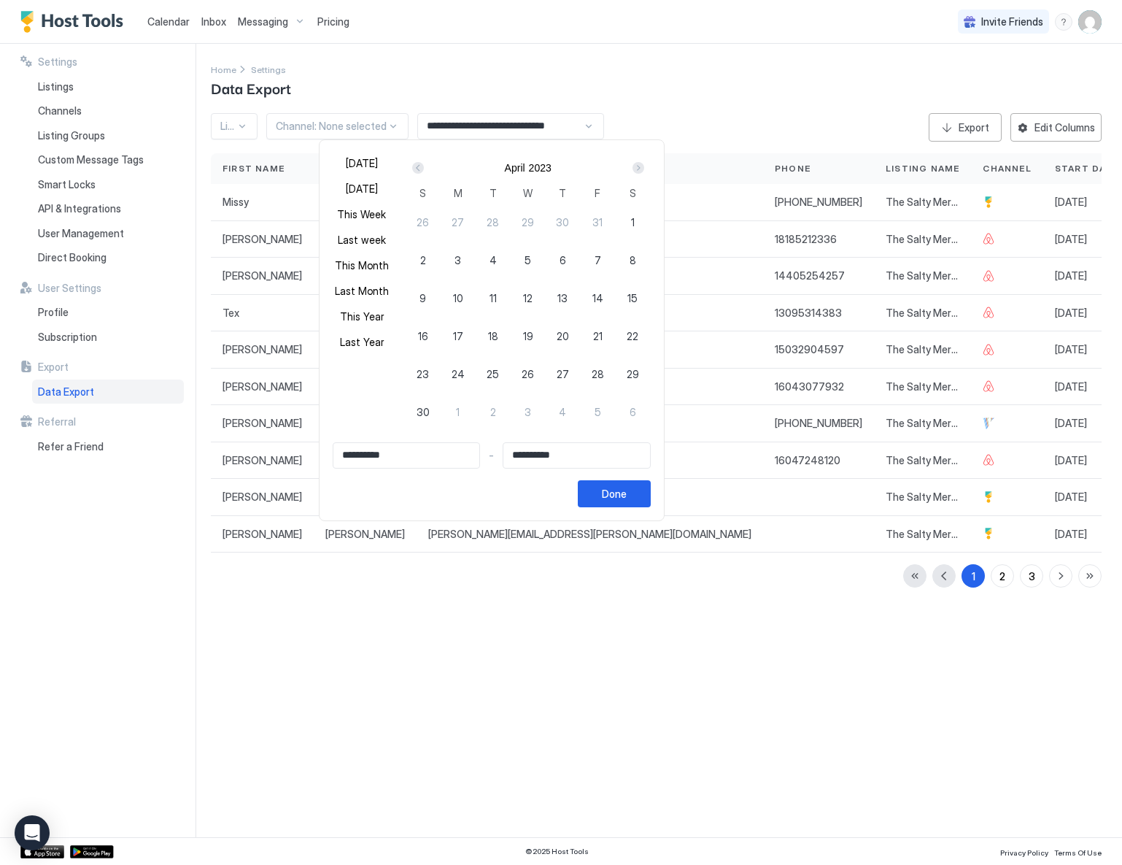
click at [424, 168] on div "Prev" at bounding box center [418, 168] width 12 height 12
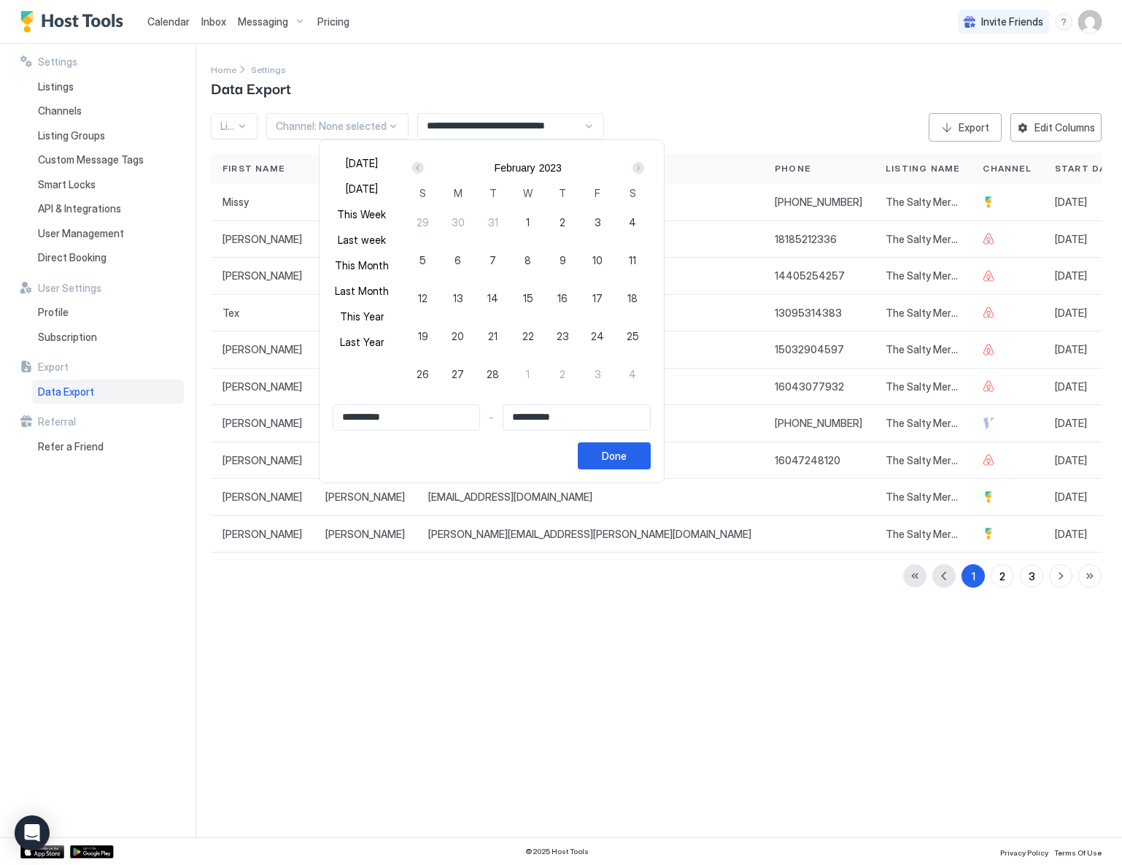
click at [424, 168] on div "Prev" at bounding box center [418, 168] width 12 height 12
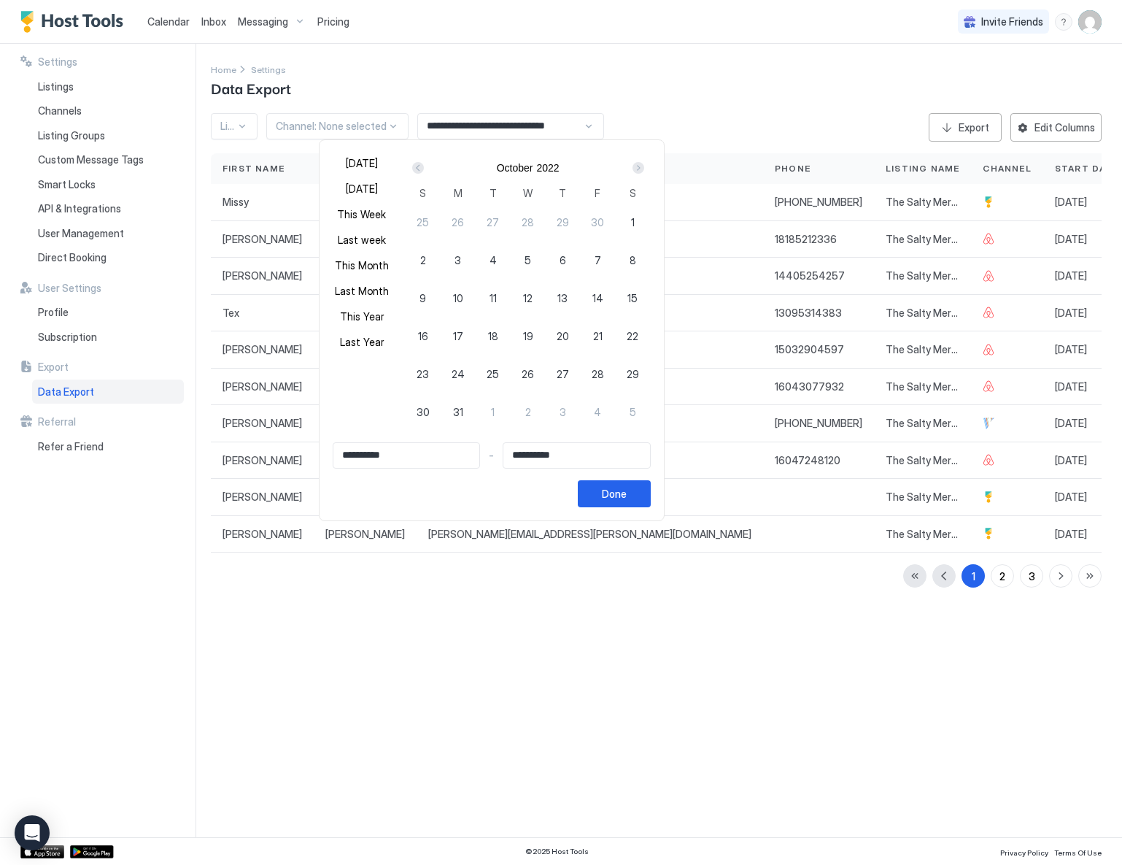
click at [424, 168] on div "Prev" at bounding box center [418, 168] width 12 height 12
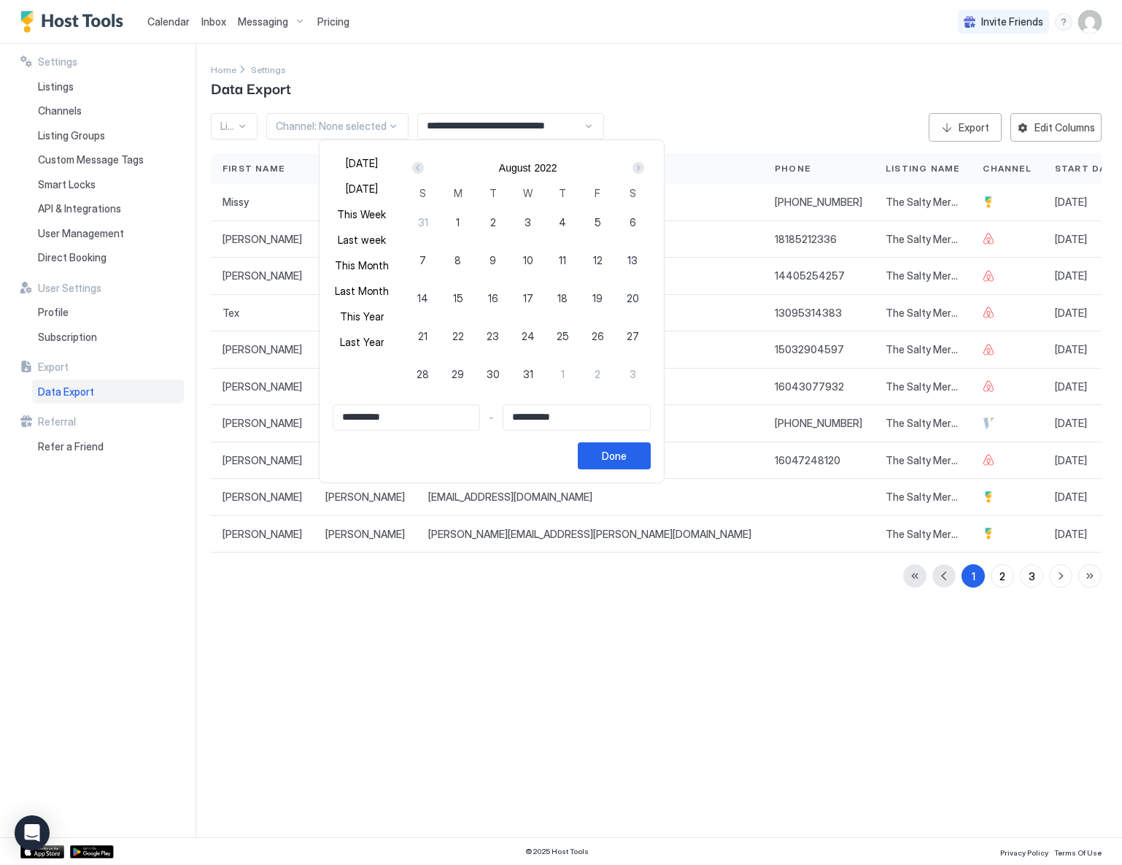
click at [424, 168] on div "Prev" at bounding box center [418, 168] width 12 height 12
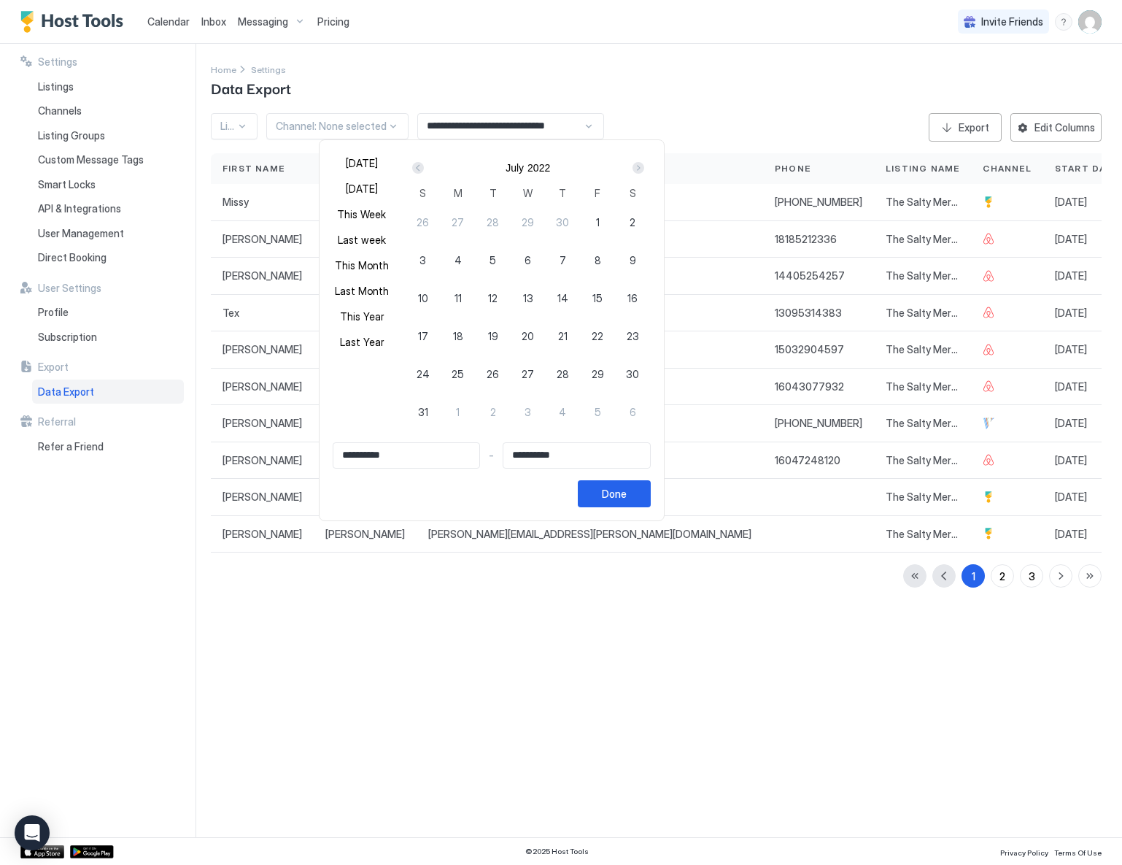
click at [424, 168] on div "Prev" at bounding box center [418, 168] width 12 height 12
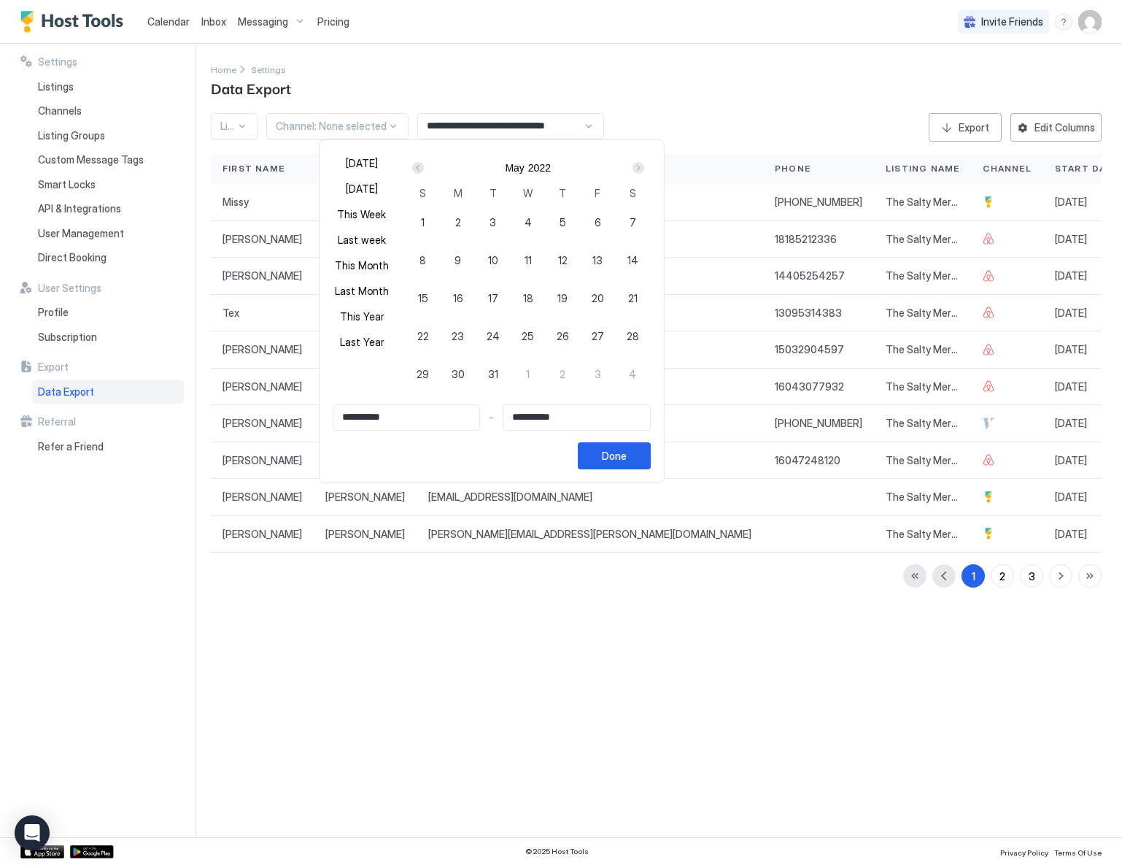
click at [424, 168] on div "Prev" at bounding box center [418, 168] width 12 height 12
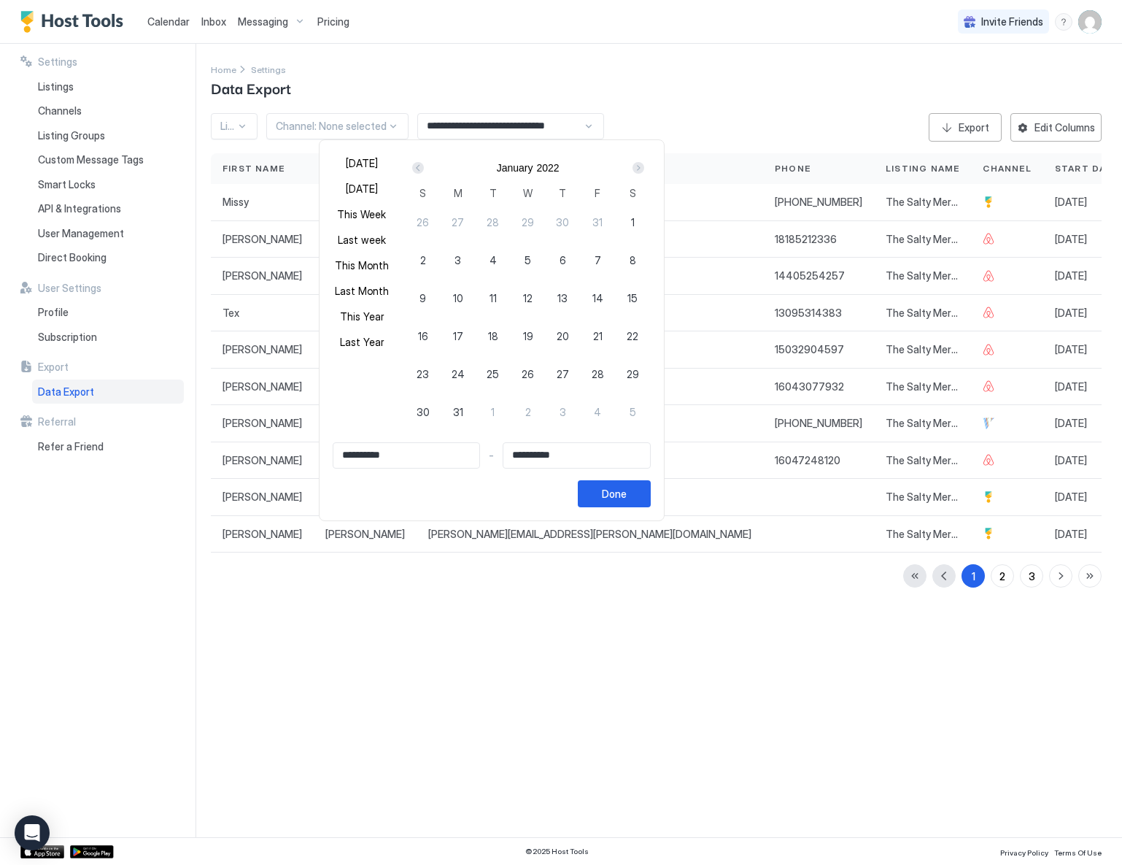
click at [424, 168] on div "Prev" at bounding box center [418, 168] width 12 height 12
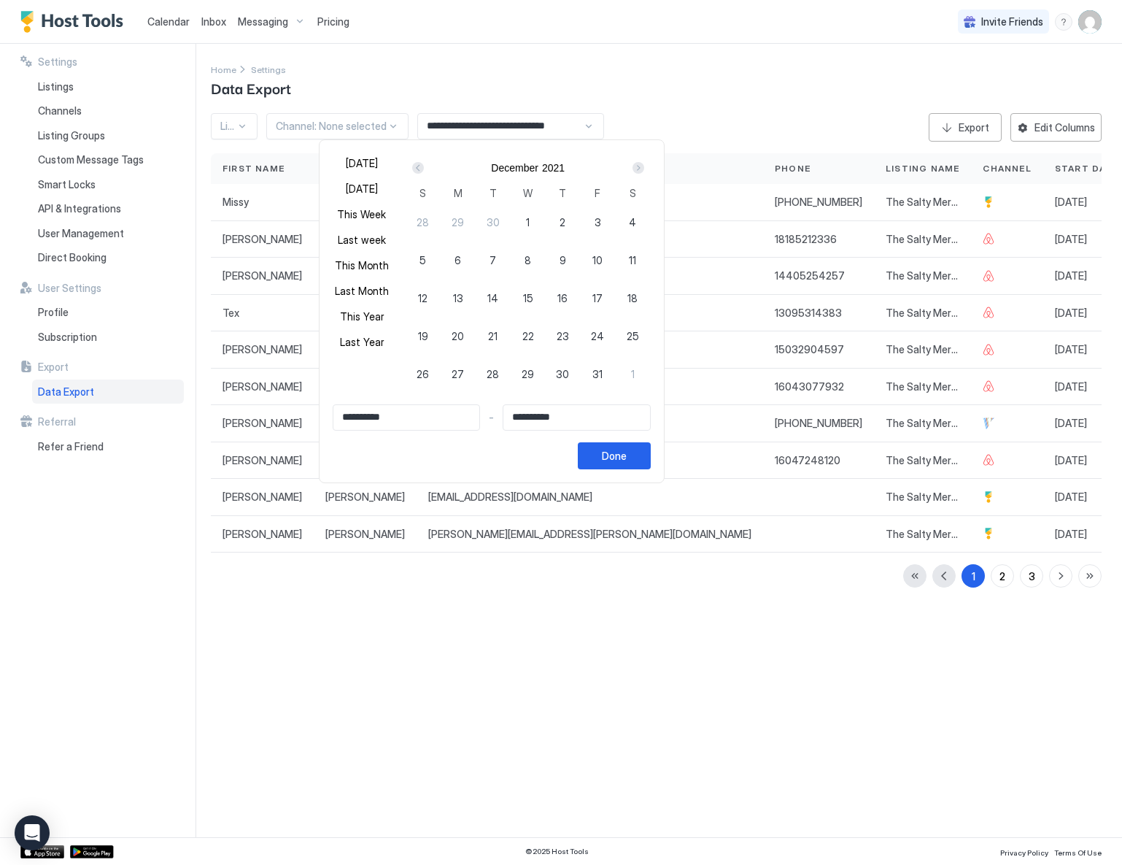
click at [424, 168] on div "Prev" at bounding box center [418, 168] width 12 height 12
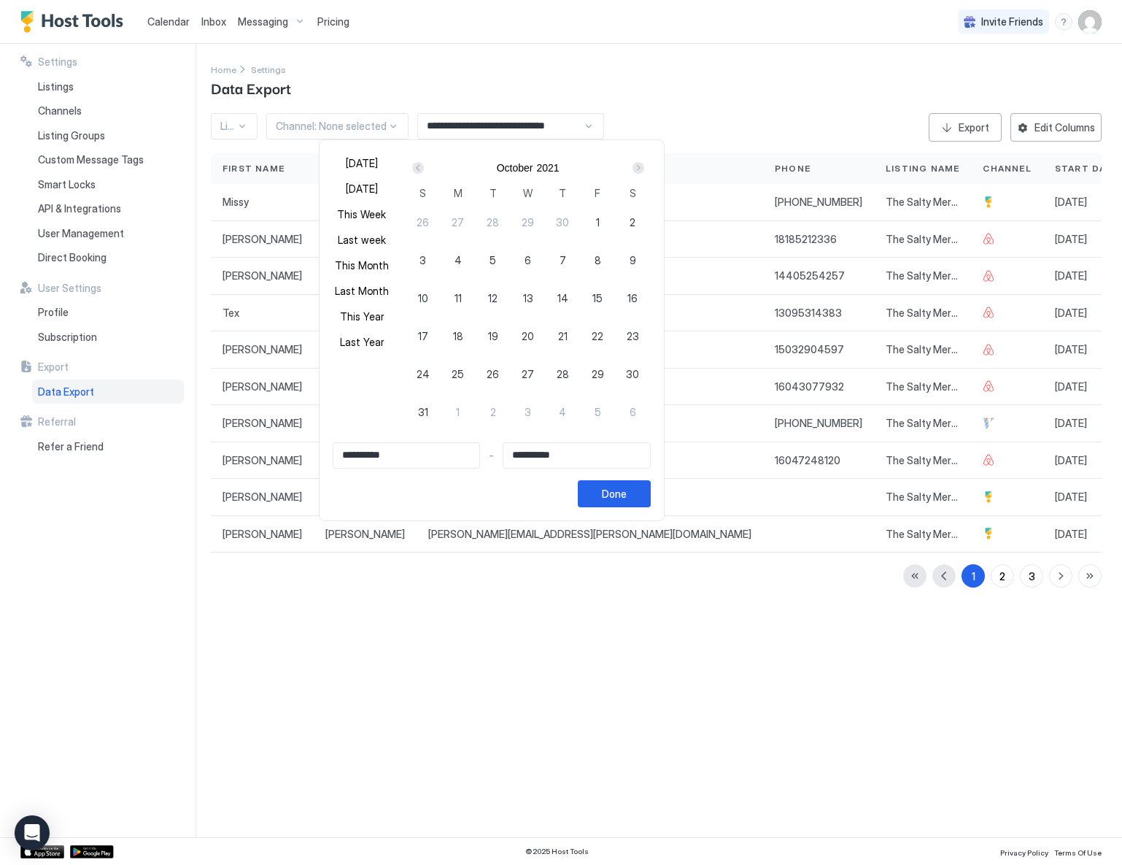
click at [424, 168] on div "Prev" at bounding box center [418, 168] width 12 height 12
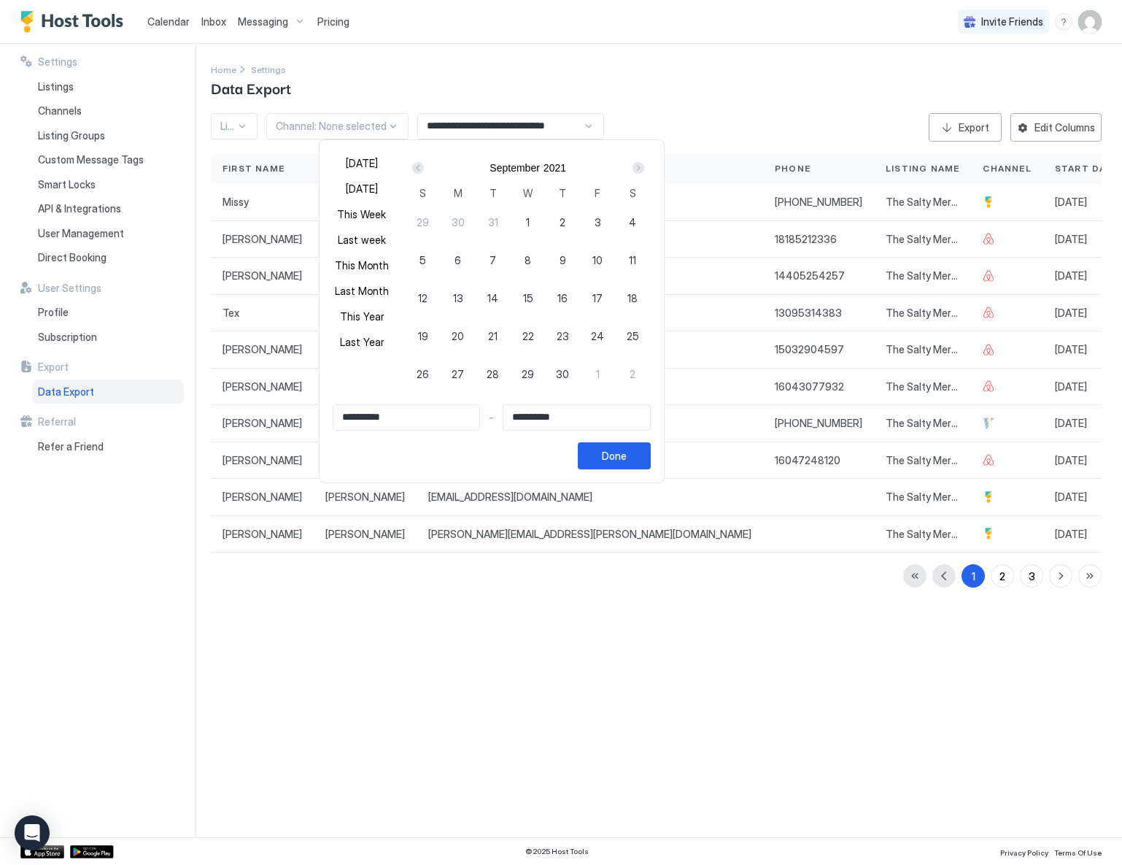
click at [424, 168] on div "Prev" at bounding box center [418, 168] width 12 height 12
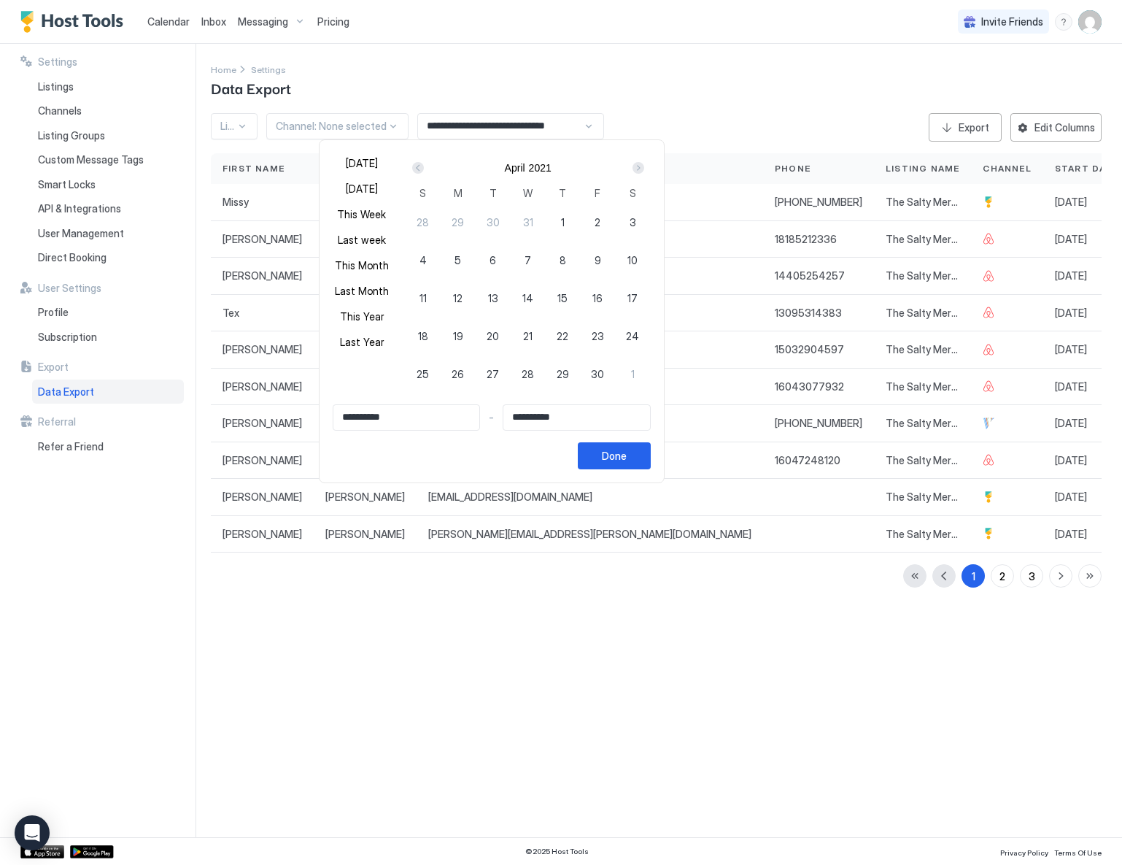
click at [424, 168] on div "Prev" at bounding box center [418, 168] width 12 height 12
click at [424, 169] on div "Prev" at bounding box center [418, 168] width 12 height 12
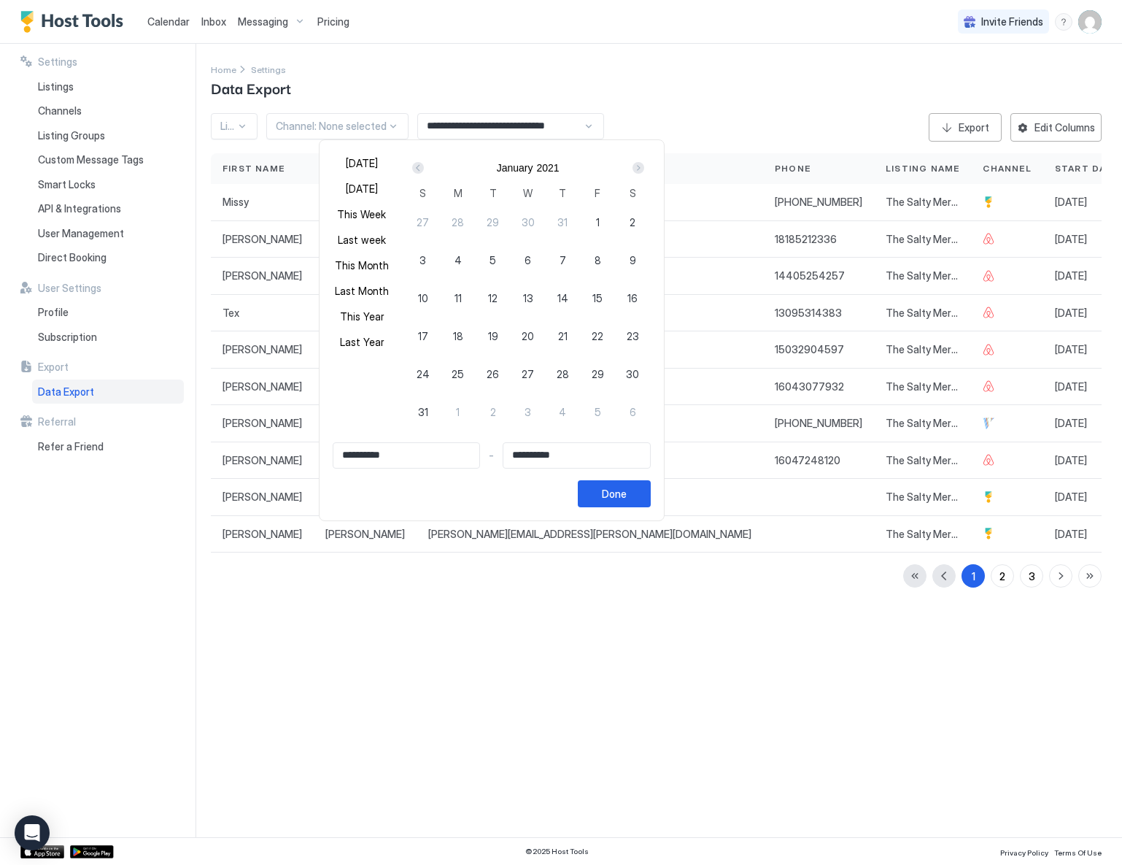
click at [424, 169] on div "Prev" at bounding box center [418, 168] width 12 height 12
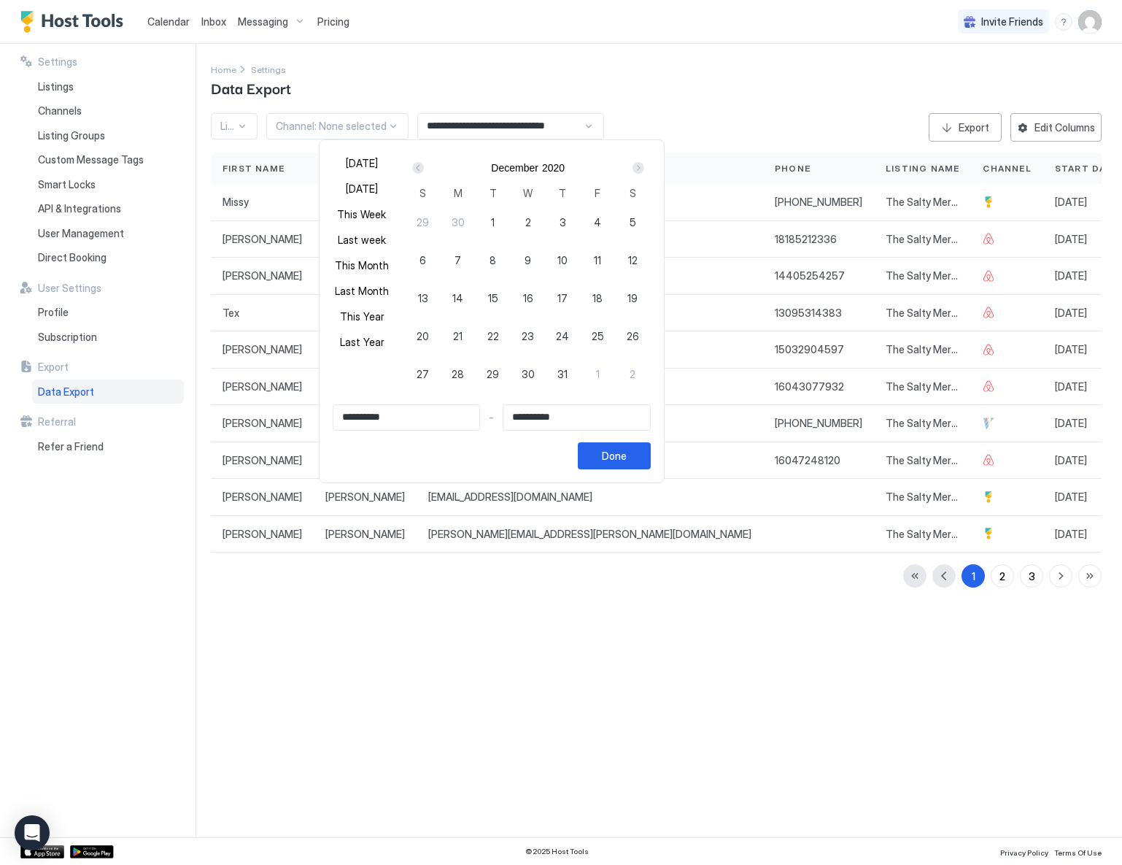
click at [424, 169] on div "Prev" at bounding box center [418, 168] width 12 height 12
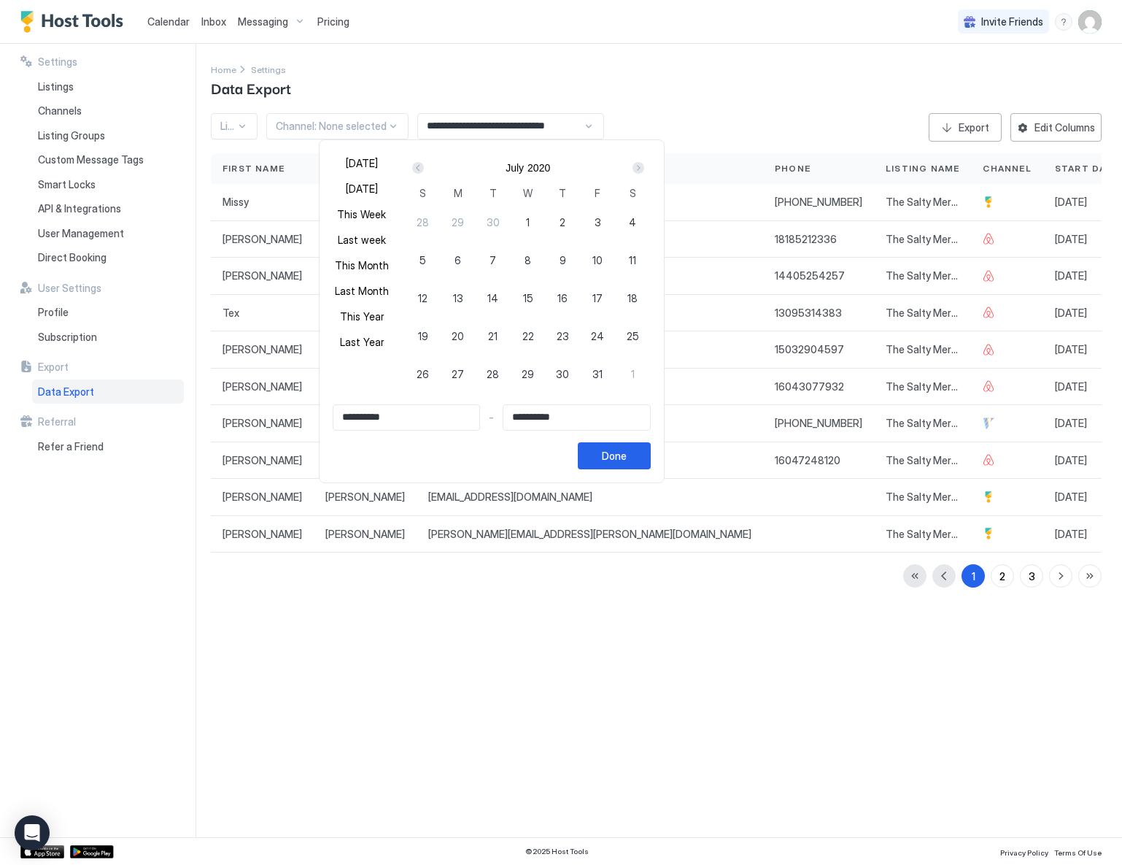
click at [424, 169] on div "Prev" at bounding box center [418, 168] width 12 height 12
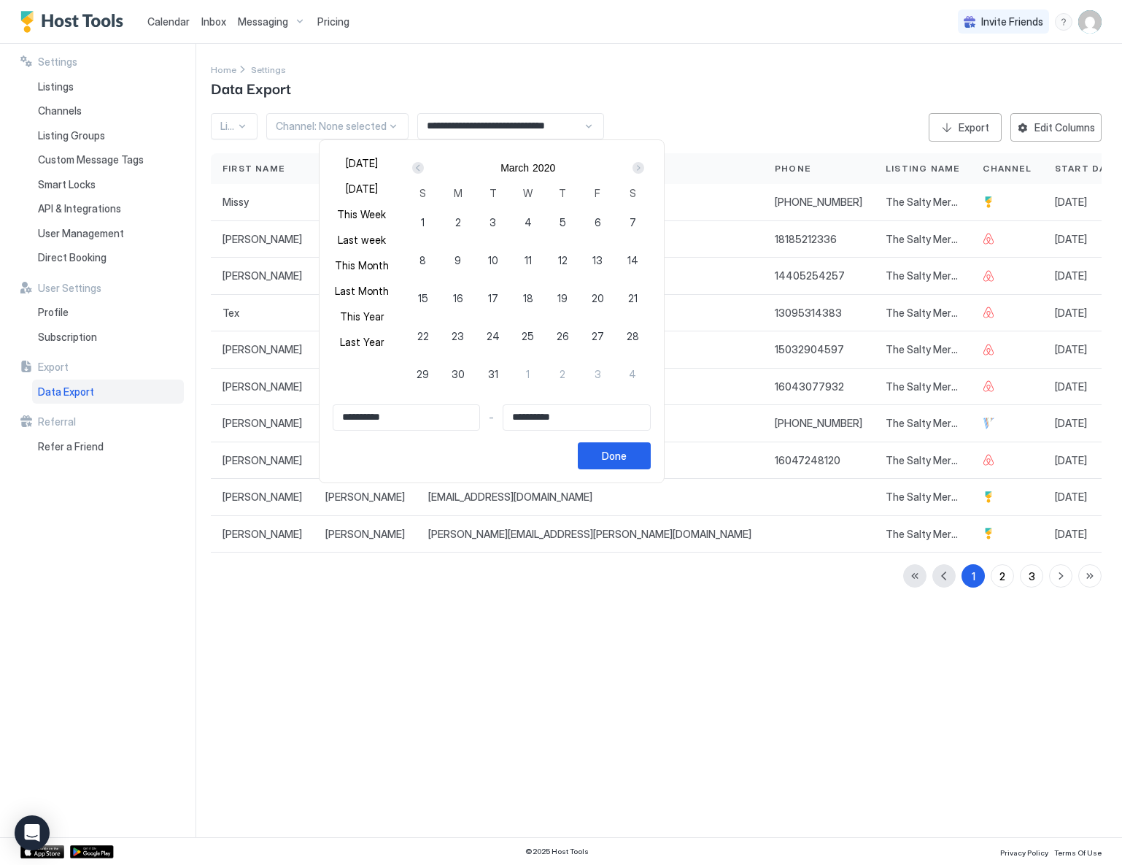
click at [424, 169] on div "Prev" at bounding box center [418, 168] width 12 height 12
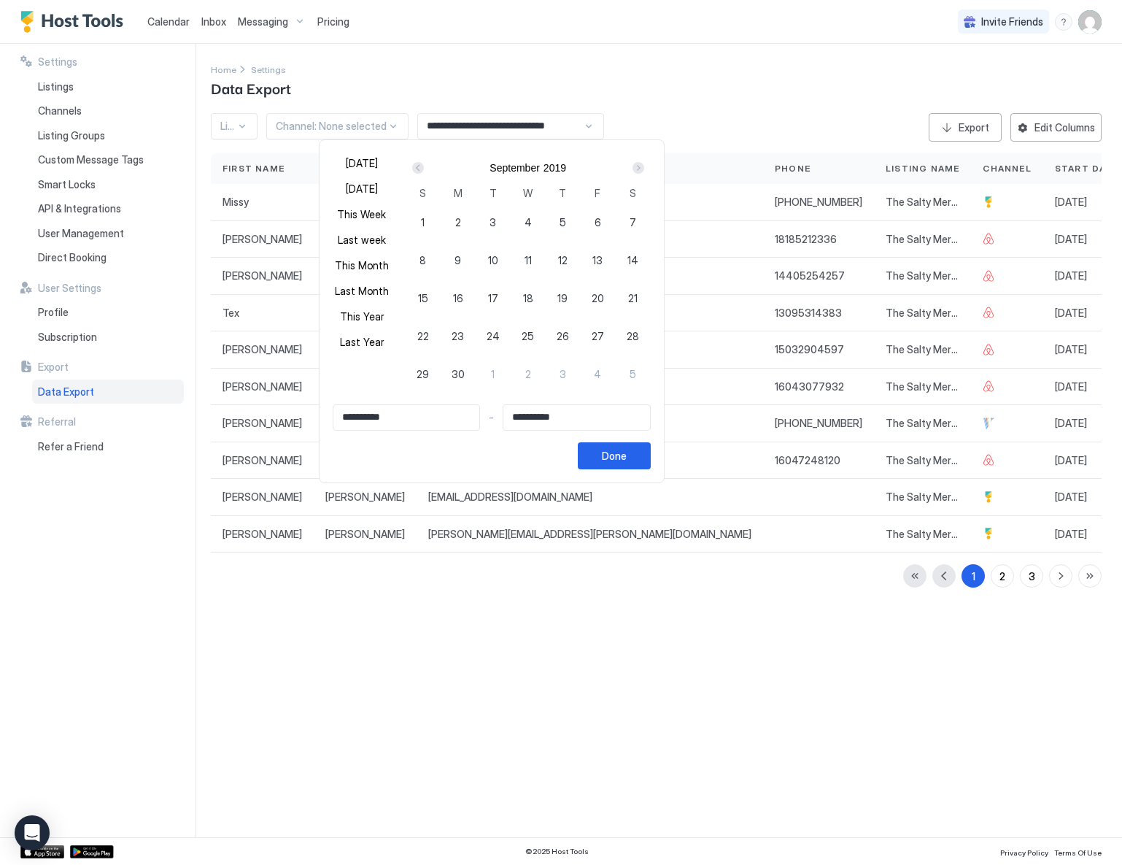
click at [424, 169] on div "Prev" at bounding box center [418, 168] width 12 height 12
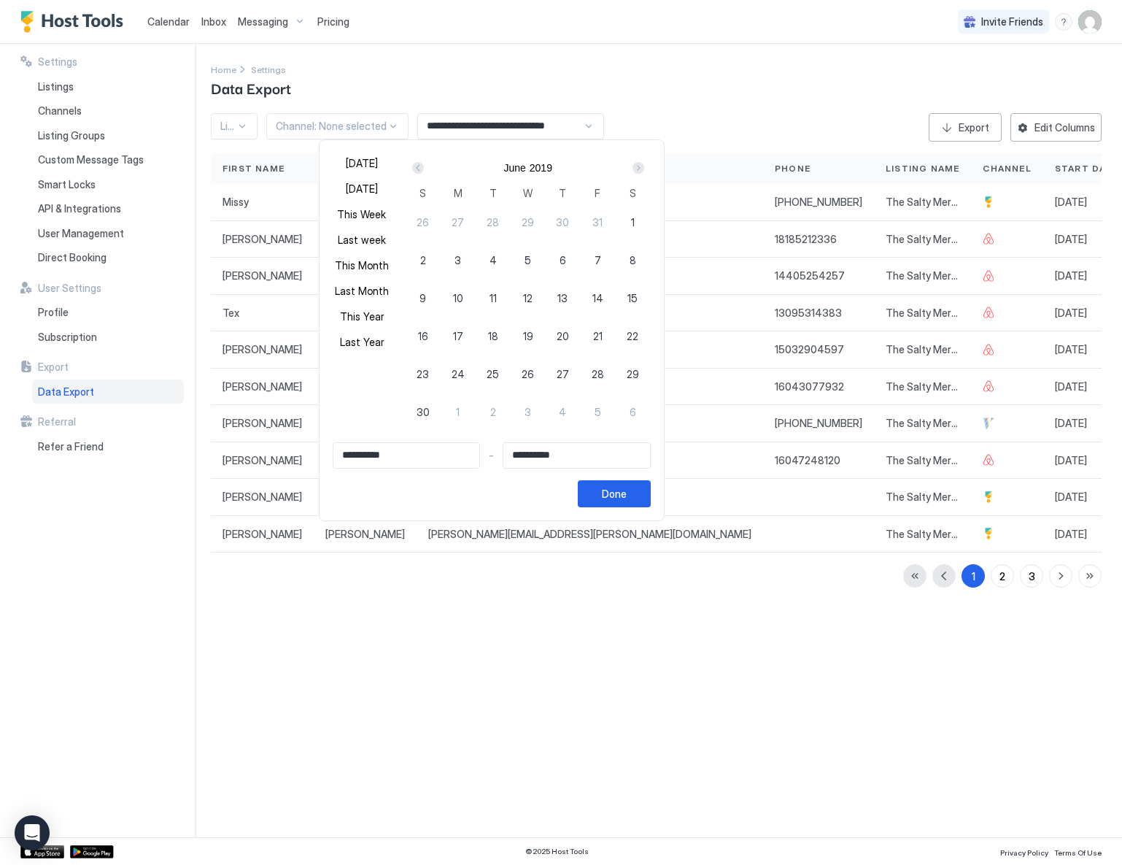
click at [424, 169] on div "Prev" at bounding box center [418, 168] width 12 height 12
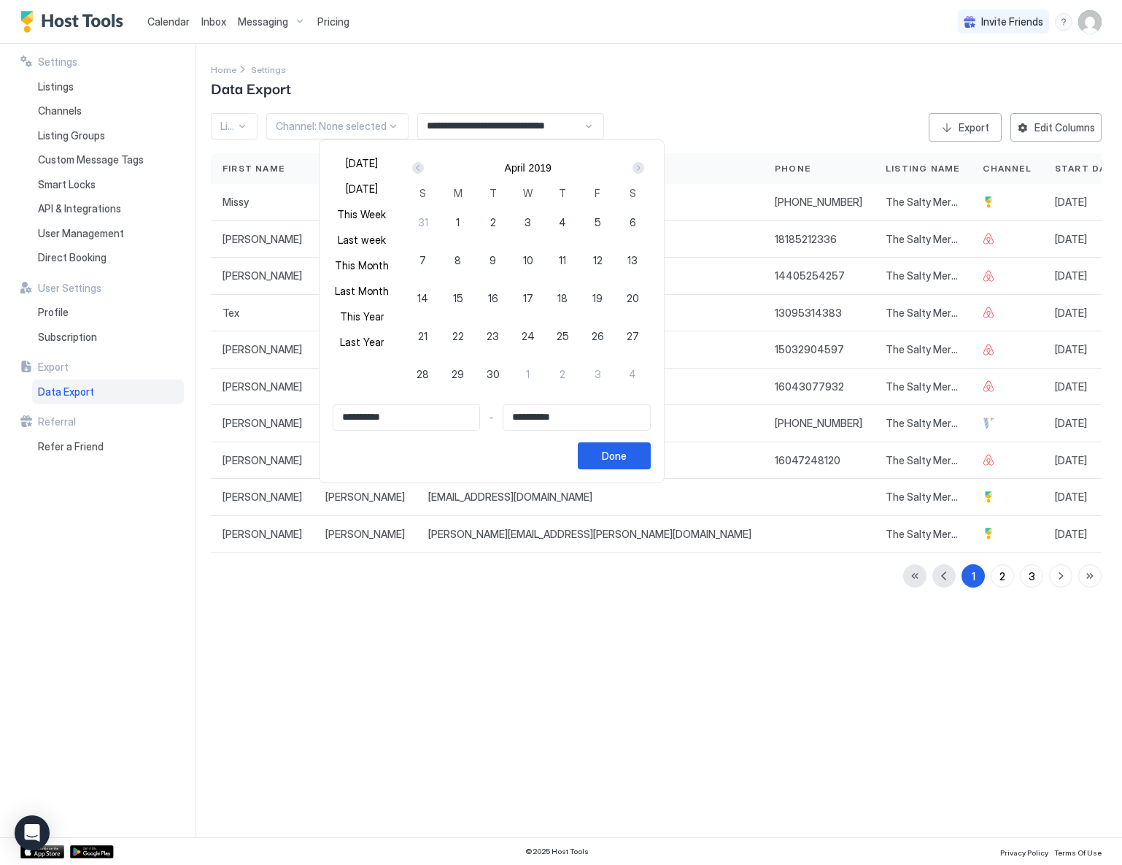
click at [424, 169] on div "Prev" at bounding box center [418, 168] width 12 height 12
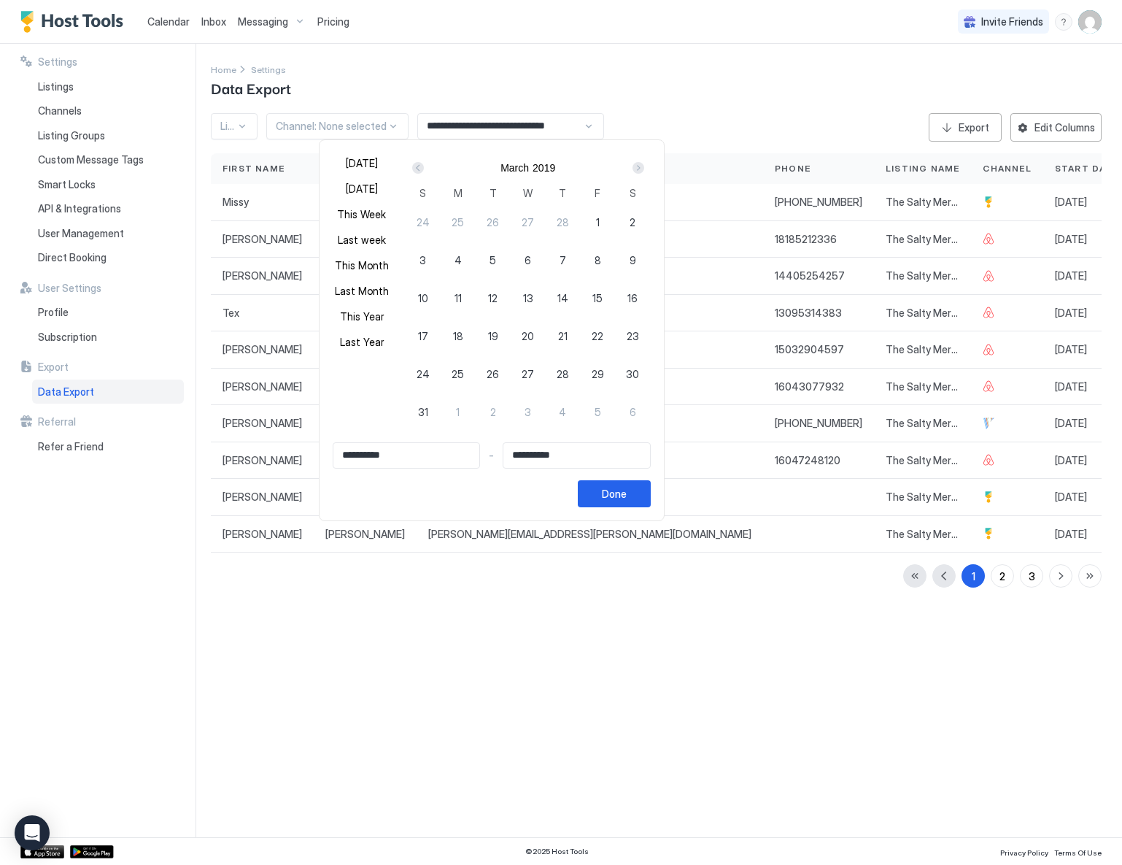
click at [424, 169] on div "Prev" at bounding box center [418, 168] width 12 height 12
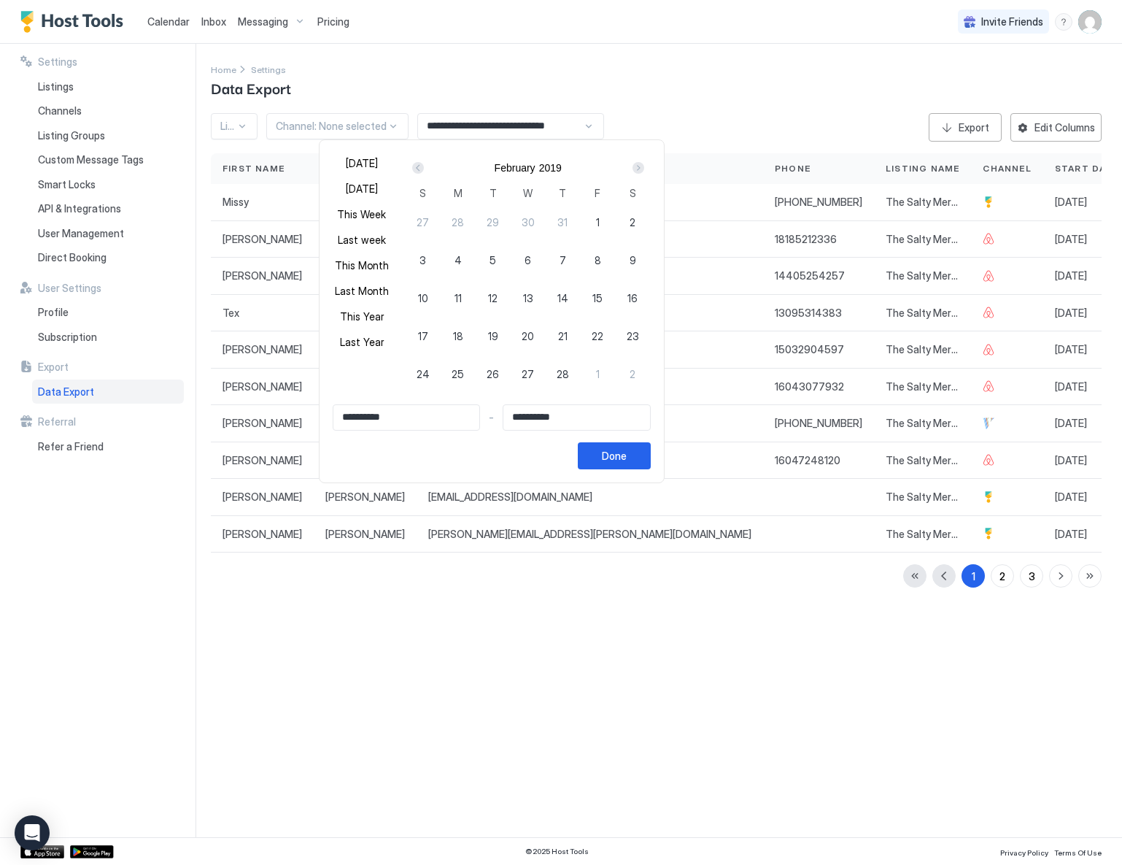
click at [424, 169] on div "Prev" at bounding box center [418, 168] width 12 height 12
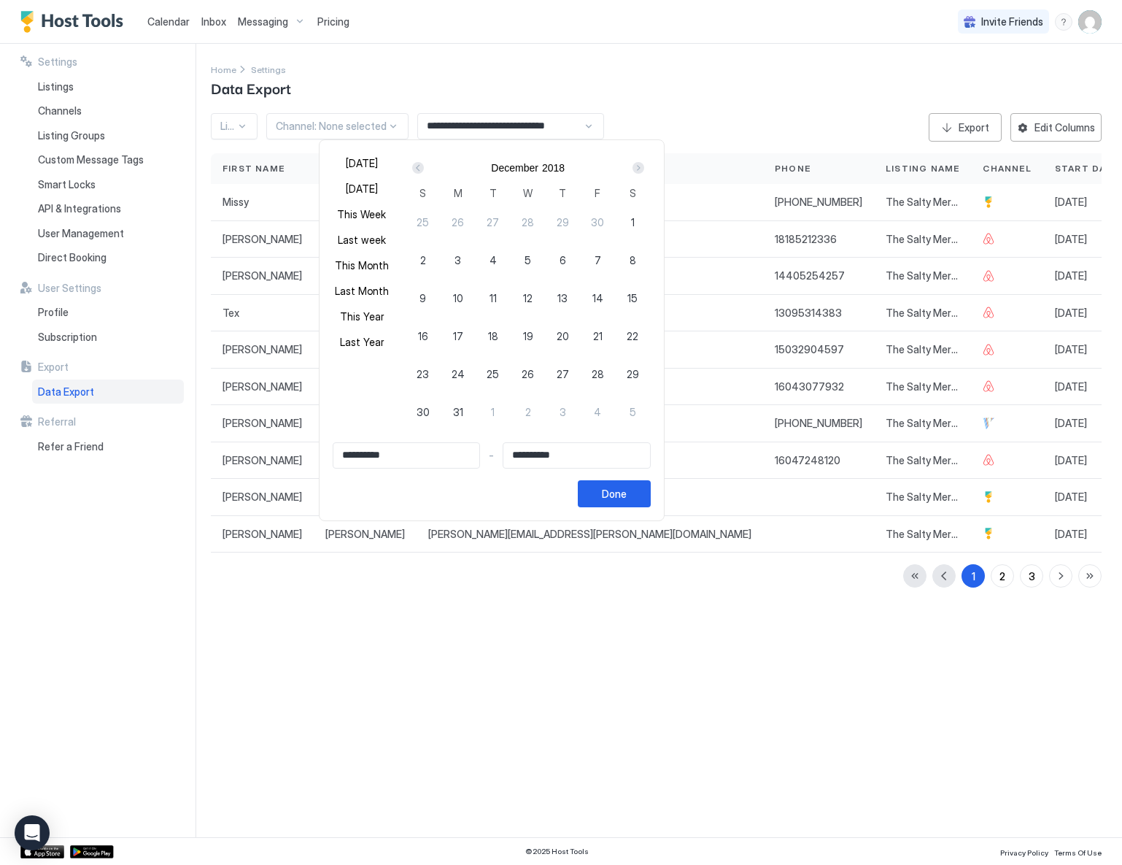
click at [424, 169] on div "Prev" at bounding box center [418, 168] width 12 height 12
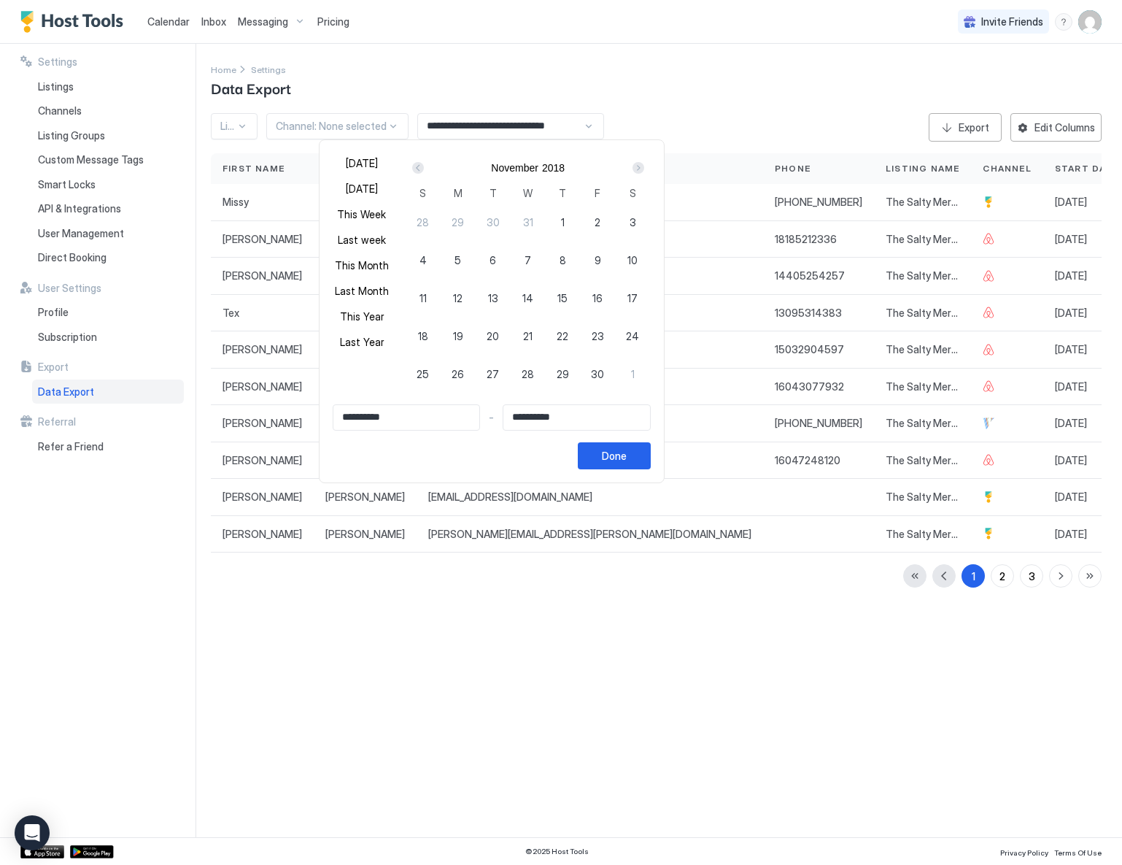
click at [424, 169] on div "Prev" at bounding box center [418, 168] width 12 height 12
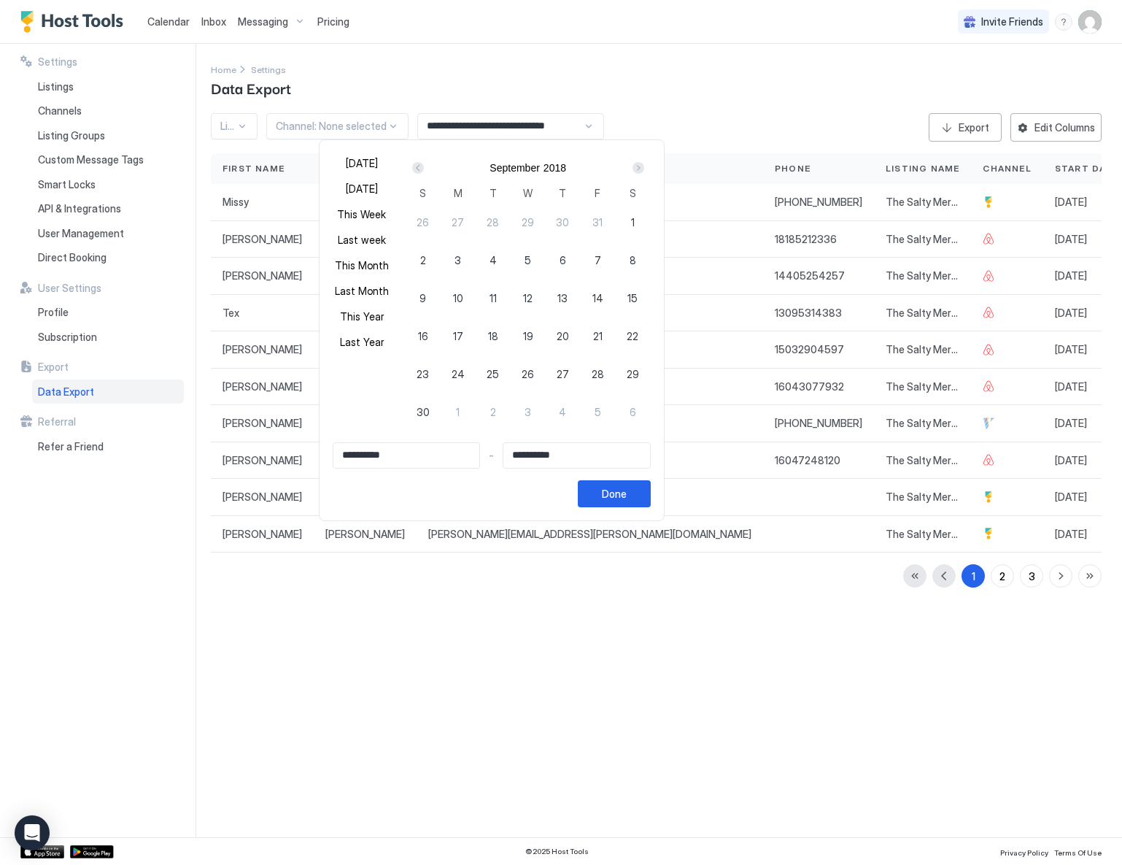
click at [424, 169] on div "Prev" at bounding box center [418, 168] width 12 height 12
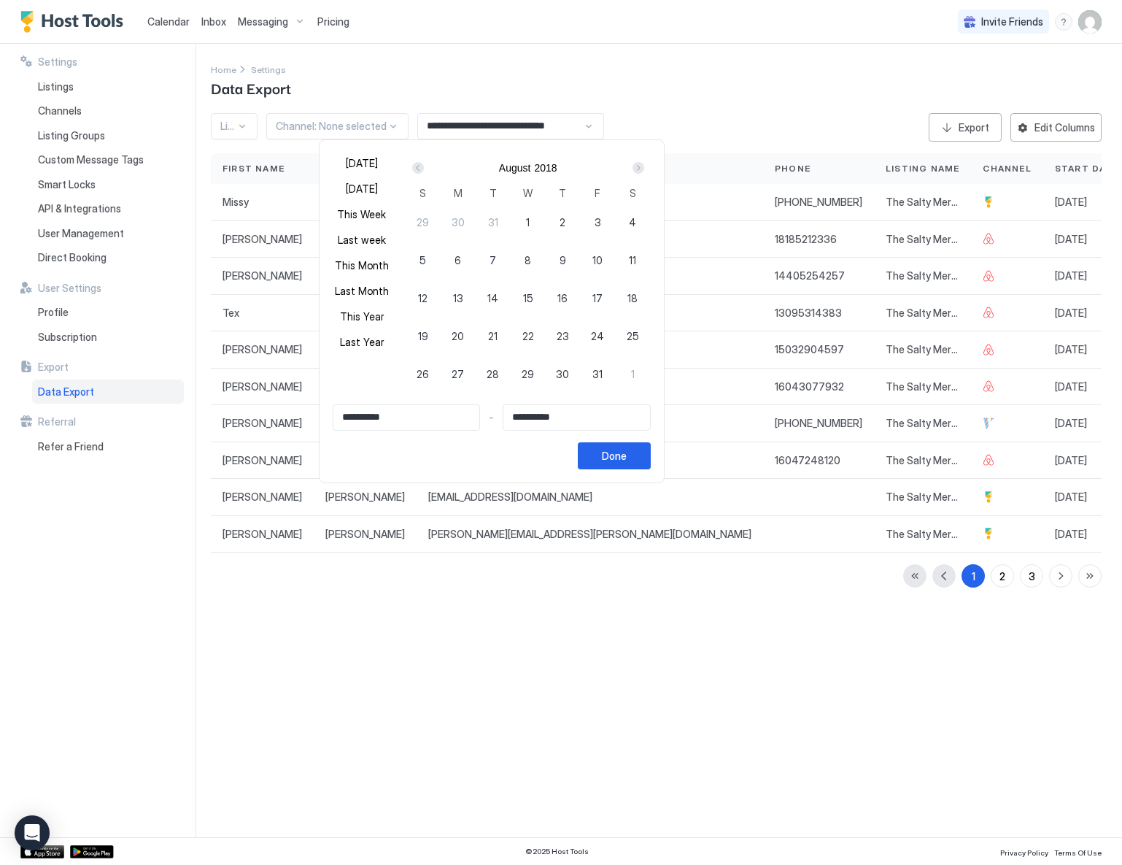
click at [424, 169] on div "Prev" at bounding box center [418, 168] width 12 height 12
click at [614, 223] on div "1" at bounding box center [597, 221] width 35 height 35
type input "**********"
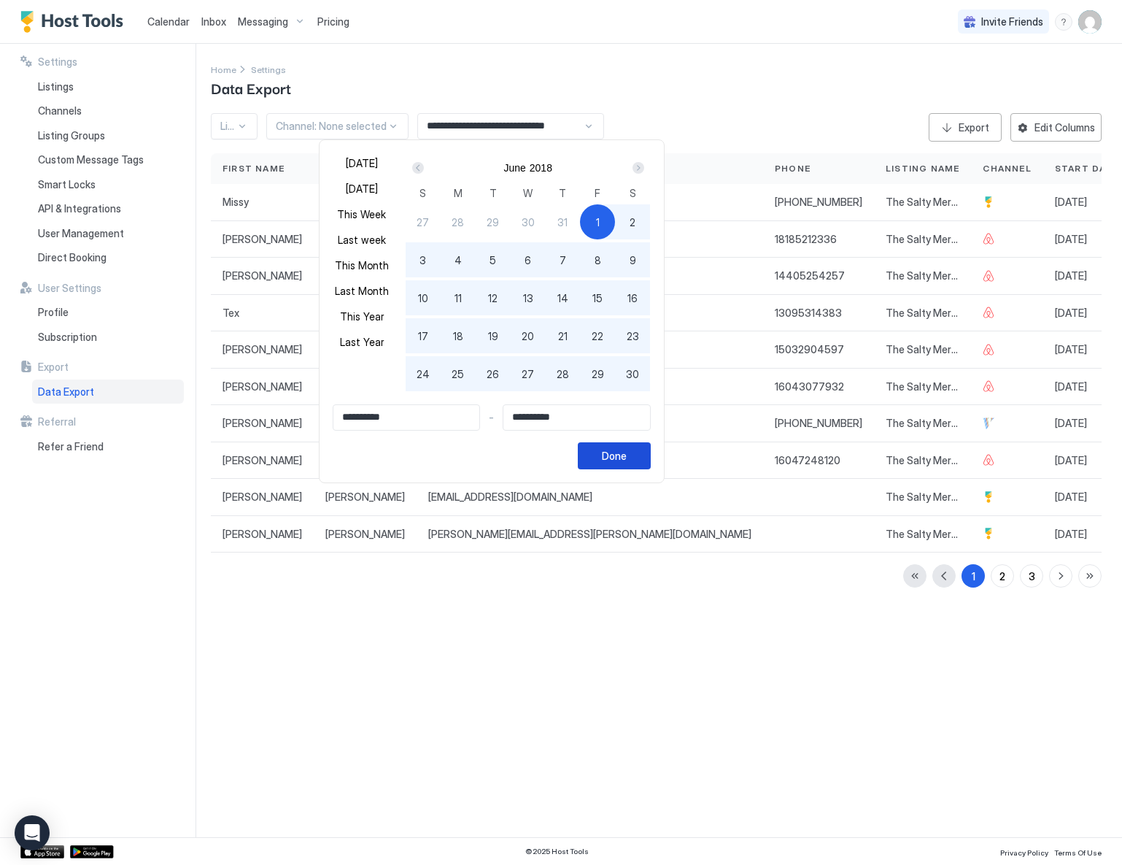
click at [627, 455] on div "Done" at bounding box center [614, 455] width 25 height 15
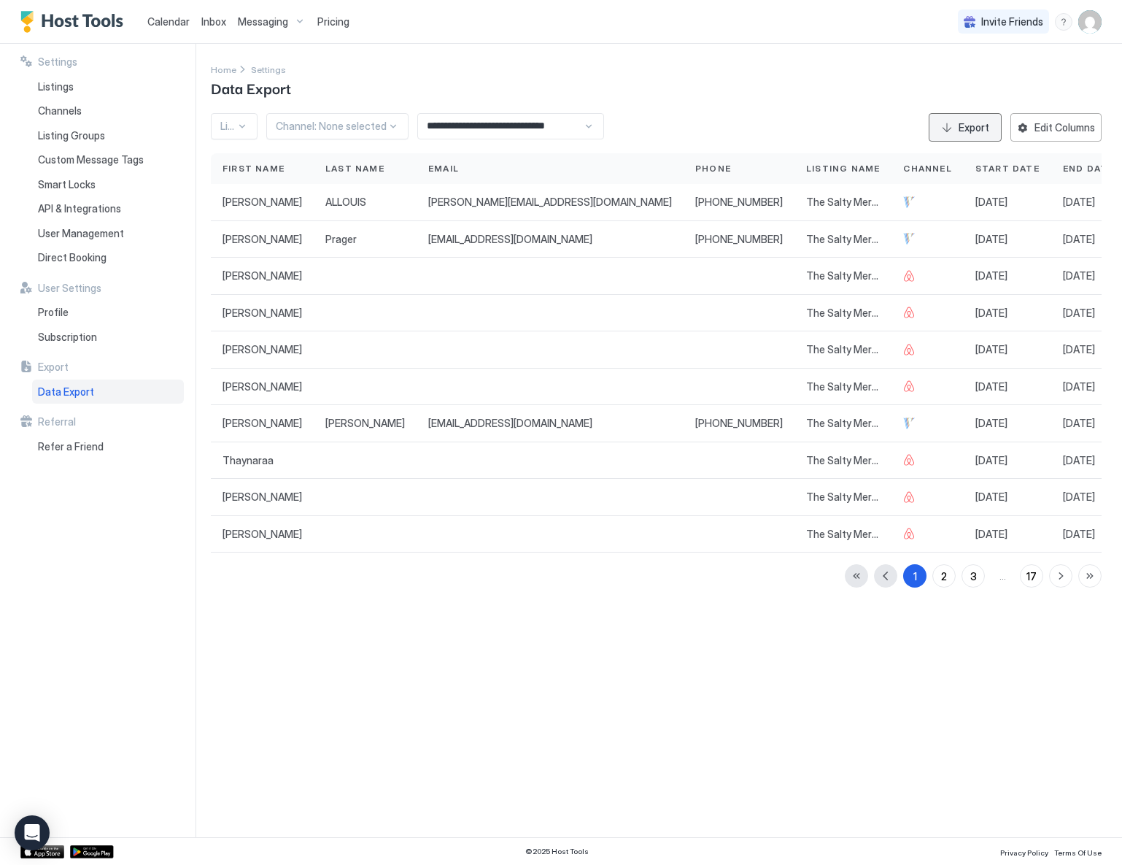
click at [952, 130] on button "Export" at bounding box center [965, 127] width 73 height 28
click at [587, 126] on div "**********" at bounding box center [510, 126] width 187 height 26
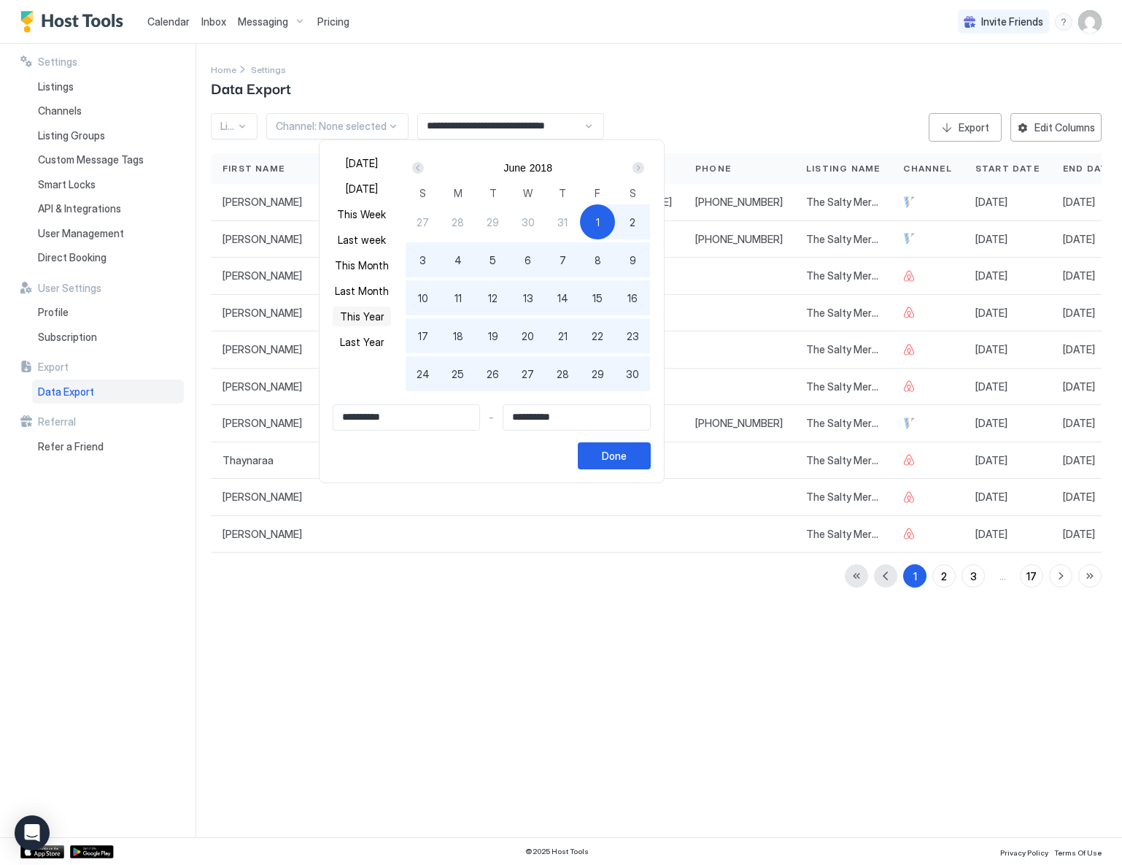
click at [374, 317] on button "This Year" at bounding box center [362, 316] width 58 height 20
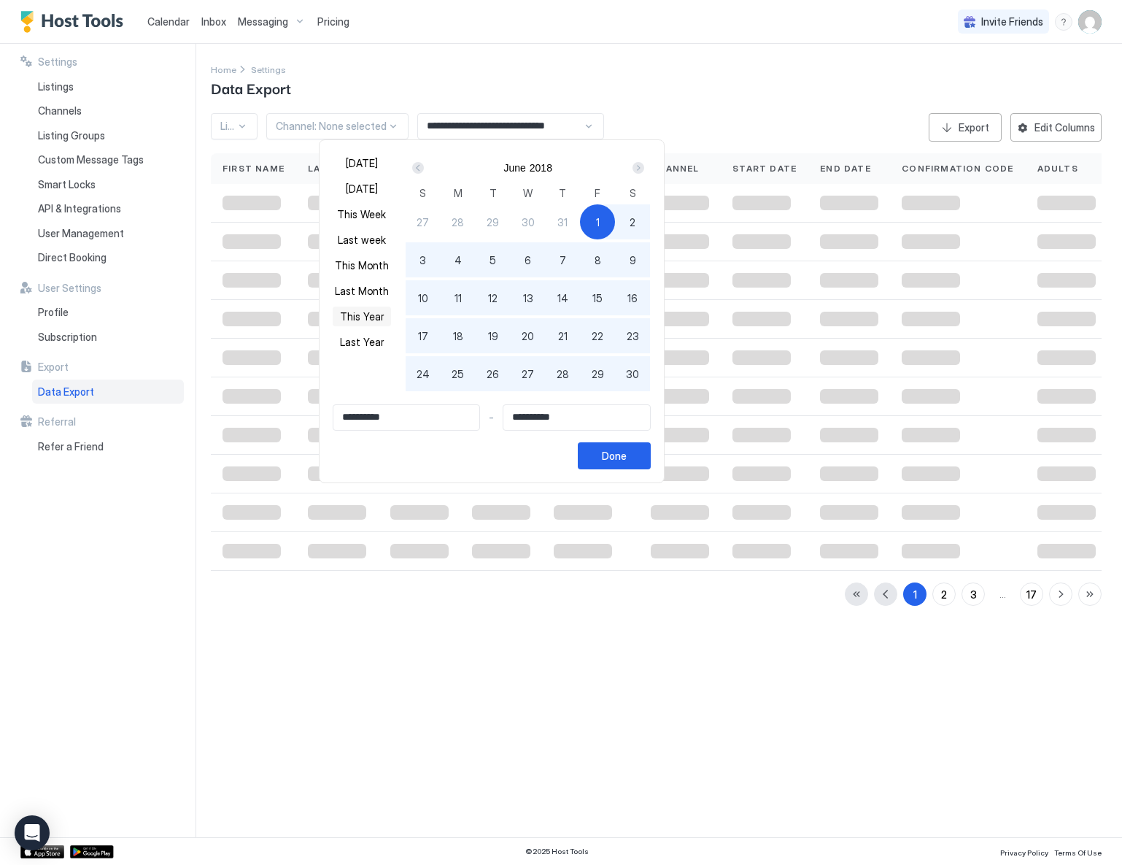
type input "**********"
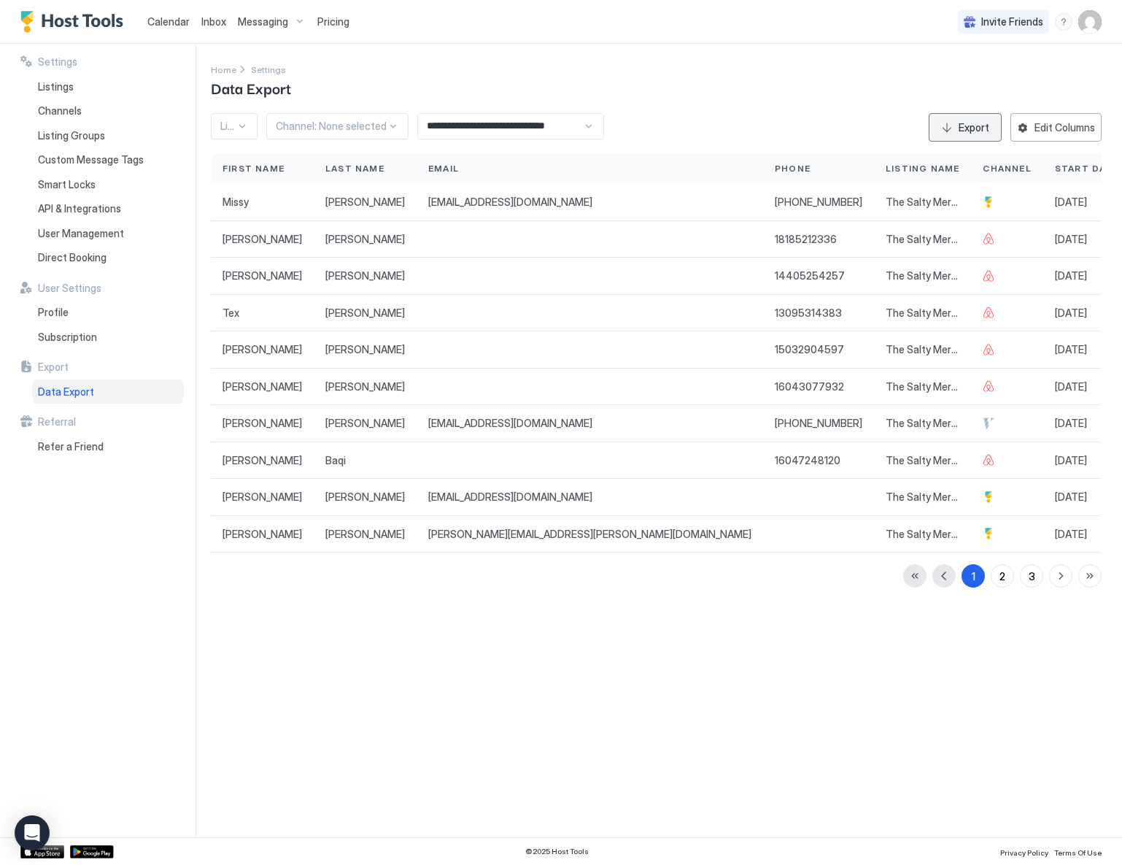
click at [940, 124] on button "Export" at bounding box center [965, 127] width 73 height 28
